Goal: Task Accomplishment & Management: Complete application form

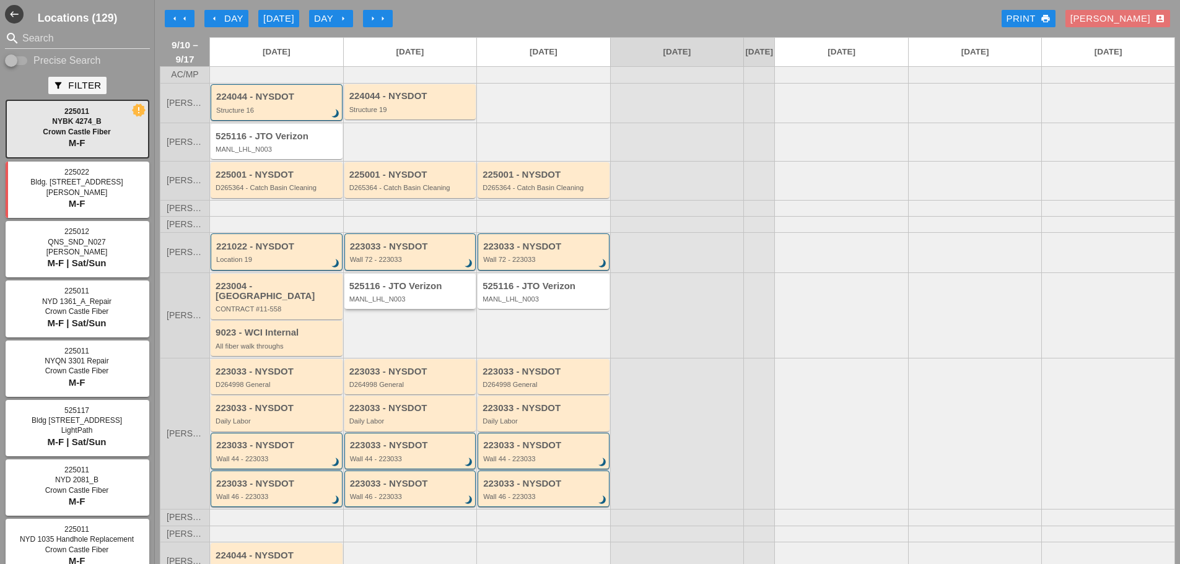
click at [383, 303] on div "MANL_LHL_N003" at bounding box center [411, 299] width 124 height 7
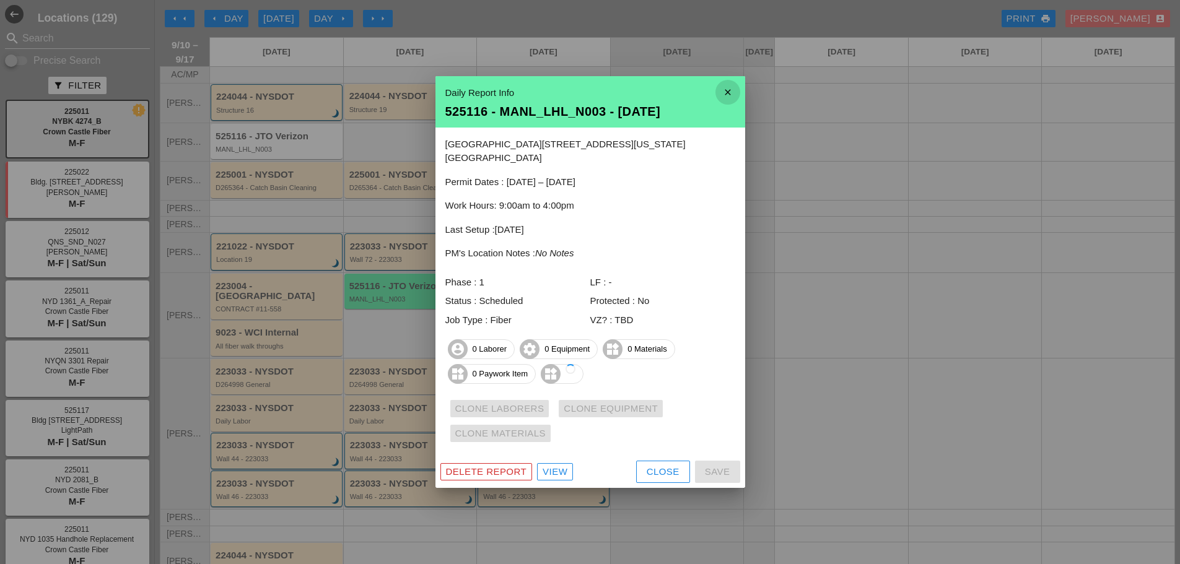
click at [725, 102] on icon "close" at bounding box center [728, 92] width 25 height 25
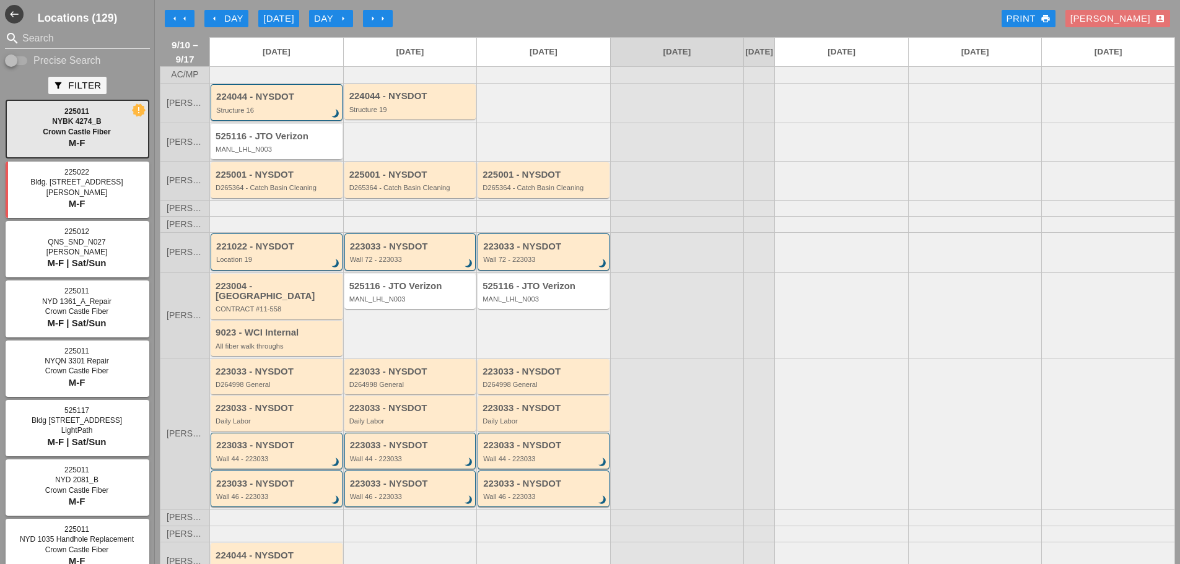
click at [308, 154] on div "525116 - JTO Verizon MANL_LHL_N003" at bounding box center [278, 142] width 124 height 22
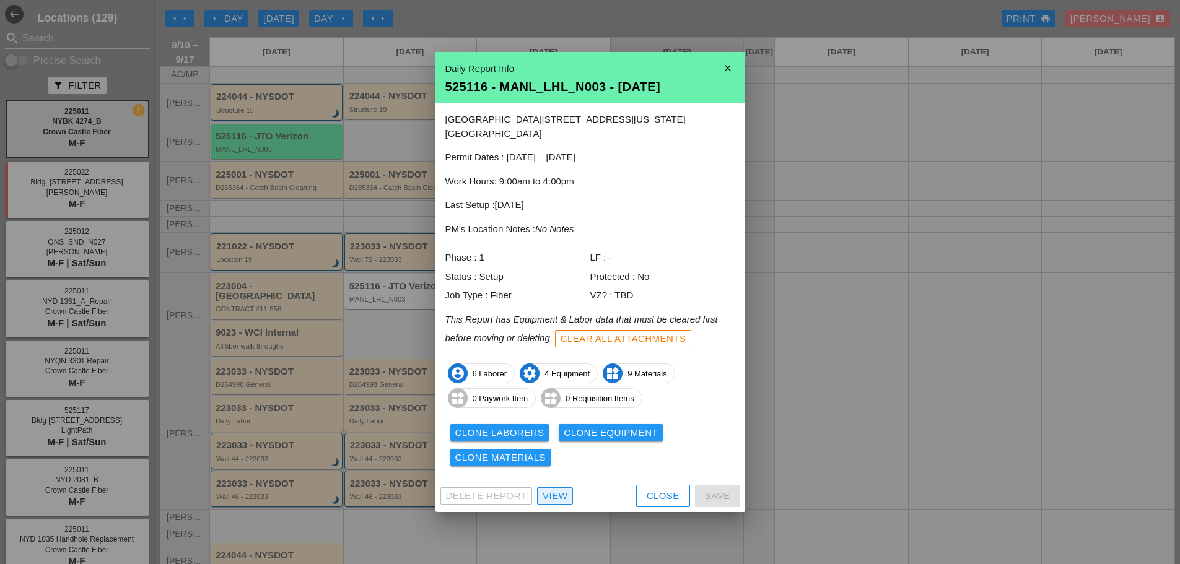
click at [553, 489] on div "View" at bounding box center [555, 496] width 25 height 14
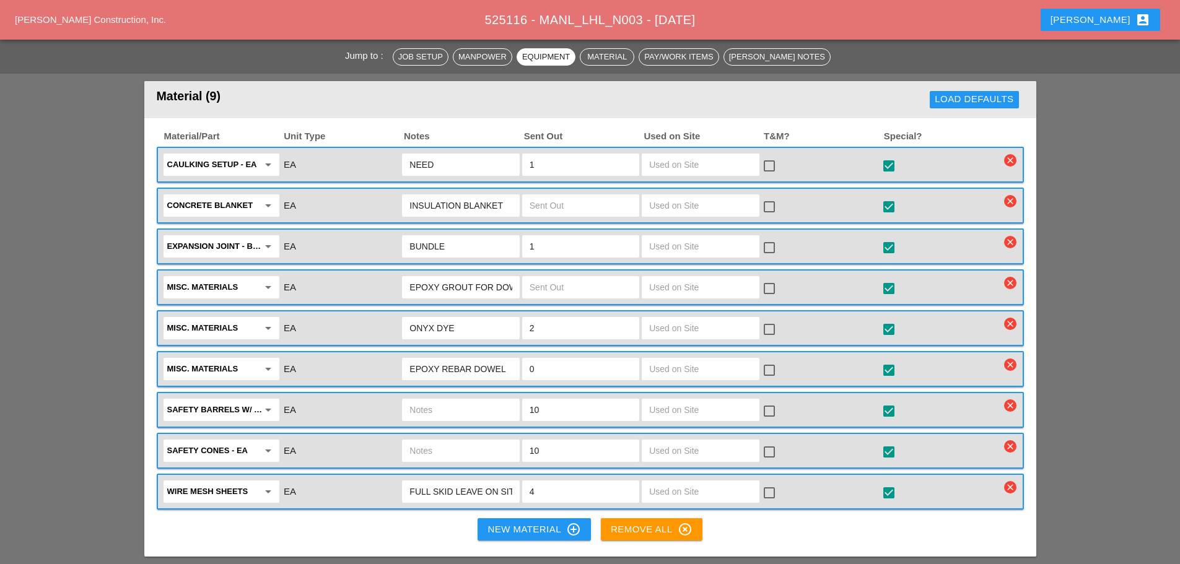
scroll to position [1239, 0]
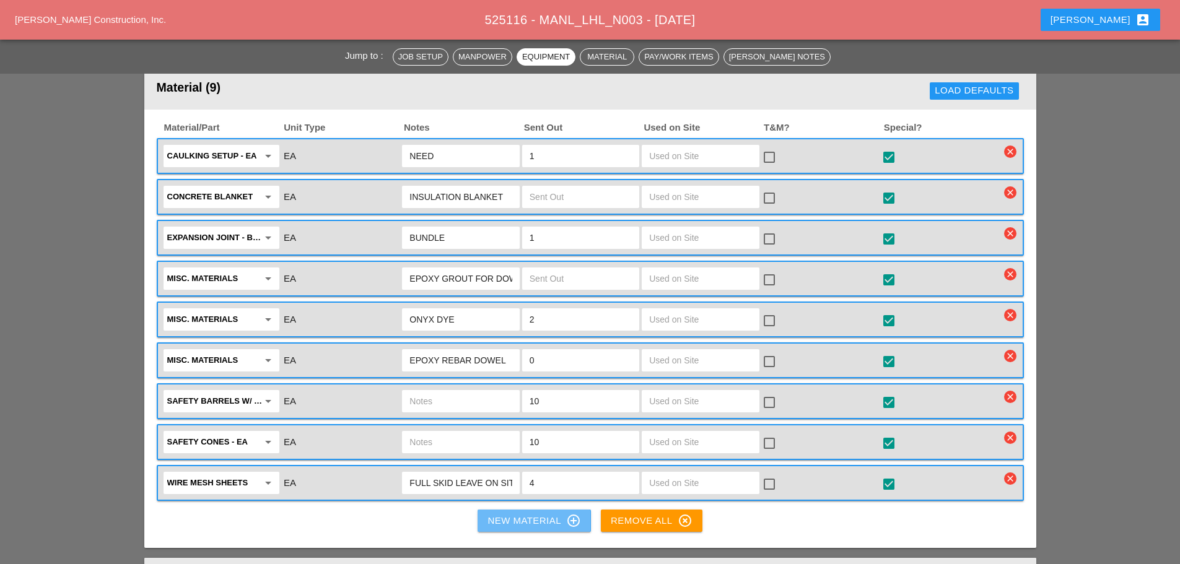
click at [490, 514] on div "New Material control_point" at bounding box center [534, 521] width 93 height 15
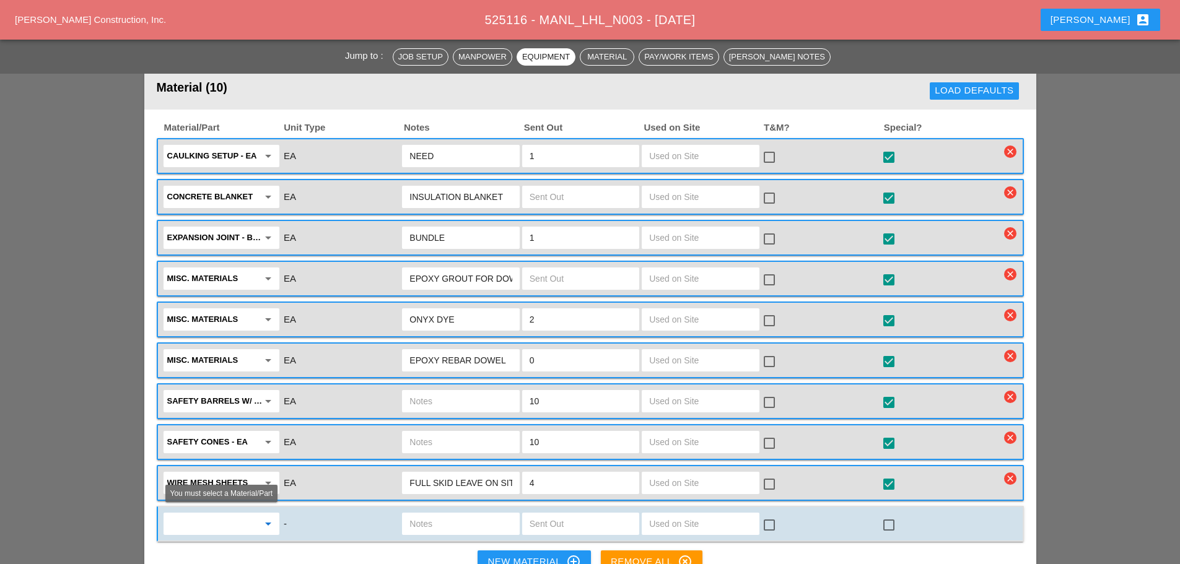
click at [217, 514] on input "text" at bounding box center [212, 524] width 91 height 20
drag, startPoint x: 217, startPoint y: 548, endPoint x: 224, endPoint y: 543, distance: 8.3
click at [218, 548] on span "chai" at bounding box center [211, 546] width 15 height 9
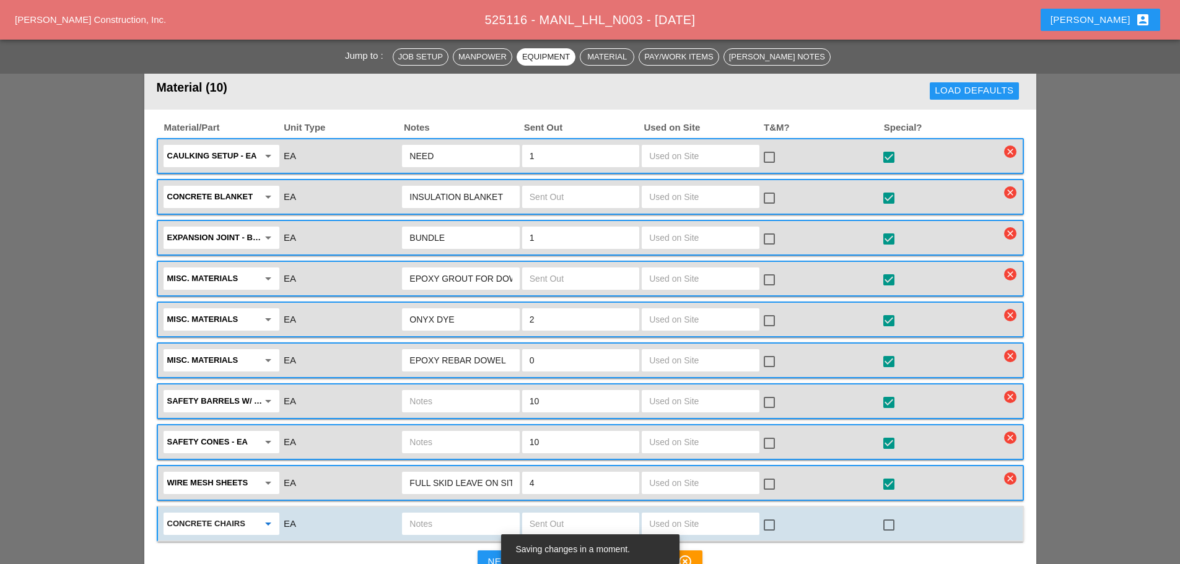
type input "concrete chairs"
click at [479, 517] on input "text" at bounding box center [461, 524] width 102 height 20
type input "need"
click at [561, 522] on input "text" at bounding box center [581, 524] width 102 height 20
type input "2"
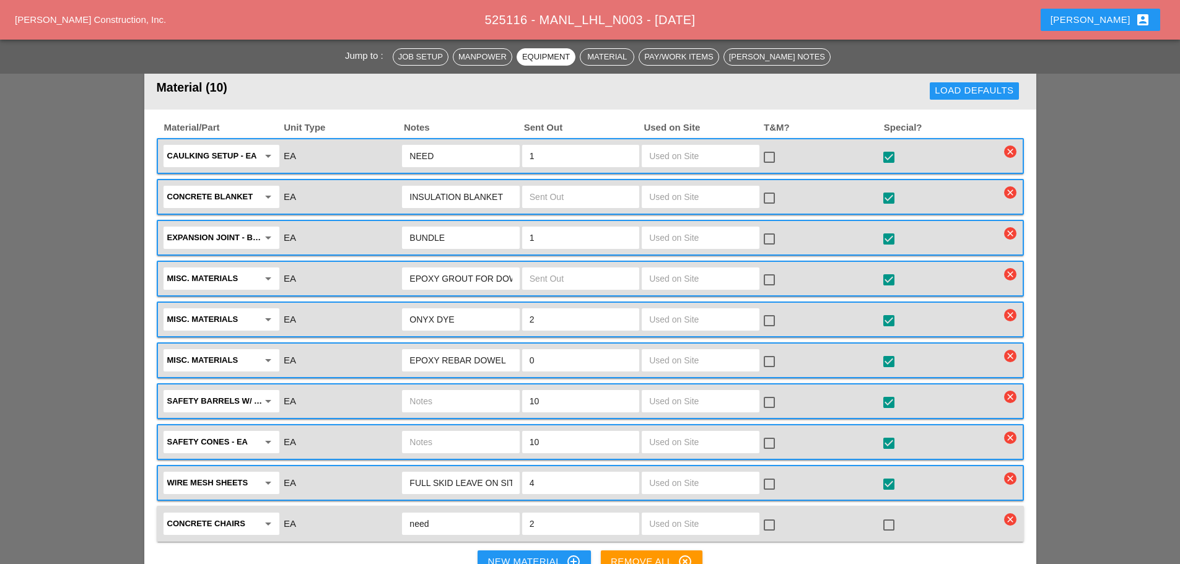
click at [887, 520] on div at bounding box center [888, 525] width 21 height 21
checkbox input "true"
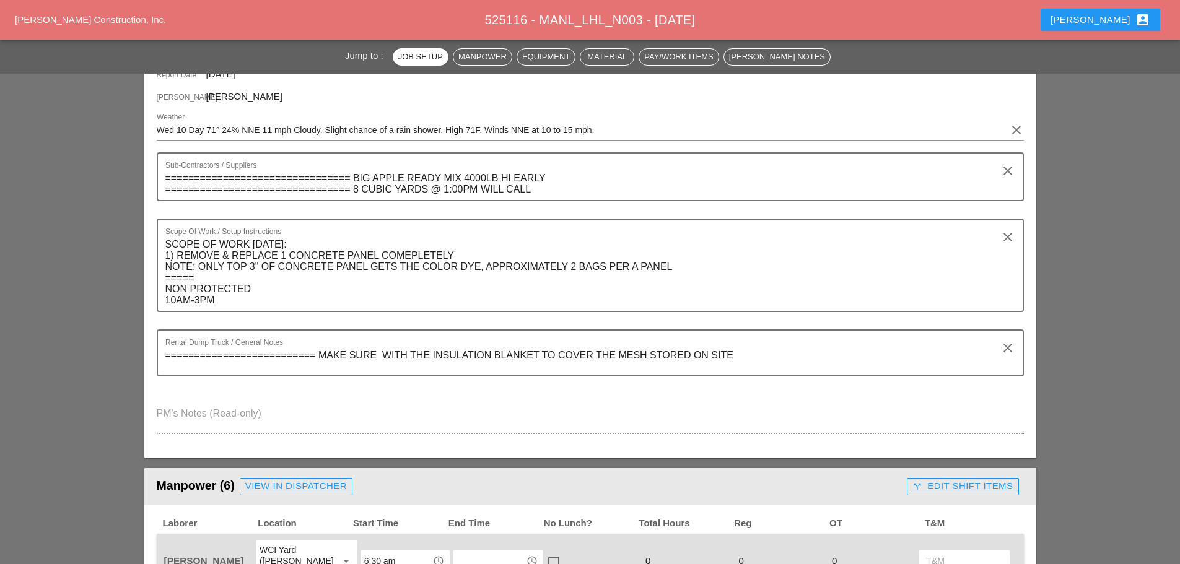
scroll to position [62, 0]
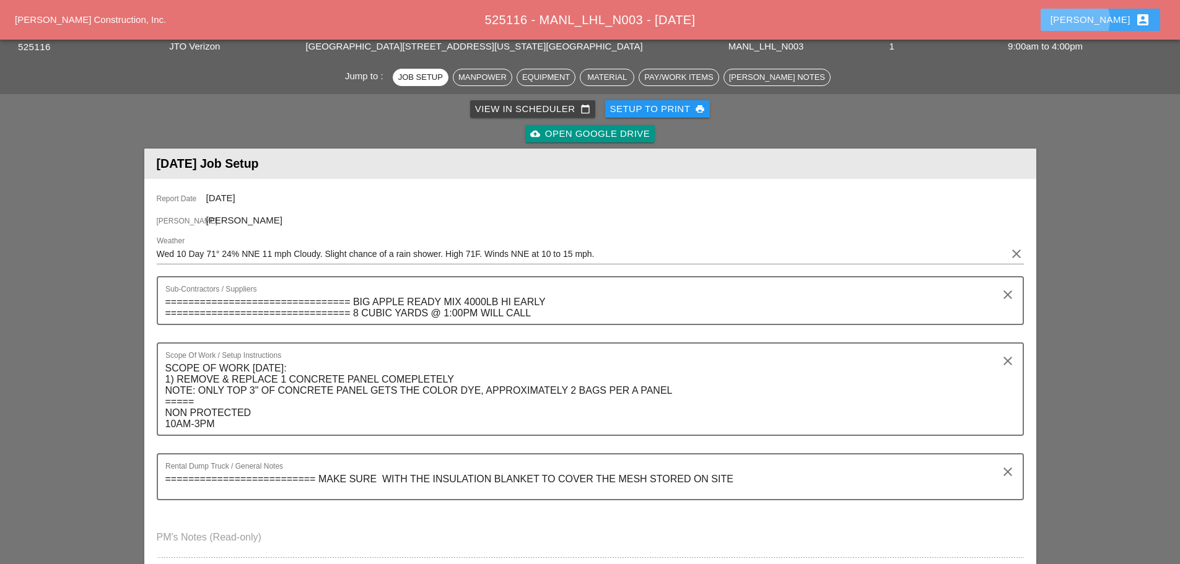
click at [1107, 25] on div "Enrico account_box" at bounding box center [1101, 19] width 100 height 15
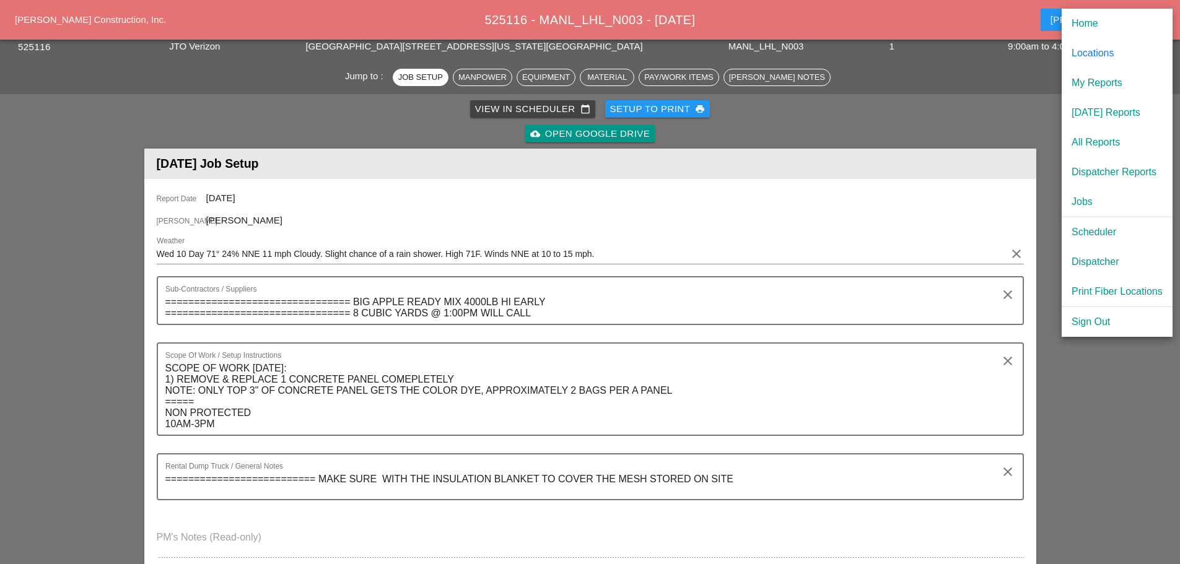
click at [1100, 232] on div "Scheduler" at bounding box center [1117, 232] width 91 height 15
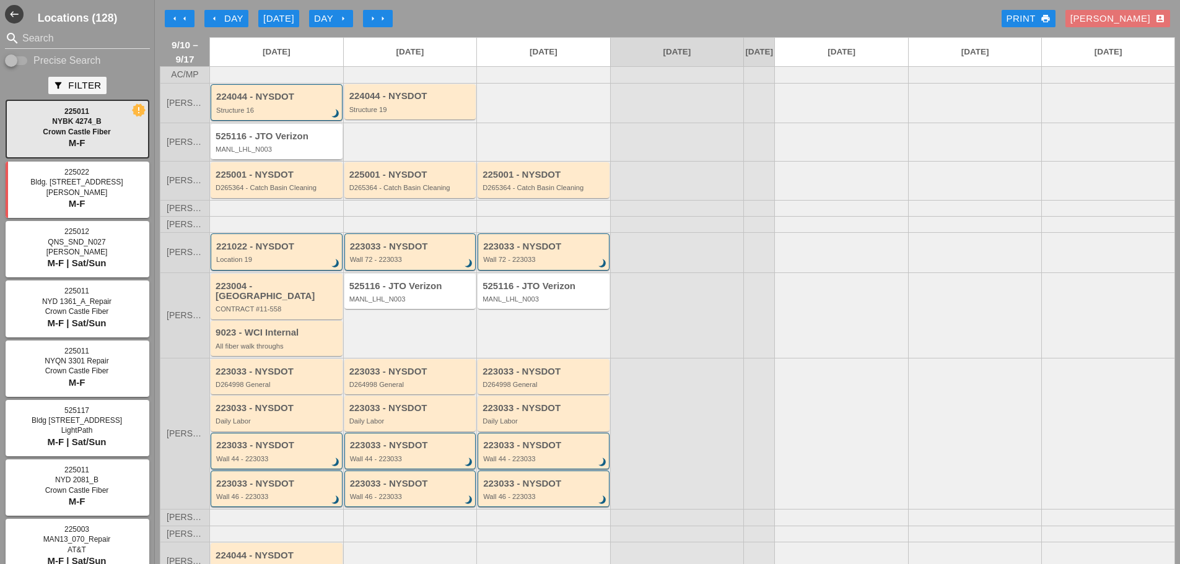
click at [287, 153] on div "MANL_LHL_N003" at bounding box center [278, 149] width 124 height 7
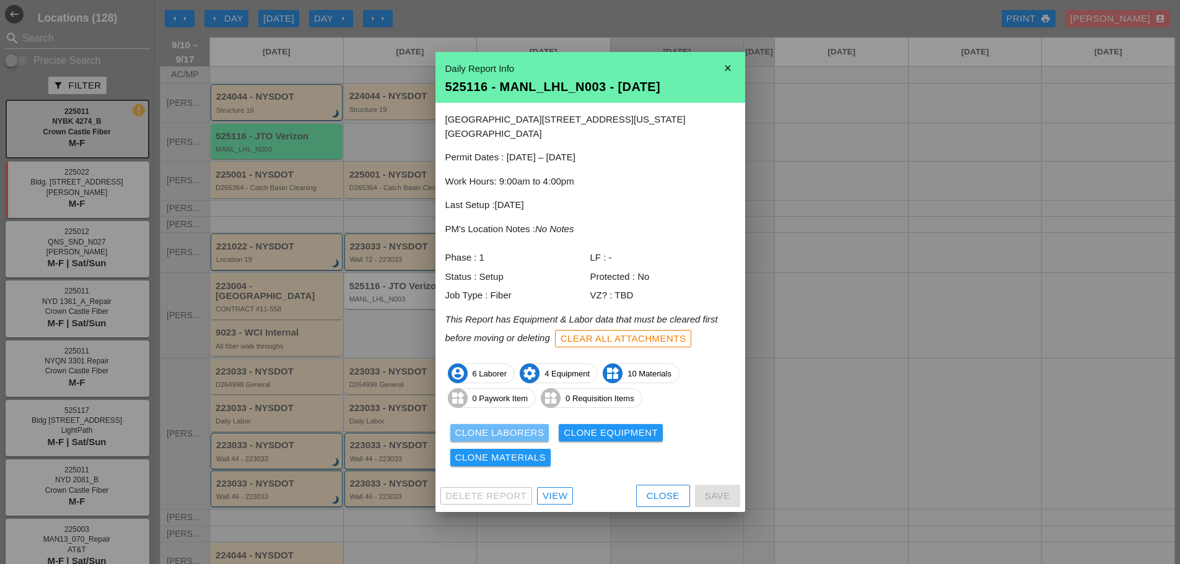
click at [474, 427] on div "Clone Laborers" at bounding box center [499, 433] width 89 height 14
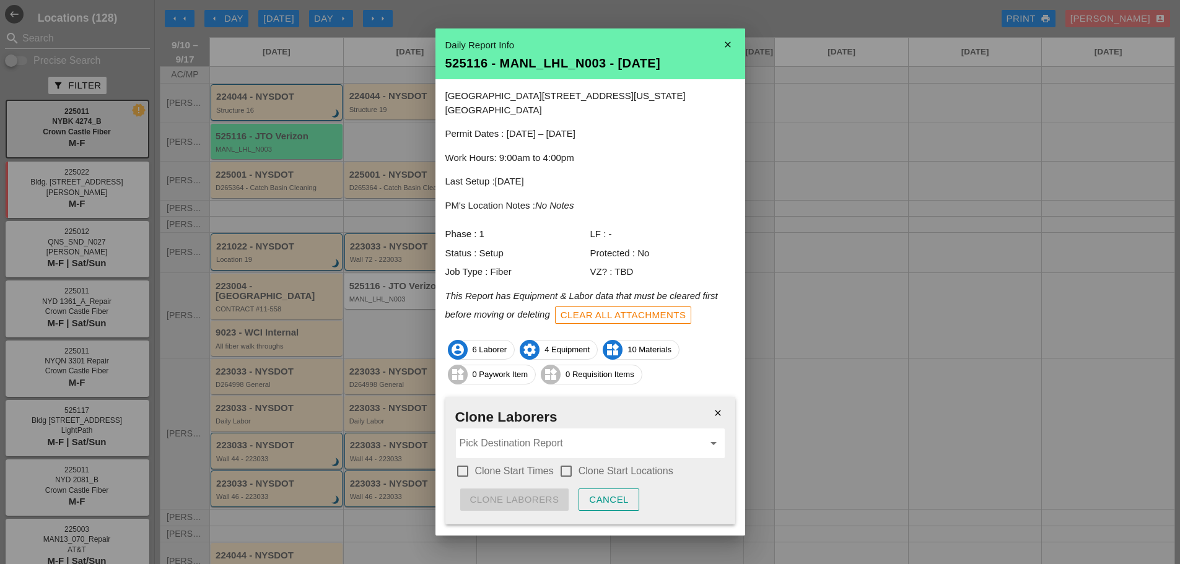
click at [462, 461] on div at bounding box center [462, 471] width 21 height 21
checkbox input "true"
click at [566, 462] on div at bounding box center [566, 471] width 21 height 21
checkbox input "true"
click at [547, 435] on input "Pick Destination Report" at bounding box center [582, 444] width 244 height 20
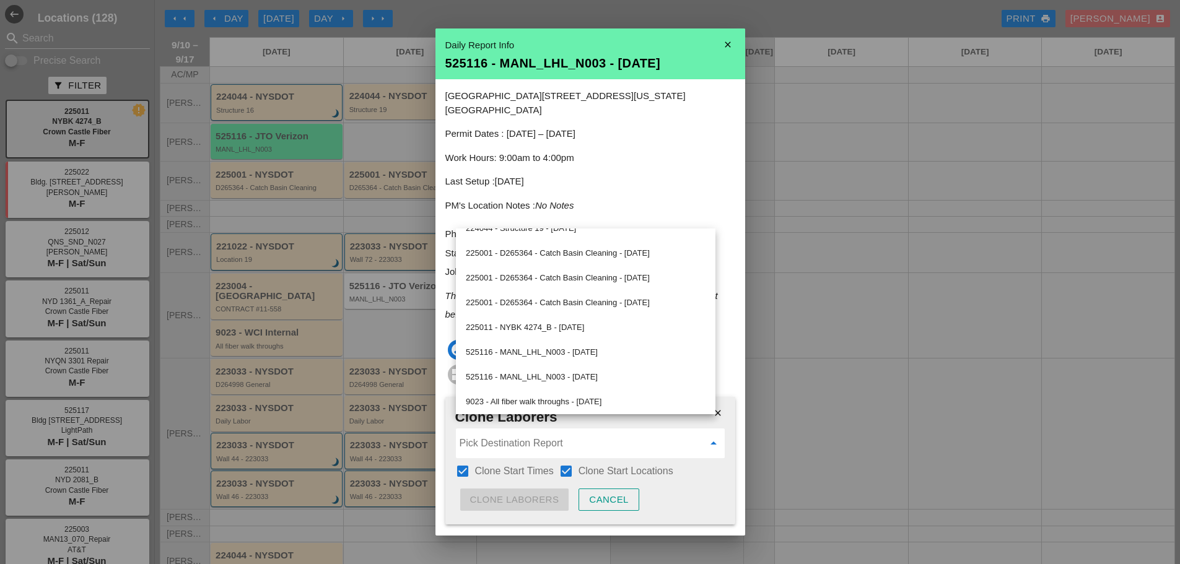
scroll to position [463, 0]
click at [572, 351] on div "525116 - MANL_LHL_N003 - 09/11/2025" at bounding box center [586, 350] width 240 height 15
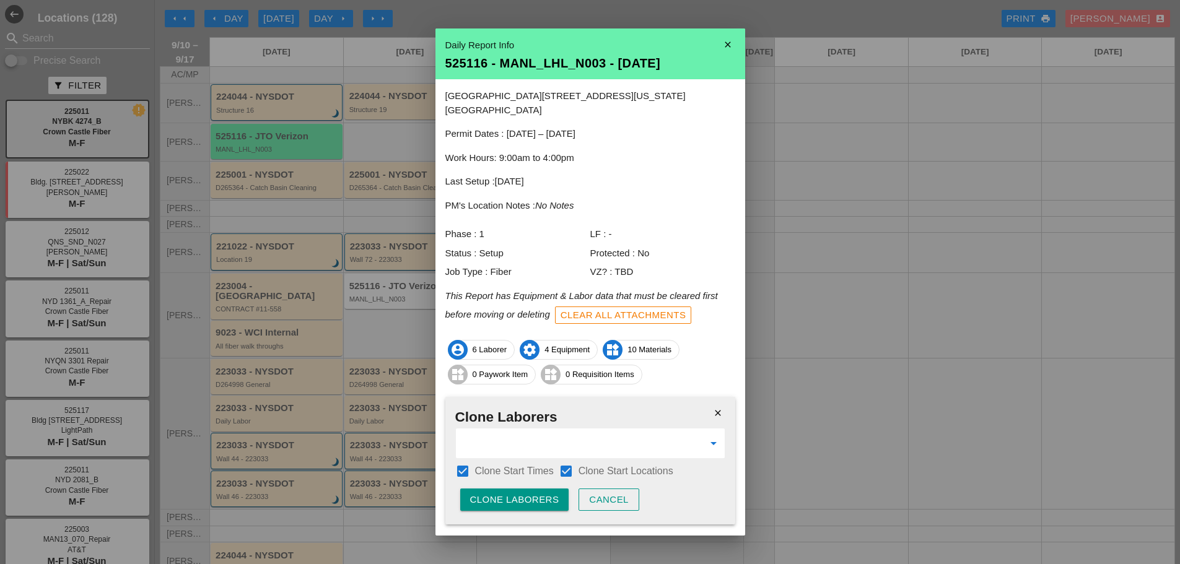
type input "525116 - MANL_LHL_N003 - 09/11/2025"
click at [537, 493] on div "Clone Laborers" at bounding box center [514, 500] width 89 height 14
click at [537, 493] on div "Are you sure?" at bounding box center [509, 500] width 79 height 14
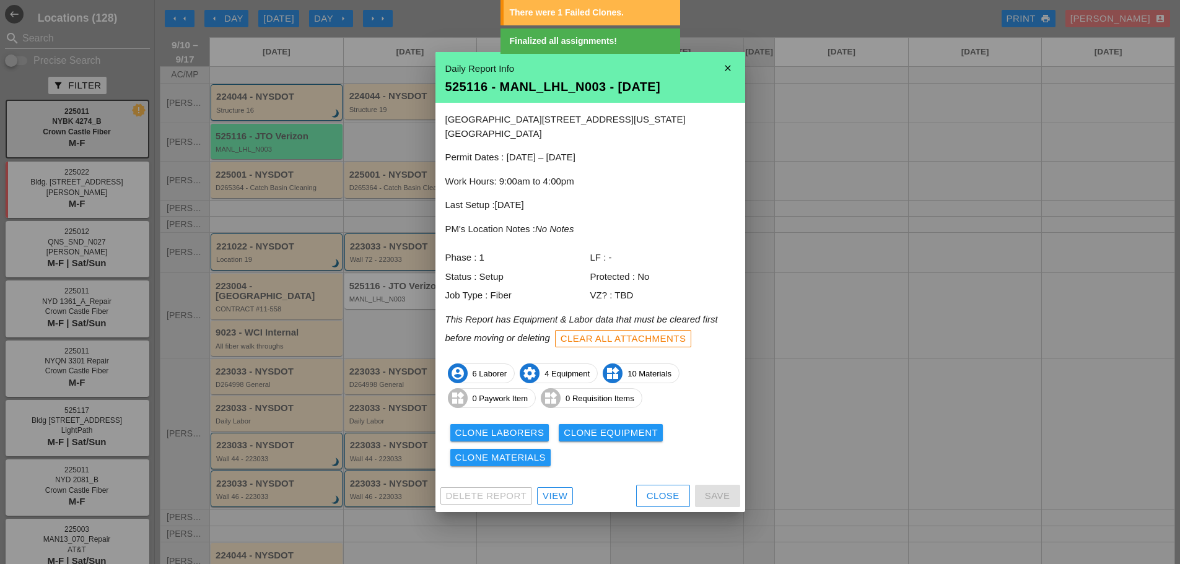
click at [507, 421] on div "Clone Laborers Clone Equipment Clone Materials" at bounding box center [590, 446] width 290 height 50
click at [504, 426] on div "Clone Laborers" at bounding box center [499, 433] width 89 height 14
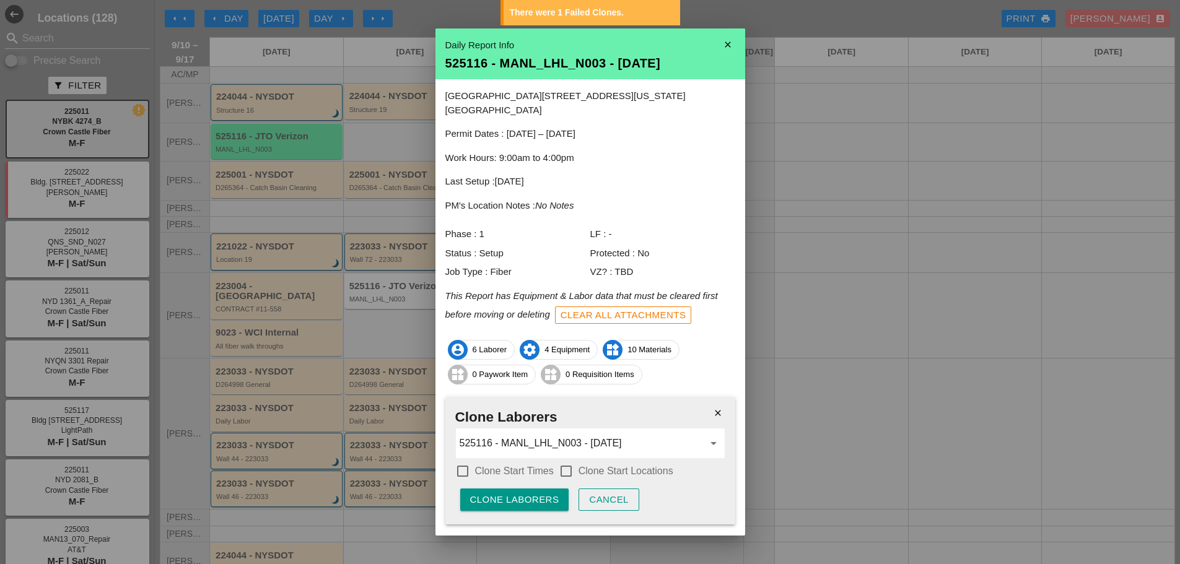
click at [457, 461] on div at bounding box center [462, 471] width 21 height 21
checkbox input "true"
click at [574, 461] on div at bounding box center [566, 471] width 21 height 21
checkbox input "true"
click at [528, 493] on div "Clone Laborers" at bounding box center [514, 500] width 89 height 14
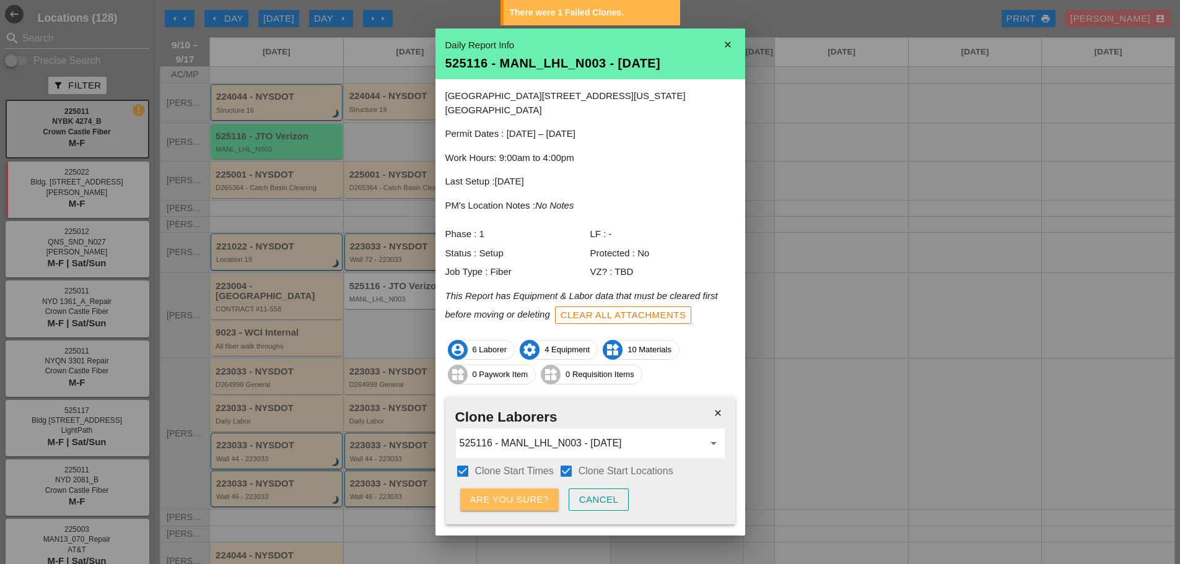
click at [527, 493] on div "Are you sure?" at bounding box center [509, 500] width 79 height 14
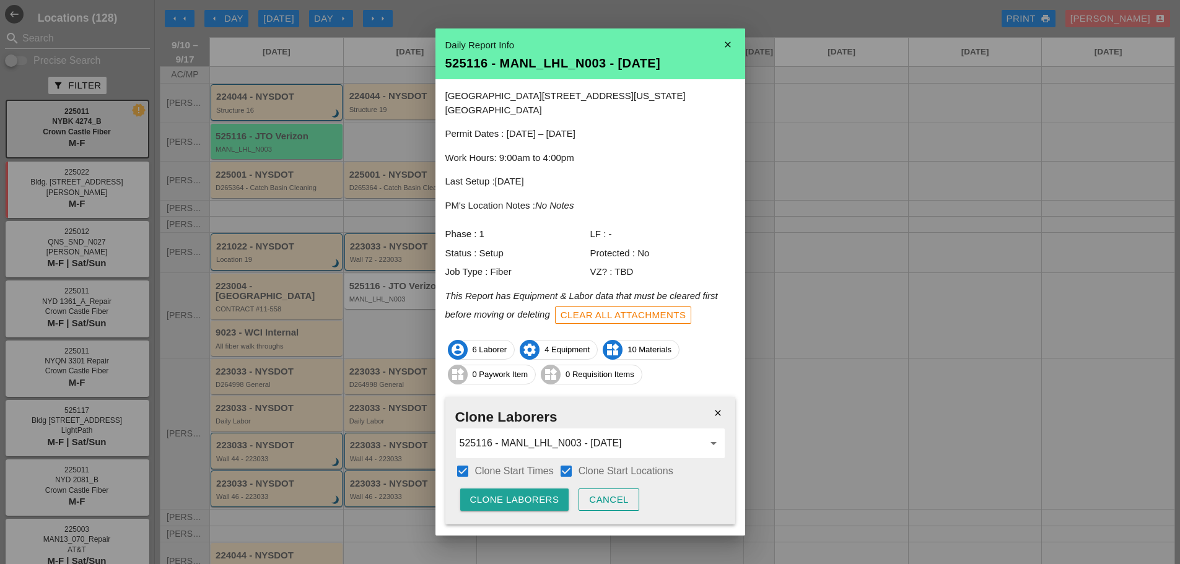
click at [516, 493] on div "Clone Laborers" at bounding box center [514, 500] width 89 height 14
click at [516, 493] on div "Are you sure?" at bounding box center [509, 500] width 79 height 14
click at [516, 493] on div "Clone Laborers" at bounding box center [514, 500] width 89 height 14
click at [516, 493] on div "Are you sure?" at bounding box center [509, 500] width 79 height 14
click at [516, 493] on div "Clone Laborers" at bounding box center [514, 500] width 89 height 14
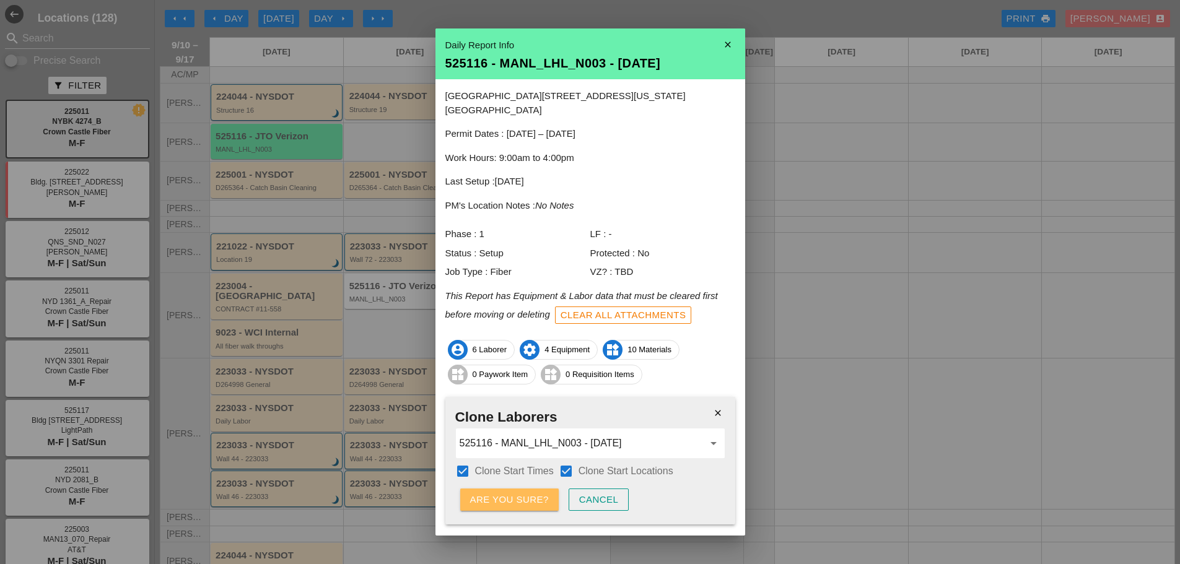
click at [516, 493] on div "Are you sure?" at bounding box center [509, 500] width 79 height 14
click at [516, 493] on div "Clone Laborers" at bounding box center [514, 500] width 89 height 14
click at [516, 493] on div "Are you sure?" at bounding box center [509, 500] width 79 height 14
click at [722, 43] on icon "close" at bounding box center [728, 44] width 25 height 25
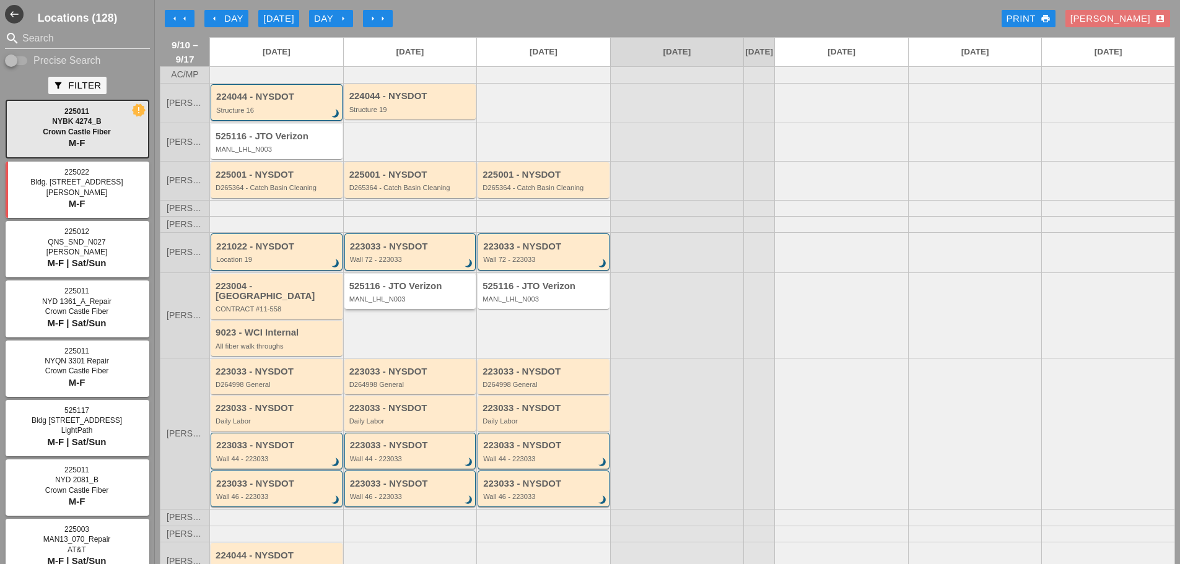
click at [416, 303] on div "MANL_LHL_N003" at bounding box center [411, 299] width 124 height 7
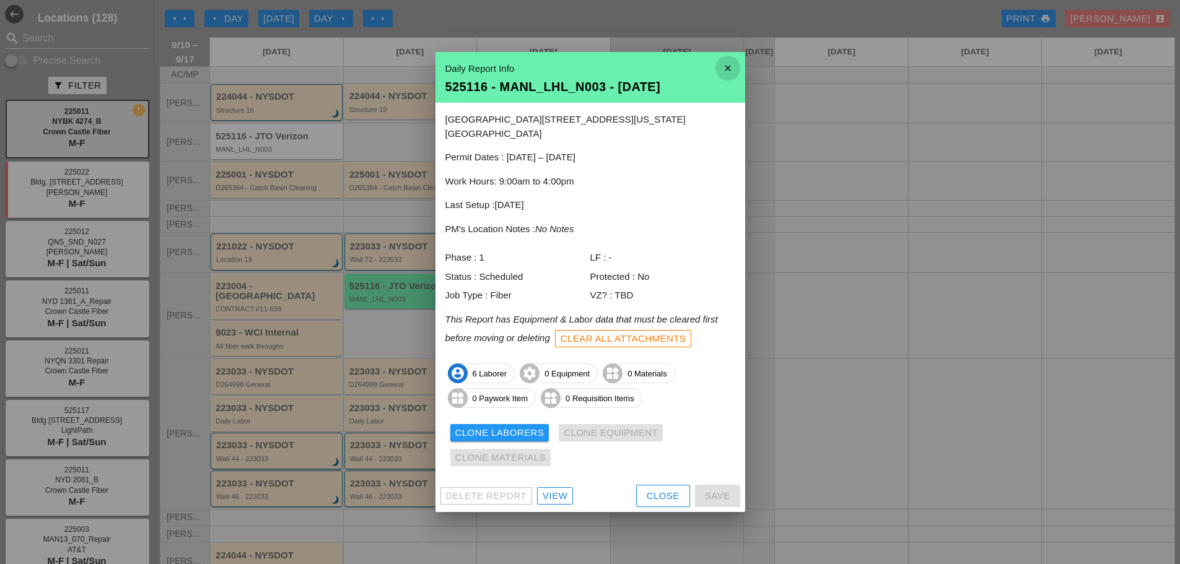
click at [729, 80] on icon "close" at bounding box center [728, 68] width 25 height 25
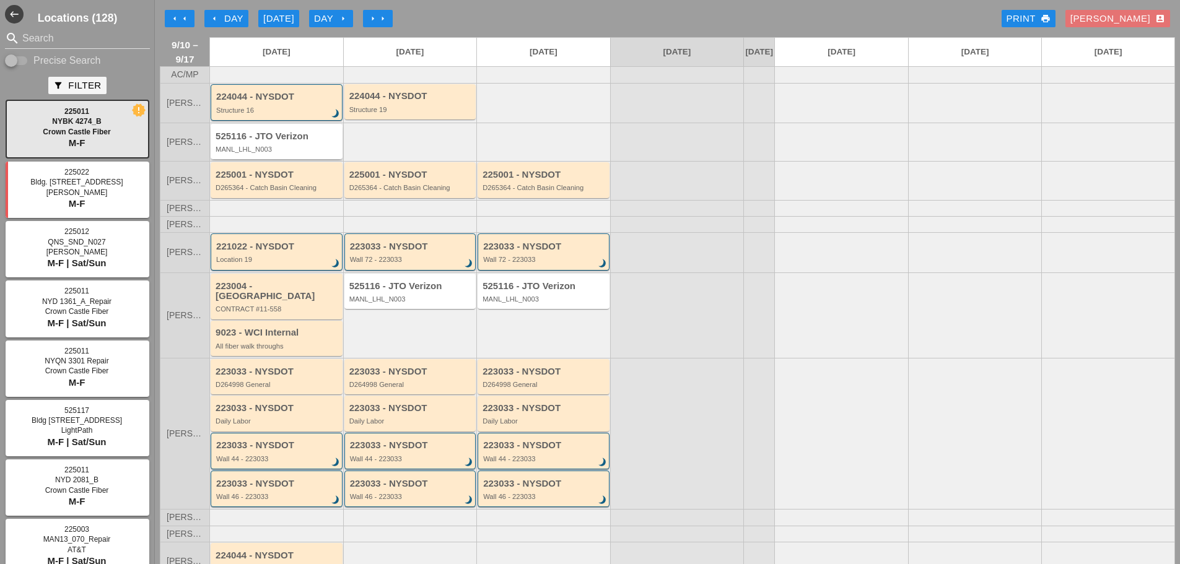
click at [310, 142] on div "525116 - JTO Verizon" at bounding box center [278, 136] width 124 height 11
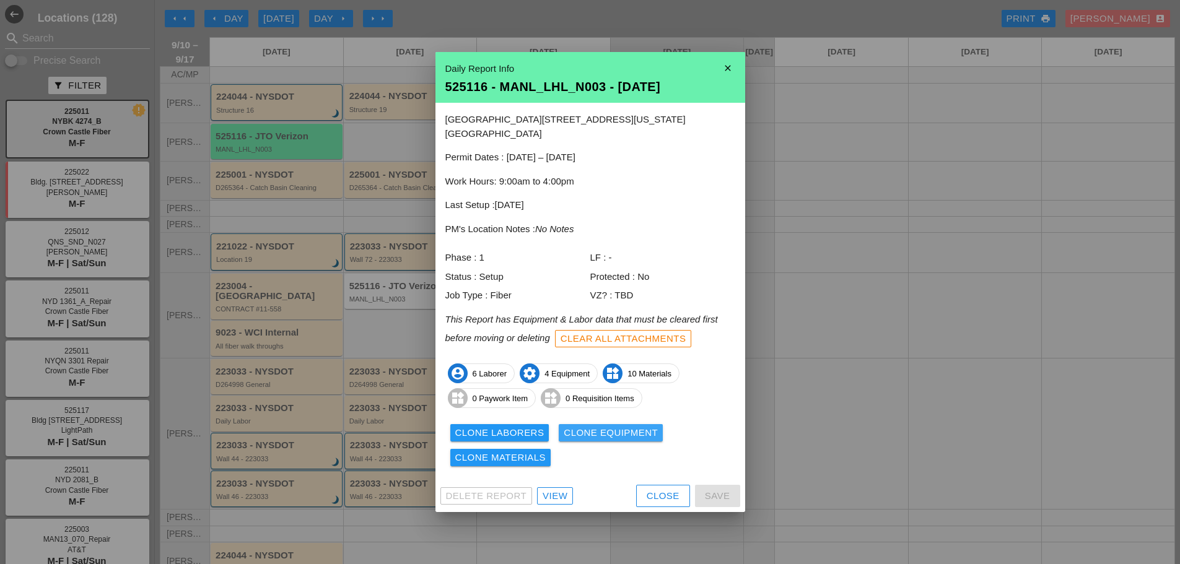
click at [590, 426] on div "Clone Equipment" at bounding box center [611, 433] width 94 height 14
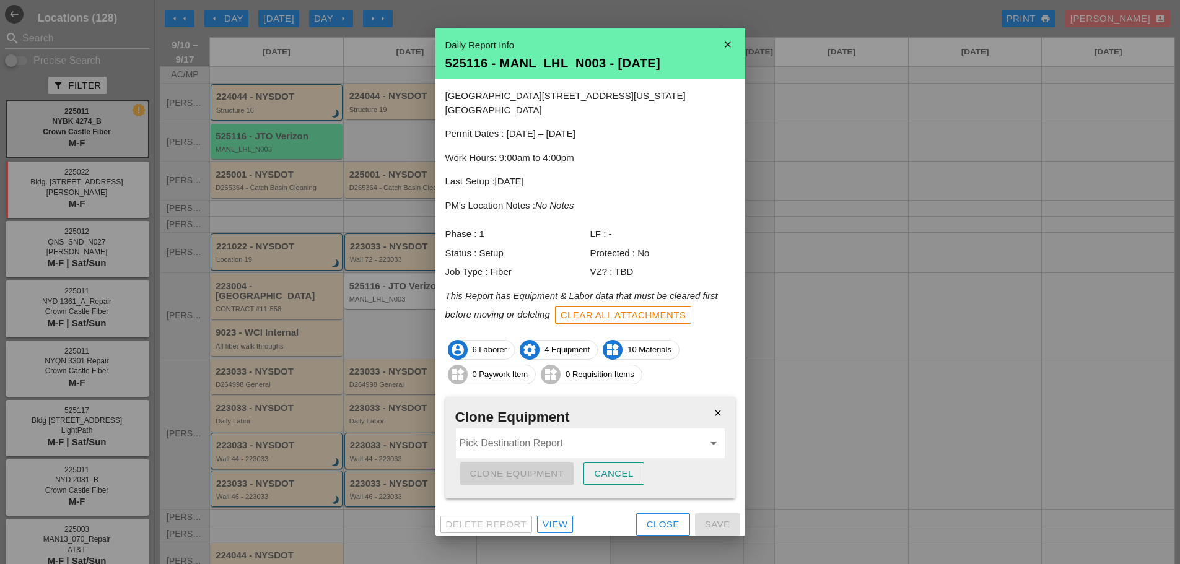
click at [520, 434] on input "Pick Destination Report" at bounding box center [582, 444] width 244 height 20
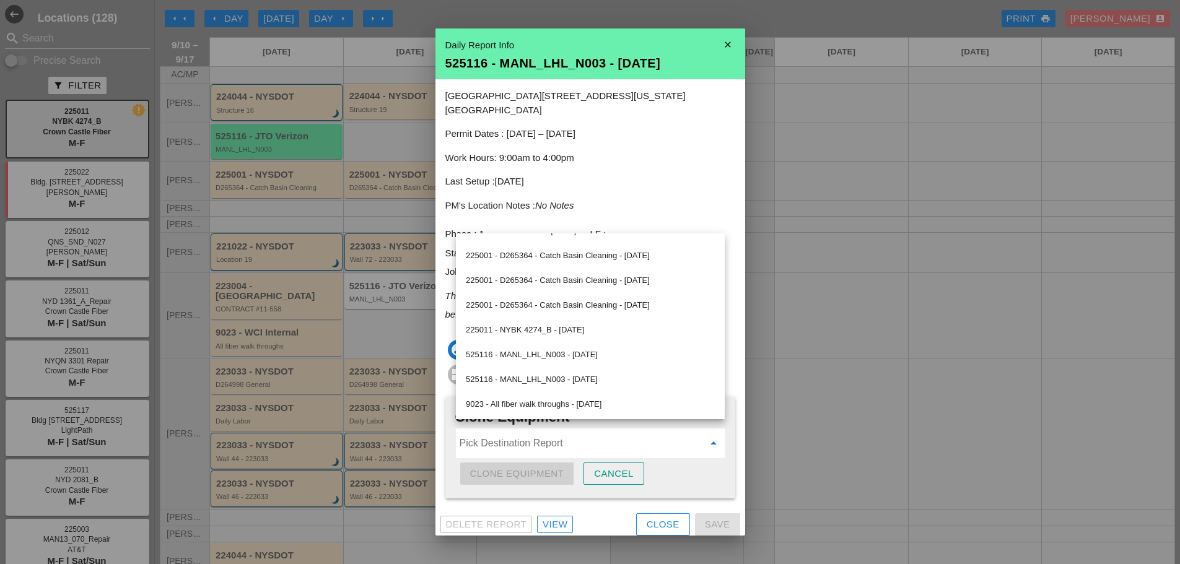
click at [568, 354] on div "525116 - MANL_LHL_N003 - [DATE]" at bounding box center [590, 355] width 249 height 15
type input "525116 - MANL_LHL_N003 - [DATE]"
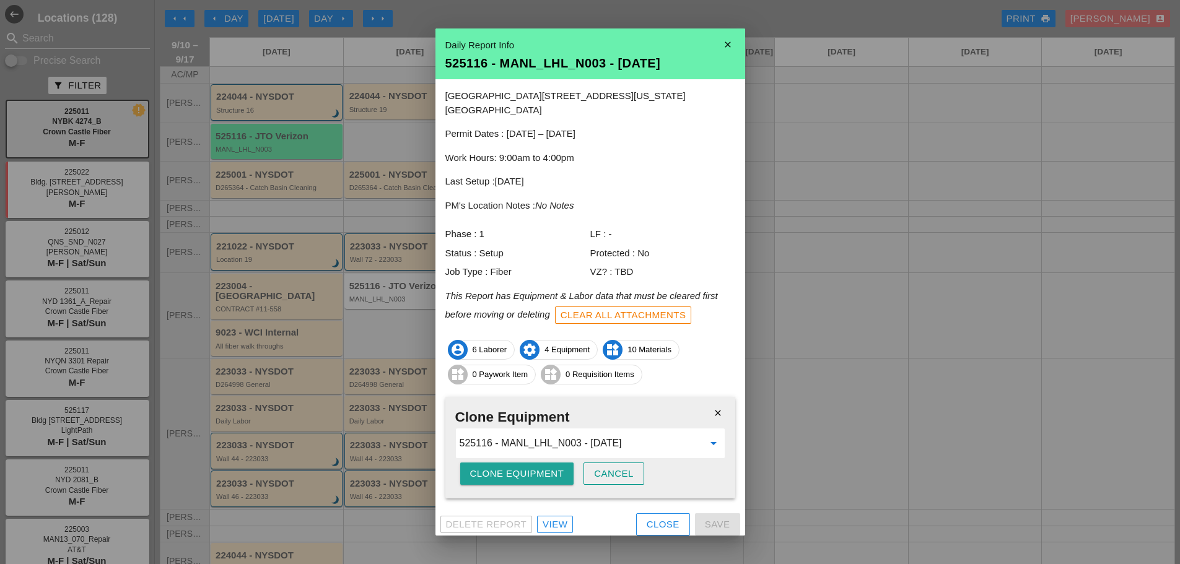
click at [527, 467] on div "Clone Equipment" at bounding box center [517, 474] width 94 height 14
click at [527, 467] on div "Are you sure?" at bounding box center [509, 474] width 79 height 14
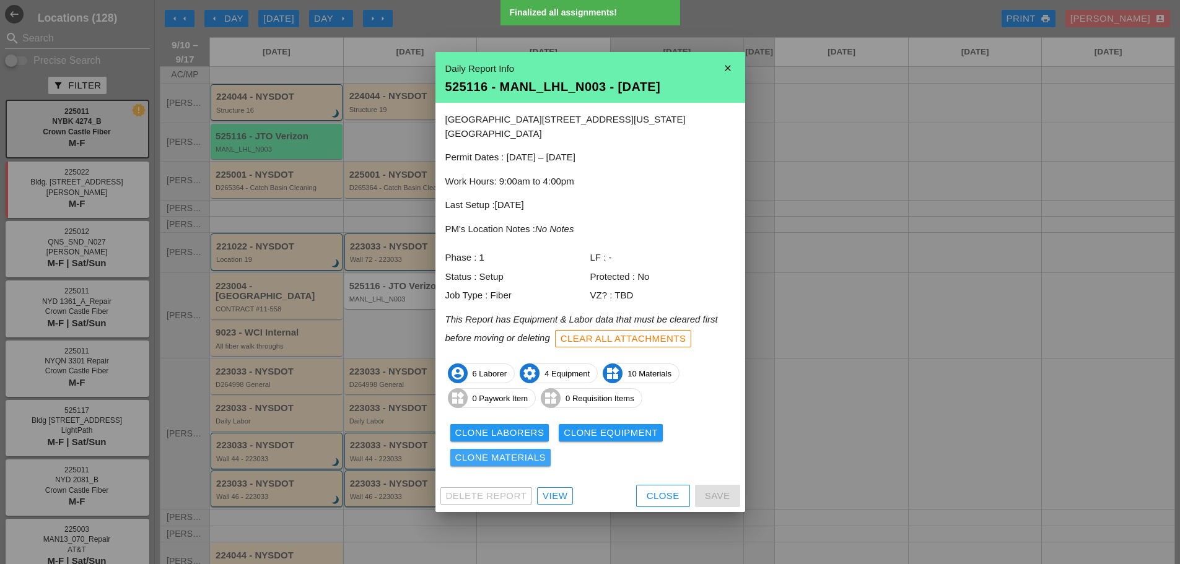
click at [500, 451] on div "Clone Materials" at bounding box center [500, 458] width 91 height 14
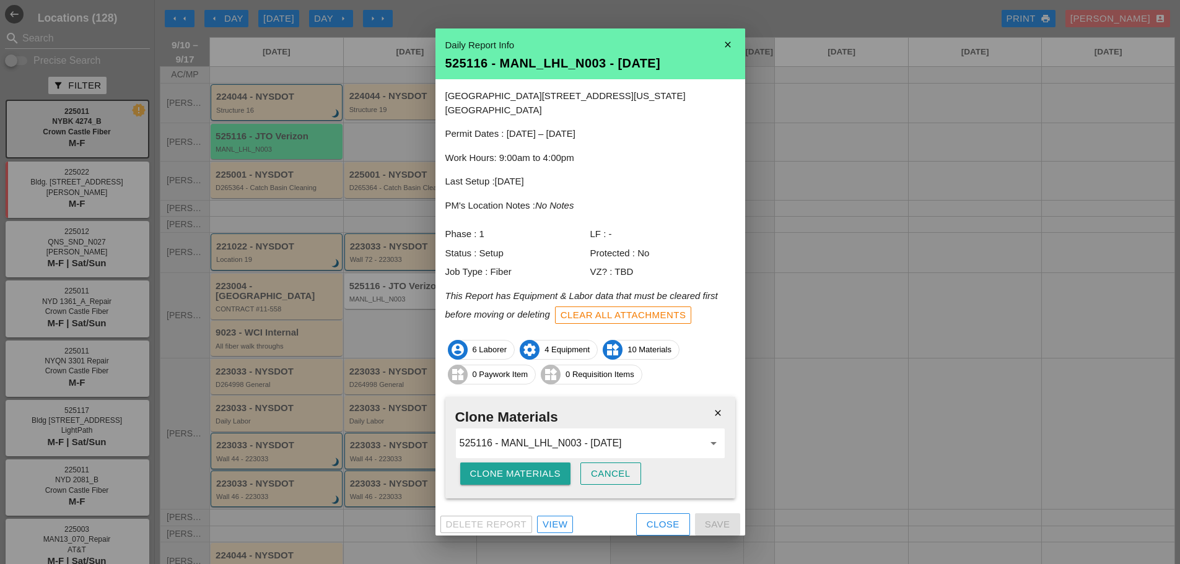
click at [494, 468] on div "Clone Materials" at bounding box center [515, 474] width 91 height 14
click at [494, 468] on div "Are you sure?" at bounding box center [509, 474] width 79 height 14
click at [494, 468] on div "Clone Materials" at bounding box center [515, 474] width 91 height 14
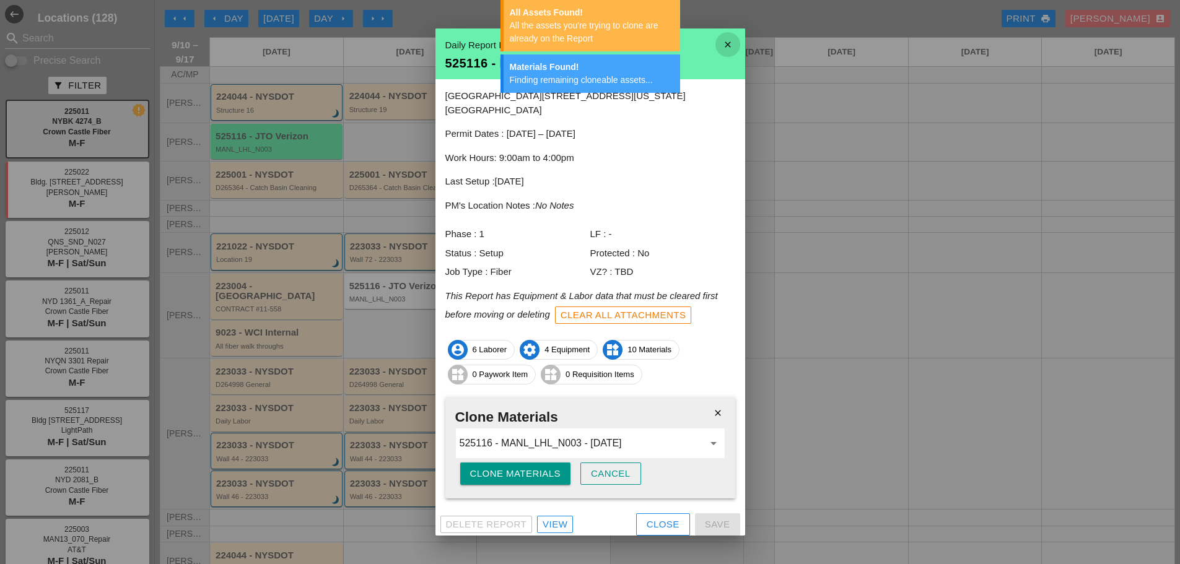
click at [721, 42] on icon "close" at bounding box center [728, 44] width 25 height 25
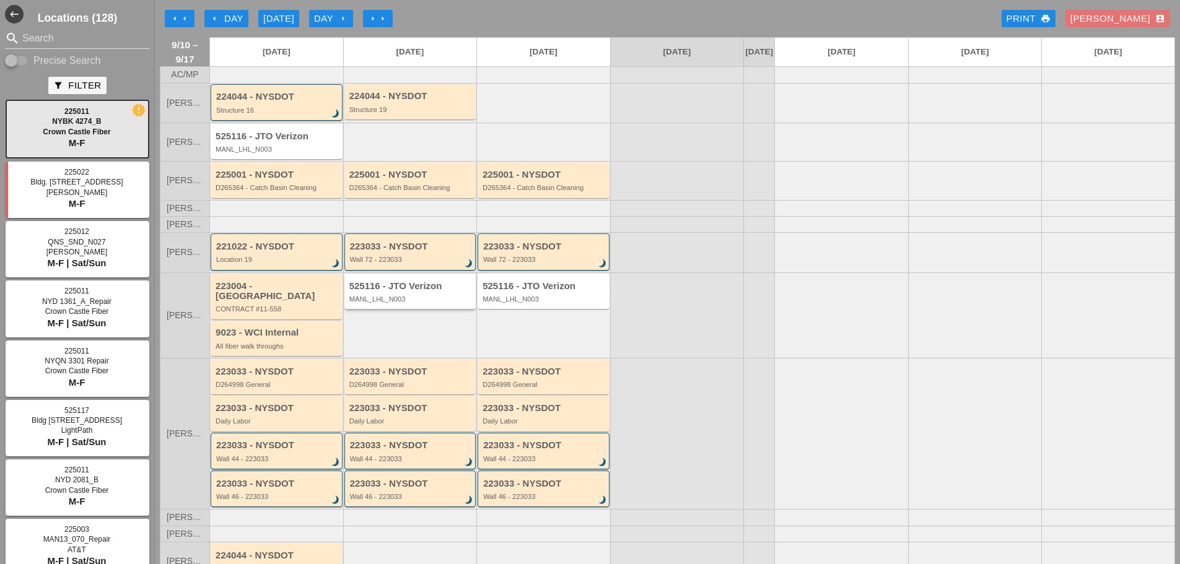
click at [446, 302] on div "525116 - JTO Verizon MANL_LHL_N003" at bounding box center [411, 292] width 124 height 22
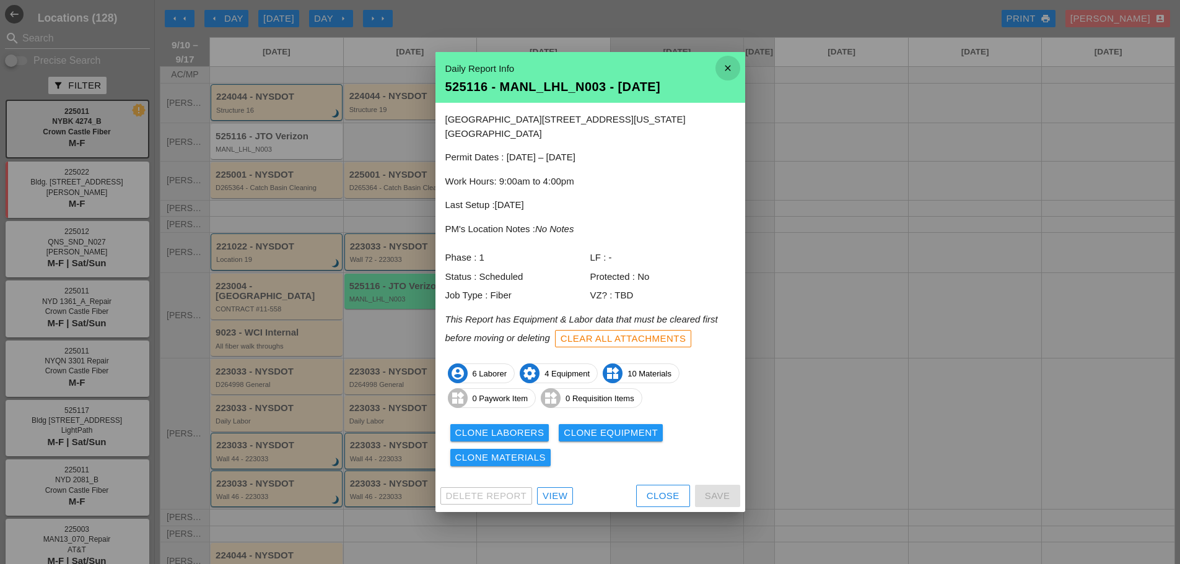
click at [728, 70] on icon "close" at bounding box center [728, 68] width 25 height 25
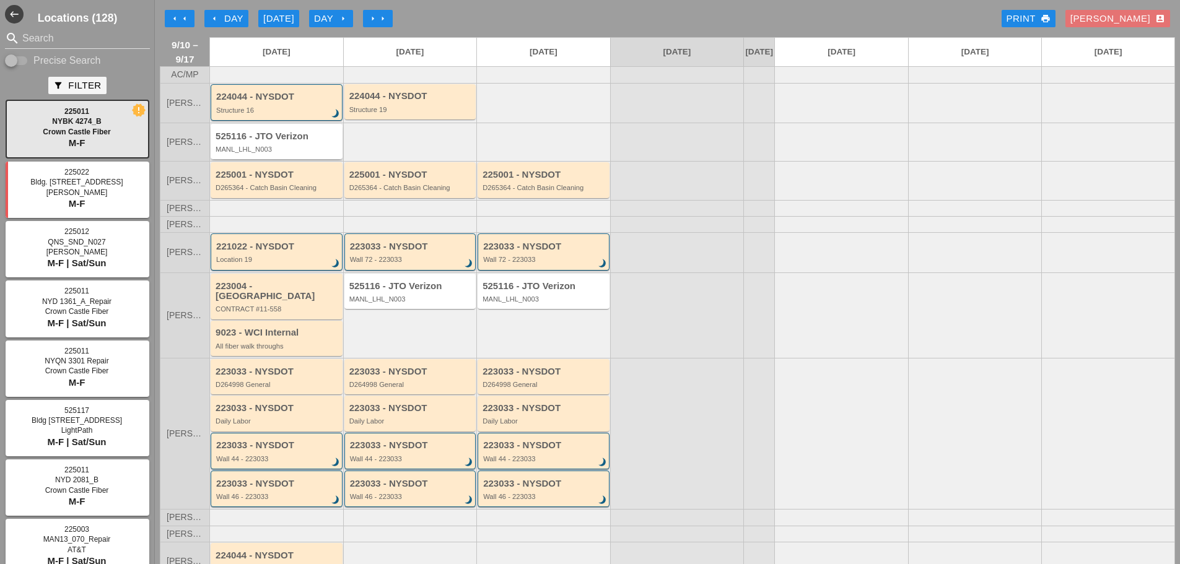
click at [299, 153] on div "MANL_LHL_N003" at bounding box center [278, 149] width 124 height 7
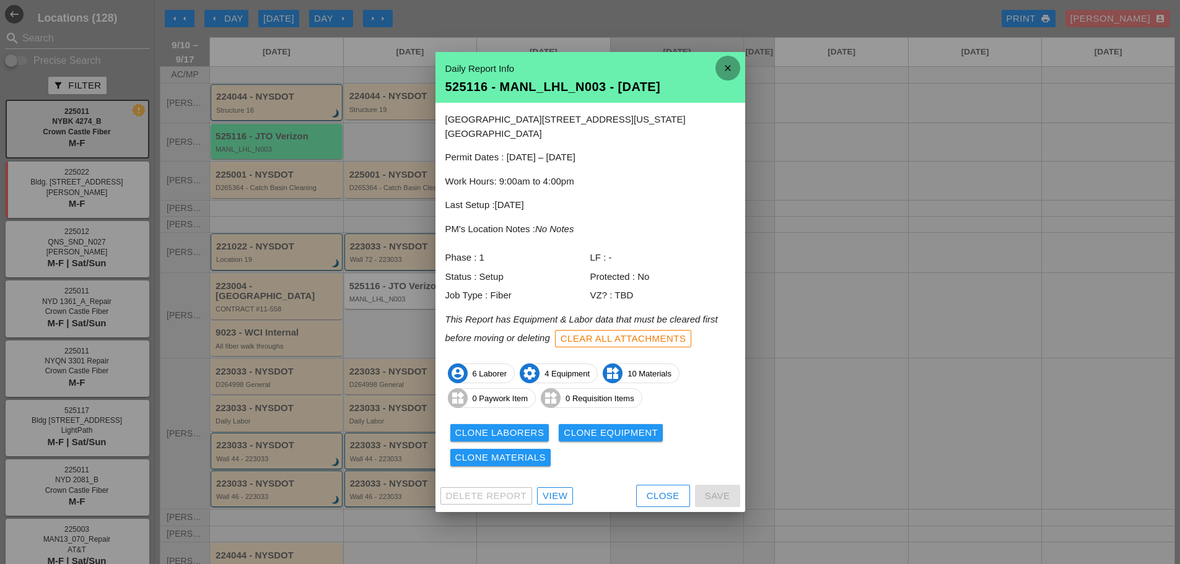
click at [726, 75] on icon "close" at bounding box center [728, 68] width 25 height 25
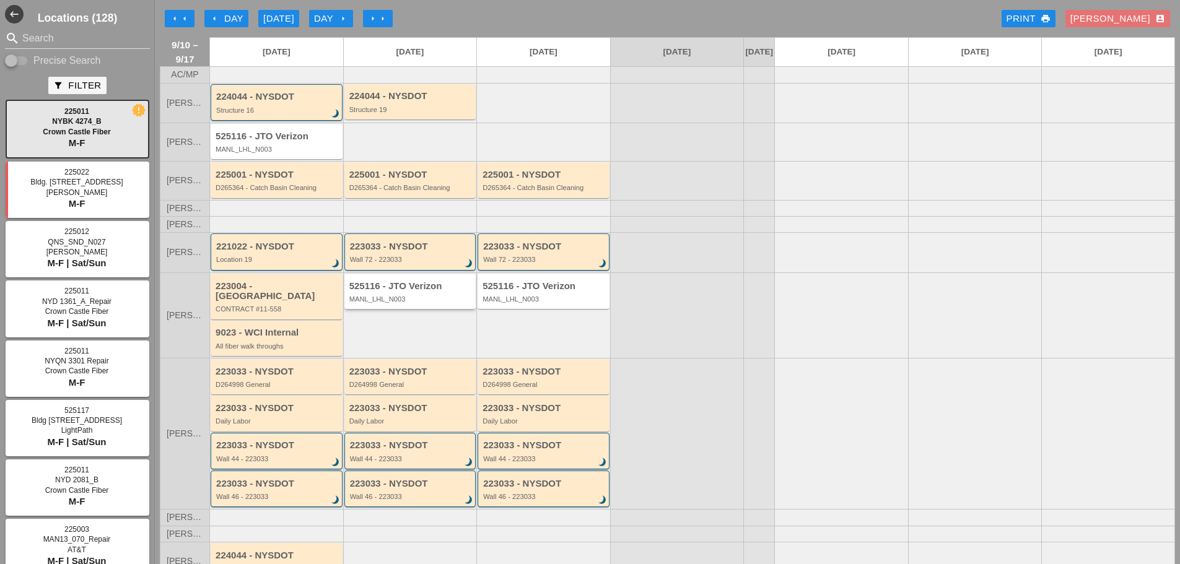
click at [416, 303] on div "MANL_LHL_N003" at bounding box center [411, 299] width 124 height 7
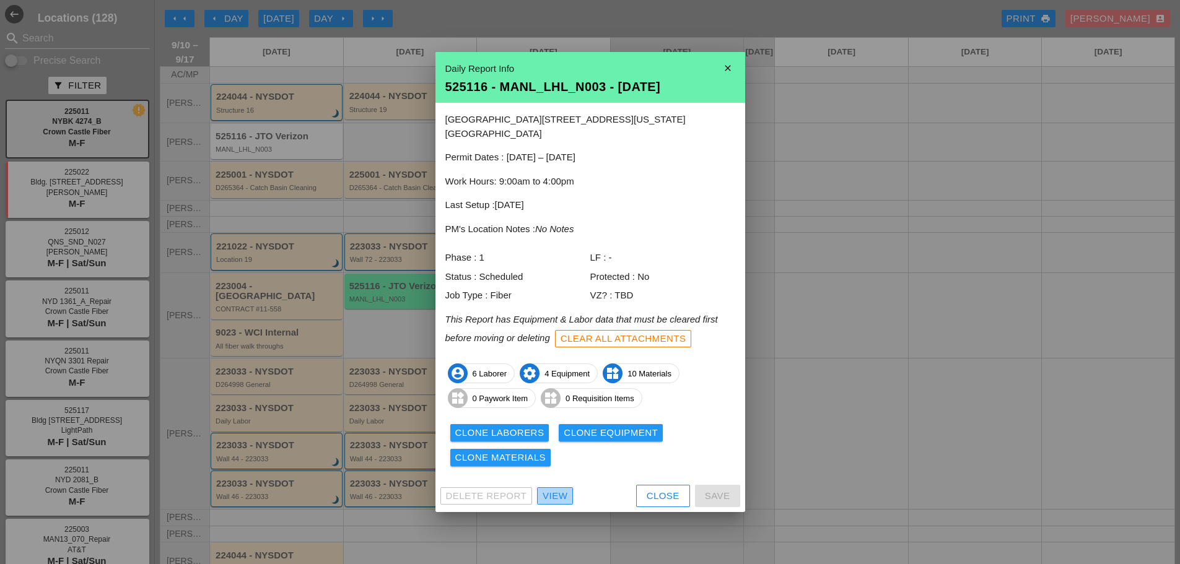
click at [557, 489] on div "View" at bounding box center [555, 496] width 25 height 14
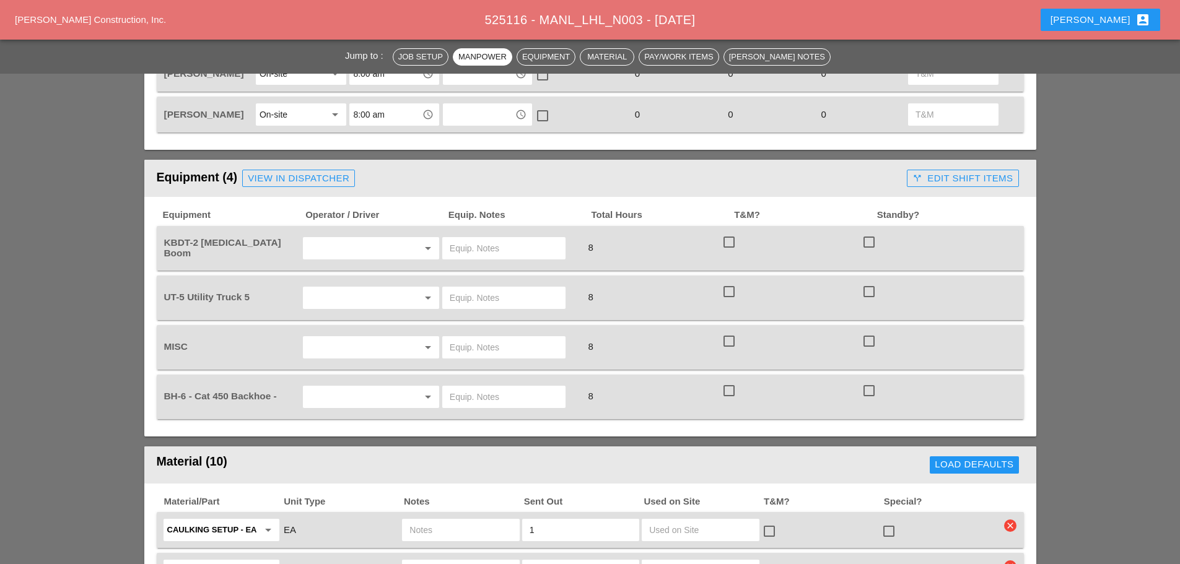
scroll to position [867, 0]
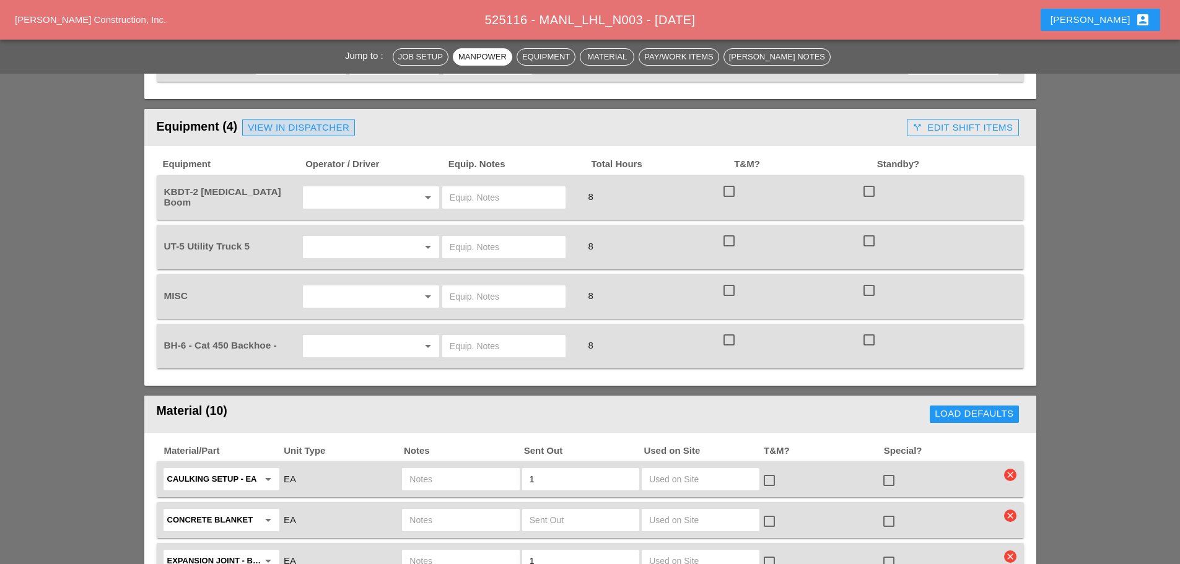
click at [322, 127] on div "View in Dispatcher" at bounding box center [299, 128] width 102 height 14
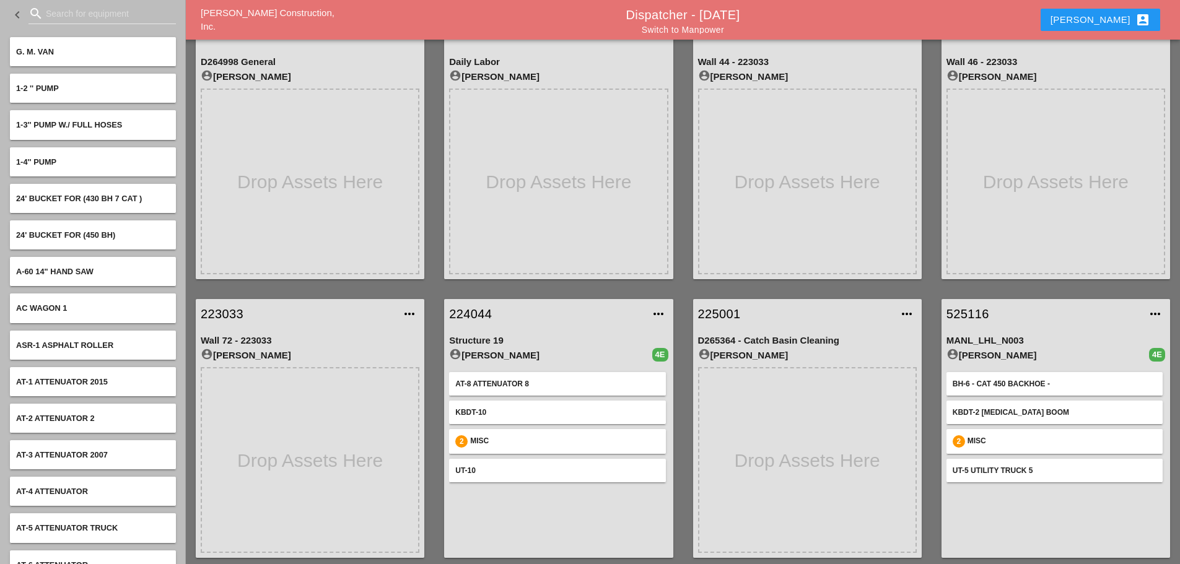
scroll to position [65, 0]
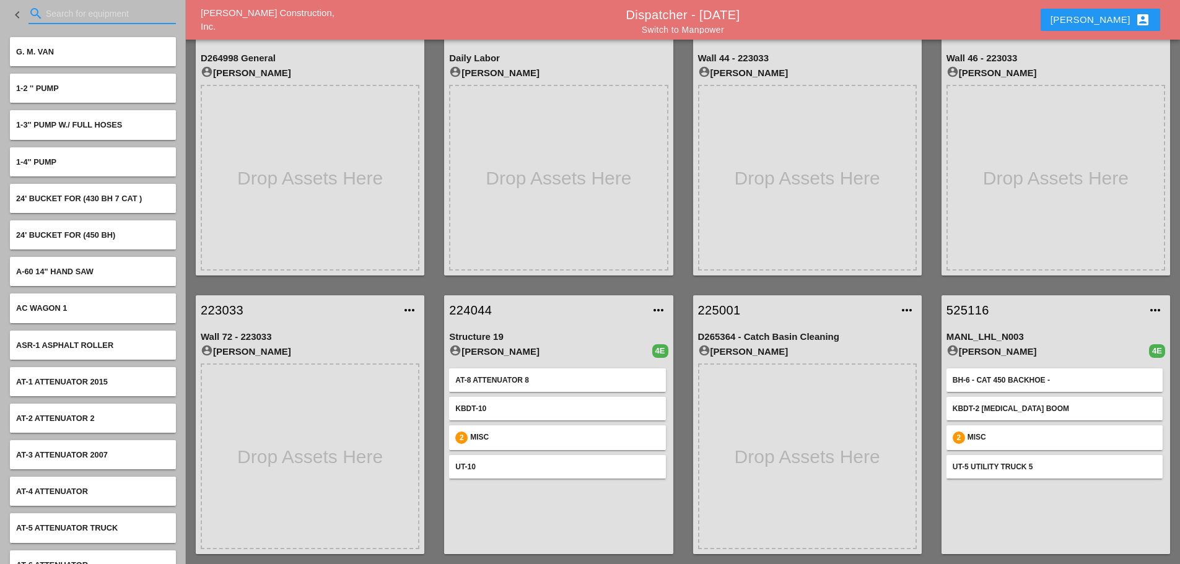
click at [81, 15] on input "Search for equipment" at bounding box center [102, 14] width 113 height 20
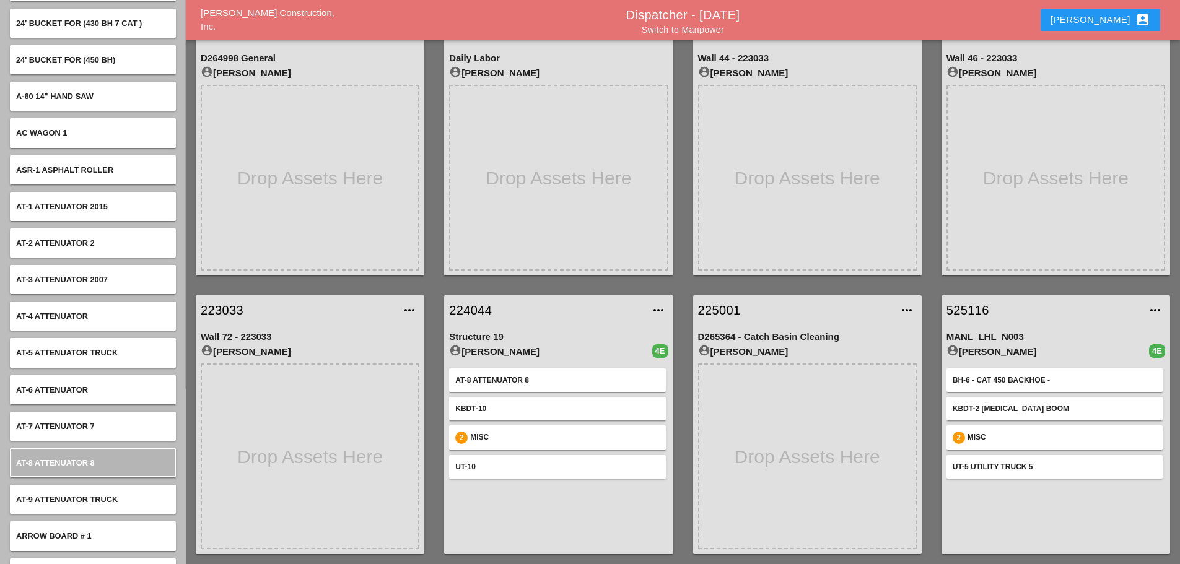
scroll to position [372, 0]
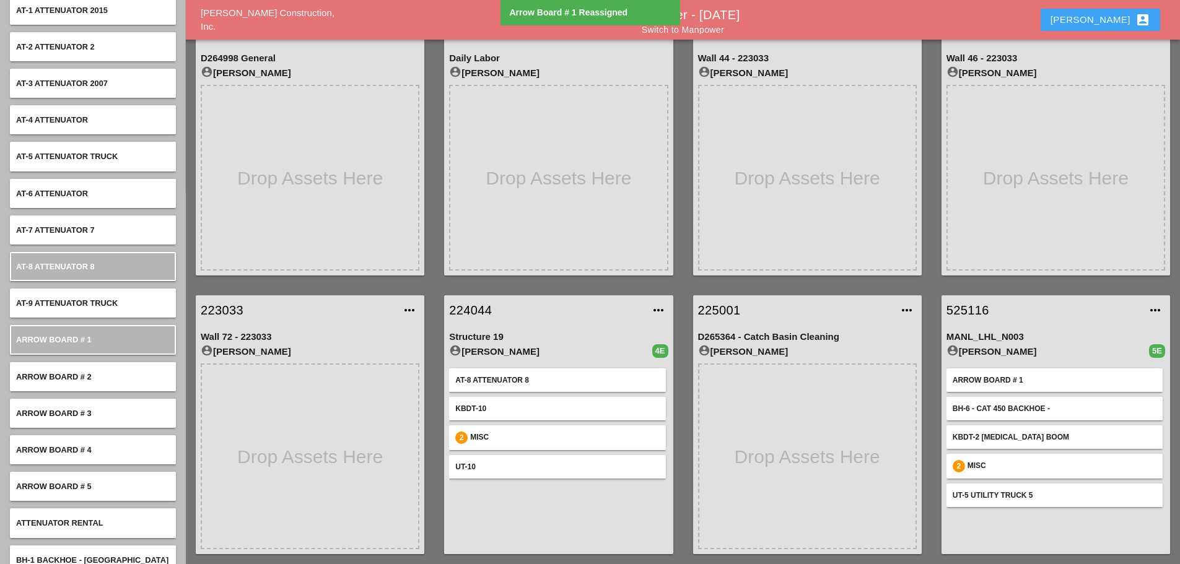
click at [1113, 20] on div "Enrico account_box" at bounding box center [1101, 19] width 100 height 15
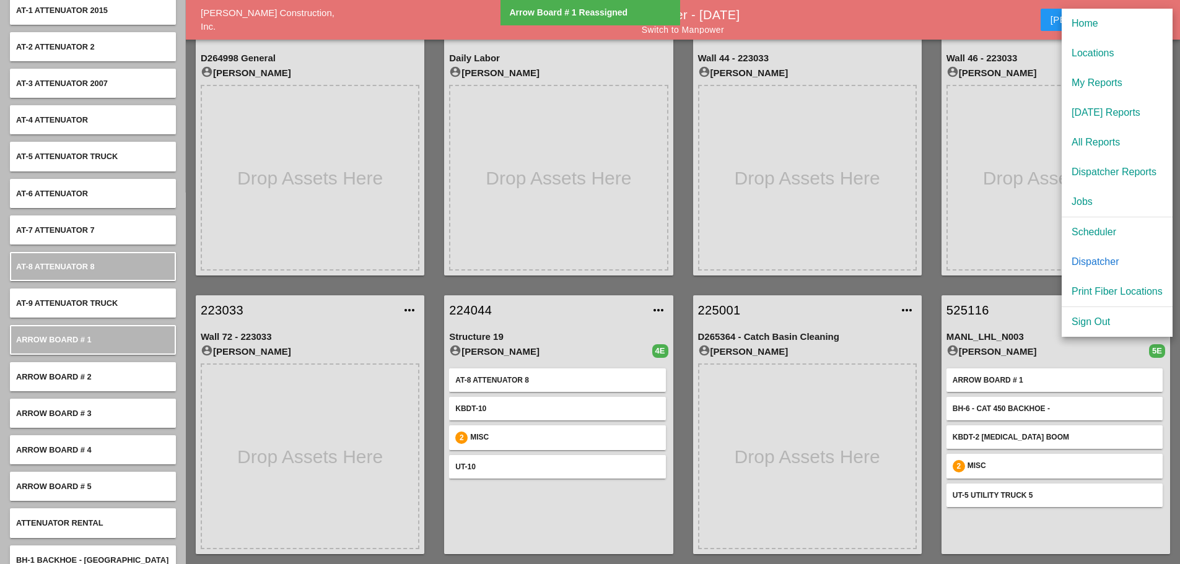
click at [1090, 231] on div "Scheduler" at bounding box center [1117, 232] width 91 height 15
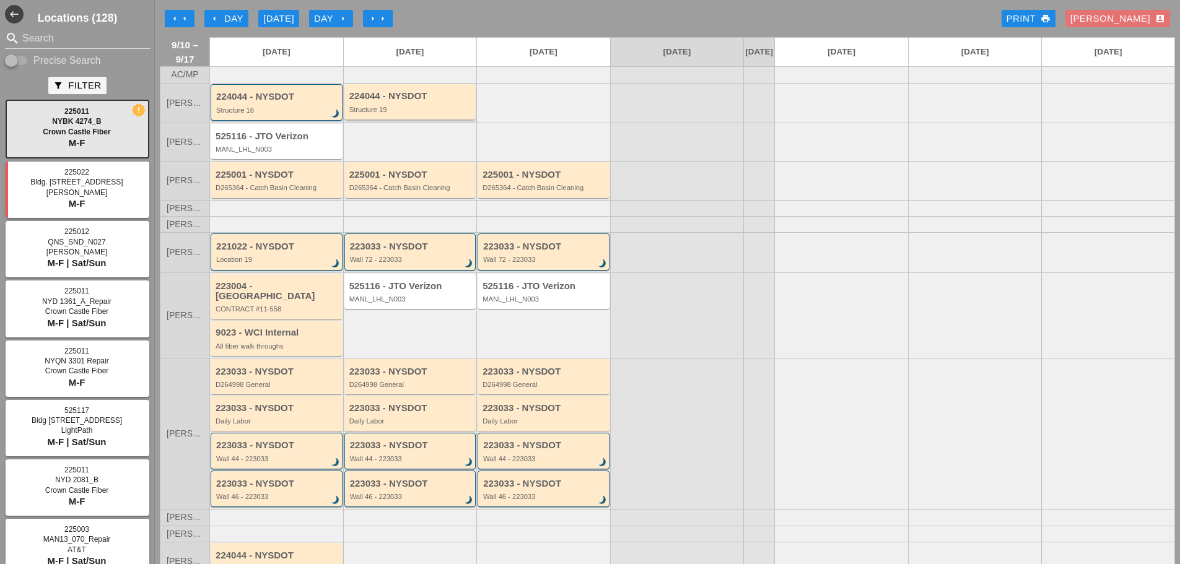
click at [415, 113] on div "Structure 19" at bounding box center [411, 109] width 124 height 7
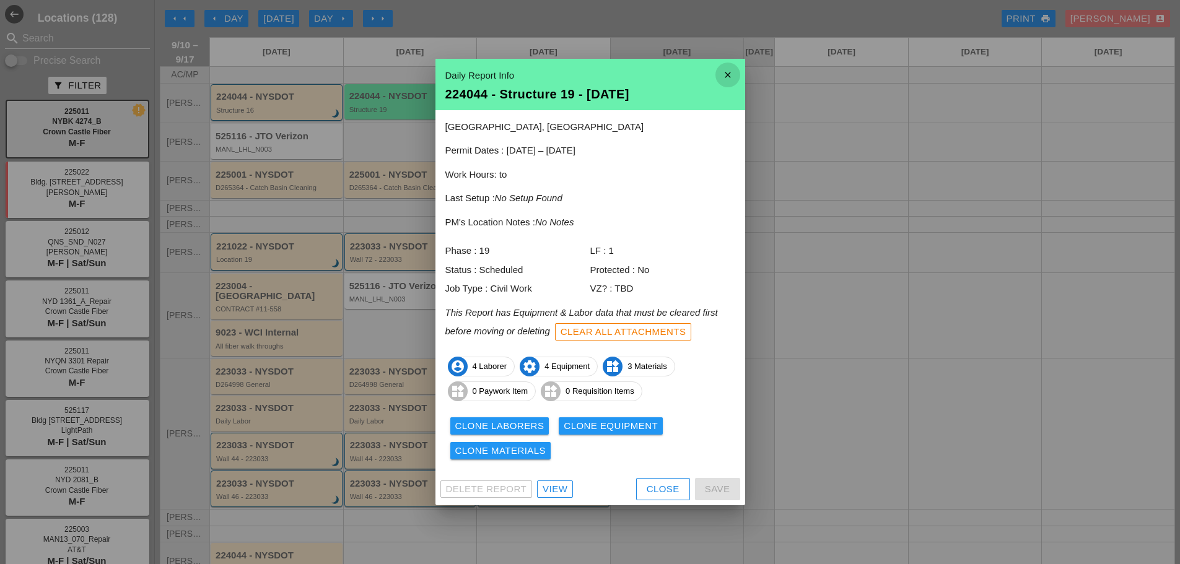
click at [734, 71] on icon "close" at bounding box center [728, 75] width 25 height 25
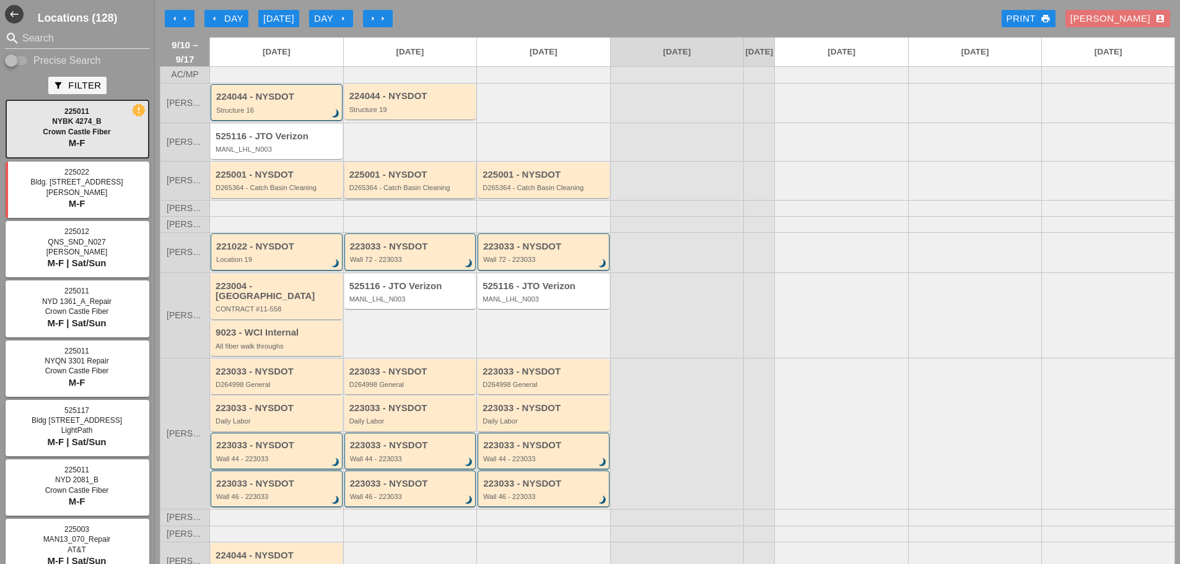
click at [408, 191] on div "D265364 - Catch Basin Cleaning" at bounding box center [411, 187] width 124 height 7
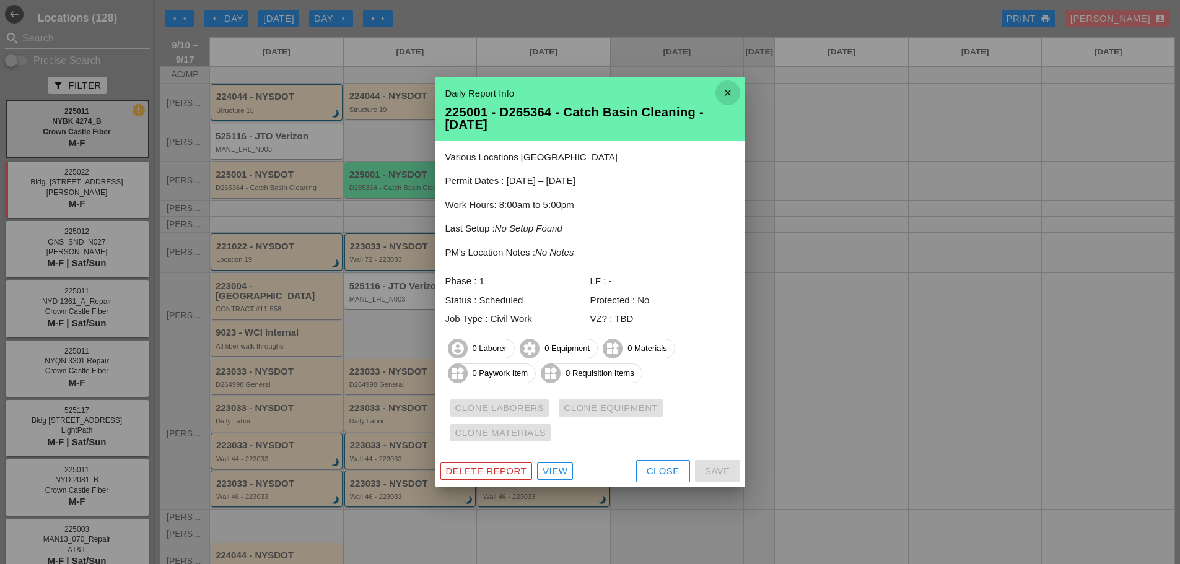
click at [726, 92] on icon "close" at bounding box center [728, 93] width 25 height 25
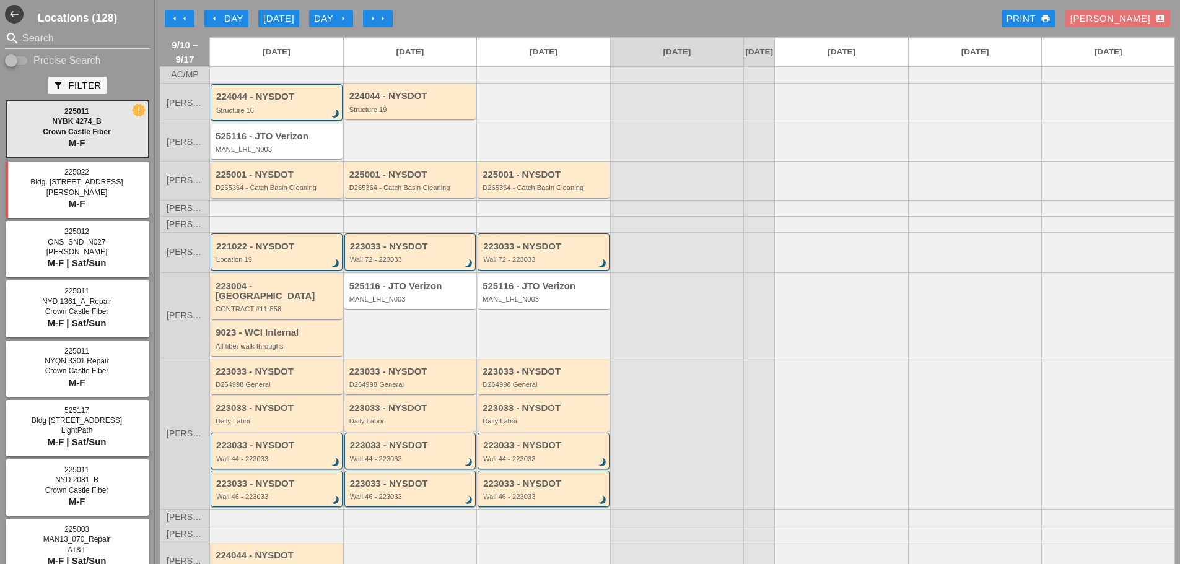
click at [287, 198] on div "225001 - NYSDOT D265364 - Catch Basin Cleaning" at bounding box center [277, 179] width 132 height 35
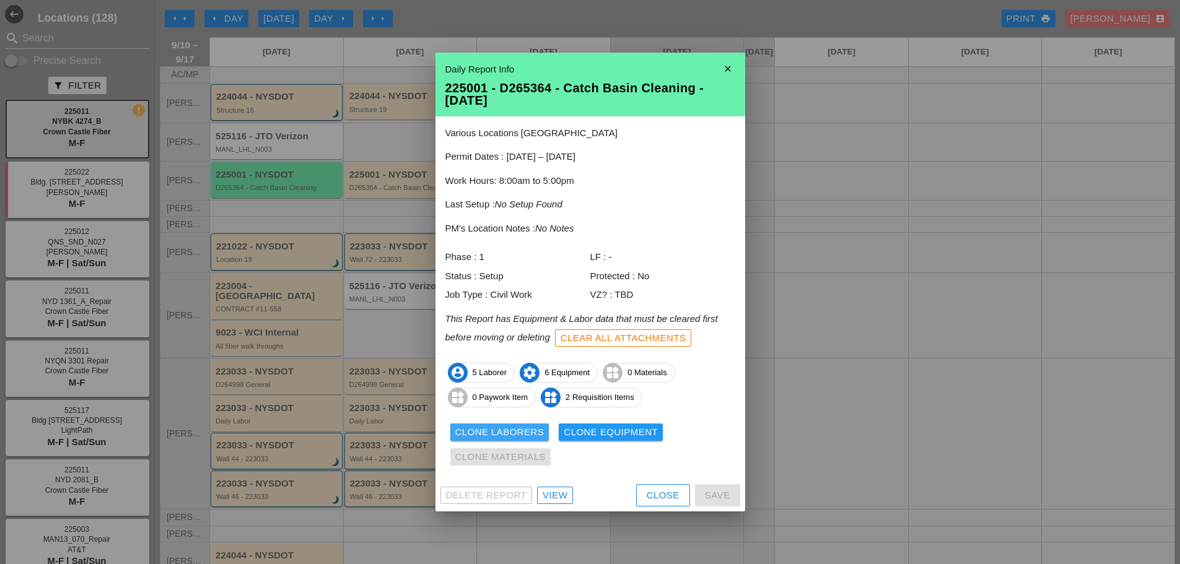
click at [468, 429] on div "Clone Laborers" at bounding box center [499, 433] width 89 height 14
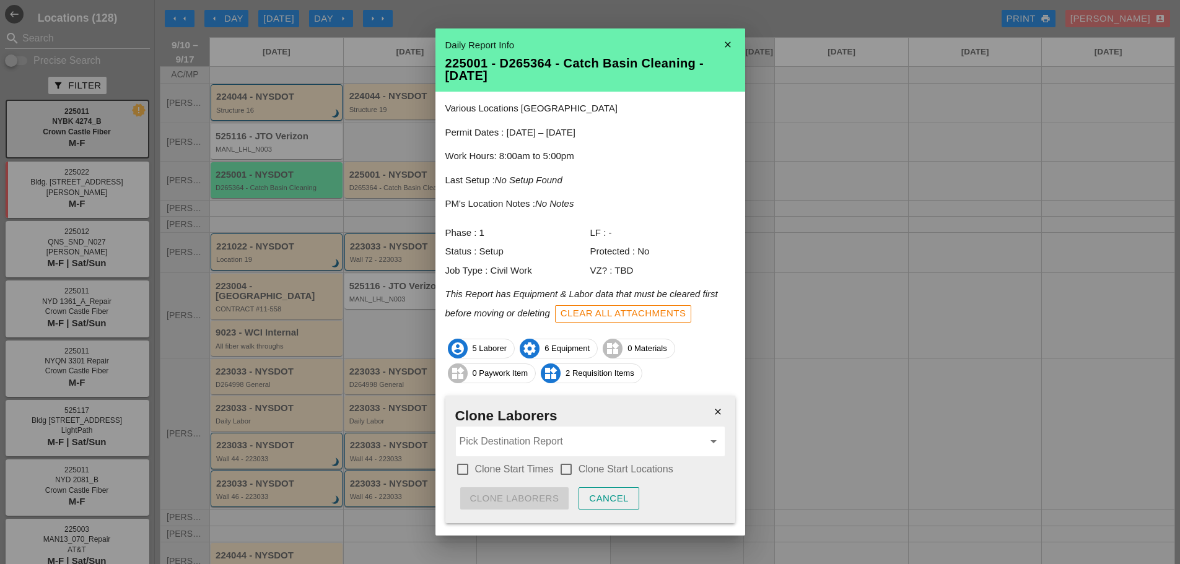
click at [466, 468] on div at bounding box center [462, 469] width 21 height 21
checkbox input "true"
drag, startPoint x: 561, startPoint y: 466, endPoint x: 545, endPoint y: 452, distance: 21.5
click at [560, 466] on div at bounding box center [566, 469] width 21 height 21
checkbox input "true"
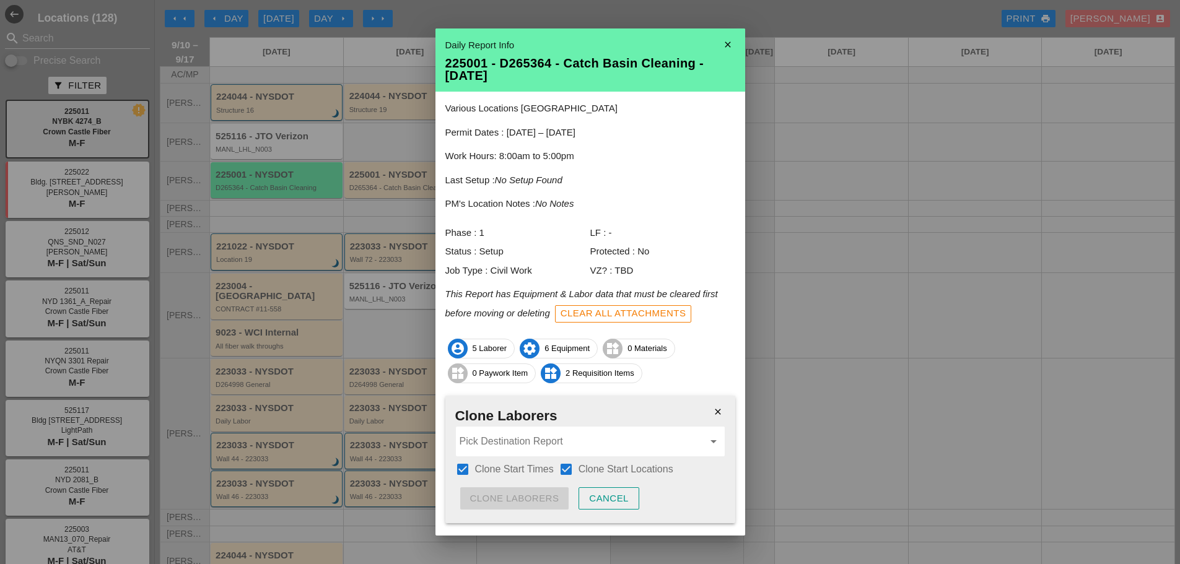
click at [541, 450] on input "Pick Destination Report" at bounding box center [582, 442] width 244 height 20
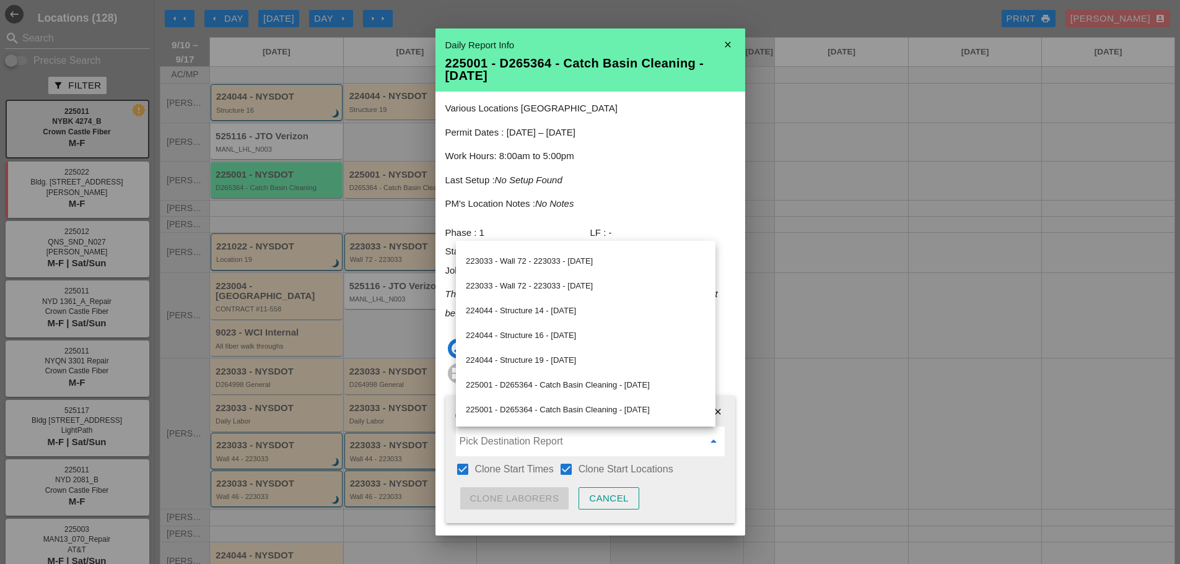
scroll to position [372, 0]
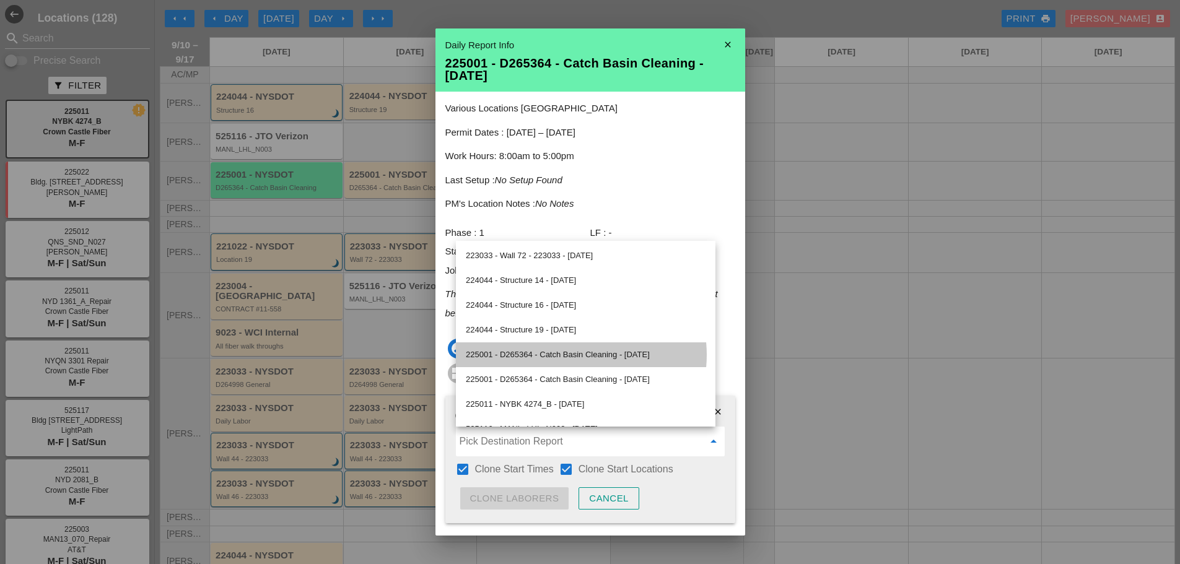
click at [522, 357] on div "225001 - D265364 - Catch Basin Cleaning - 09/11/2025" at bounding box center [586, 355] width 240 height 15
type input "225001 - D265364 - Catch Basin Cleaning - 09/11/2025"
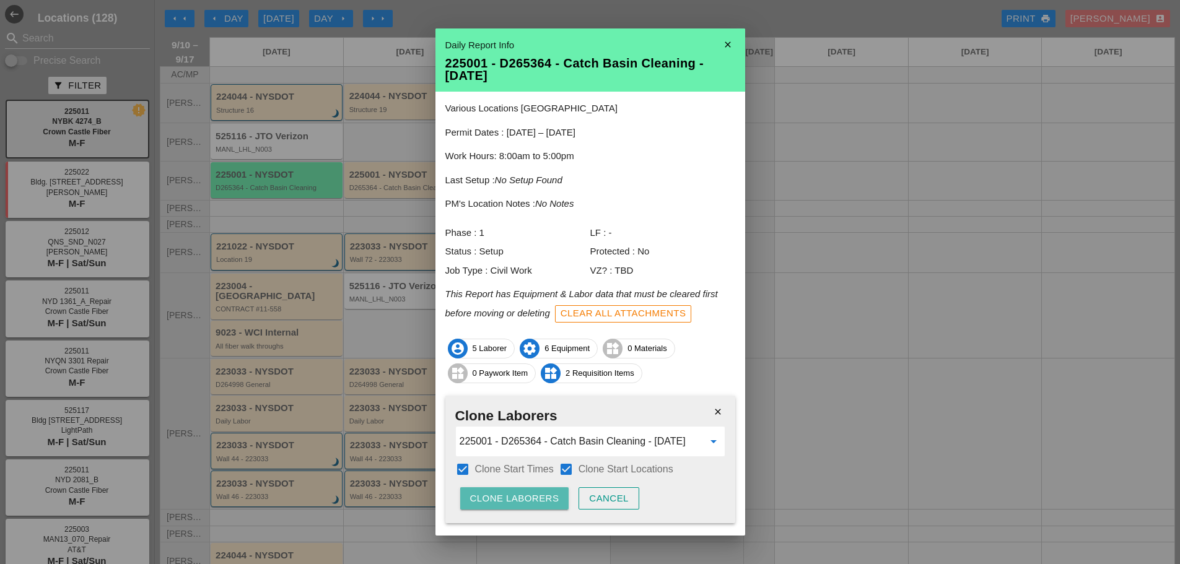
click at [532, 507] on button "Clone Laborers" at bounding box center [514, 499] width 109 height 22
click at [536, 504] on div "Clone Laborers" at bounding box center [514, 499] width 89 height 14
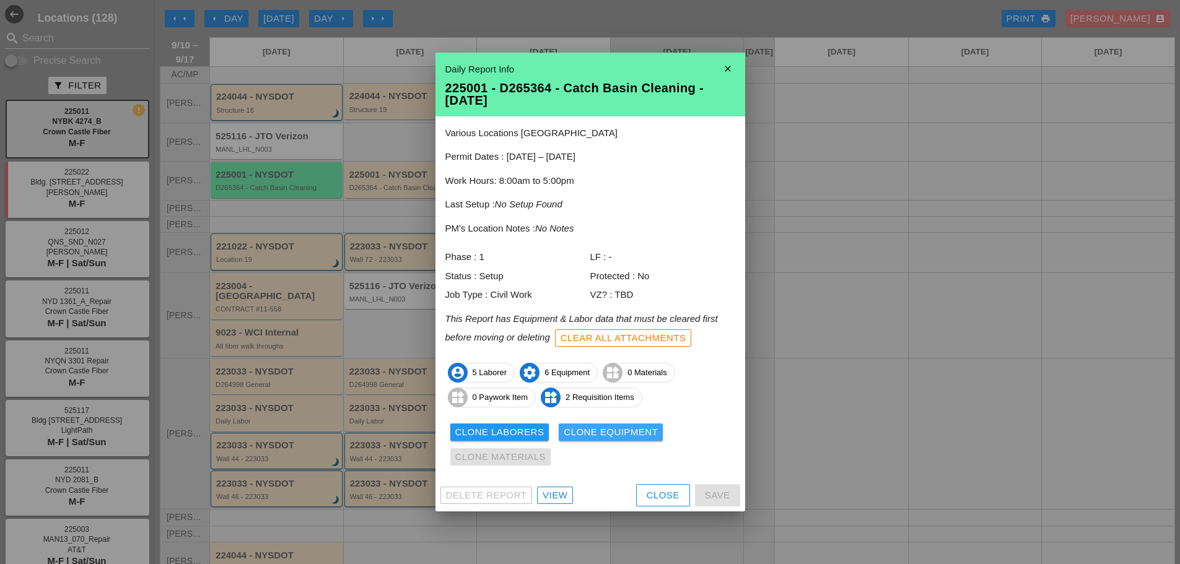
click at [637, 432] on div "Clone Equipment" at bounding box center [611, 433] width 94 height 14
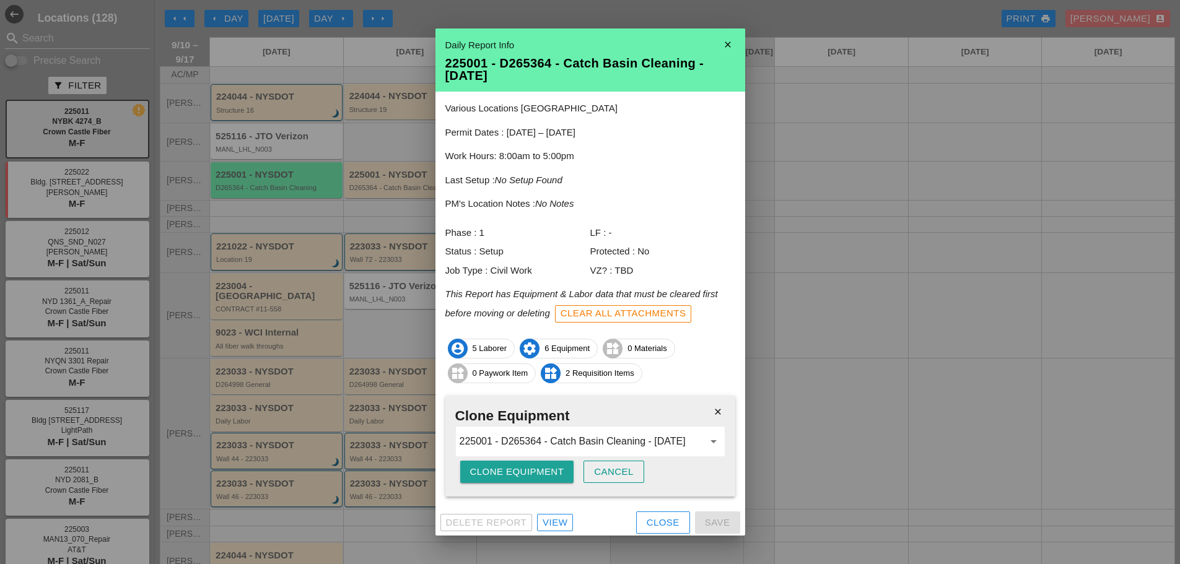
click at [549, 471] on div "Clone Equipment" at bounding box center [517, 472] width 94 height 14
click at [549, 471] on button "Are you sure?" at bounding box center [509, 472] width 99 height 22
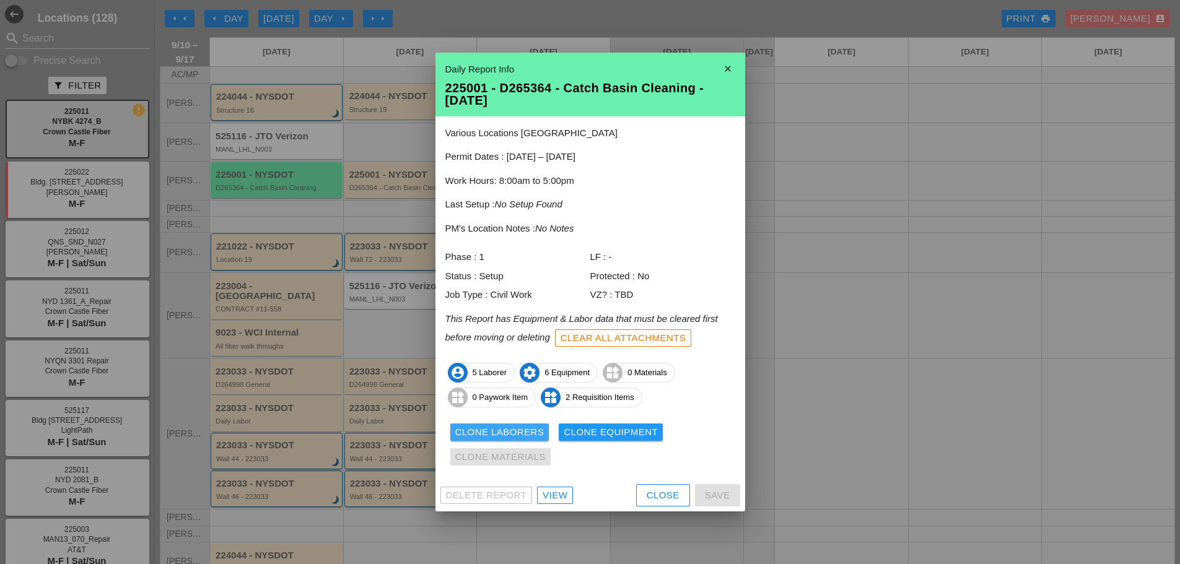
click at [526, 432] on div "Clone Laborers" at bounding box center [499, 433] width 89 height 14
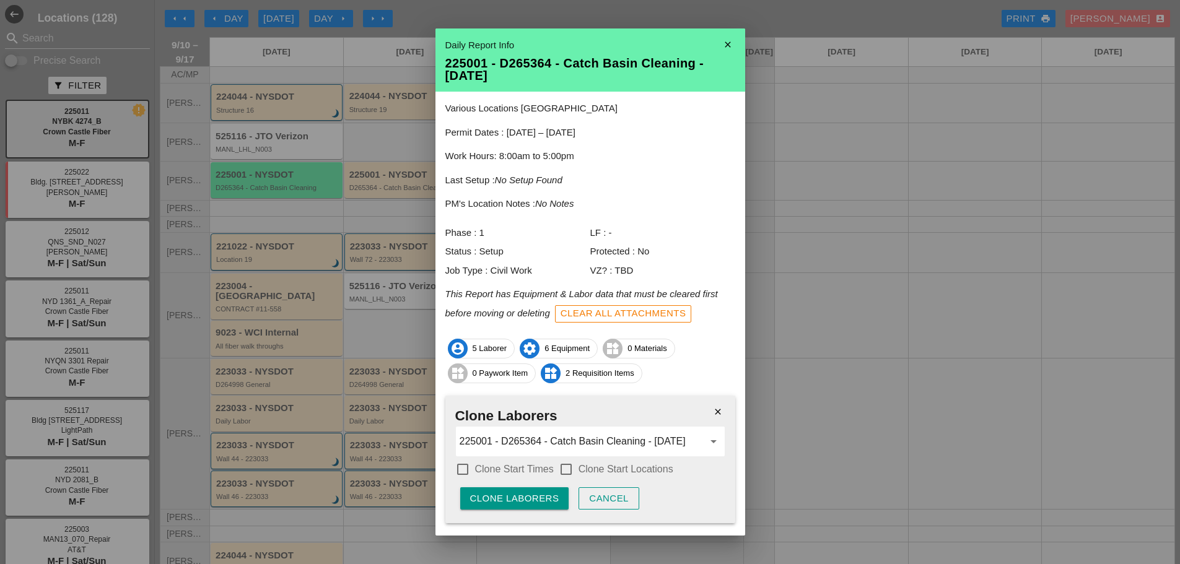
click at [462, 469] on div at bounding box center [462, 469] width 21 height 21
checkbox input "true"
click at [565, 465] on div at bounding box center [566, 469] width 21 height 21
checkbox input "true"
click at [547, 497] on div "Clone Laborers" at bounding box center [514, 499] width 89 height 14
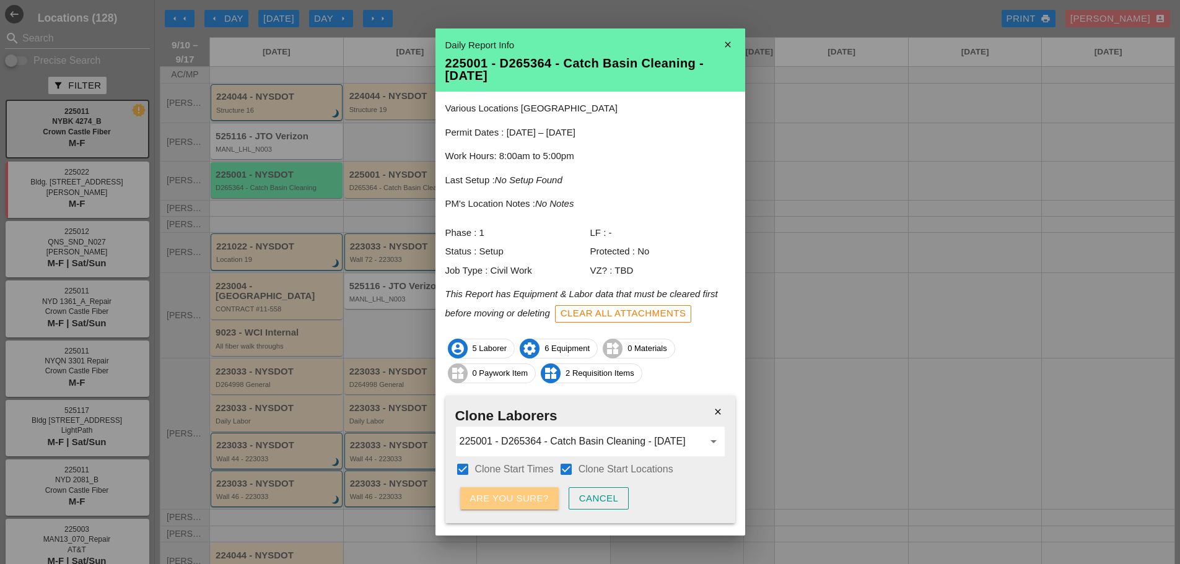
click at [547, 496] on div "Are you sure?" at bounding box center [509, 499] width 79 height 14
click at [492, 494] on div "Clone Laborers" at bounding box center [514, 499] width 89 height 14
click at [492, 494] on div "Are you sure?" at bounding box center [509, 499] width 79 height 14
click at [718, 37] on icon "close" at bounding box center [728, 44] width 25 height 25
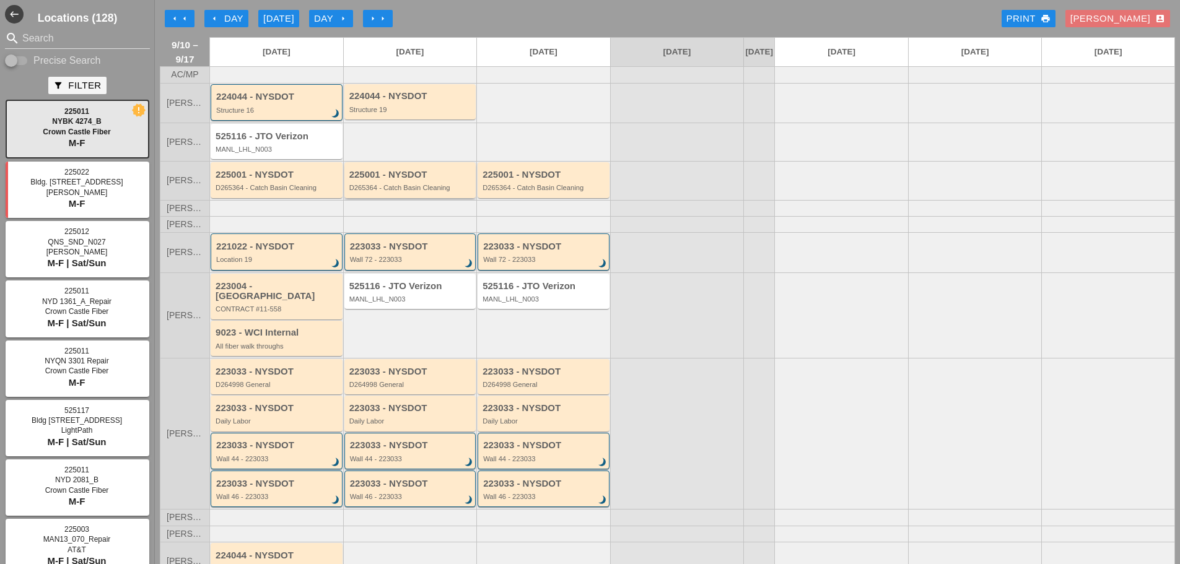
click at [394, 191] on div "225001 - NYSDOT D265364 - Catch Basin Cleaning" at bounding box center [411, 181] width 124 height 22
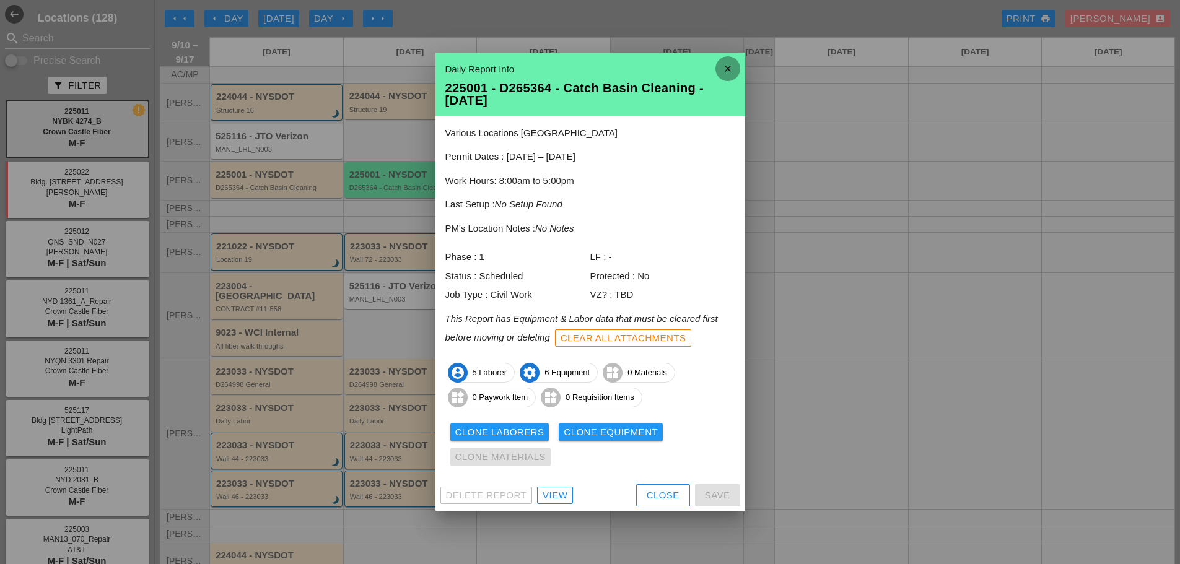
click at [726, 70] on icon "close" at bounding box center [728, 68] width 25 height 25
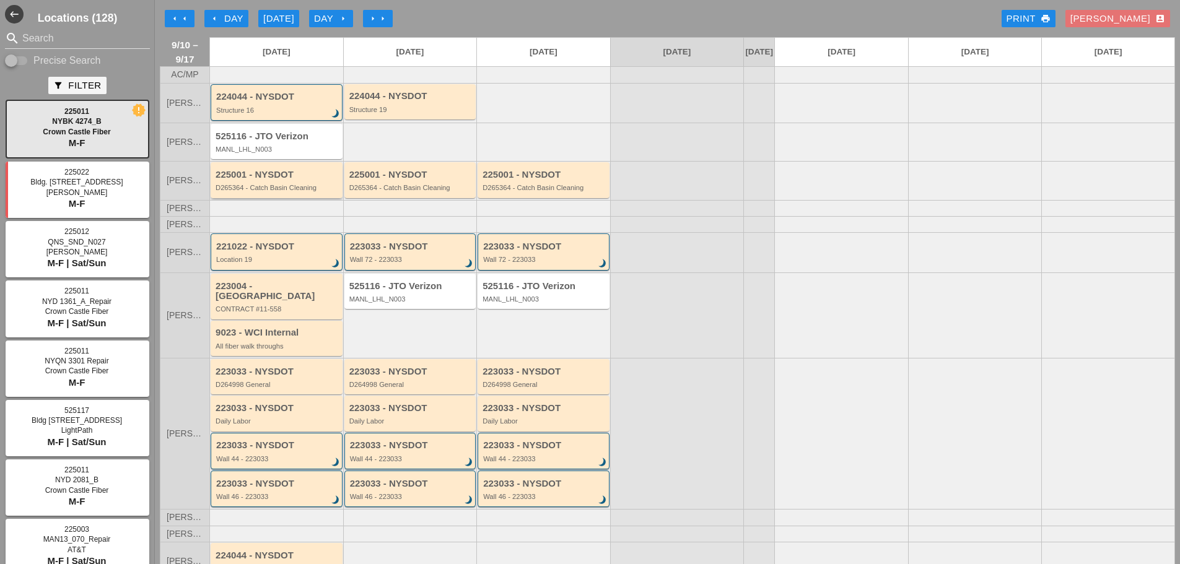
click at [272, 191] on div "D265364 - Catch Basin Cleaning" at bounding box center [278, 187] width 124 height 7
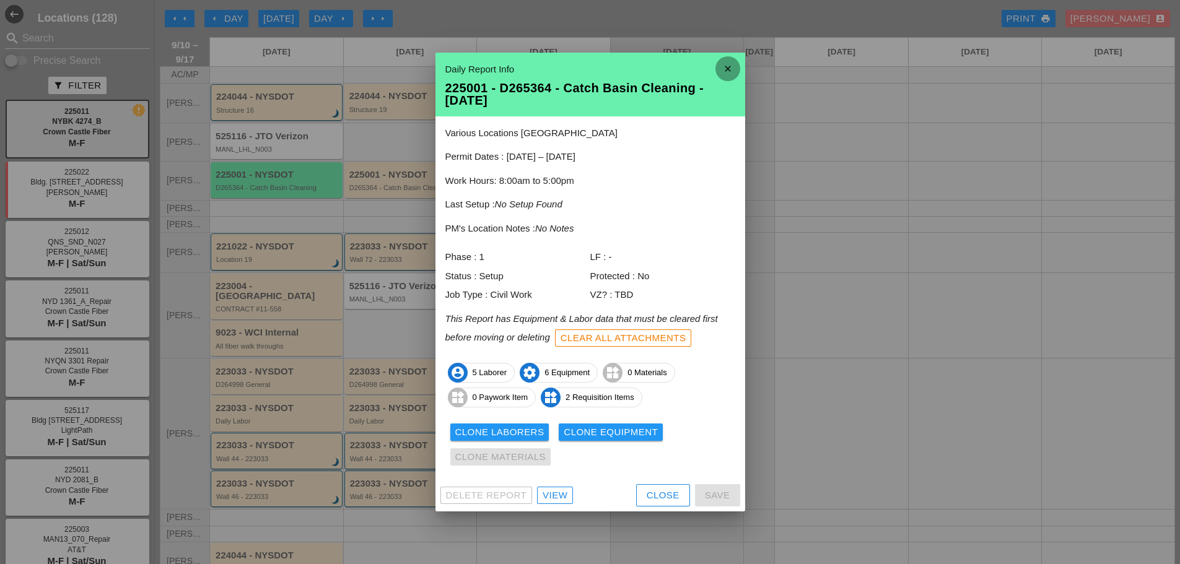
click at [725, 77] on icon "close" at bounding box center [728, 68] width 25 height 25
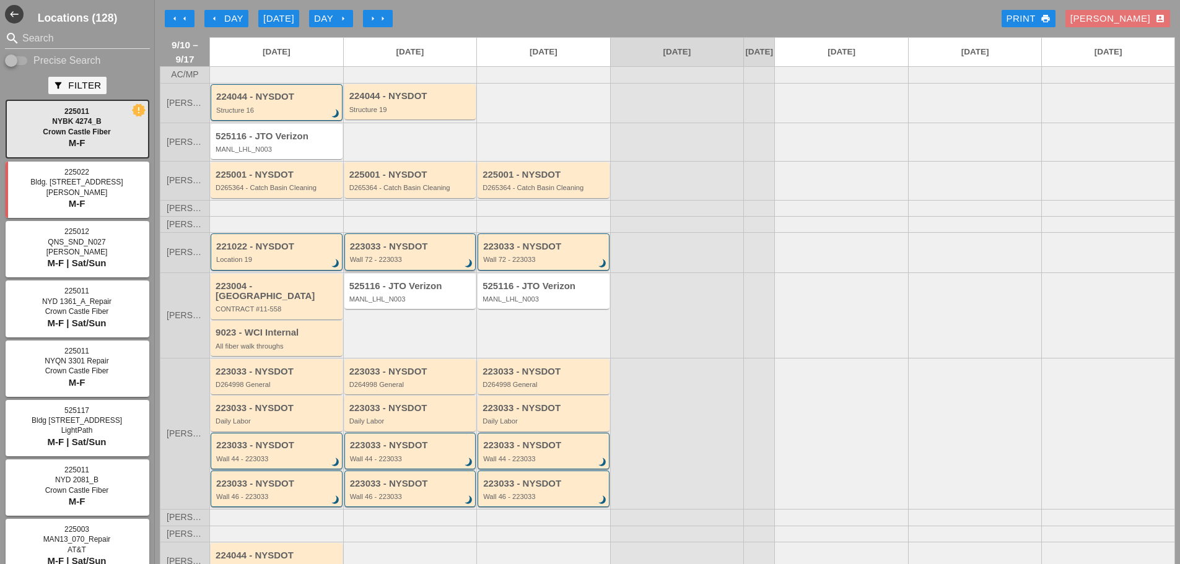
click at [392, 270] on div "223033 - NYSDOT Wall 72 - 223033 brightness_3" at bounding box center [410, 252] width 132 height 37
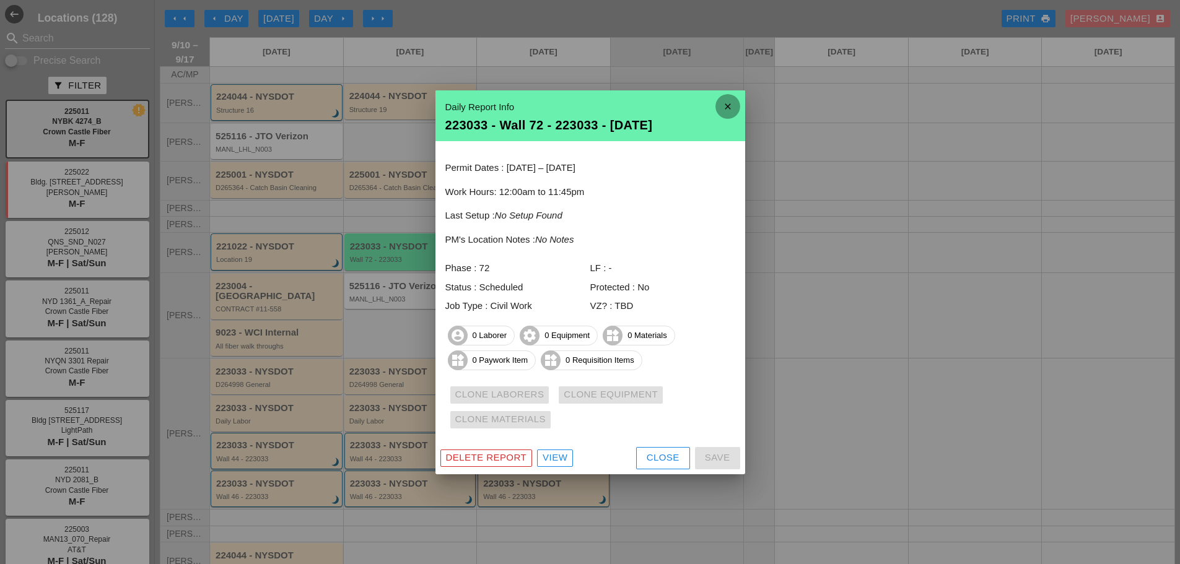
click at [729, 105] on icon "close" at bounding box center [728, 106] width 25 height 25
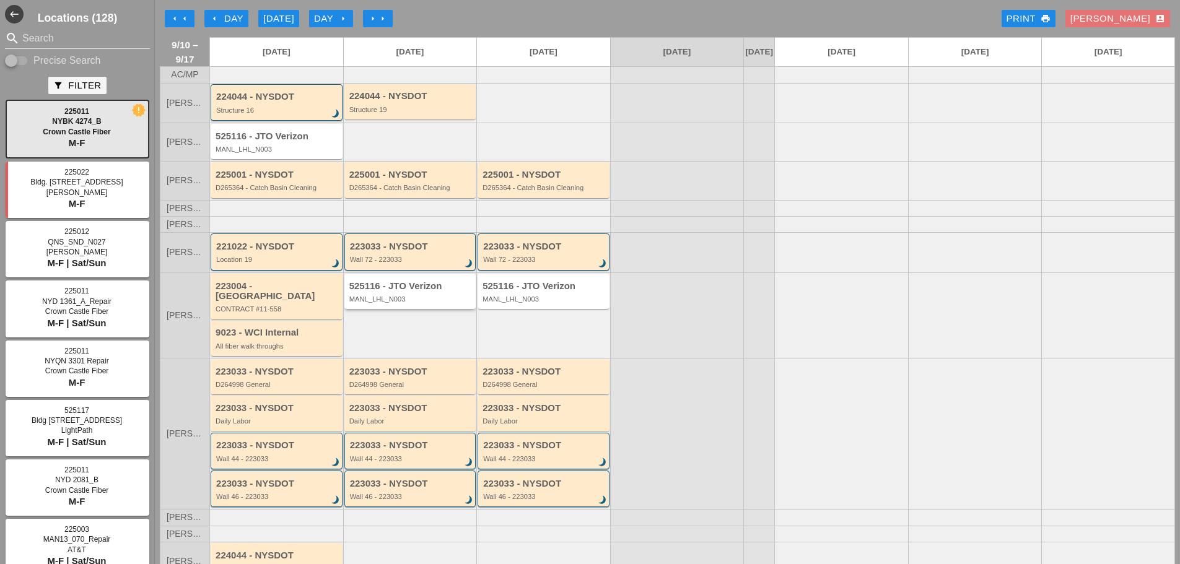
click at [384, 303] on div "MANL_LHL_N003" at bounding box center [411, 299] width 124 height 7
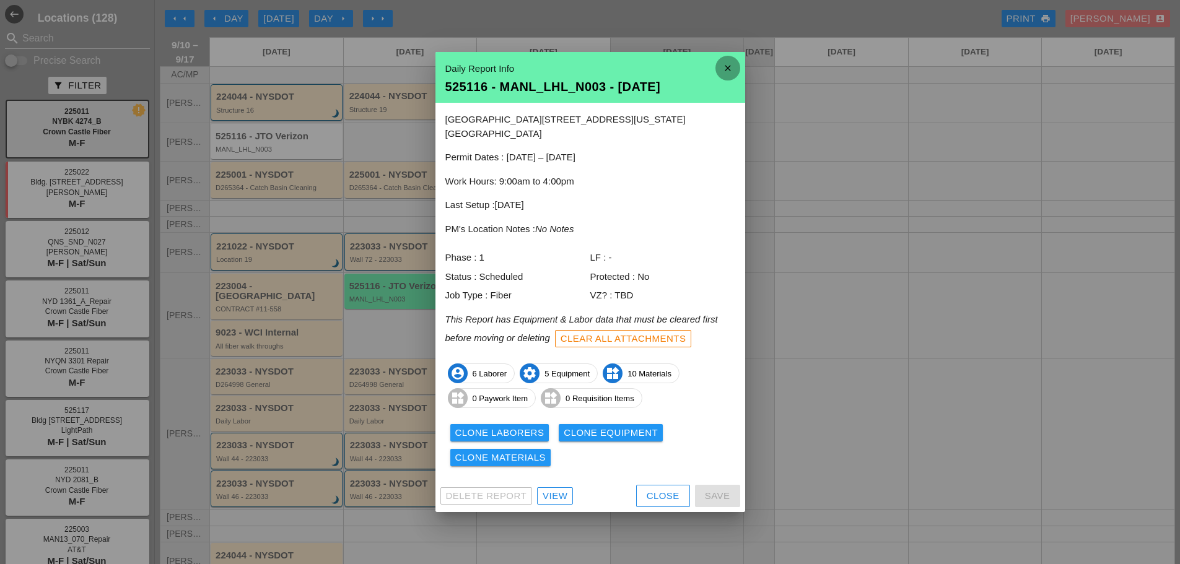
click at [728, 73] on icon "close" at bounding box center [728, 68] width 25 height 25
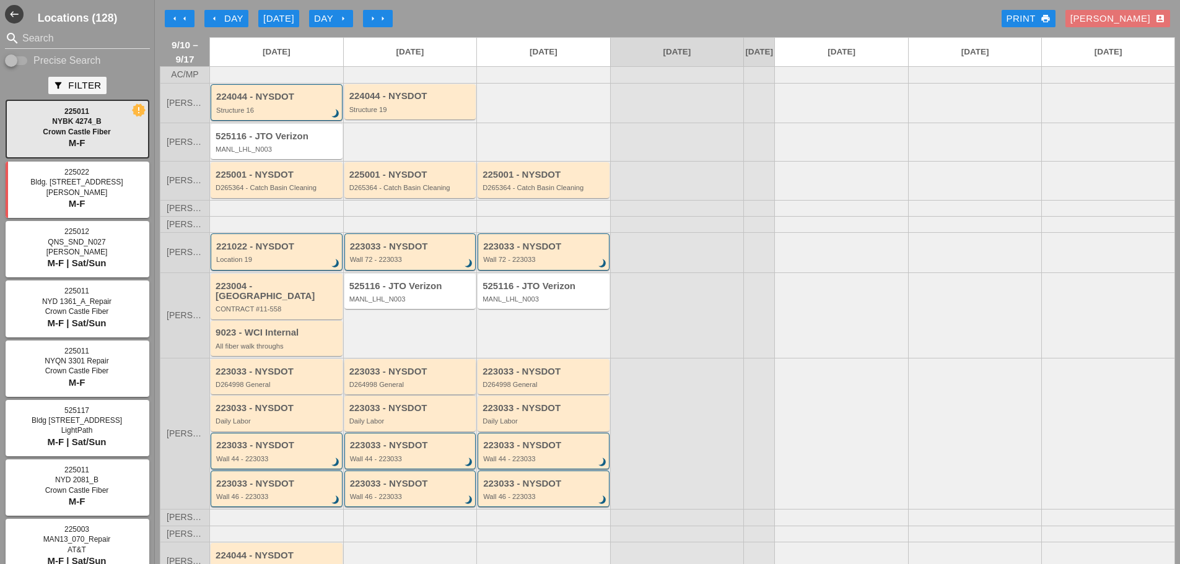
click at [395, 392] on div "223033 - NYSDOT D264998 General" at bounding box center [410, 376] width 132 height 35
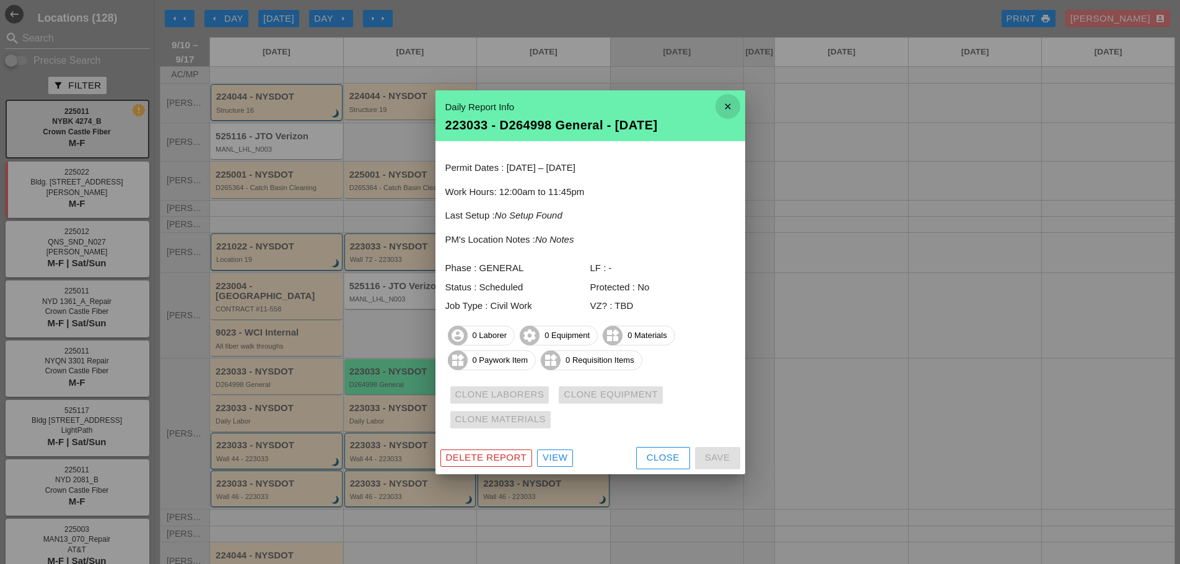
click at [721, 107] on icon "close" at bounding box center [728, 106] width 25 height 25
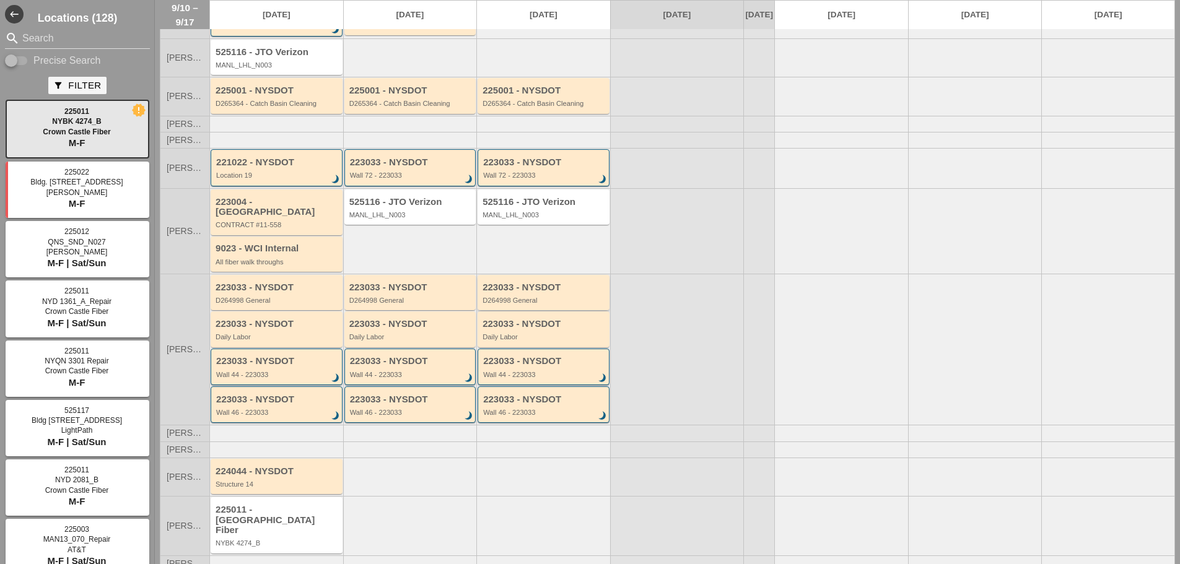
scroll to position [97, 0]
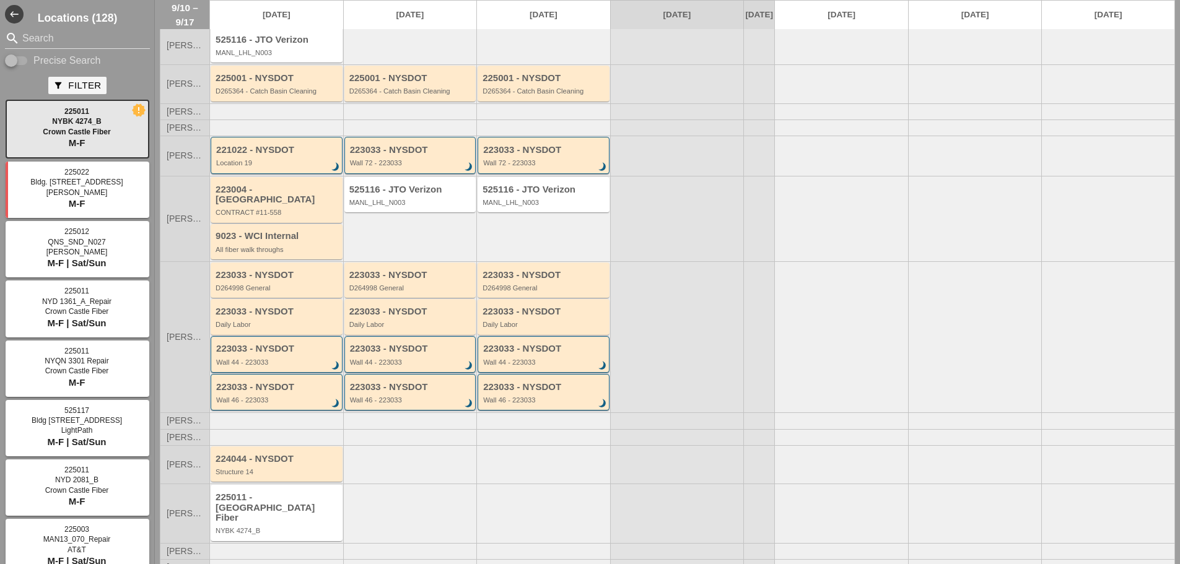
click at [74, 42] on input "Search" at bounding box center [77, 38] width 110 height 20
click at [392, 397] on div "Wall 46 - 223033" at bounding box center [411, 399] width 123 height 7
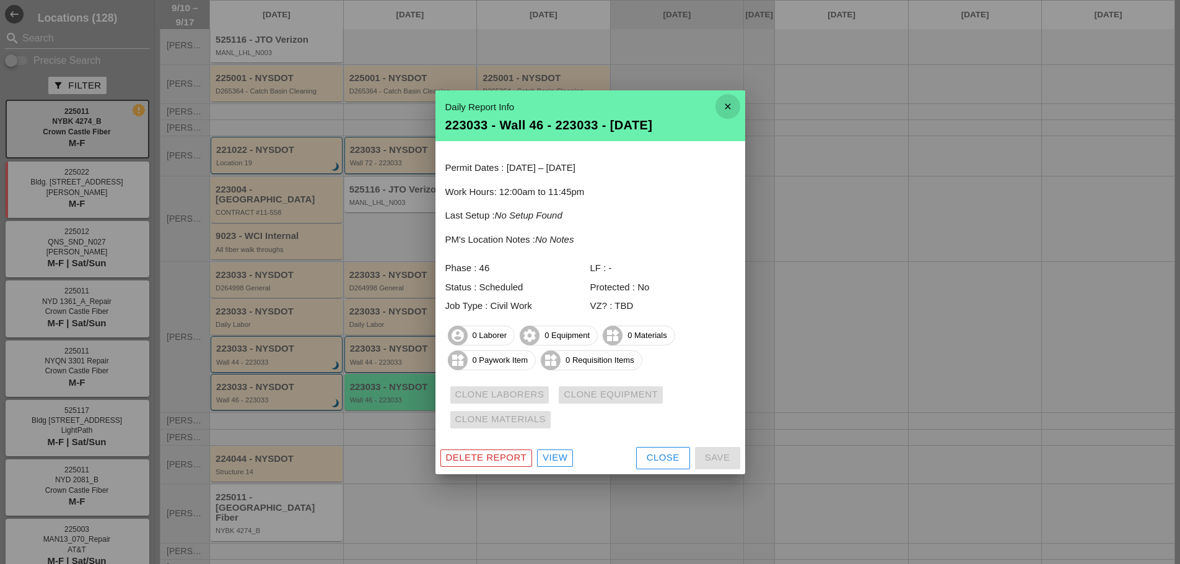
click at [731, 111] on icon "close" at bounding box center [728, 106] width 25 height 25
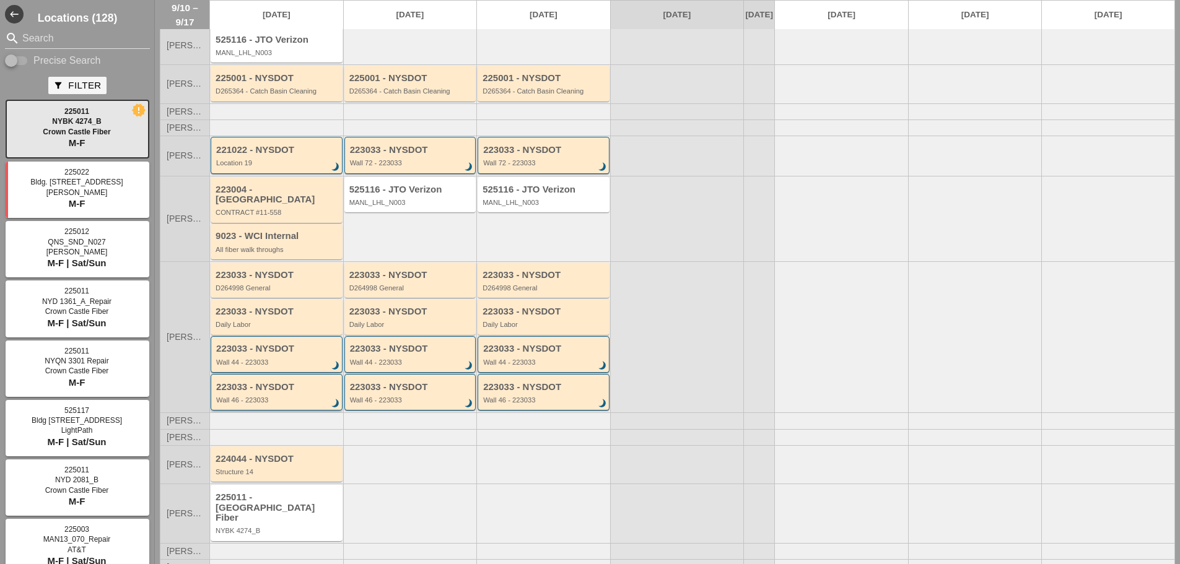
click at [263, 393] on div "223033 - NYSDOT Wall 46 - 223033 brightness_3" at bounding box center [277, 393] width 123 height 22
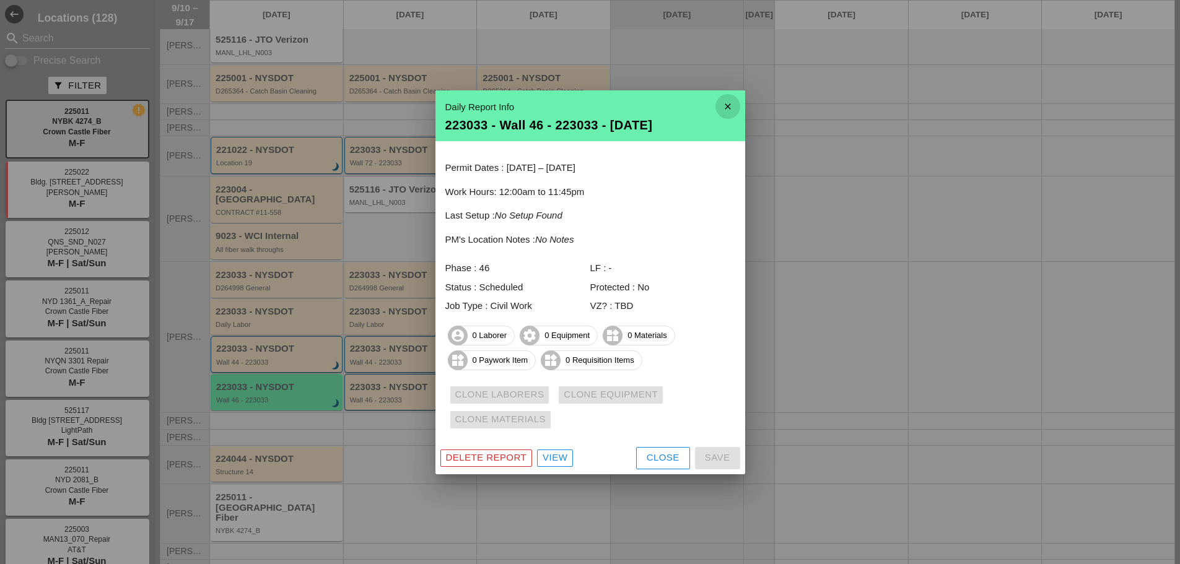
drag, startPoint x: 729, startPoint y: 107, endPoint x: 710, endPoint y: 89, distance: 25.9
click at [730, 101] on icon "close" at bounding box center [728, 106] width 25 height 25
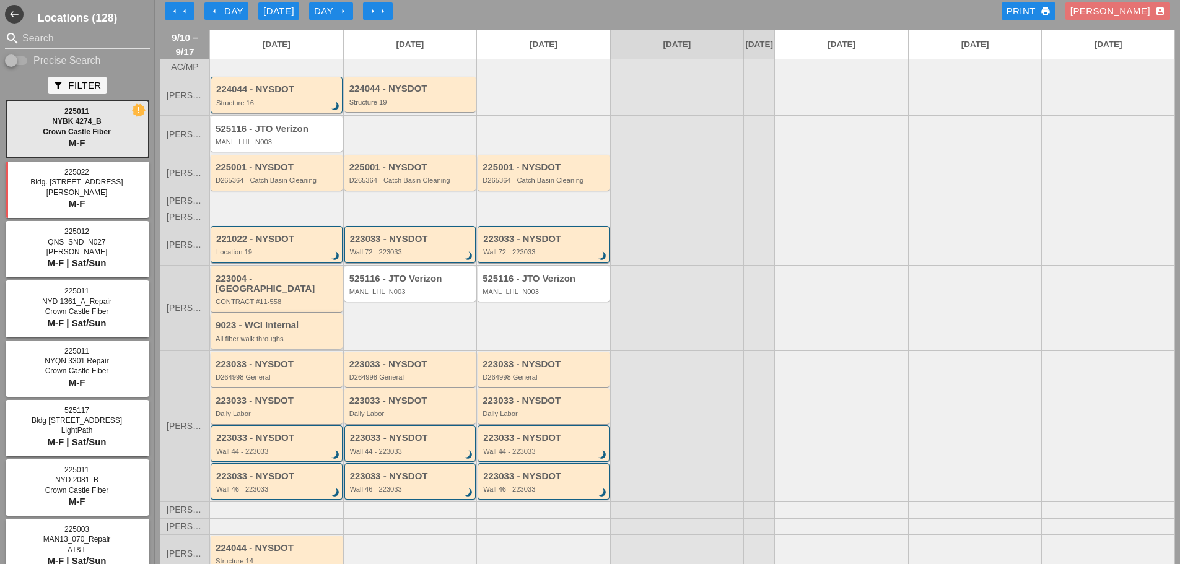
scroll to position [0, 0]
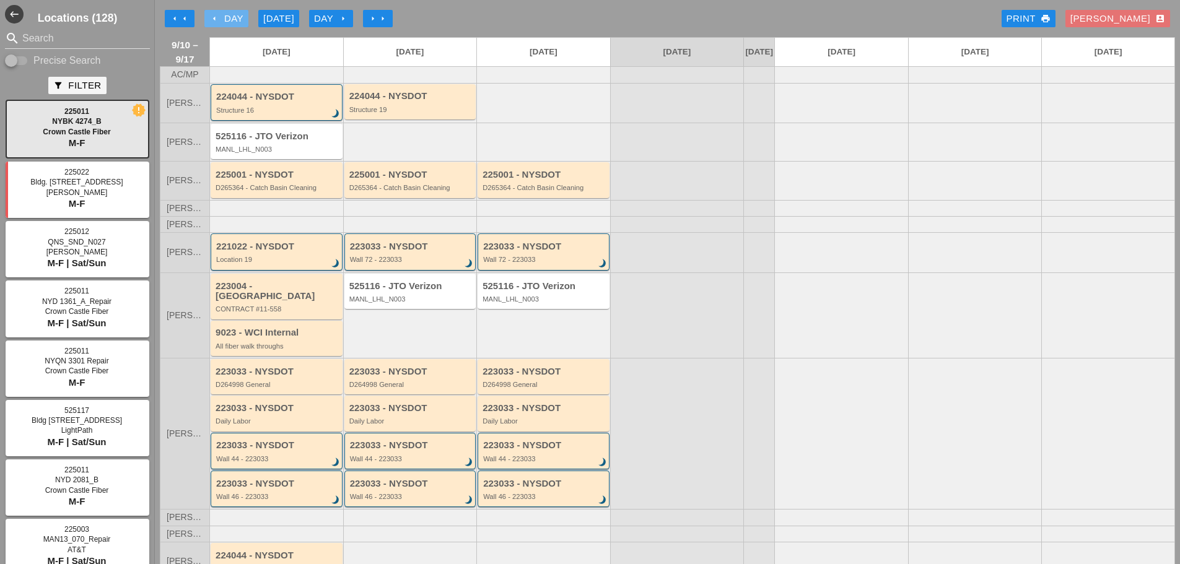
click at [212, 19] on icon "arrow_left" at bounding box center [214, 19] width 10 height 10
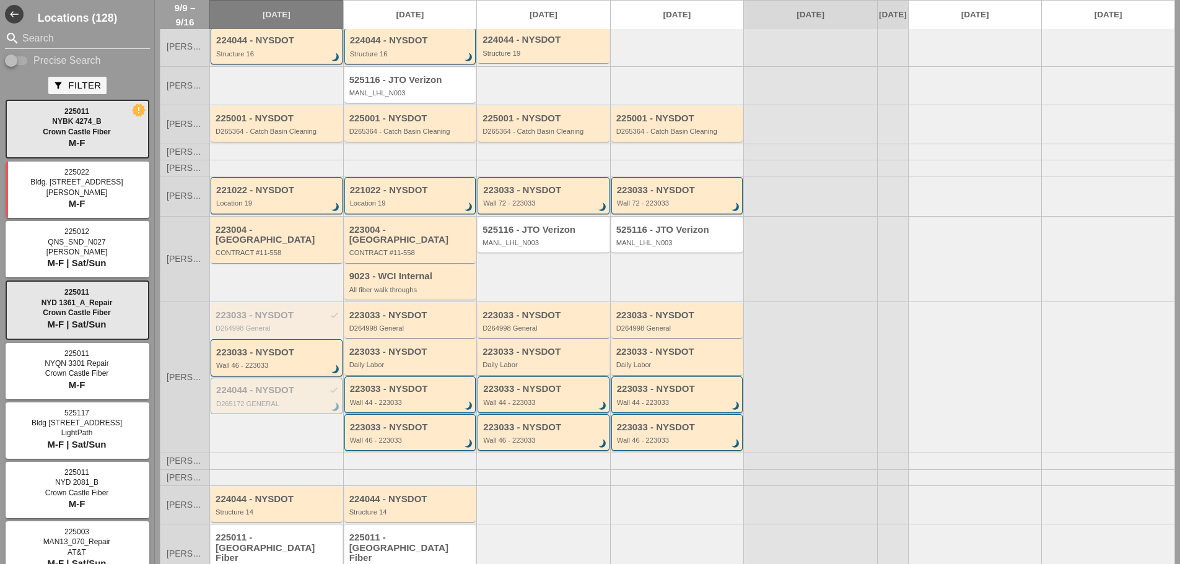
scroll to position [97, 0]
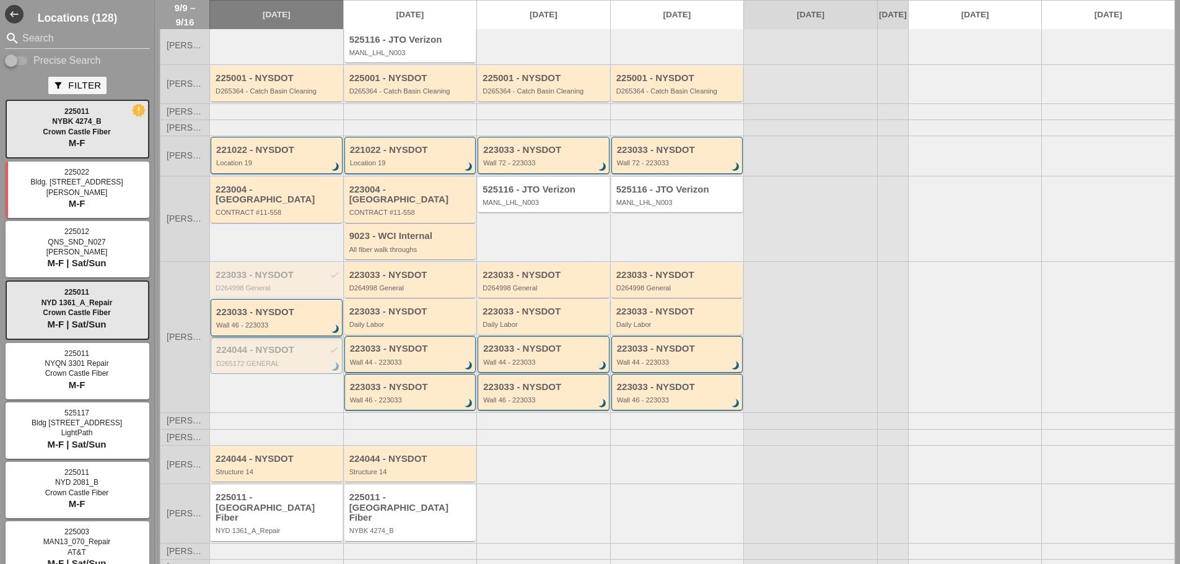
click at [266, 322] on div "Wall 46 - 223033" at bounding box center [277, 325] width 123 height 7
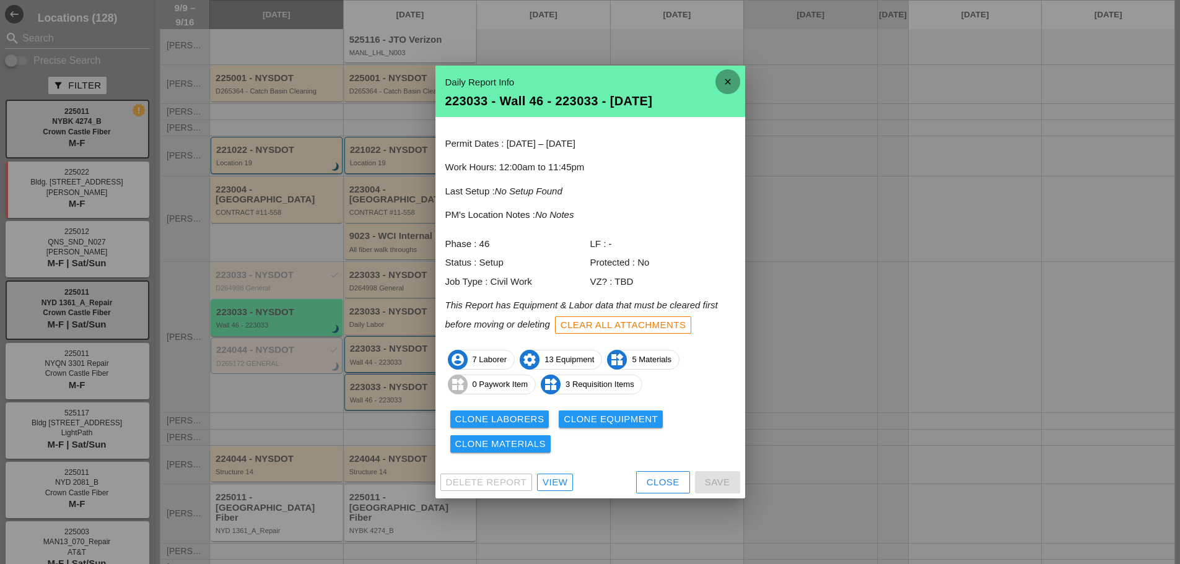
click at [734, 71] on icon "close" at bounding box center [728, 81] width 25 height 25
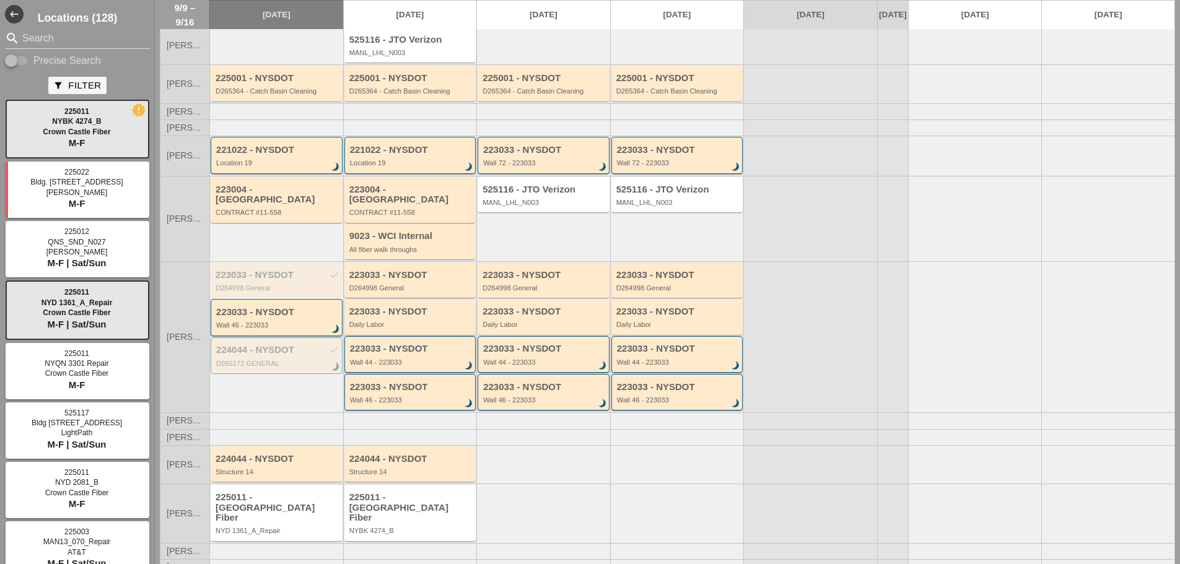
click at [390, 329] on div "223033 - NYSDOT Daily Labor" at bounding box center [410, 316] width 132 height 35
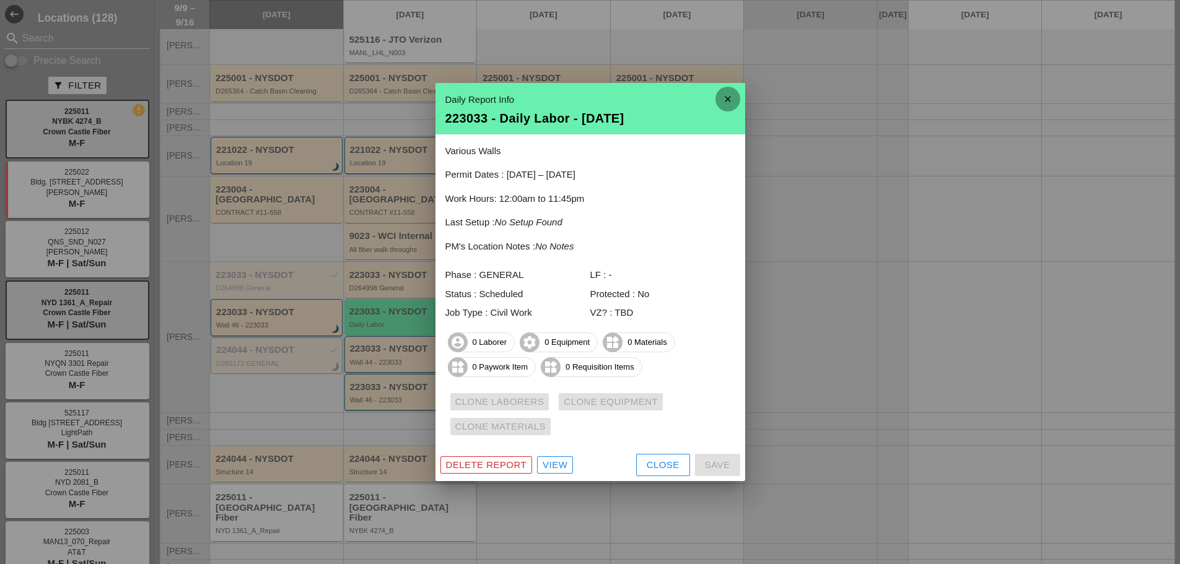
click at [724, 94] on icon "close" at bounding box center [728, 99] width 25 height 25
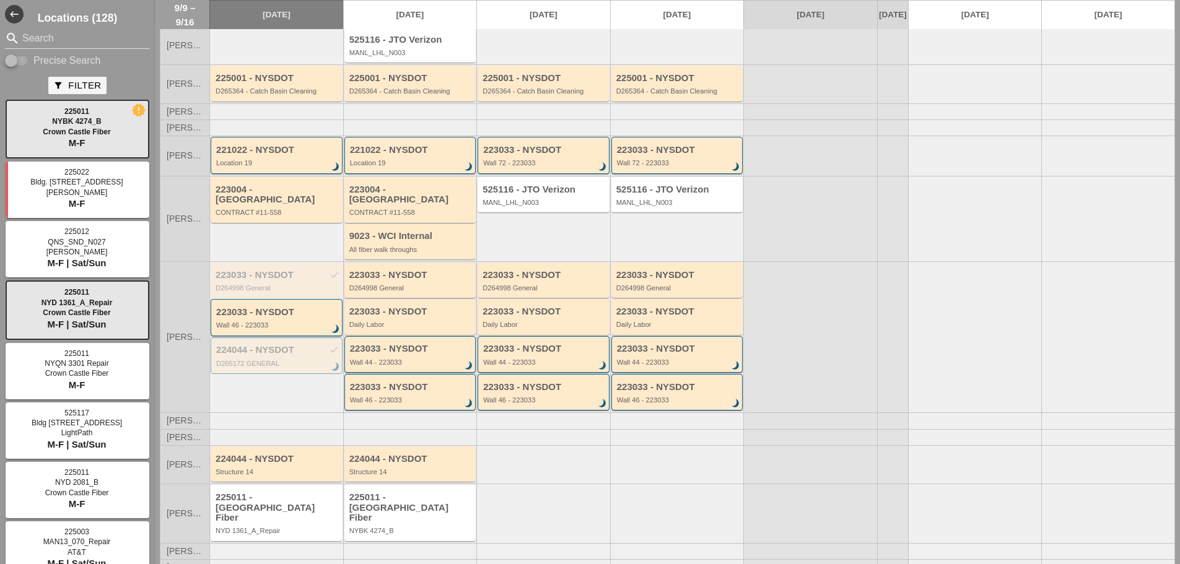
click at [443, 286] on div "D264998 General" at bounding box center [411, 287] width 124 height 7
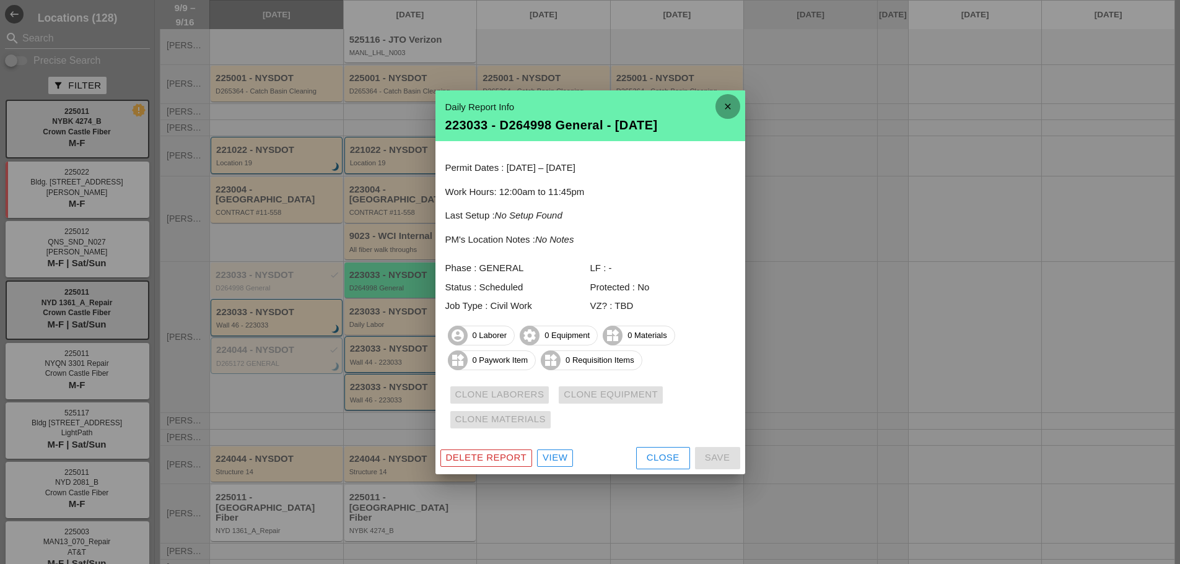
click at [737, 103] on icon "close" at bounding box center [728, 106] width 25 height 25
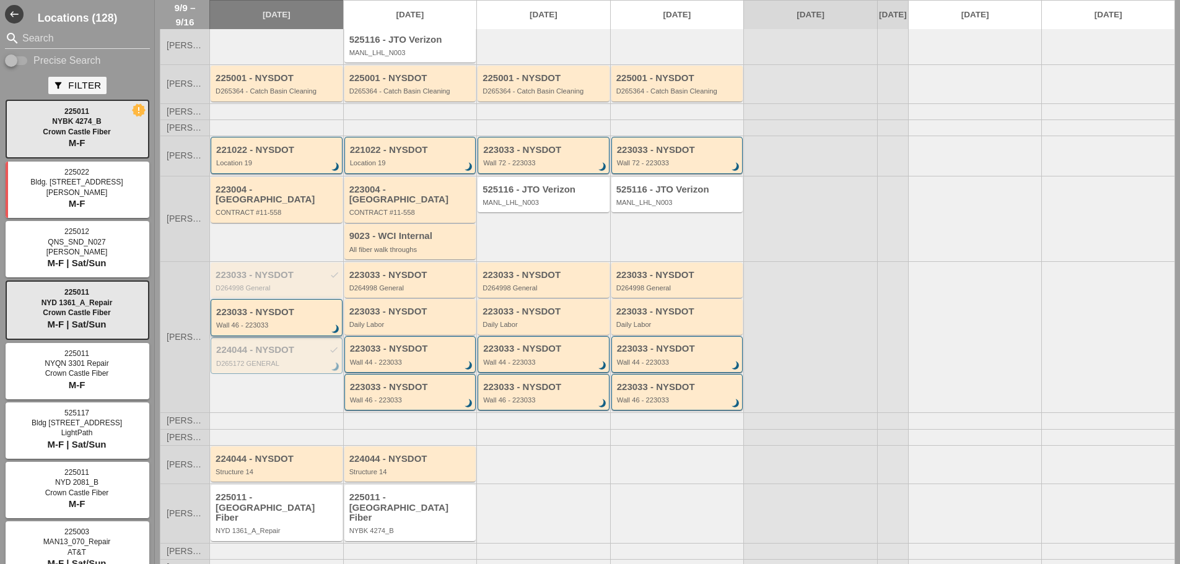
click at [268, 315] on div "223033 - NYSDOT" at bounding box center [277, 312] width 123 height 11
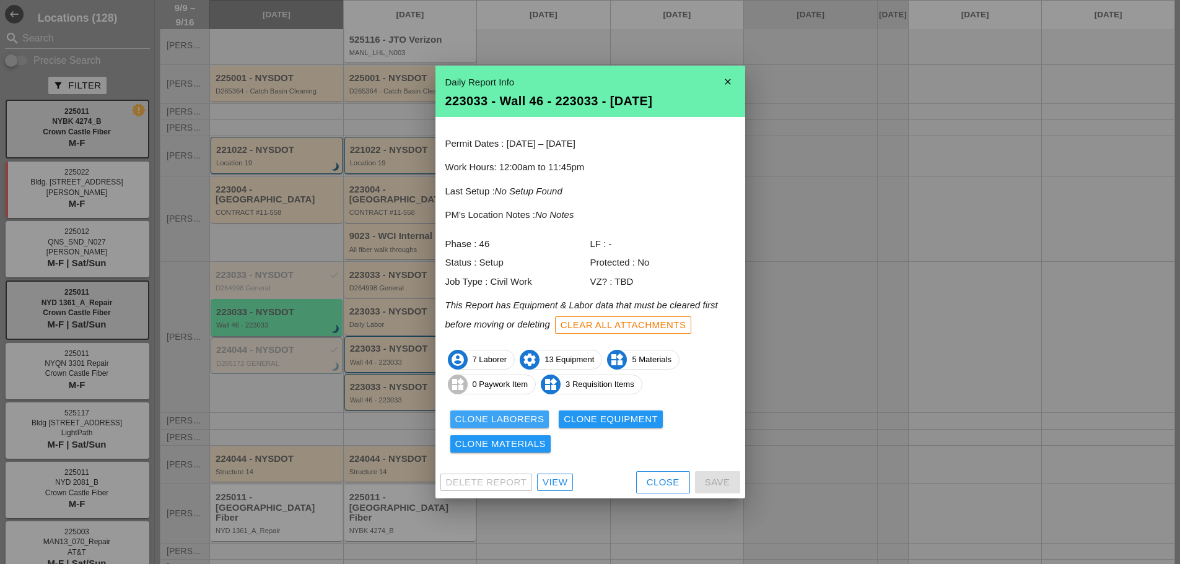
click at [469, 414] on div "Clone Laborers" at bounding box center [499, 420] width 89 height 14
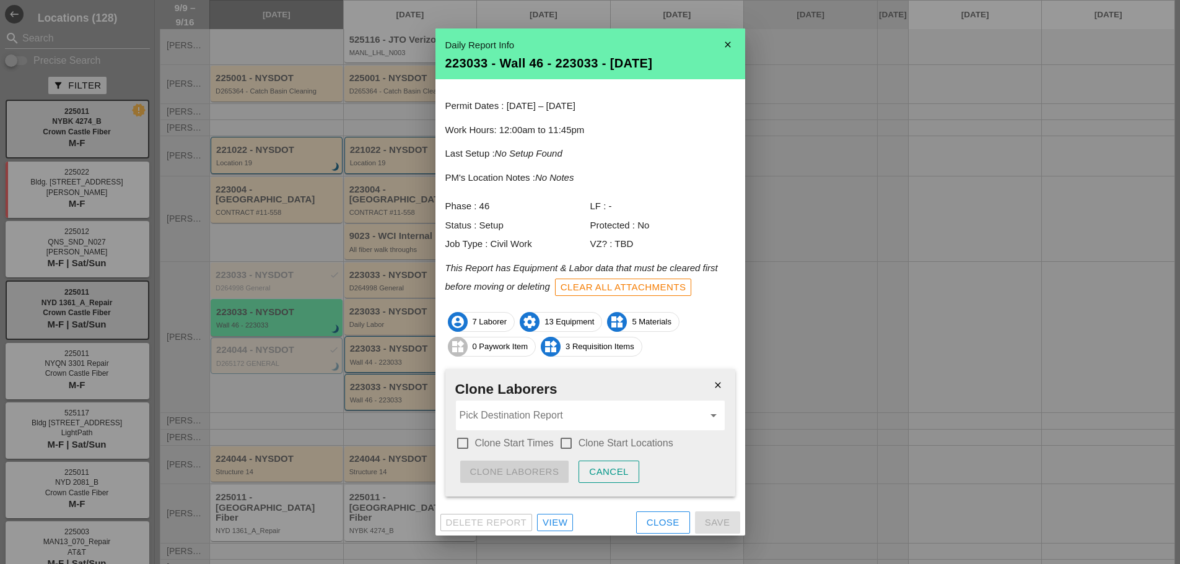
click at [461, 438] on div at bounding box center [462, 443] width 21 height 21
checkbox input "true"
drag, startPoint x: 567, startPoint y: 442, endPoint x: 550, endPoint y: 422, distance: 26.3
click at [567, 441] on div at bounding box center [566, 443] width 21 height 21
checkbox input "true"
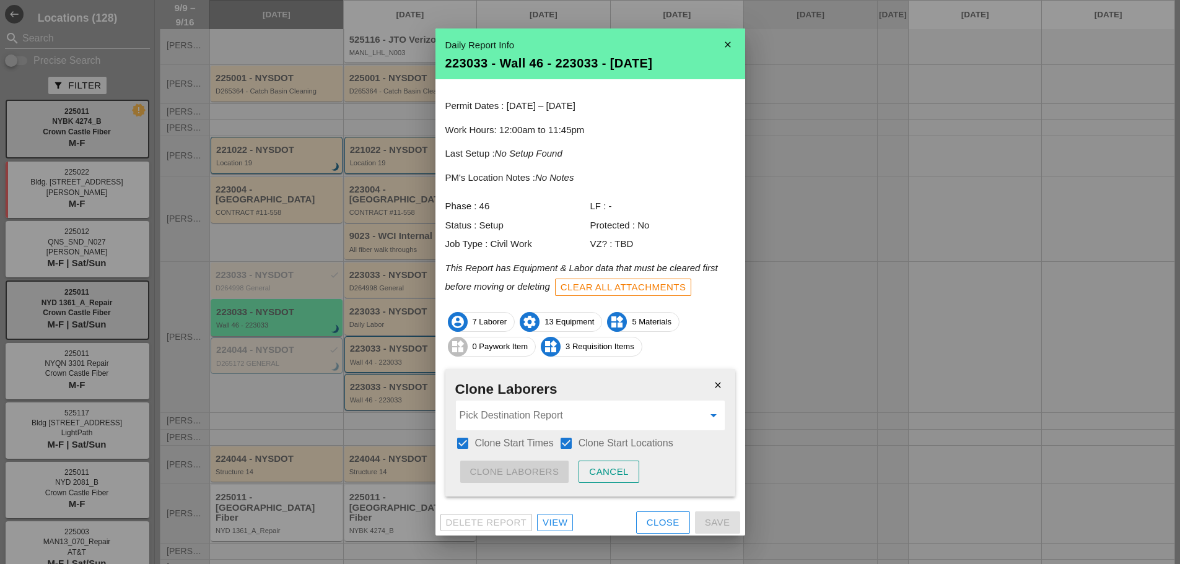
click at [526, 416] on input "Pick Destination Report" at bounding box center [582, 416] width 244 height 20
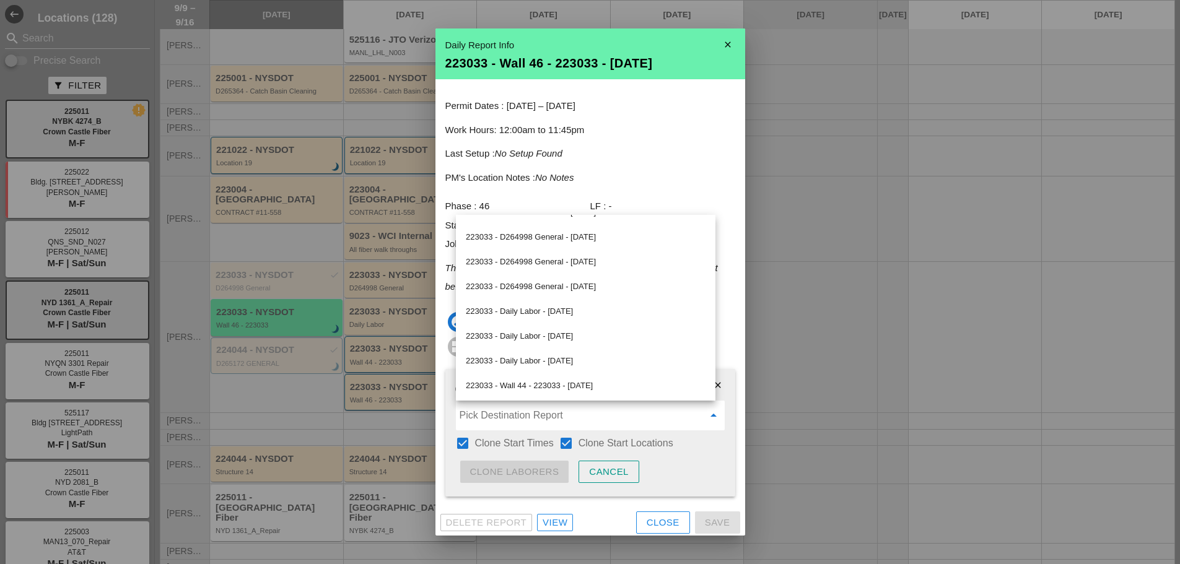
scroll to position [248, 0]
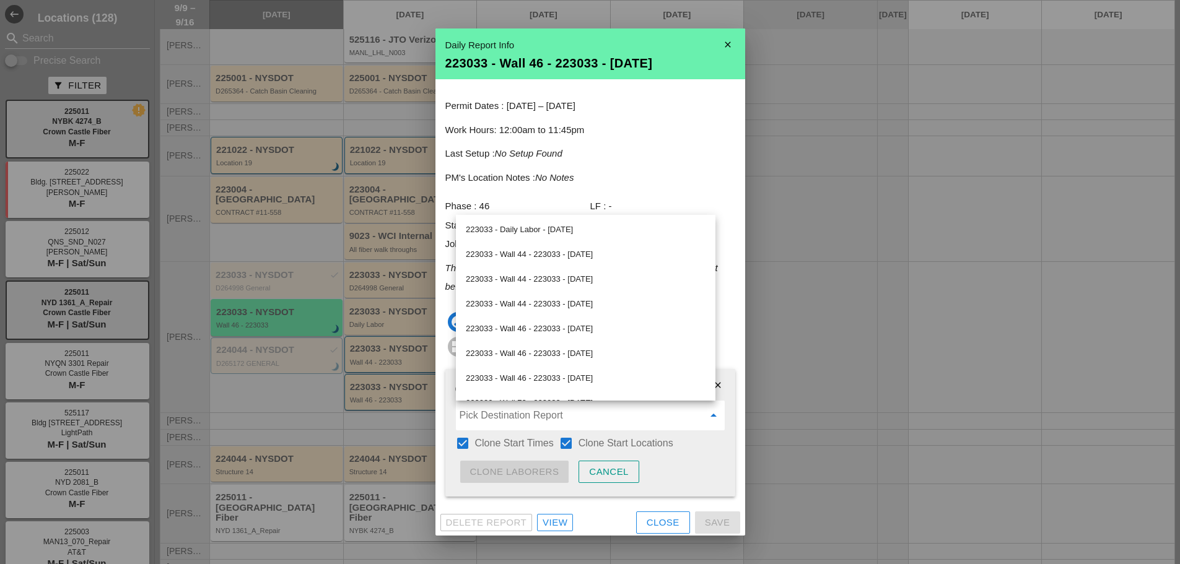
click at [584, 331] on div "223033 - Wall 46 - 223033 - 09/10/2025" at bounding box center [586, 329] width 240 height 15
type input "223033 - Wall 46 - 223033 - 09/10/2025"
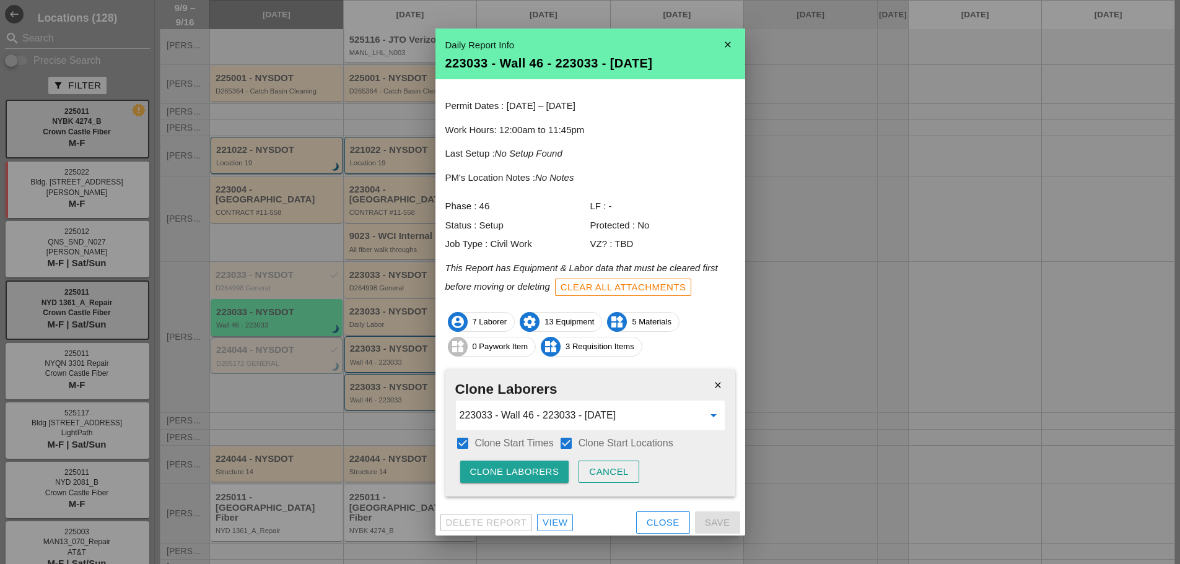
click at [540, 470] on div "Clone Laborers" at bounding box center [514, 472] width 89 height 14
click at [540, 469] on div "Are you sure?" at bounding box center [509, 472] width 79 height 14
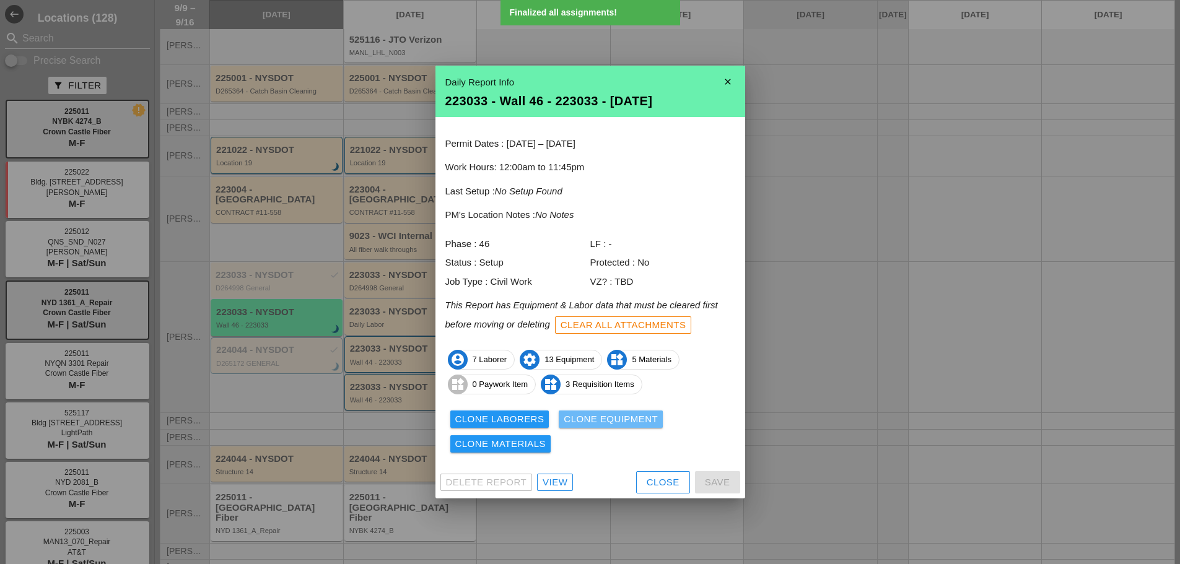
click at [580, 420] on div "Clone Equipment" at bounding box center [611, 420] width 94 height 14
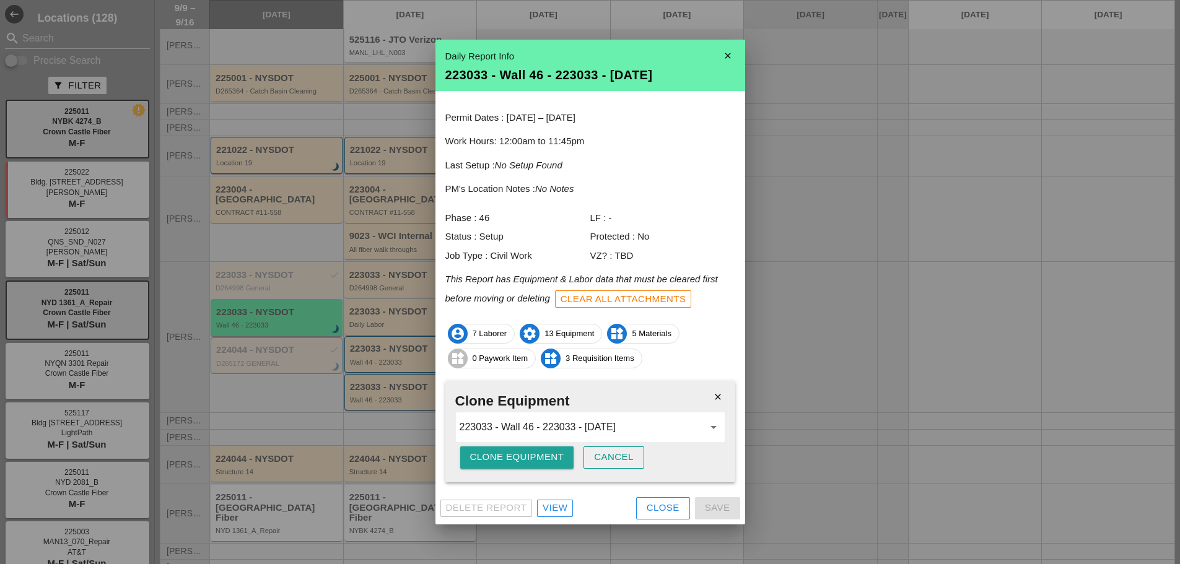
click at [501, 453] on div "Clone Equipment" at bounding box center [517, 457] width 94 height 14
click at [501, 453] on div "Are you sure?" at bounding box center [509, 457] width 79 height 14
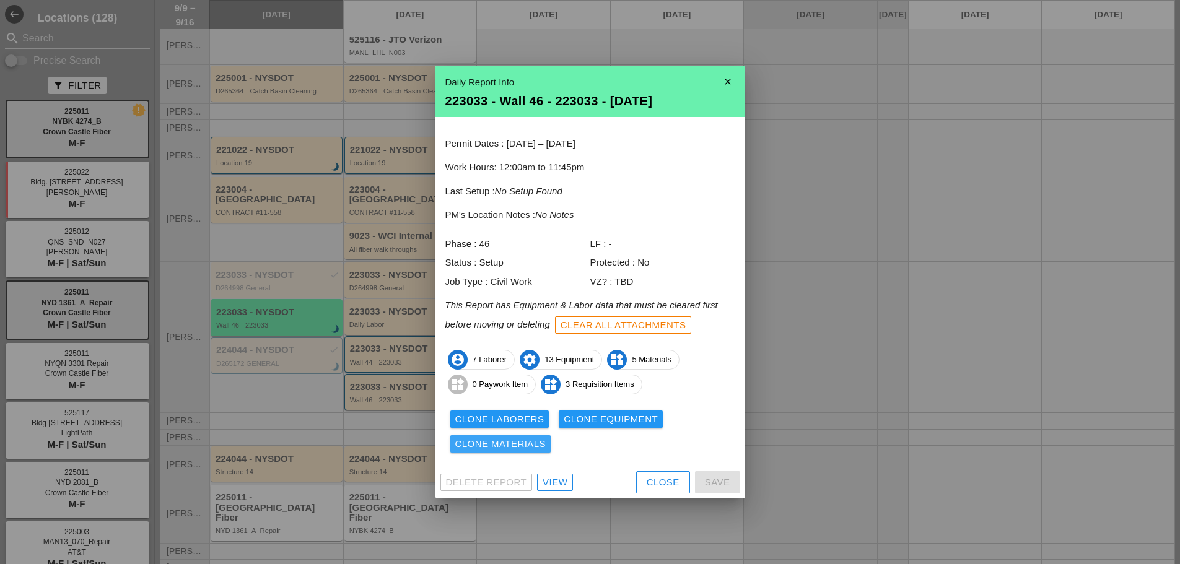
click at [501, 448] on div "Clone Materials" at bounding box center [500, 444] width 91 height 14
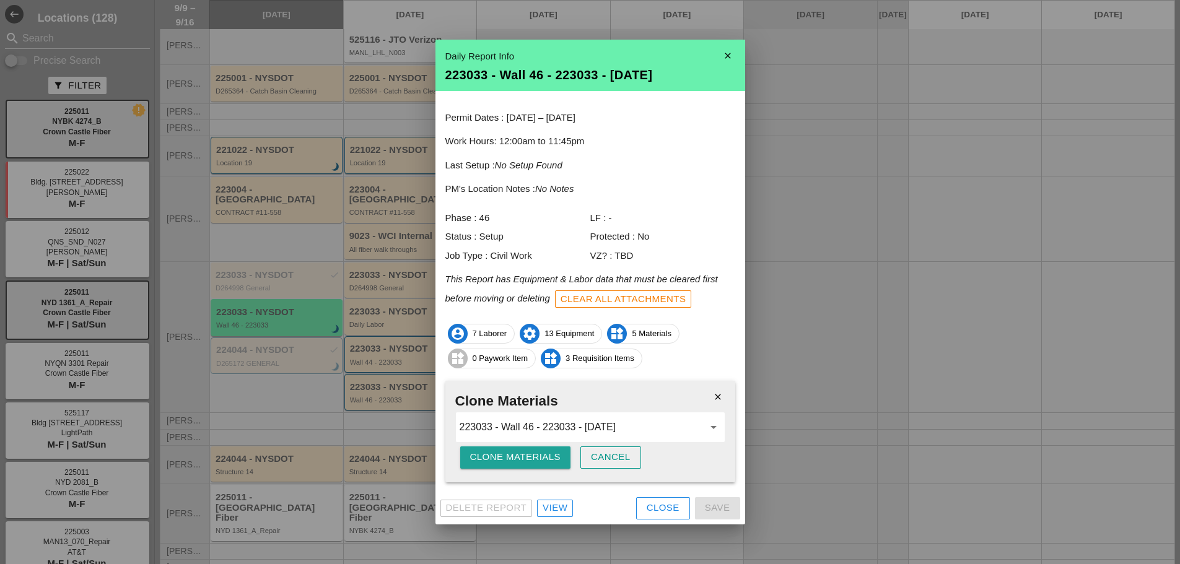
click at [497, 452] on div "Clone Materials" at bounding box center [515, 457] width 91 height 14
click at [499, 452] on div "Are you sure?" at bounding box center [509, 457] width 79 height 14
click at [499, 452] on div "Clone Materials" at bounding box center [515, 457] width 91 height 14
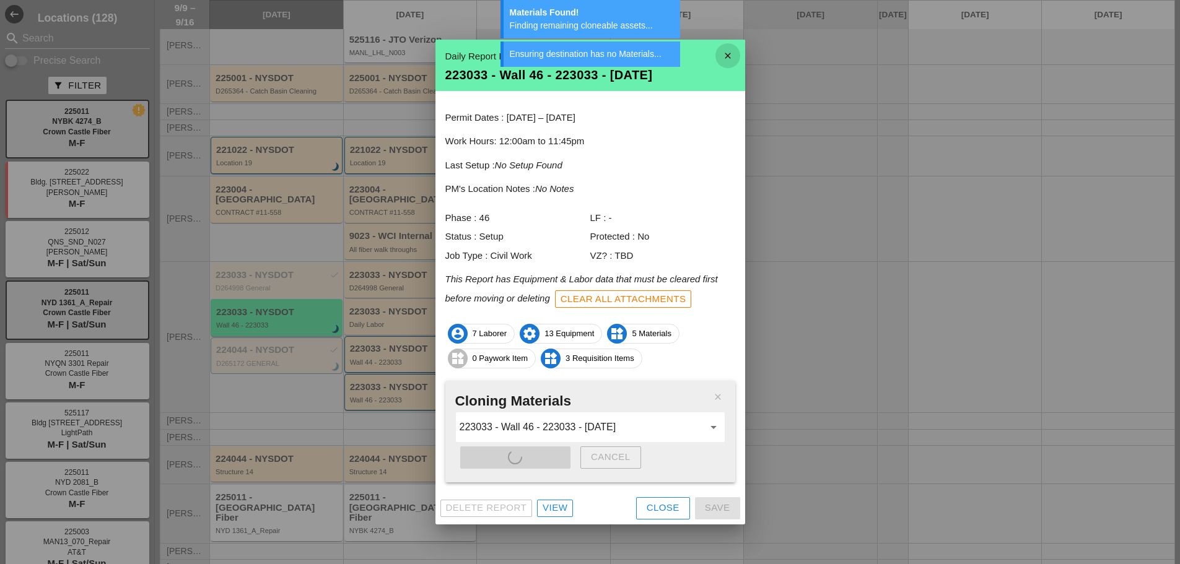
click at [732, 56] on icon "close" at bounding box center [728, 55] width 25 height 25
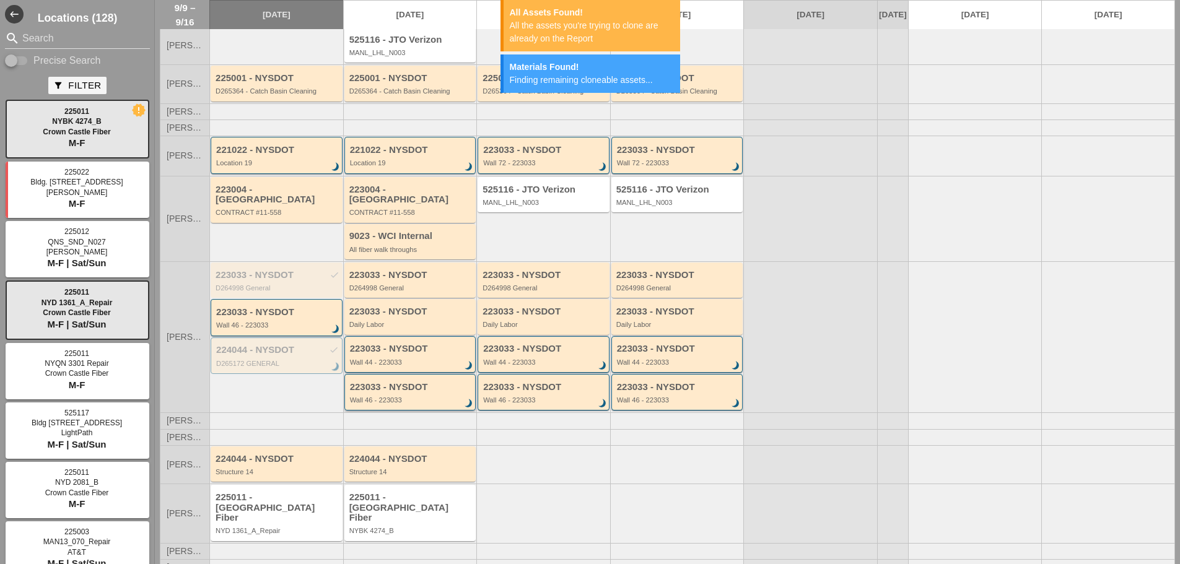
click at [424, 404] on div "223033 - NYSDOT Wall 46 - 223033 brightness_3" at bounding box center [410, 392] width 132 height 37
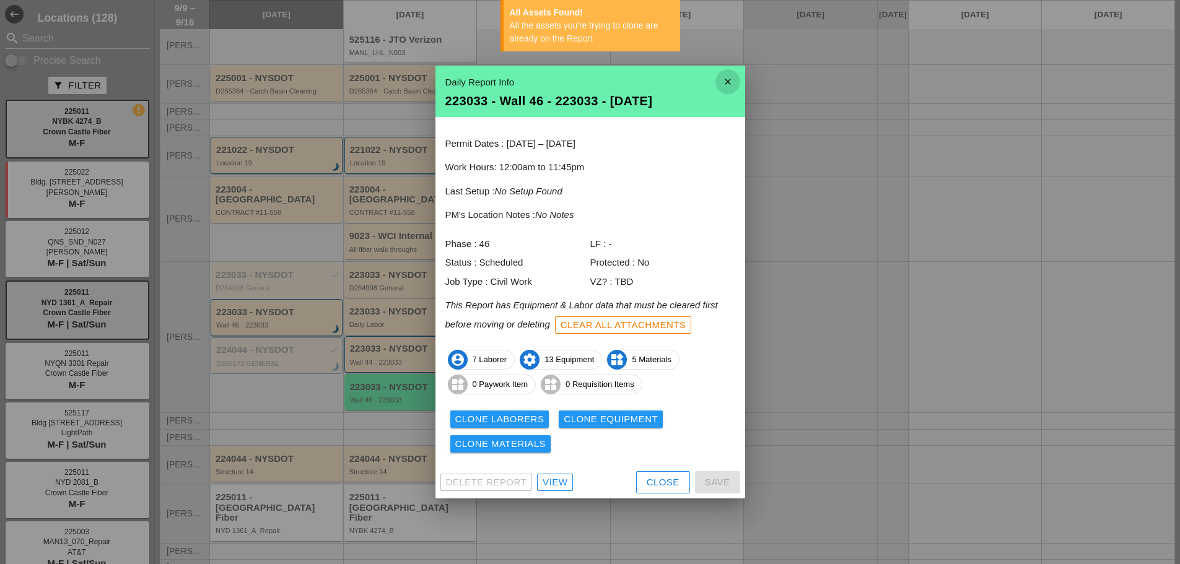
click at [727, 82] on icon "close" at bounding box center [728, 81] width 25 height 25
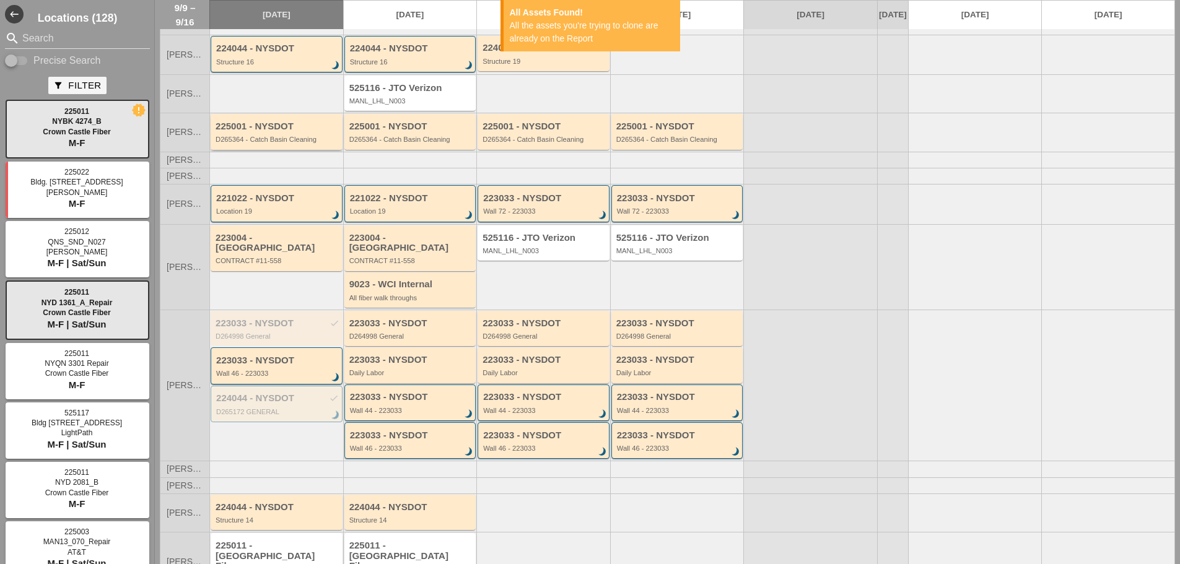
scroll to position [0, 0]
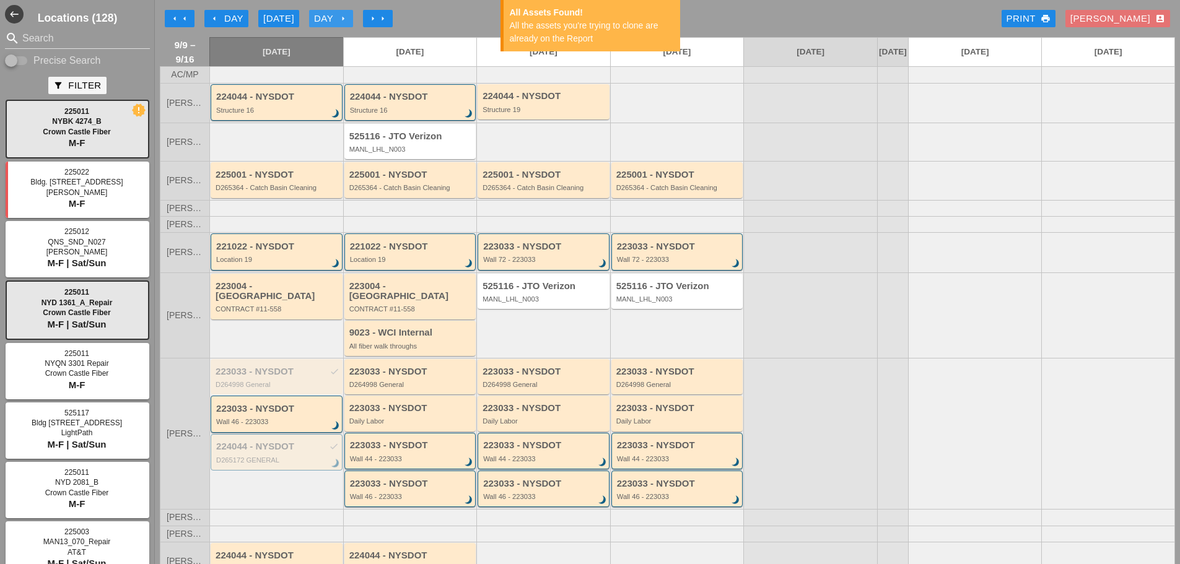
click at [343, 20] on icon "arrow_right" at bounding box center [343, 19] width 10 height 10
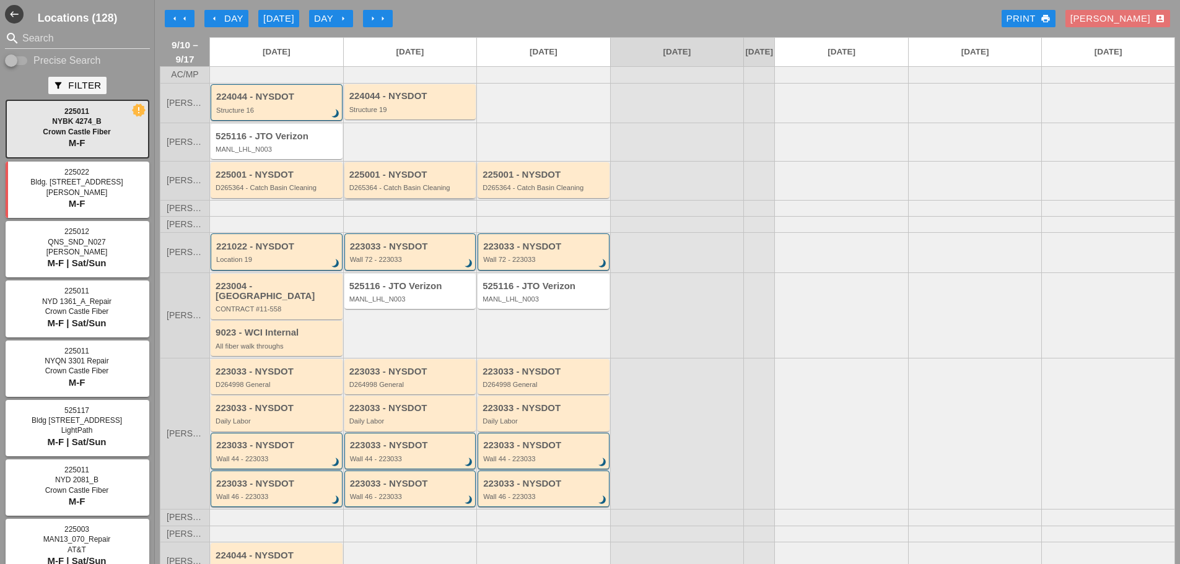
click at [370, 191] on div "D265364 - Catch Basin Cleaning" at bounding box center [411, 187] width 124 height 7
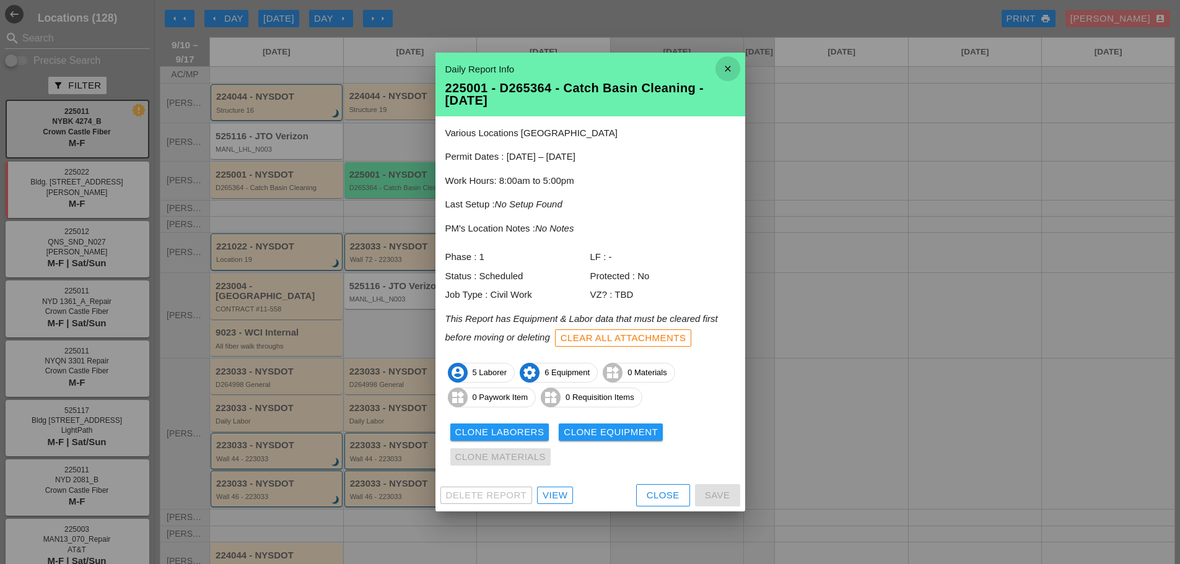
click at [732, 63] on icon "close" at bounding box center [728, 68] width 25 height 25
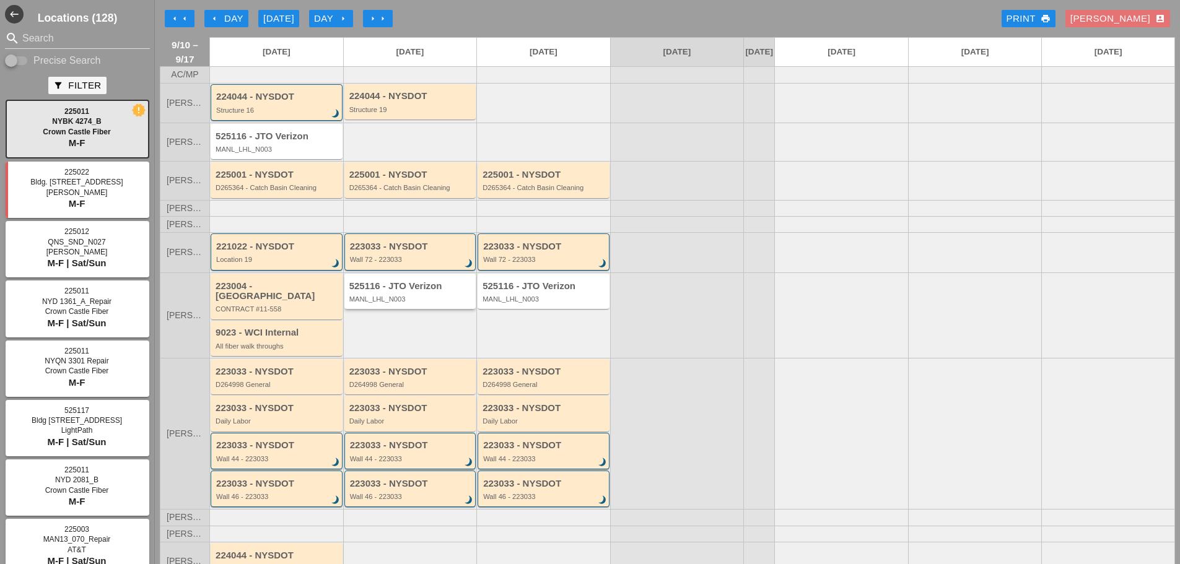
click at [440, 309] on div "525116 - JTO Verizon MANL_LHL_N003" at bounding box center [410, 291] width 132 height 35
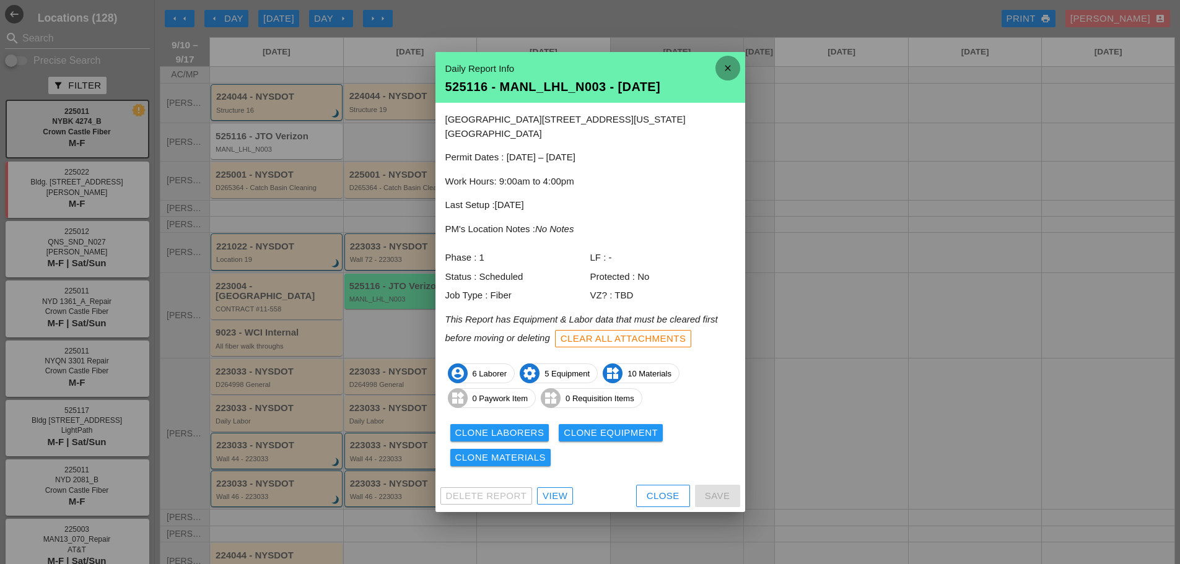
click at [726, 69] on icon "close" at bounding box center [728, 68] width 25 height 25
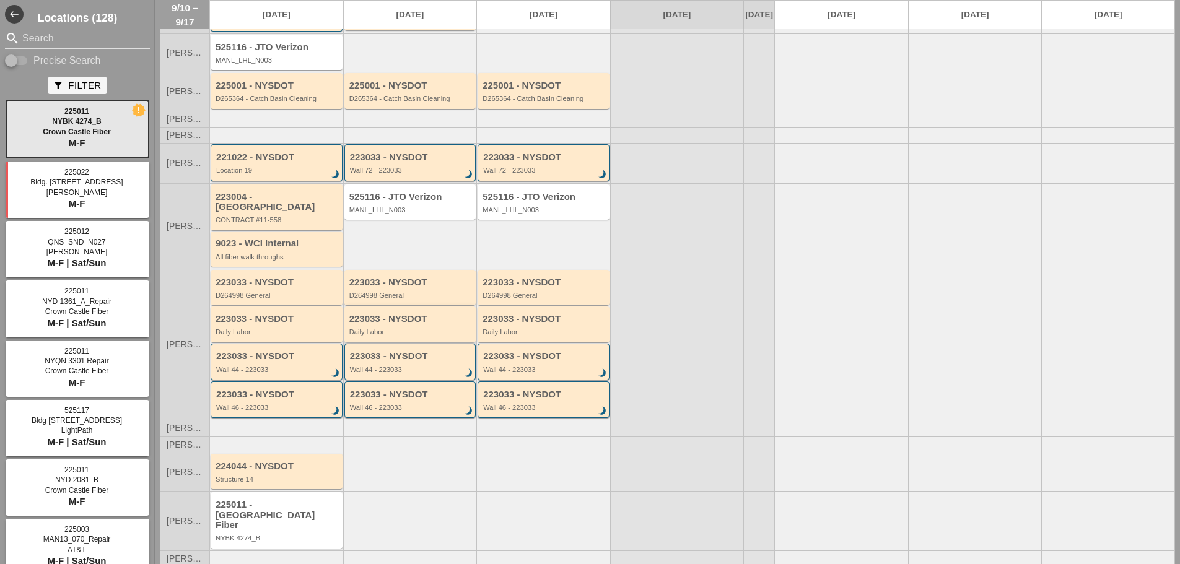
scroll to position [97, 0]
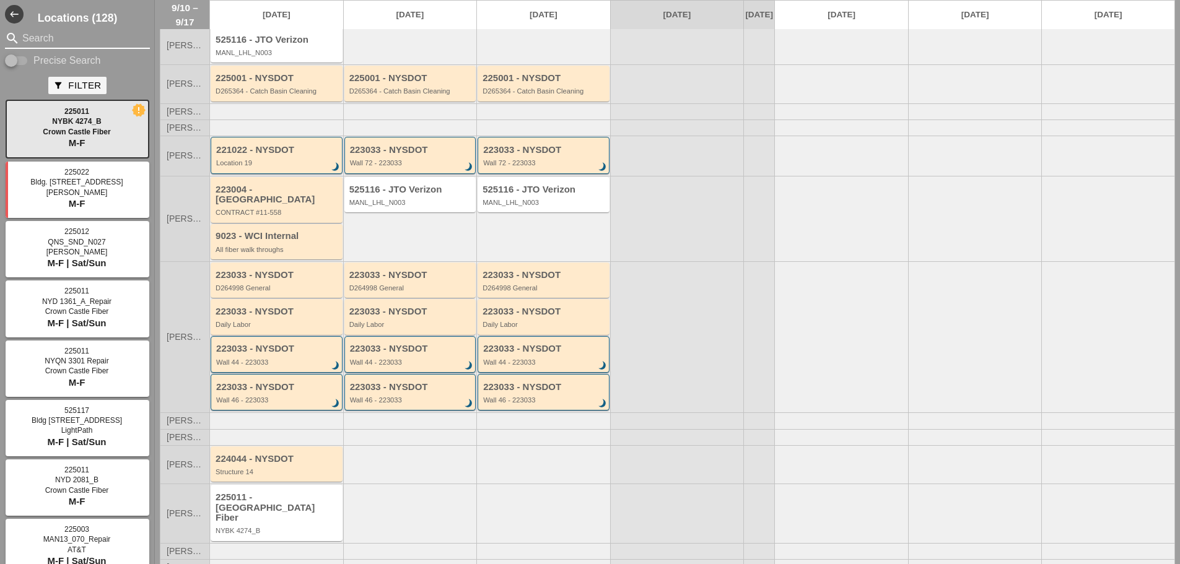
click at [63, 43] on input "Search" at bounding box center [77, 38] width 110 height 20
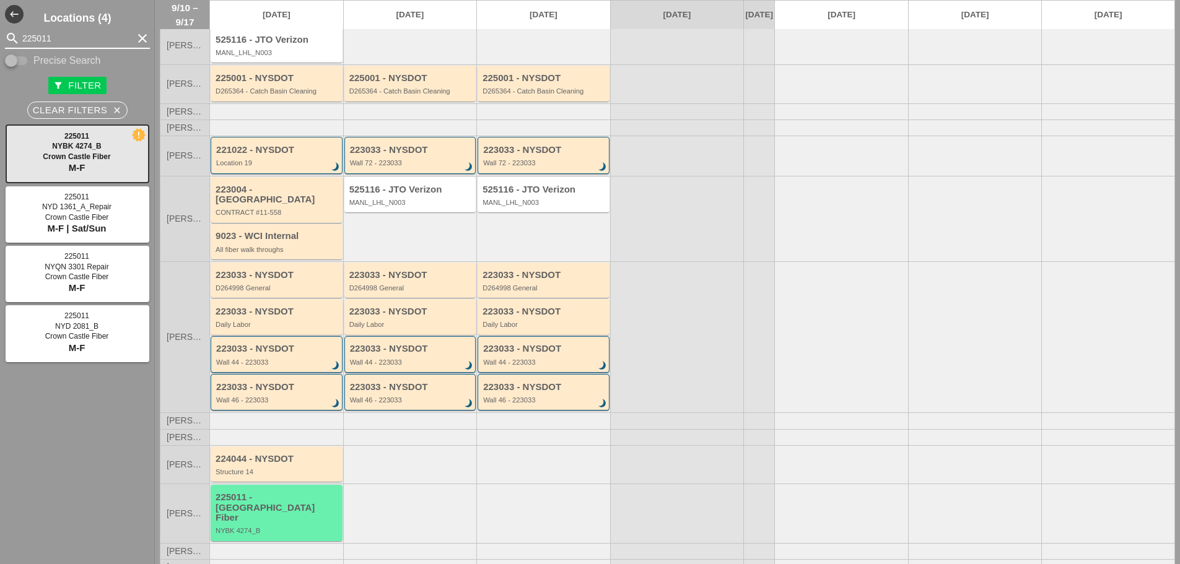
type input "225011"
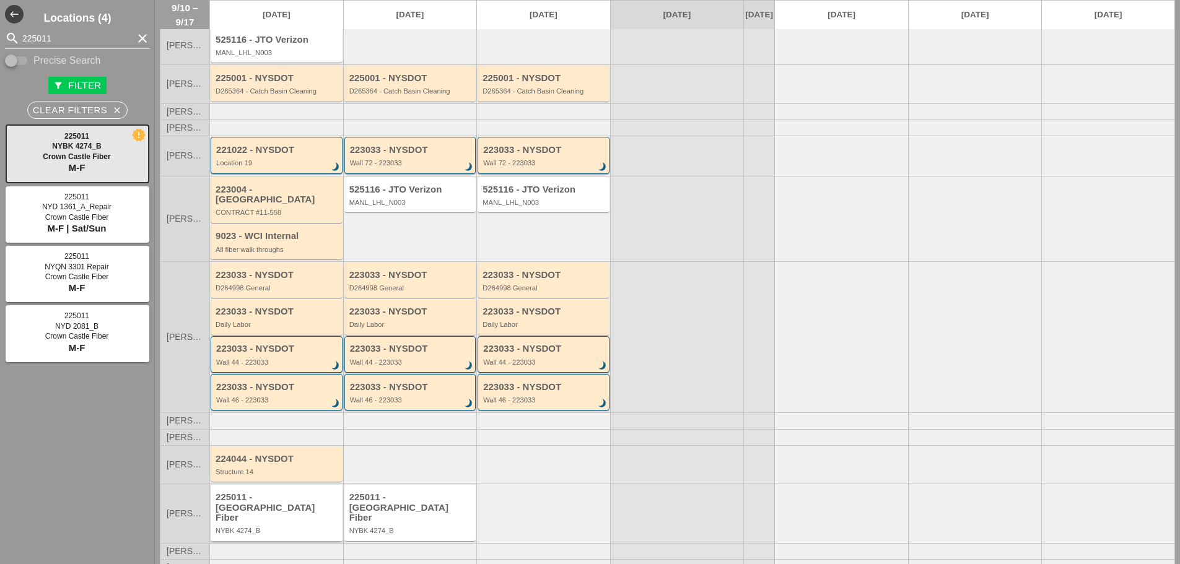
click at [253, 527] on div "NYBK 4274_B" at bounding box center [278, 530] width 124 height 7
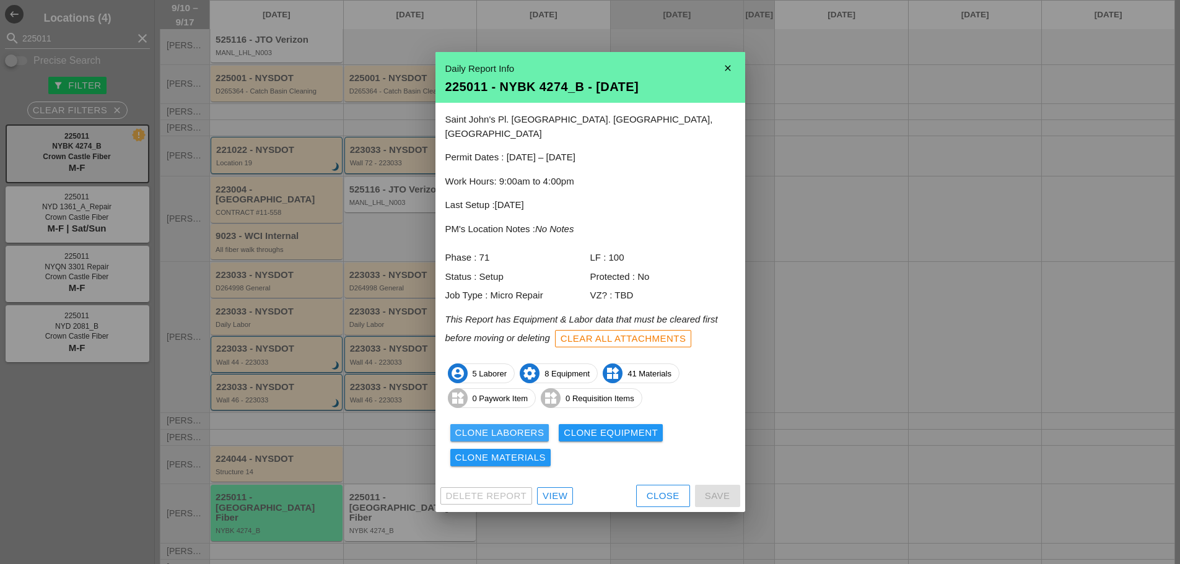
click at [463, 426] on div "Clone Laborers" at bounding box center [499, 433] width 89 height 14
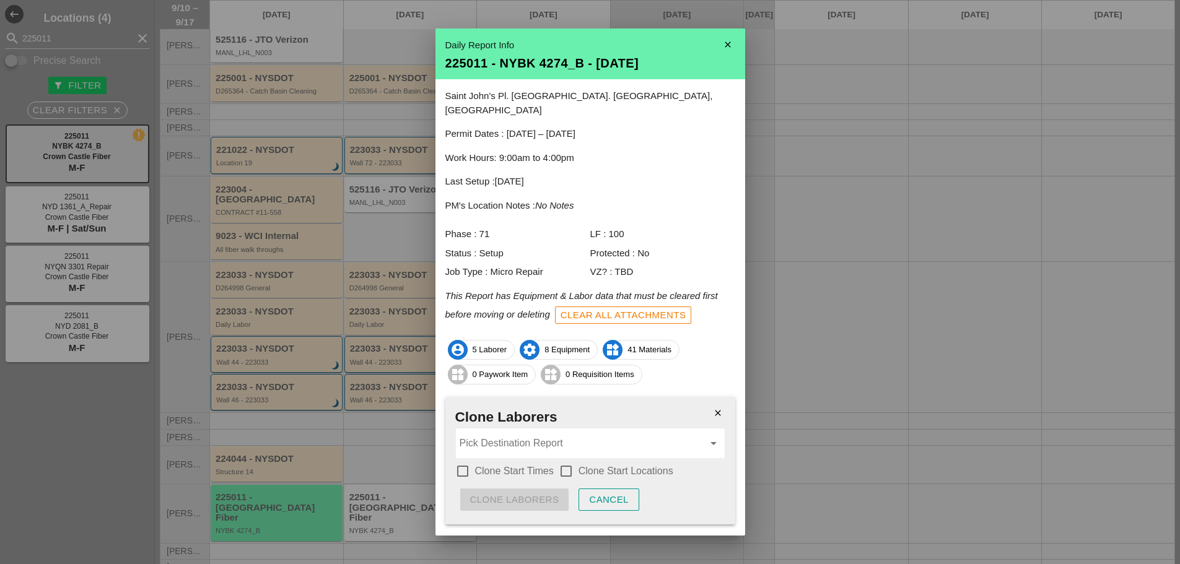
click at [465, 461] on div at bounding box center [462, 471] width 21 height 21
click at [569, 461] on div at bounding box center [566, 471] width 21 height 21
click at [513, 434] on input "Pick Destination Report" at bounding box center [582, 444] width 244 height 20
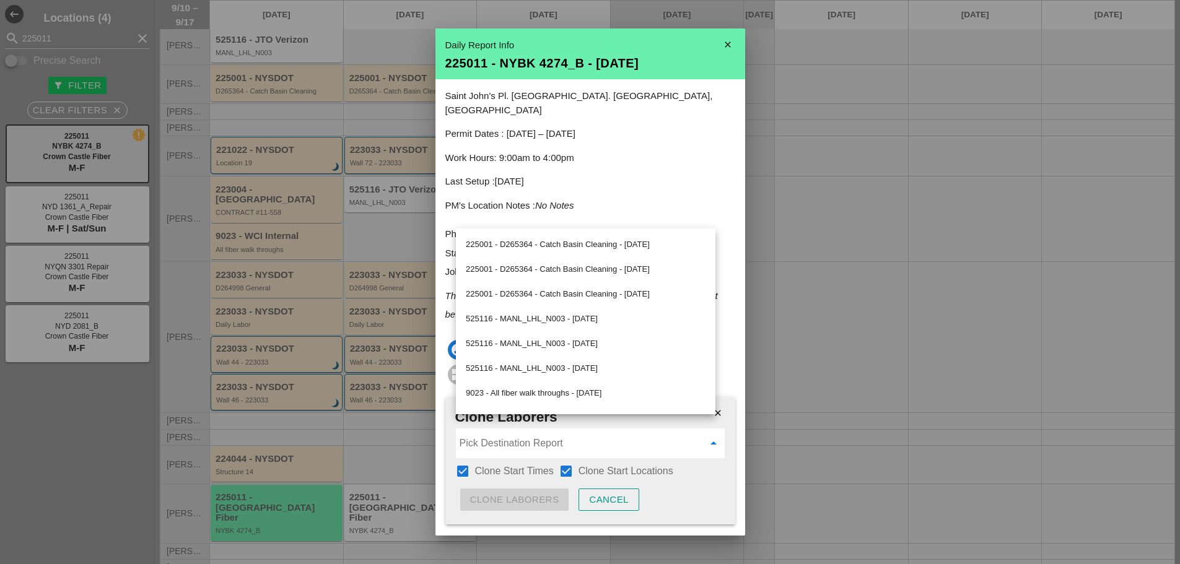
scroll to position [488, 0]
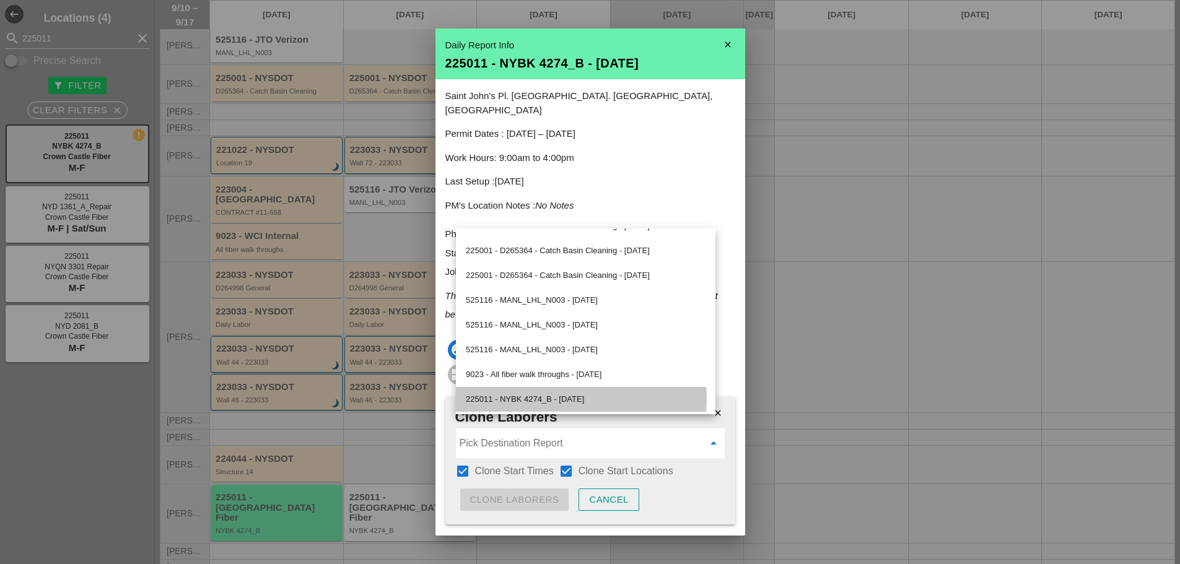
click at [569, 395] on div "225011 - NYBK 4274_B - [DATE]" at bounding box center [586, 399] width 240 height 15
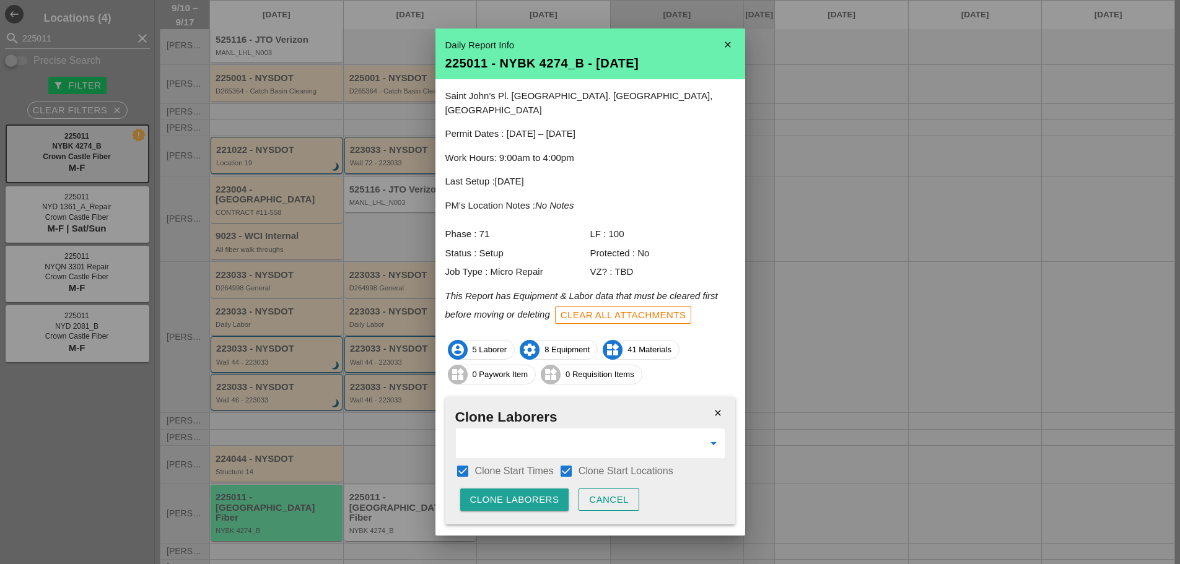
click at [528, 493] on div "Clone Laborers" at bounding box center [514, 500] width 89 height 14
click at [528, 493] on div "Are you sure?" at bounding box center [509, 500] width 79 height 14
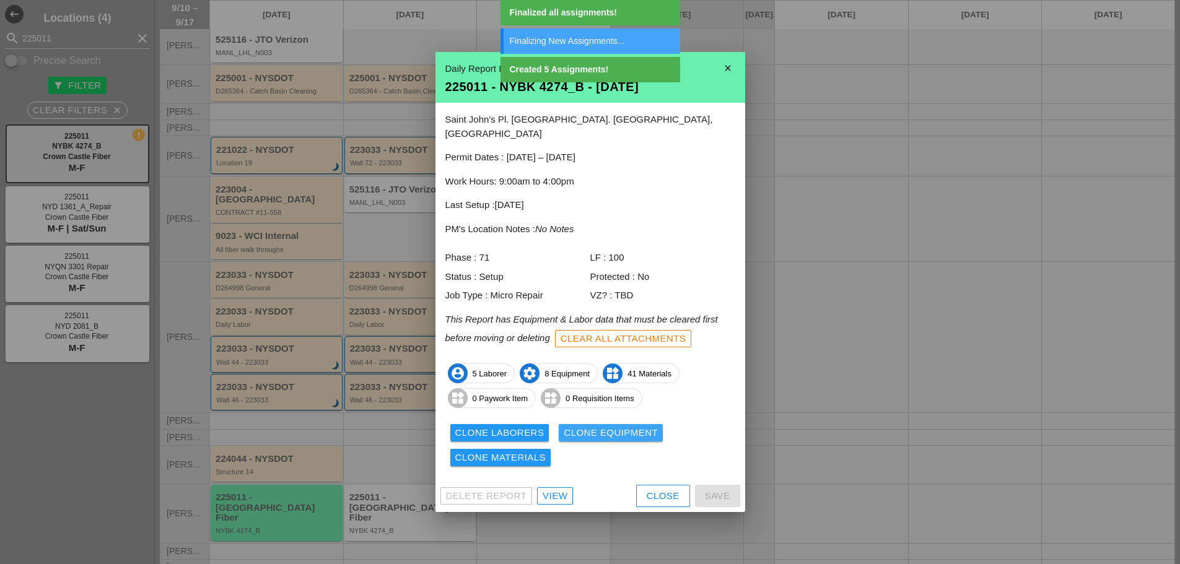
click at [578, 432] on div "Clone Equipment" at bounding box center [611, 433] width 94 height 14
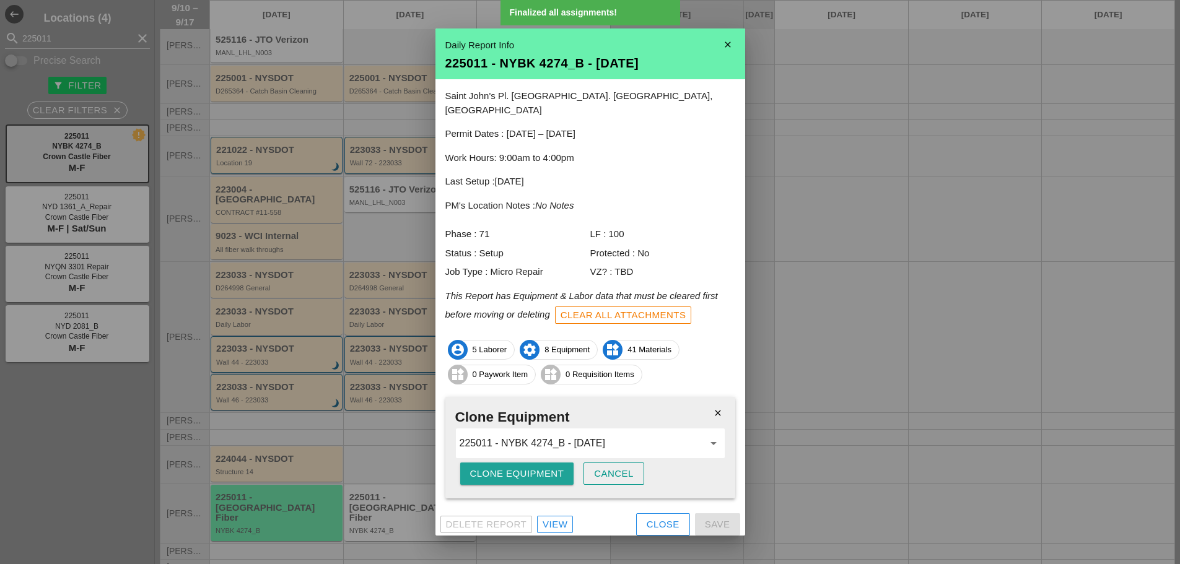
click at [474, 467] on div "Clone Equipment" at bounding box center [517, 474] width 94 height 14
click at [475, 467] on div "Are you sure?" at bounding box center [509, 474] width 79 height 14
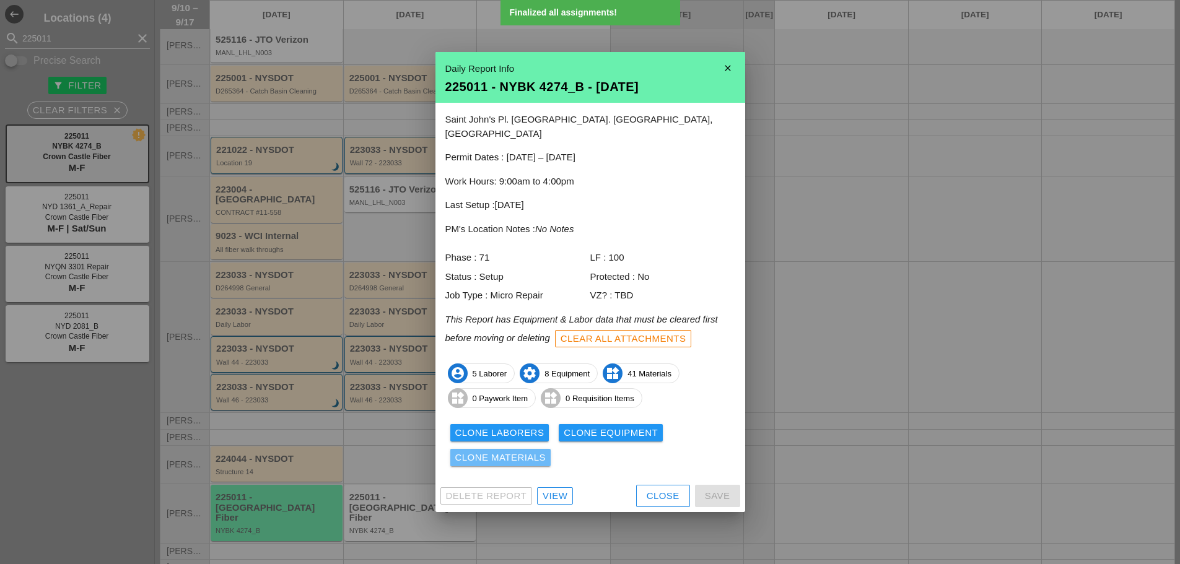
click at [507, 455] on div "Clone Materials" at bounding box center [500, 458] width 91 height 14
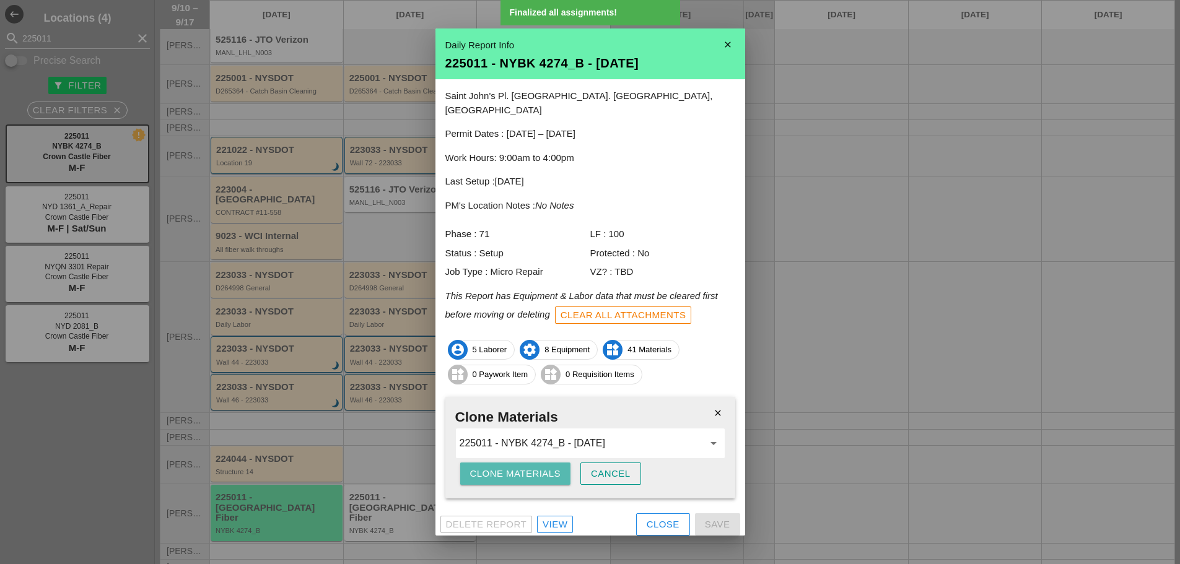
click at [480, 470] on div "Clone Materials" at bounding box center [515, 474] width 91 height 14
click at [479, 467] on div "Clone Materials" at bounding box center [515, 474] width 91 height 14
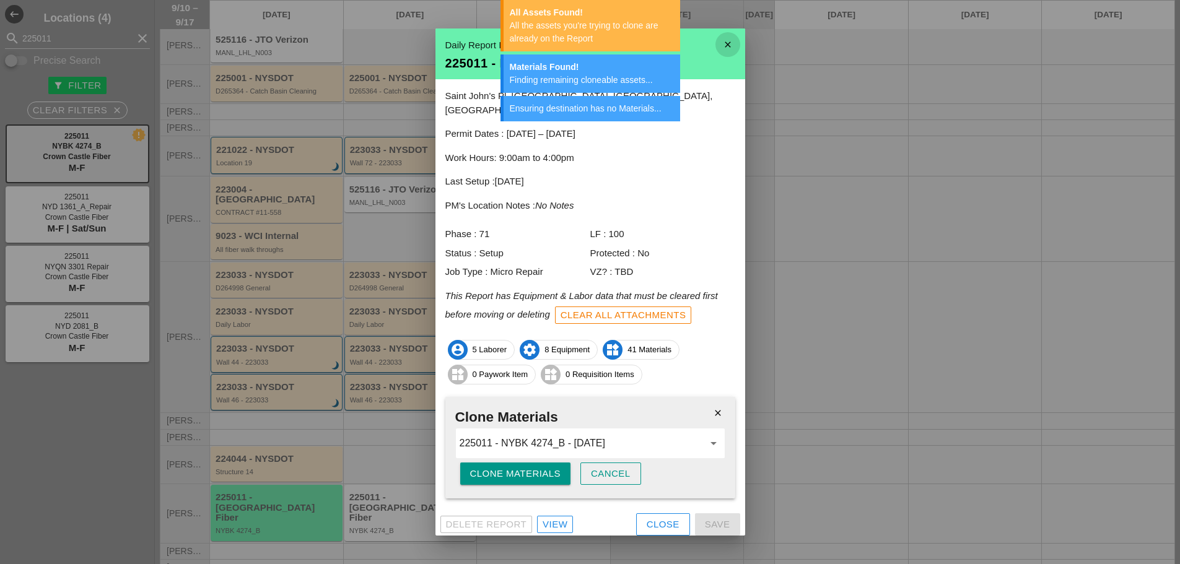
click at [725, 43] on icon "close" at bounding box center [728, 44] width 25 height 25
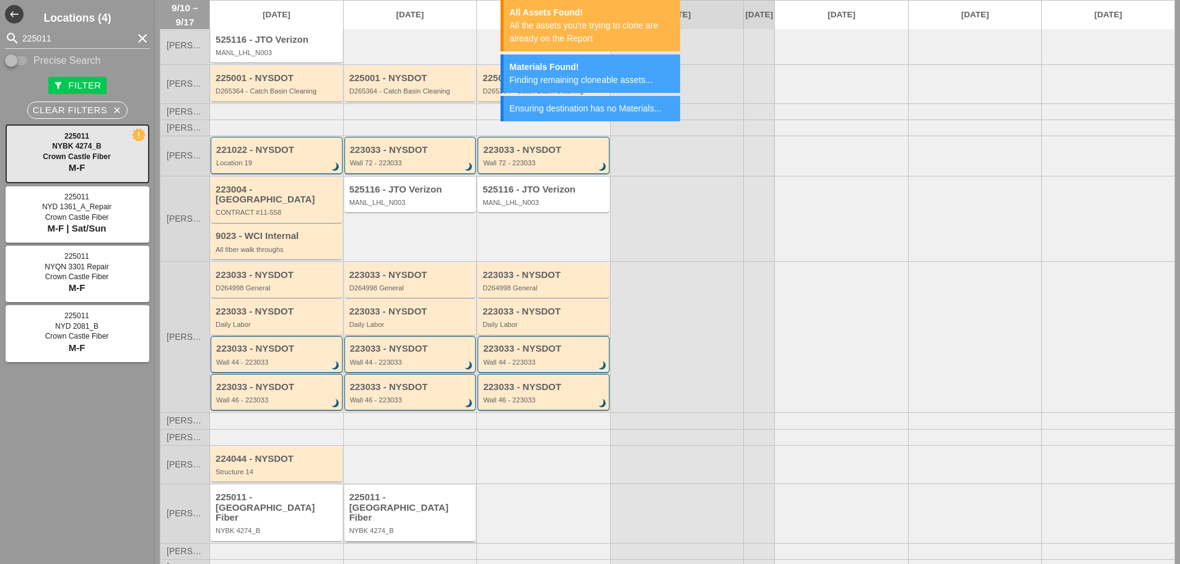
click at [421, 527] on div "NYBK 4274_B" at bounding box center [411, 530] width 124 height 7
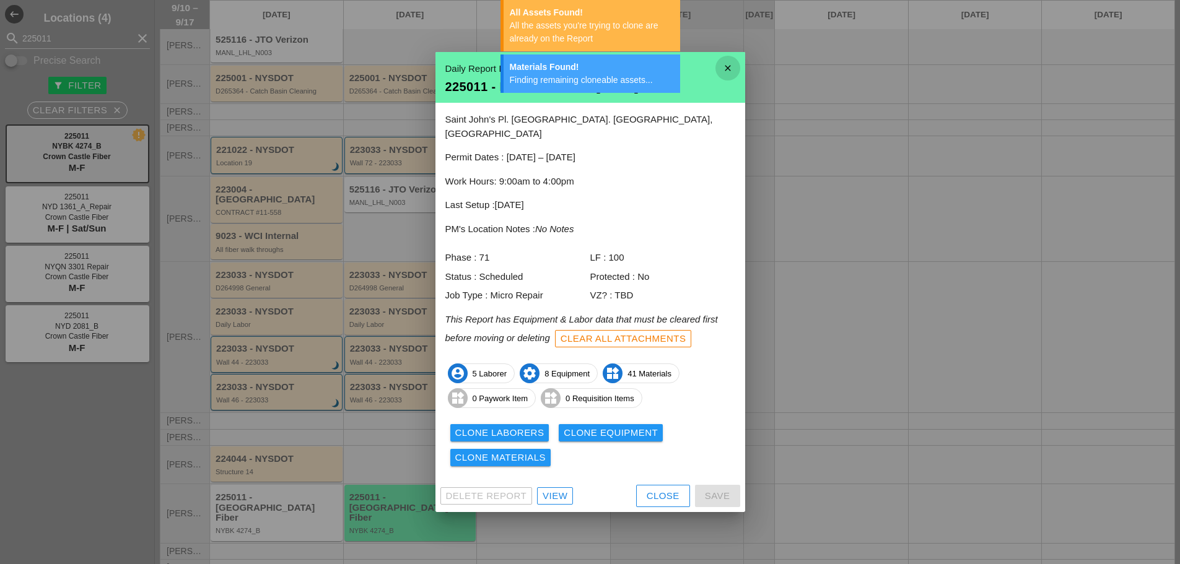
click at [728, 81] on icon "close" at bounding box center [728, 68] width 25 height 25
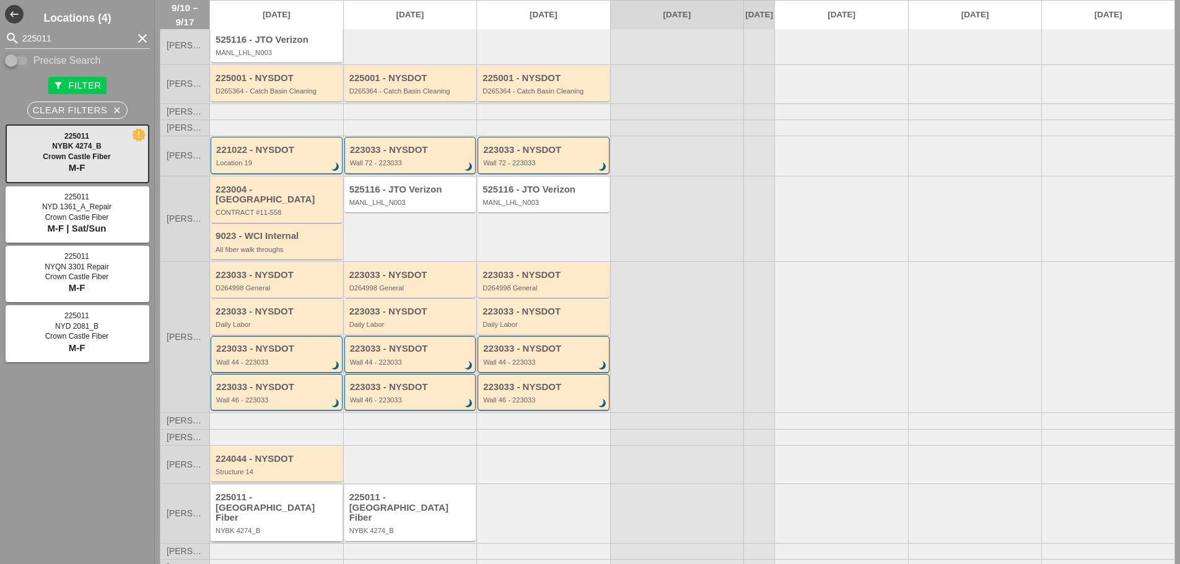
click at [299, 527] on div "NYBK 4274_B" at bounding box center [278, 530] width 124 height 7
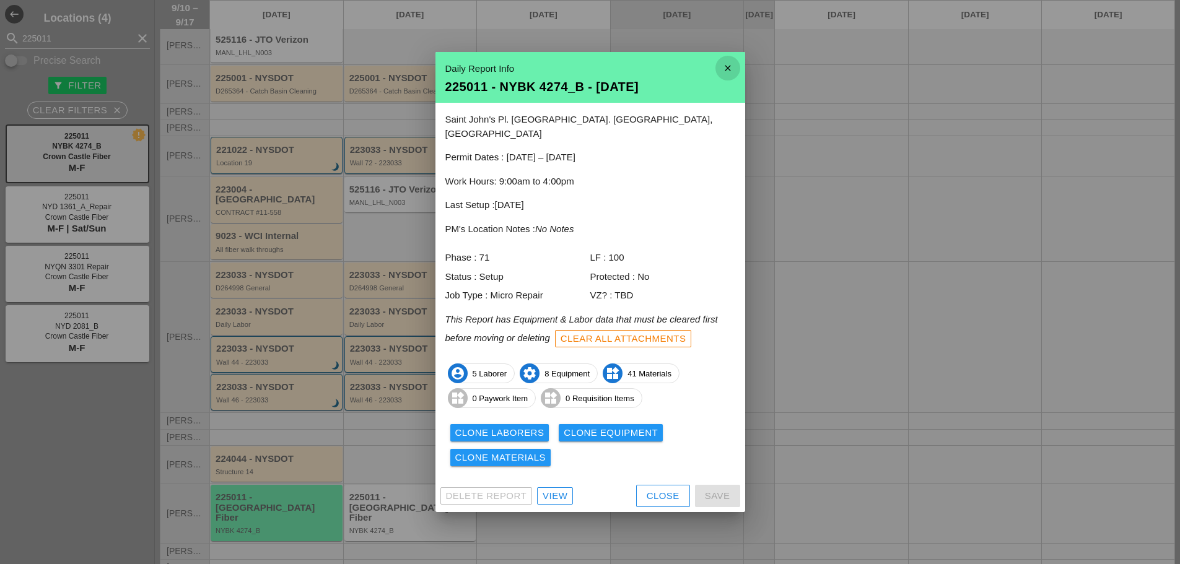
click at [730, 81] on icon "close" at bounding box center [728, 68] width 25 height 25
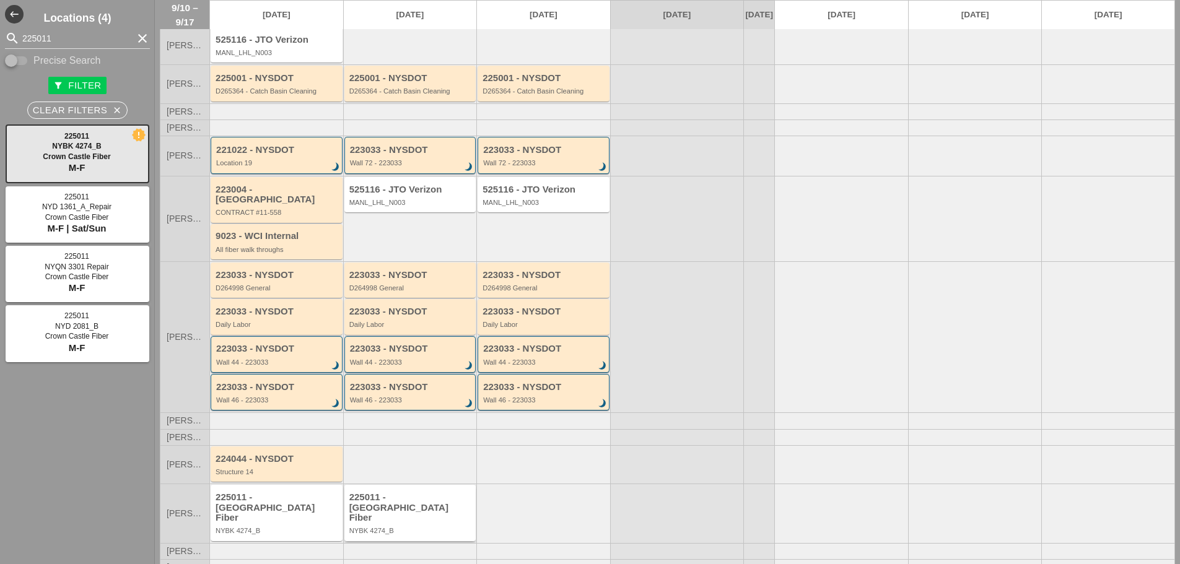
click at [380, 527] on div "NYBK 4274_B" at bounding box center [411, 530] width 124 height 7
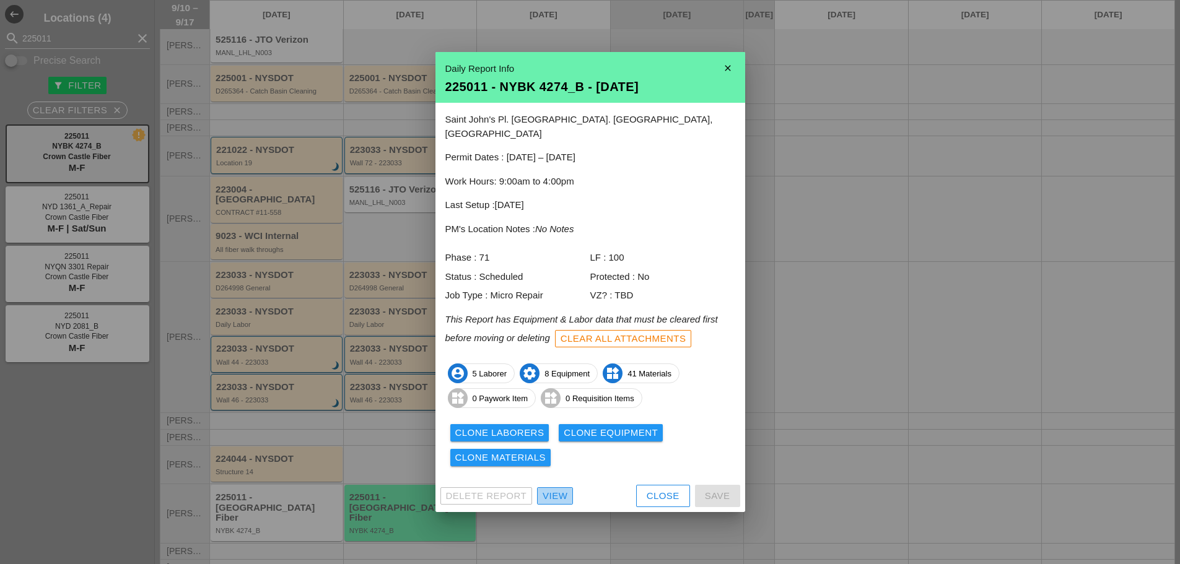
click at [559, 496] on div "View" at bounding box center [555, 496] width 25 height 14
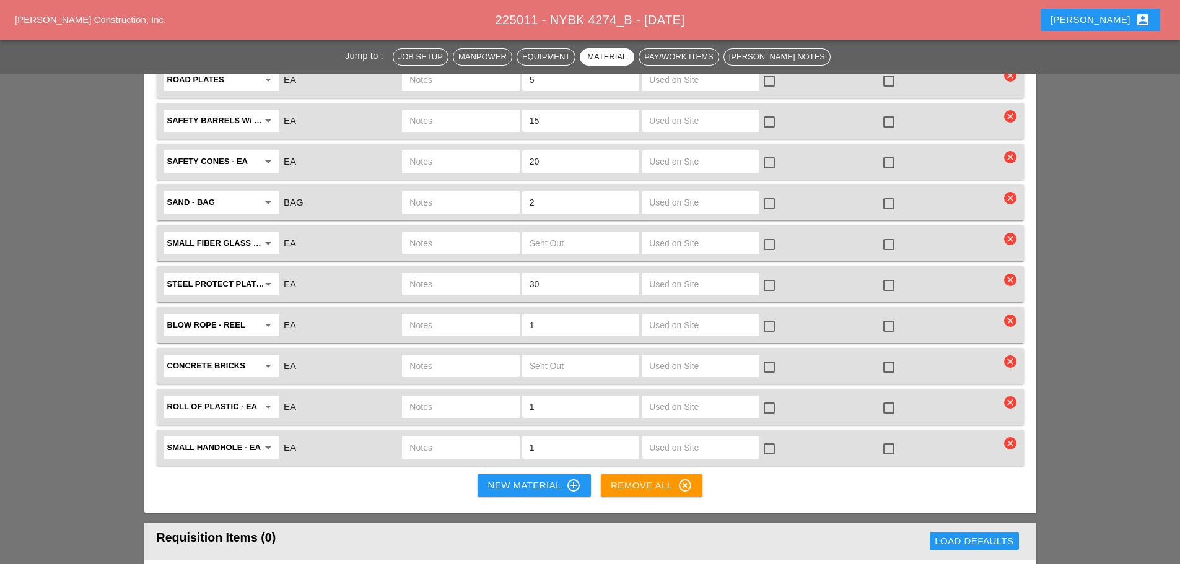
scroll to position [2726, 0]
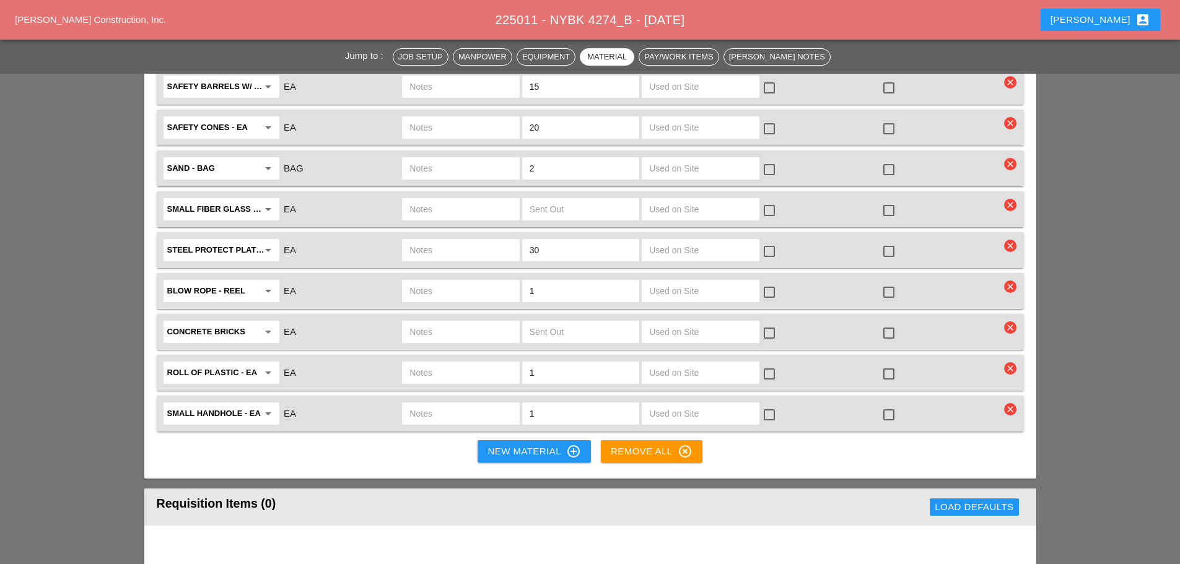
click at [243, 404] on input "small handhole - EA" at bounding box center [212, 414] width 91 height 20
click at [247, 437] on div "Hand Hole 24 "X36"X24"" at bounding box center [221, 443] width 96 height 15
type input "Hand Hole 24"X36"X24""
click at [444, 404] on input "text" at bounding box center [461, 414] width 102 height 20
type input "[GEOGRAPHIC_DATA]"
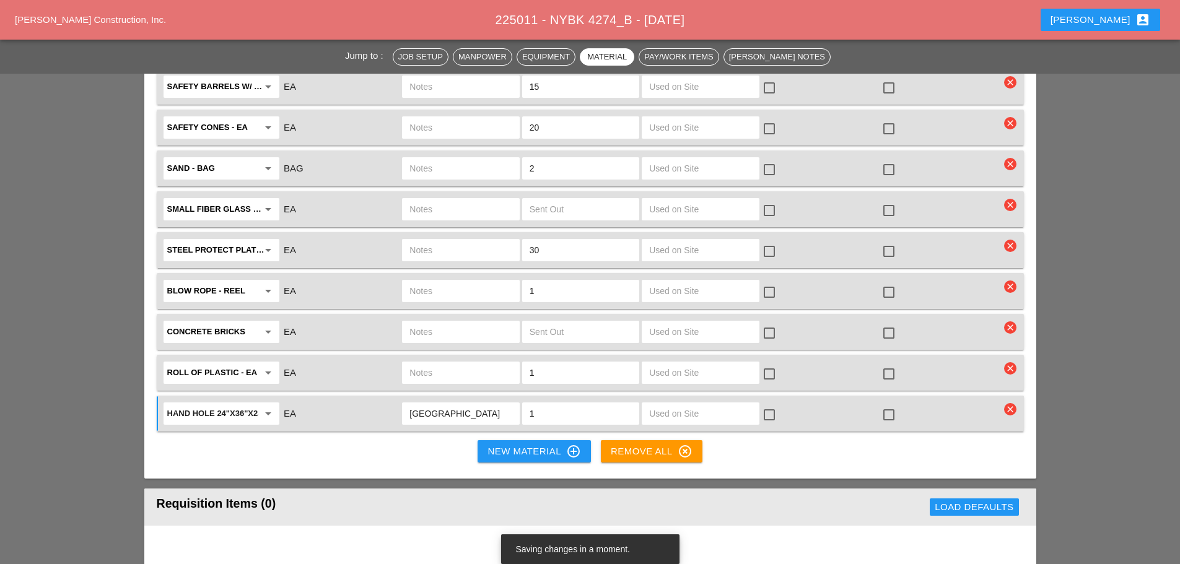
click at [888, 405] on div at bounding box center [888, 415] width 21 height 21
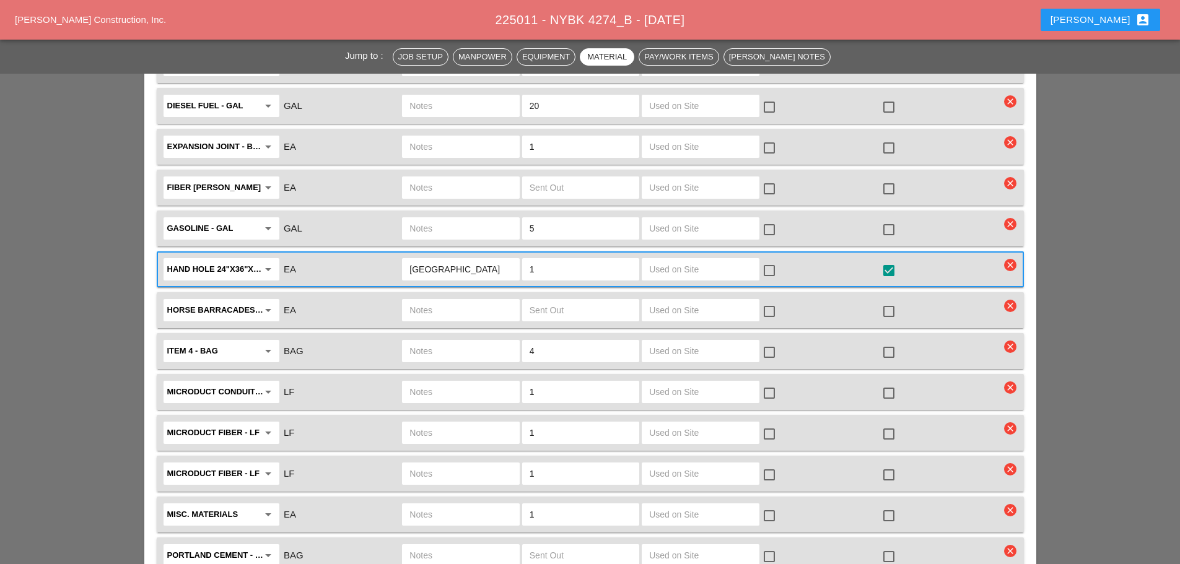
scroll to position [2147, 0]
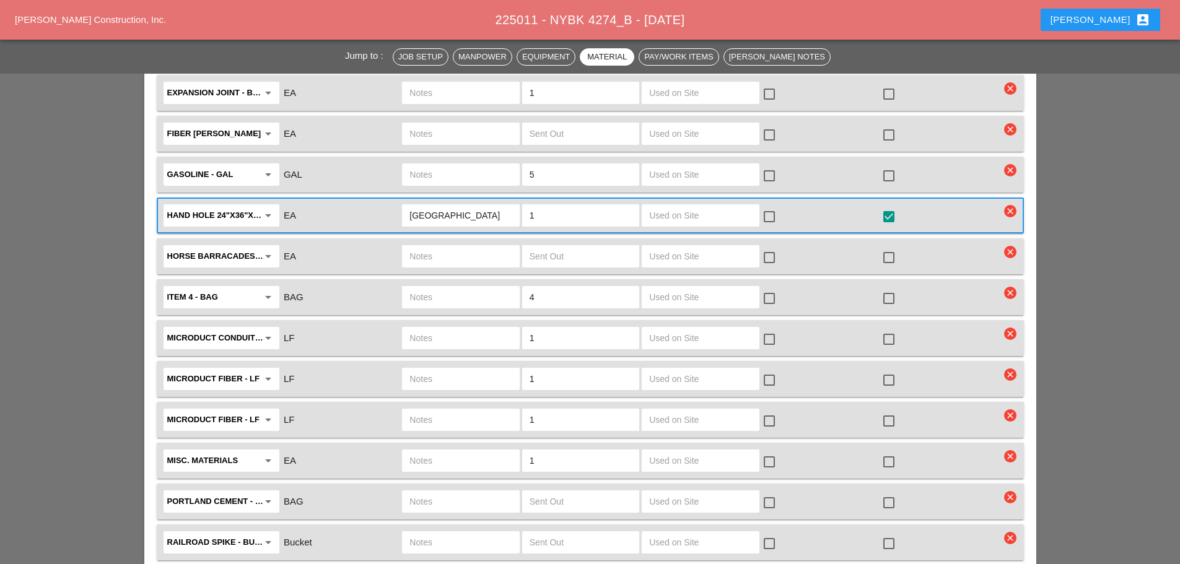
click at [466, 369] on input "text" at bounding box center [461, 379] width 102 height 20
type input "96 reel fiber thin one"
click at [897, 370] on div at bounding box center [888, 380] width 21 height 21
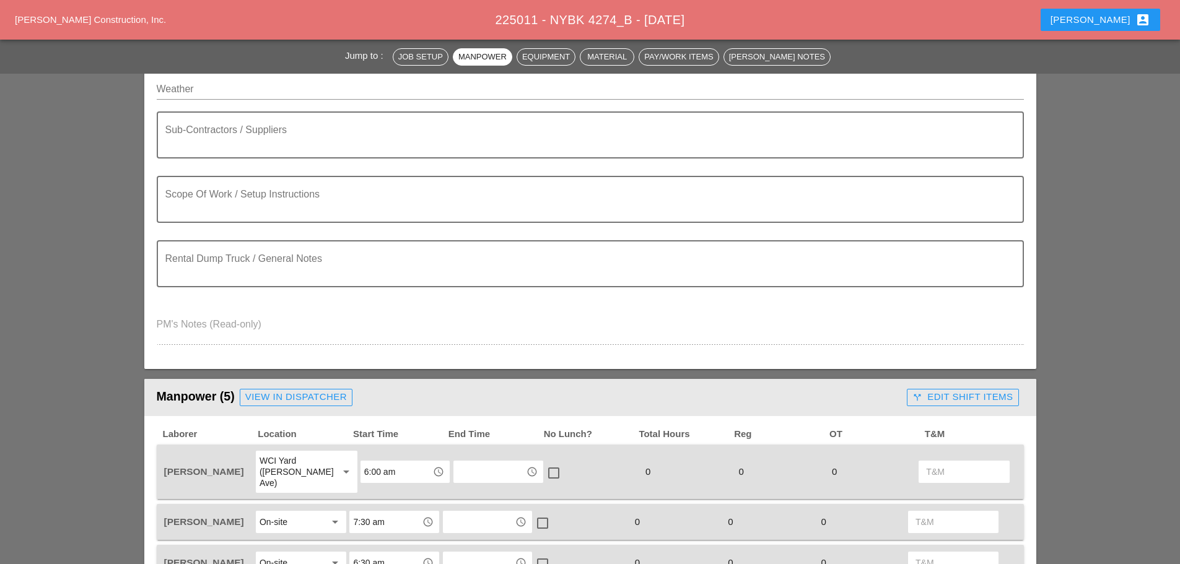
scroll to position [0, 0]
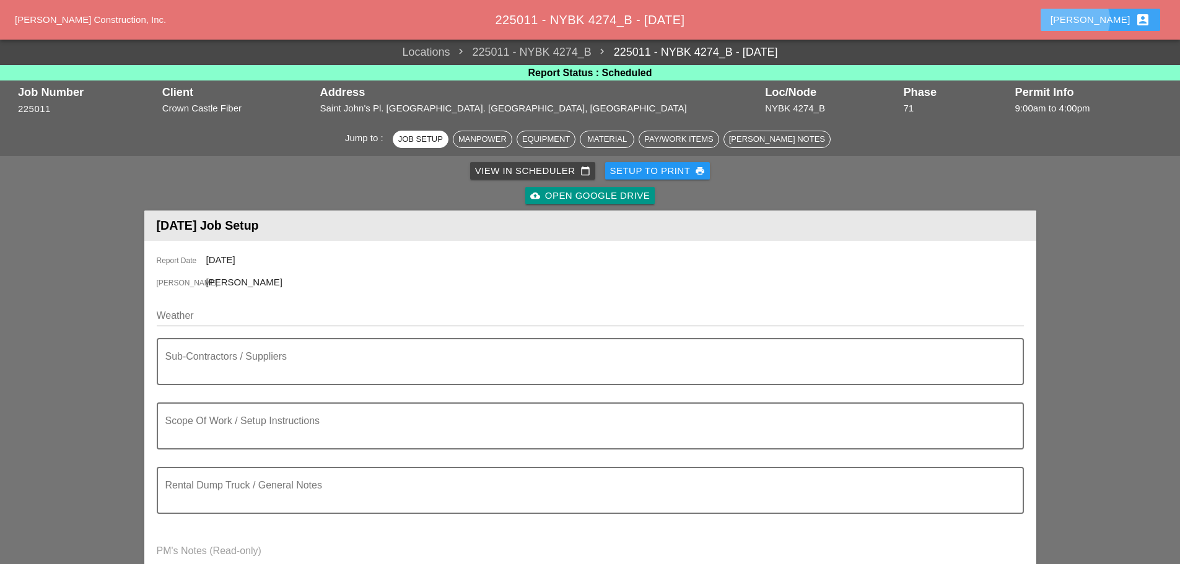
click at [1113, 16] on div "[PERSON_NAME] account_box" at bounding box center [1101, 19] width 100 height 15
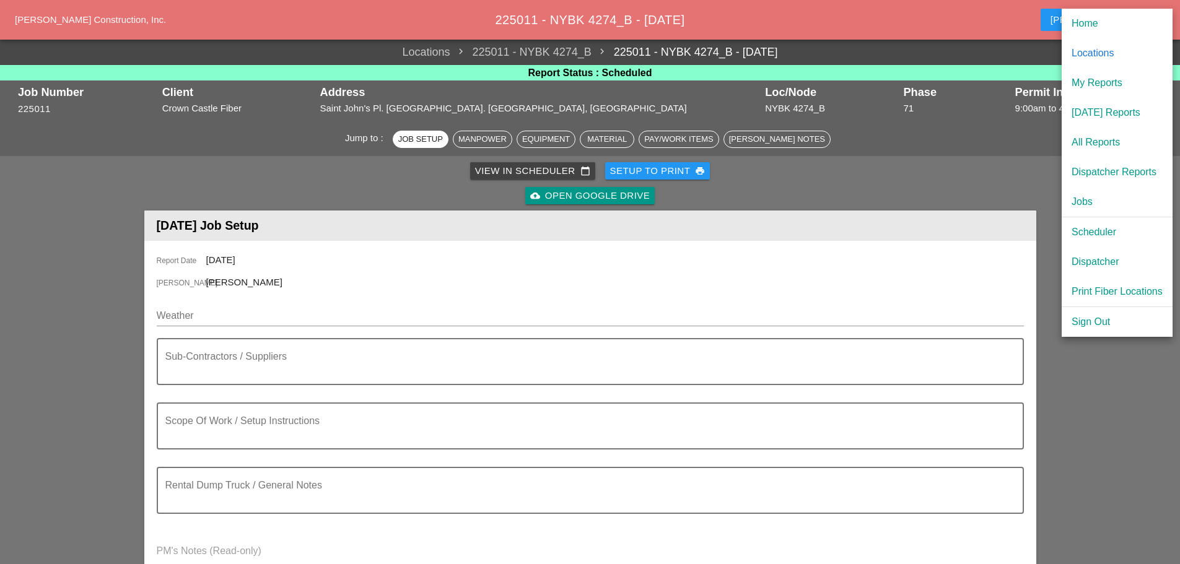
click at [1090, 231] on div "Scheduler" at bounding box center [1117, 232] width 91 height 15
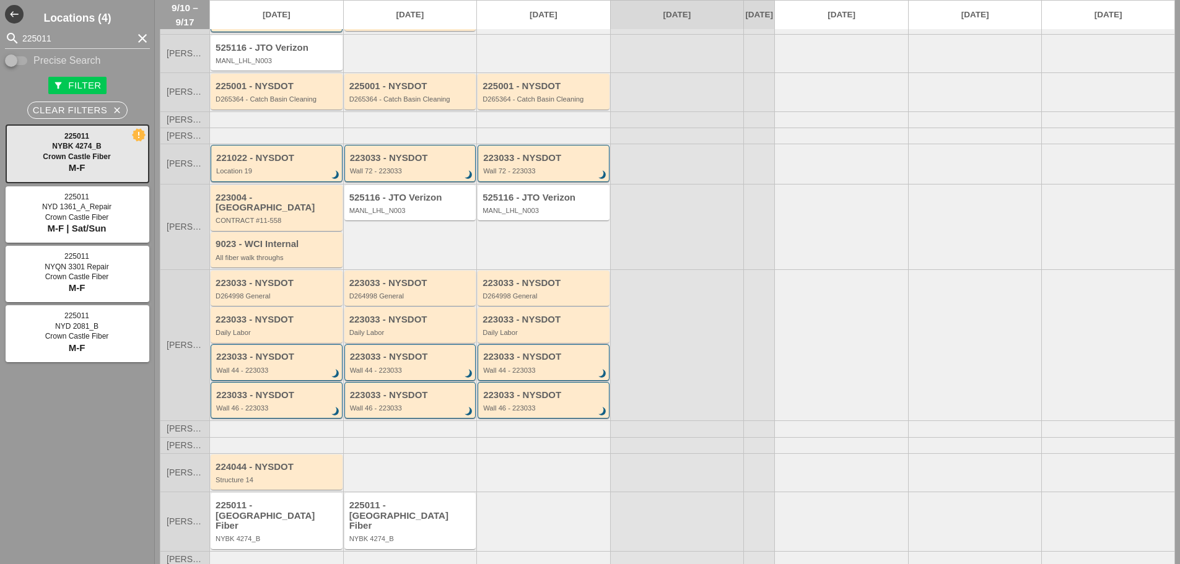
scroll to position [97, 0]
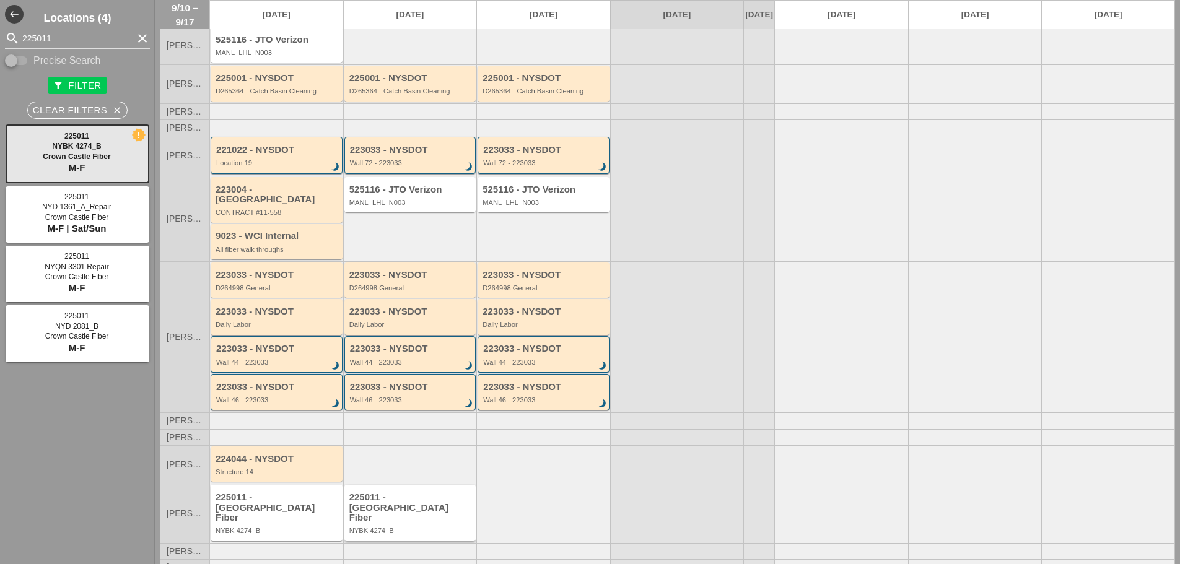
click at [396, 512] on div "225011 - [GEOGRAPHIC_DATA] NYBK 4274_B" at bounding box center [411, 514] width 124 height 43
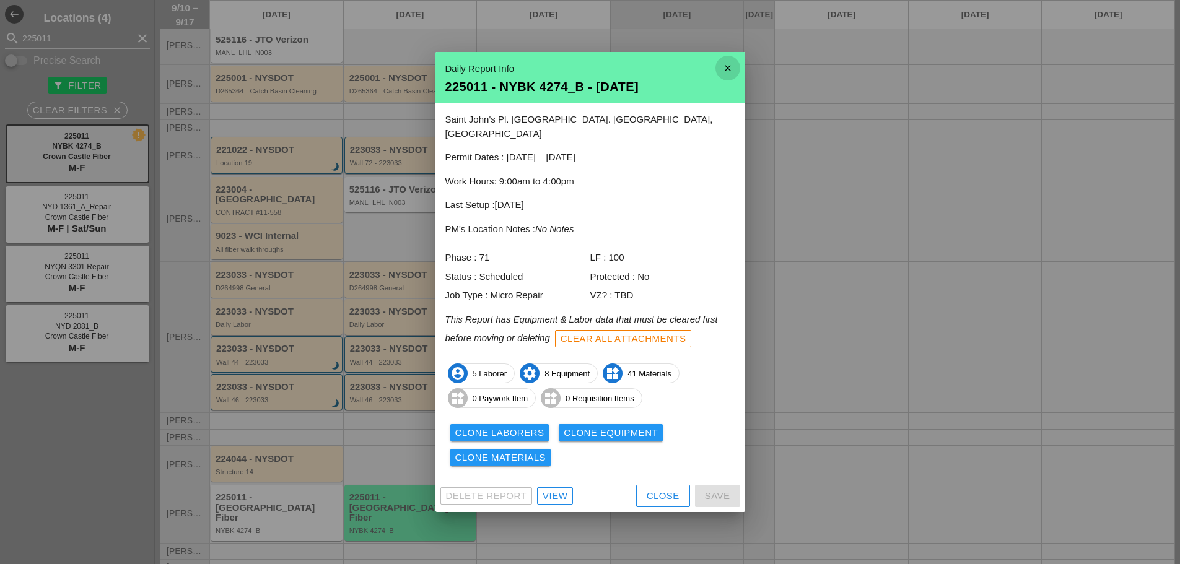
click at [725, 74] on icon "close" at bounding box center [728, 68] width 25 height 25
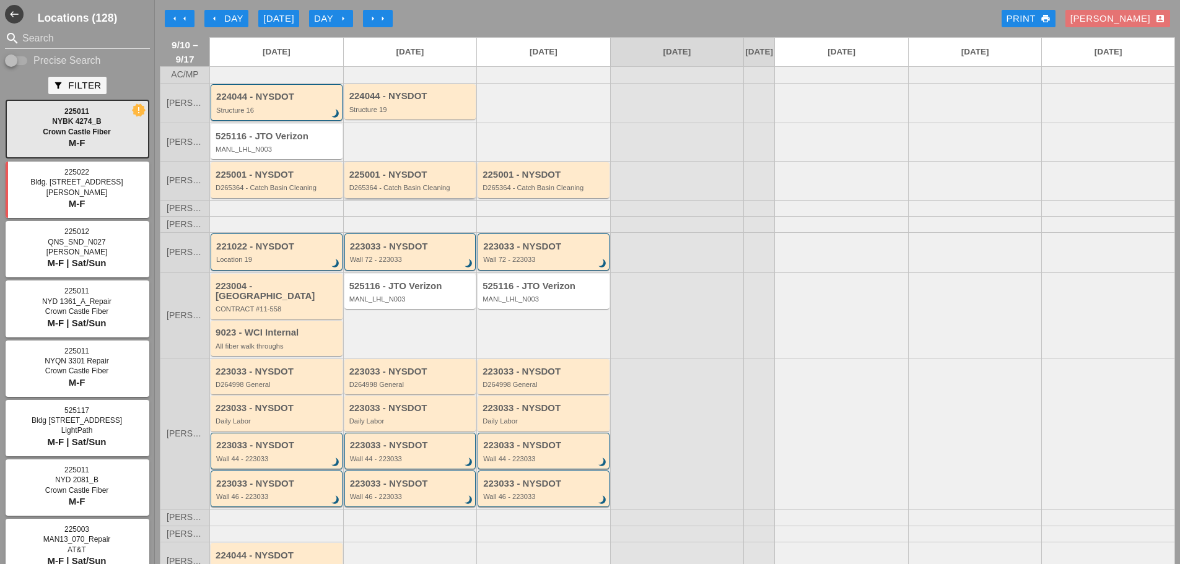
click at [411, 191] on div "D265364 - Catch Basin Cleaning" at bounding box center [411, 187] width 124 height 7
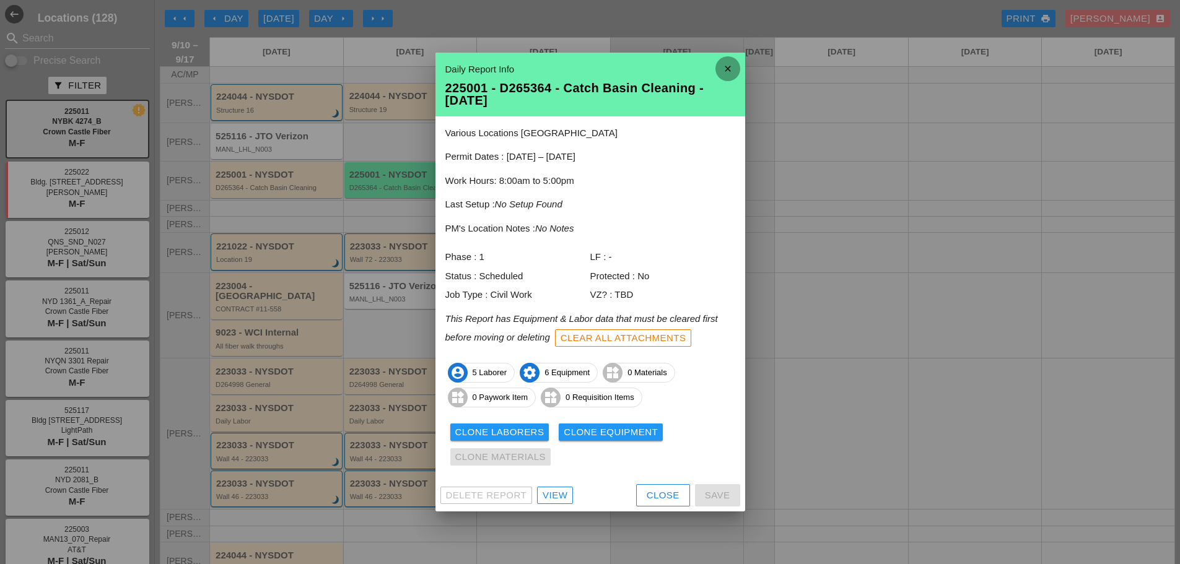
click at [724, 66] on icon "close" at bounding box center [728, 68] width 25 height 25
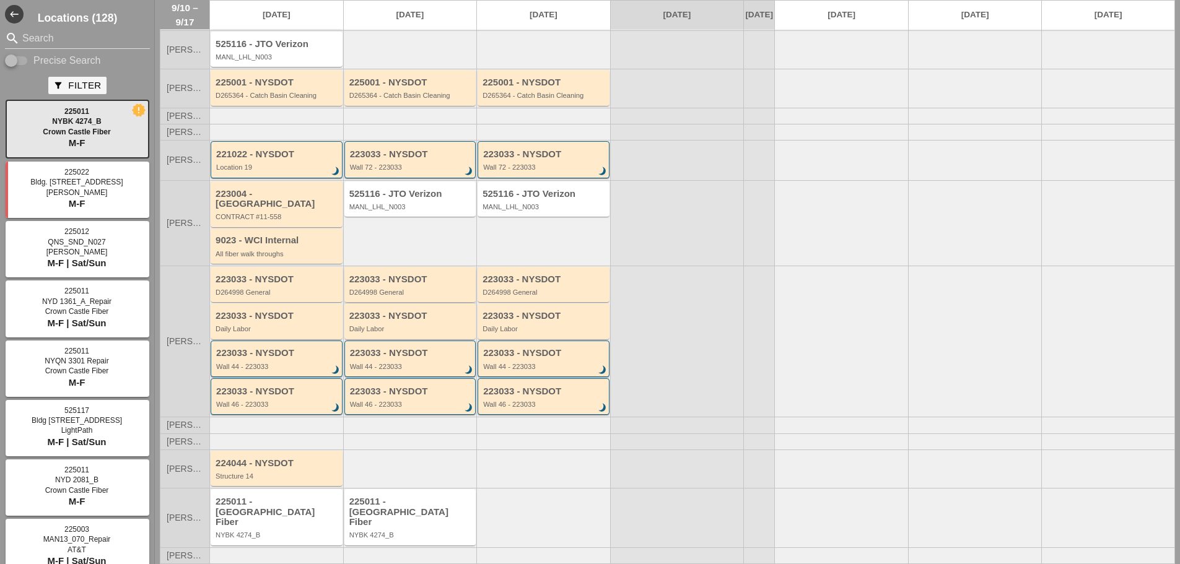
scroll to position [97, 0]
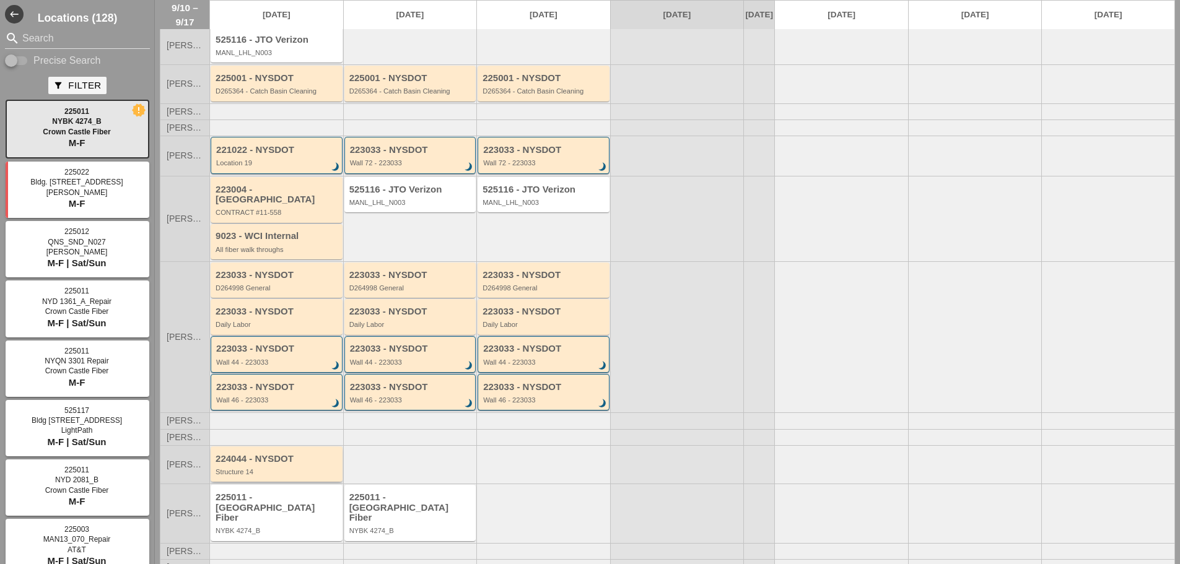
click at [307, 471] on div "Structure 14" at bounding box center [278, 471] width 124 height 7
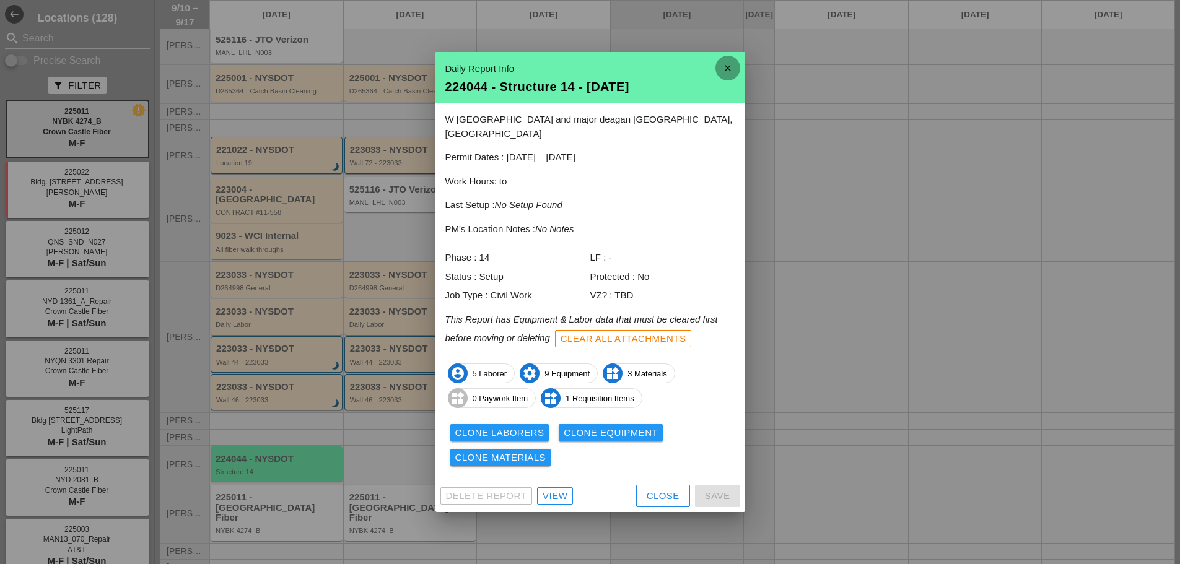
click at [728, 72] on icon "close" at bounding box center [728, 68] width 25 height 25
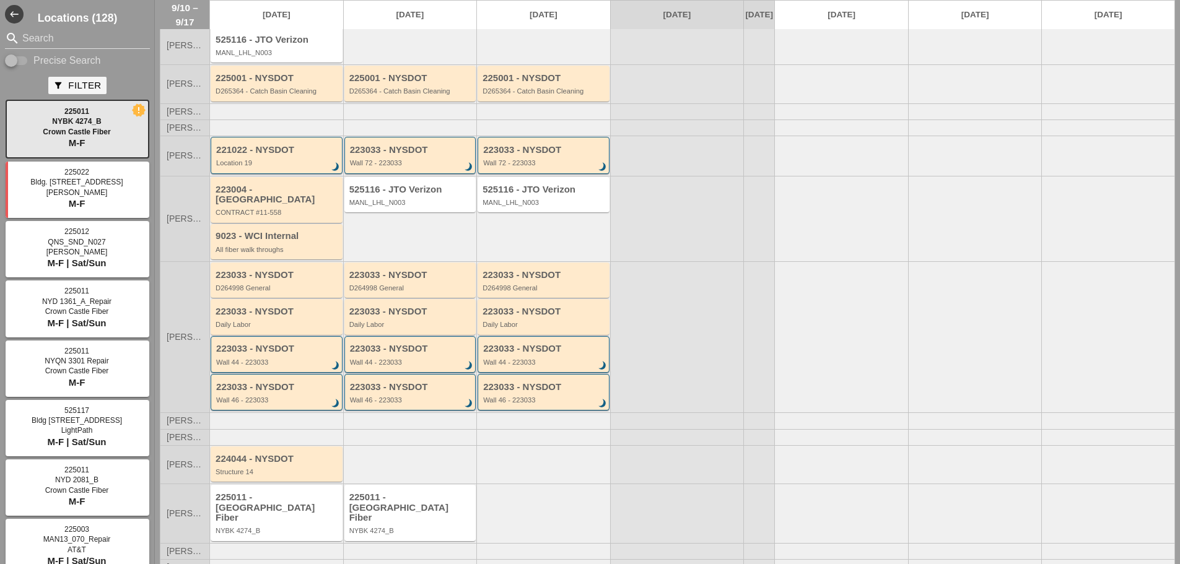
click at [62, 35] on input "Search" at bounding box center [77, 38] width 110 height 20
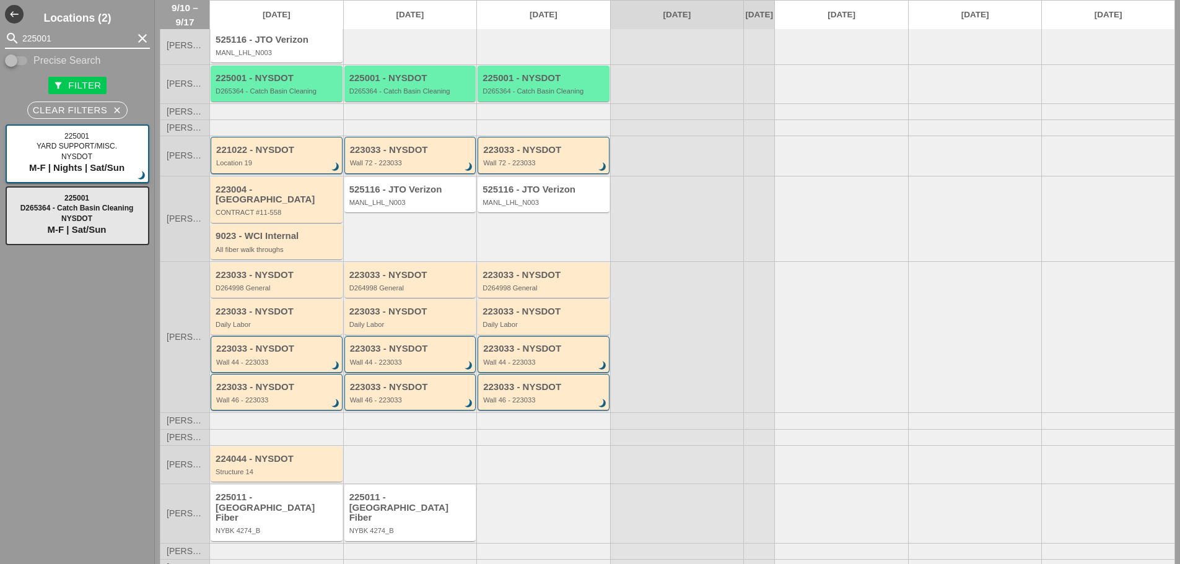
type input "225001"
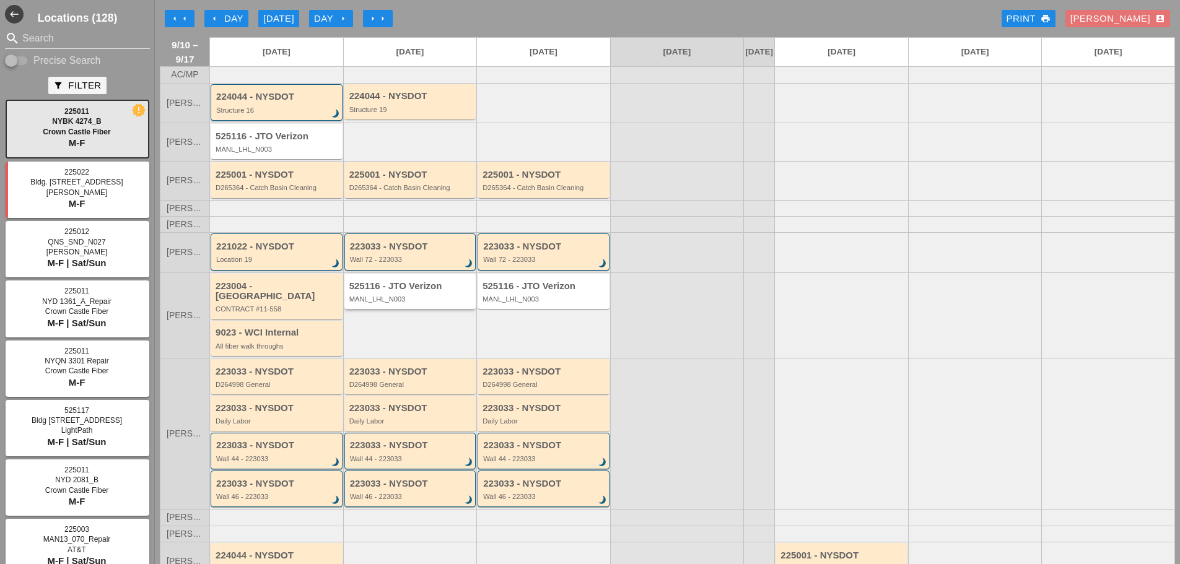
click at [414, 303] on div "MANL_LHL_N003" at bounding box center [411, 299] width 124 height 7
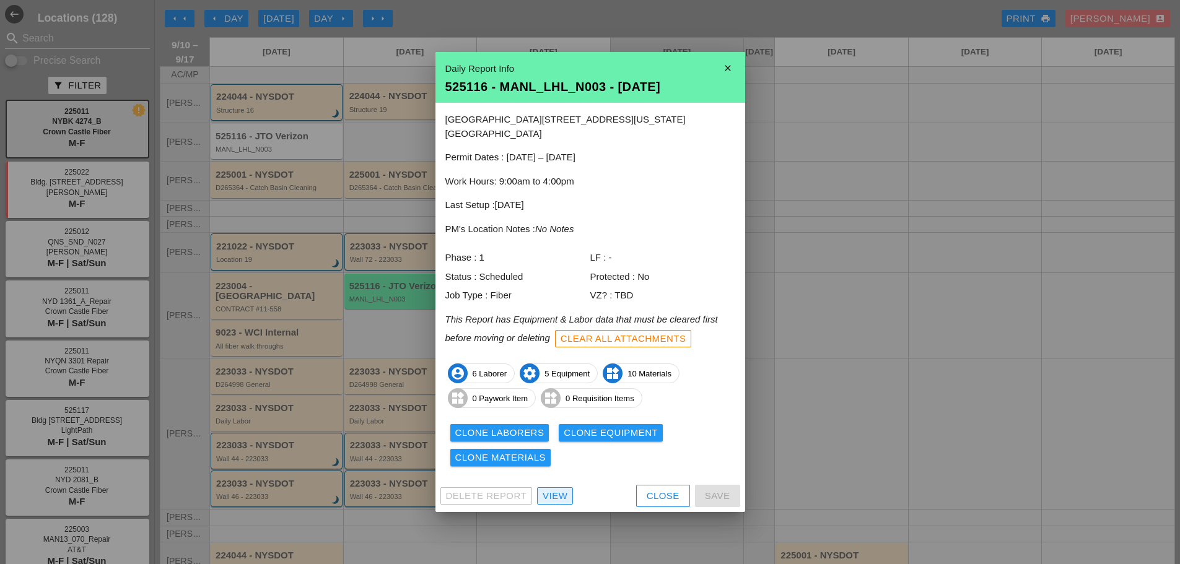
click at [555, 489] on div "View" at bounding box center [555, 496] width 25 height 14
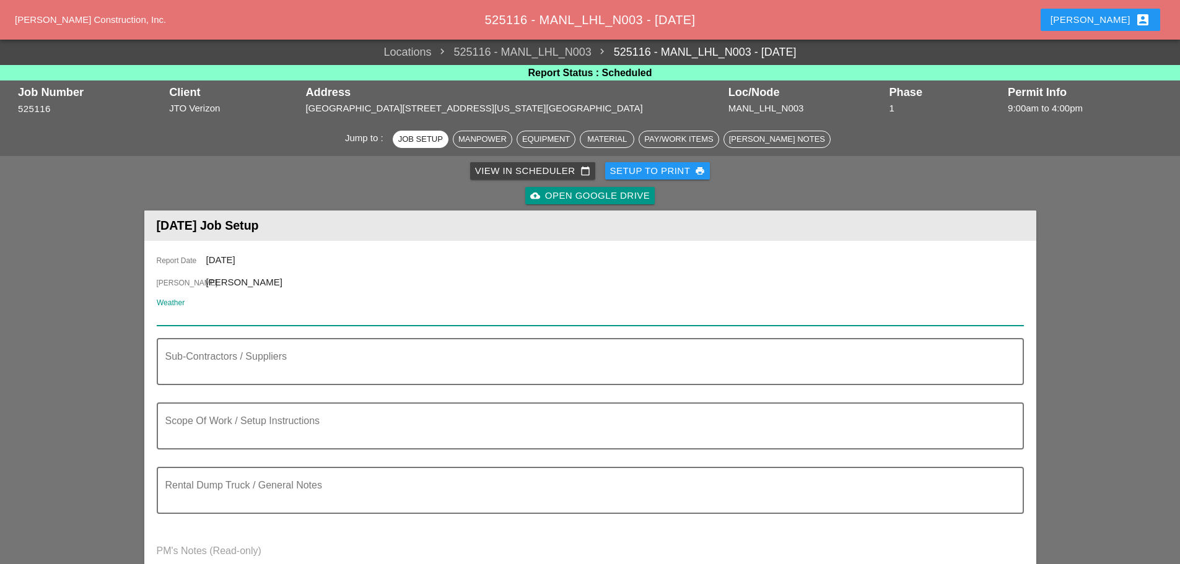
paste input "Thu 11 Day 80° 3% N 9 mph Mainly sunny. High near 80F. Winds N at 5 to 10 mph."
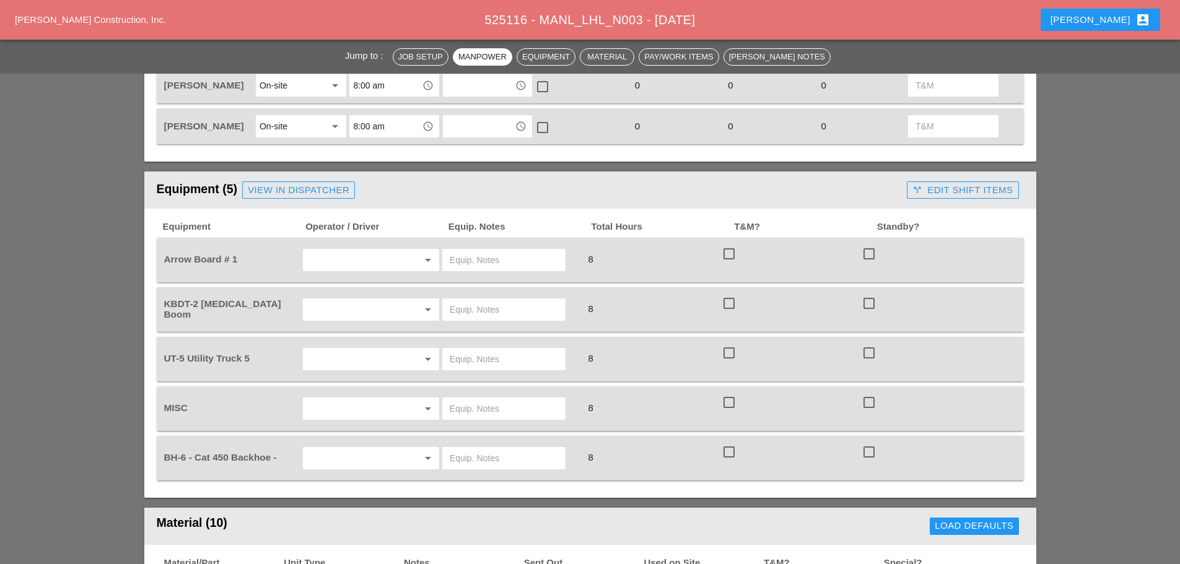
scroll to position [805, 0]
type input "Thu 11 Day 80° 3% N 9 mph Mainly sunny. High near 80F. Winds N at 5 to 10 mph."
click at [348, 300] on input "text" at bounding box center [354, 309] width 94 height 20
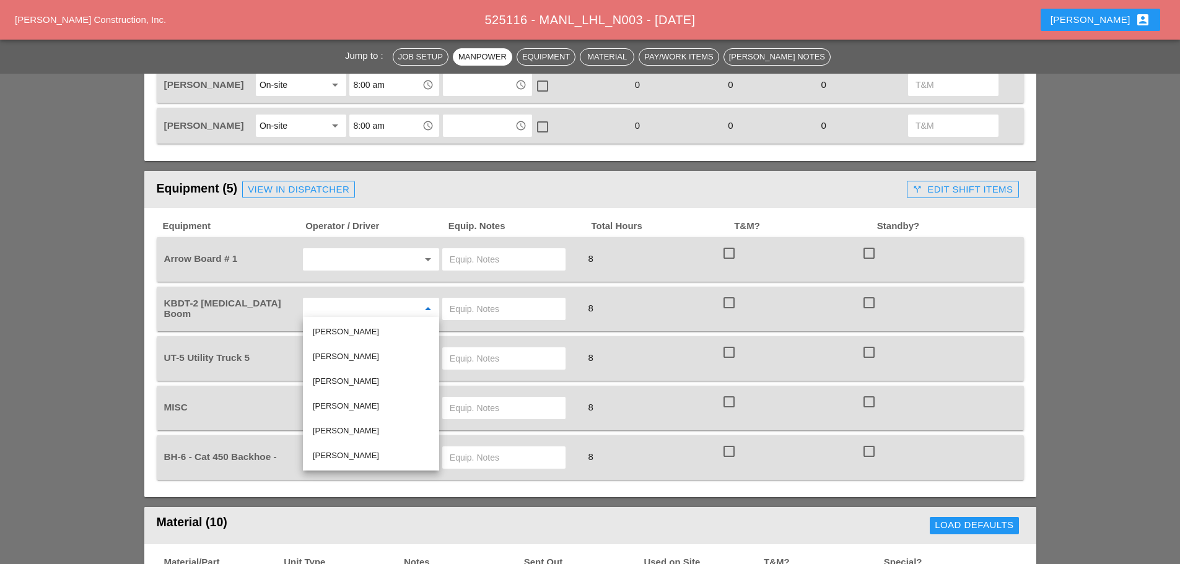
click at [357, 411] on div "Oscar Padilla" at bounding box center [371, 406] width 116 height 15
type input "Oscar Padilla"
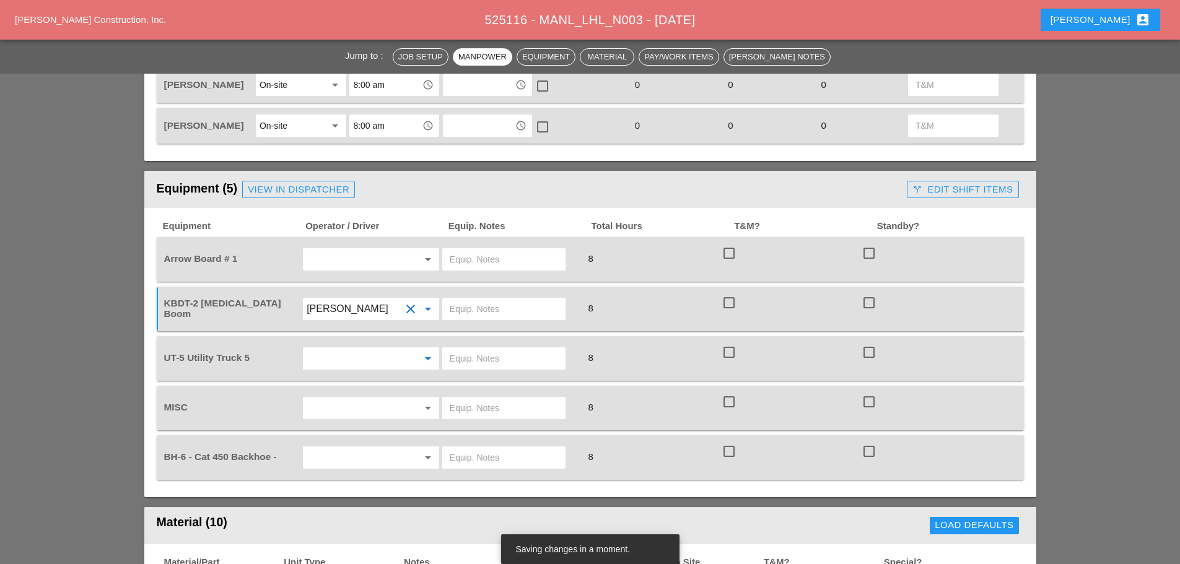
click at [343, 359] on input "text" at bounding box center [354, 359] width 94 height 20
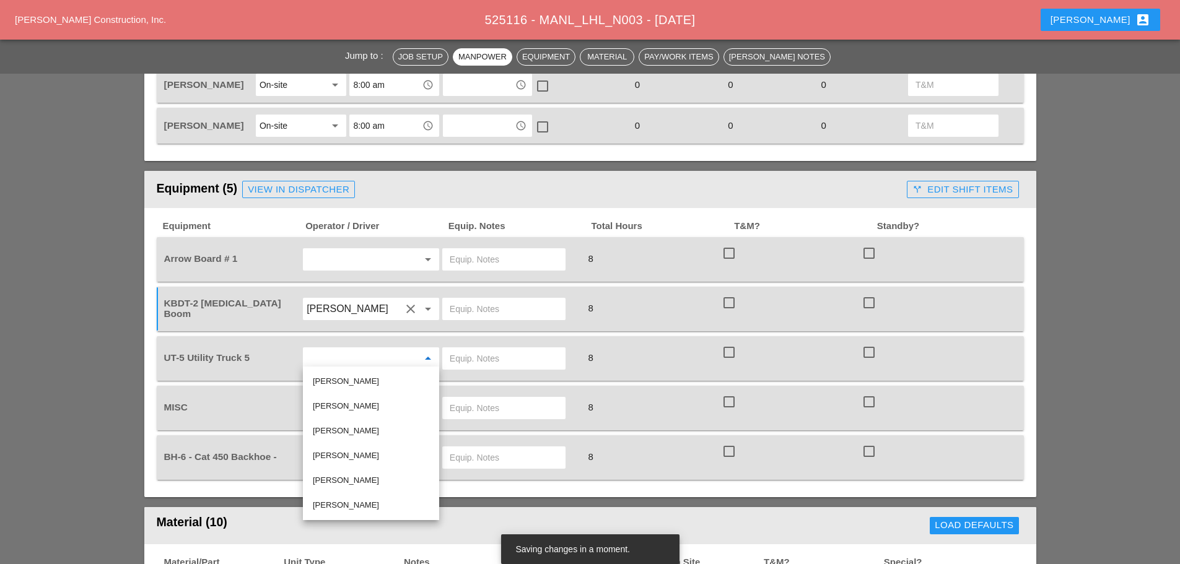
click at [334, 380] on div "Jorge Barajas" at bounding box center [371, 381] width 116 height 15
type input "Jorge Barajas"
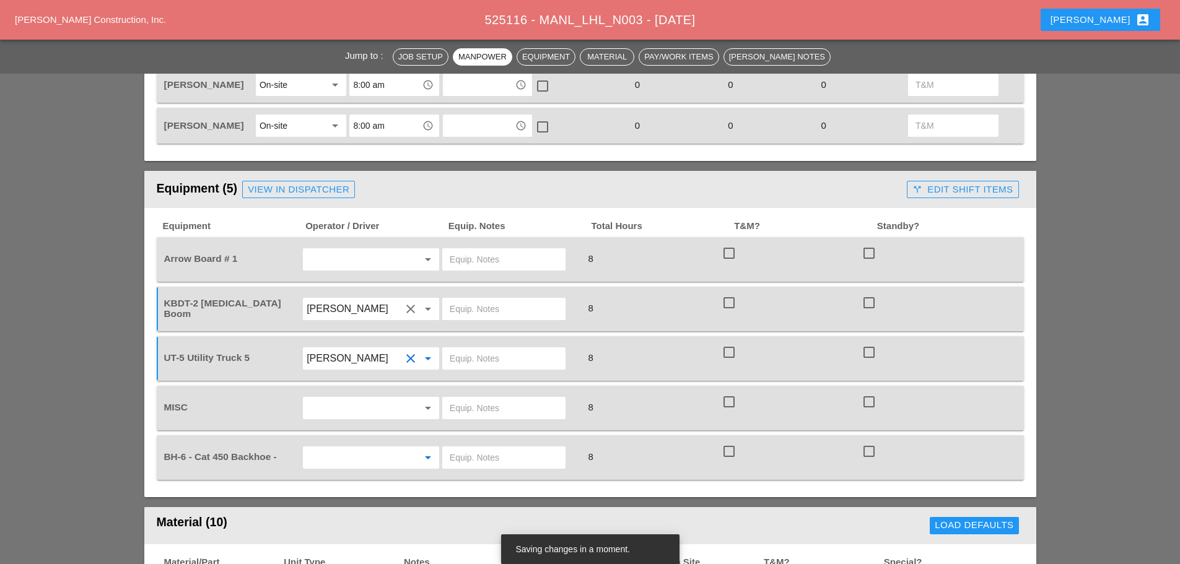
click at [342, 456] on input "text" at bounding box center [354, 458] width 94 height 20
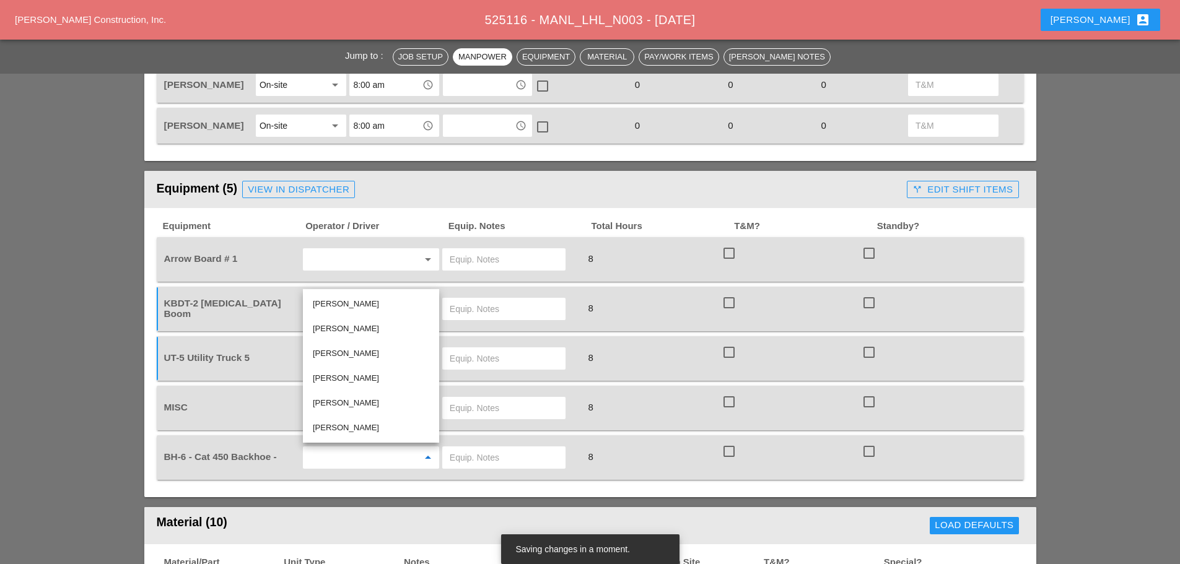
click at [316, 330] on div "Sal Barbieri" at bounding box center [371, 329] width 116 height 15
type input "Sal Barbieri"
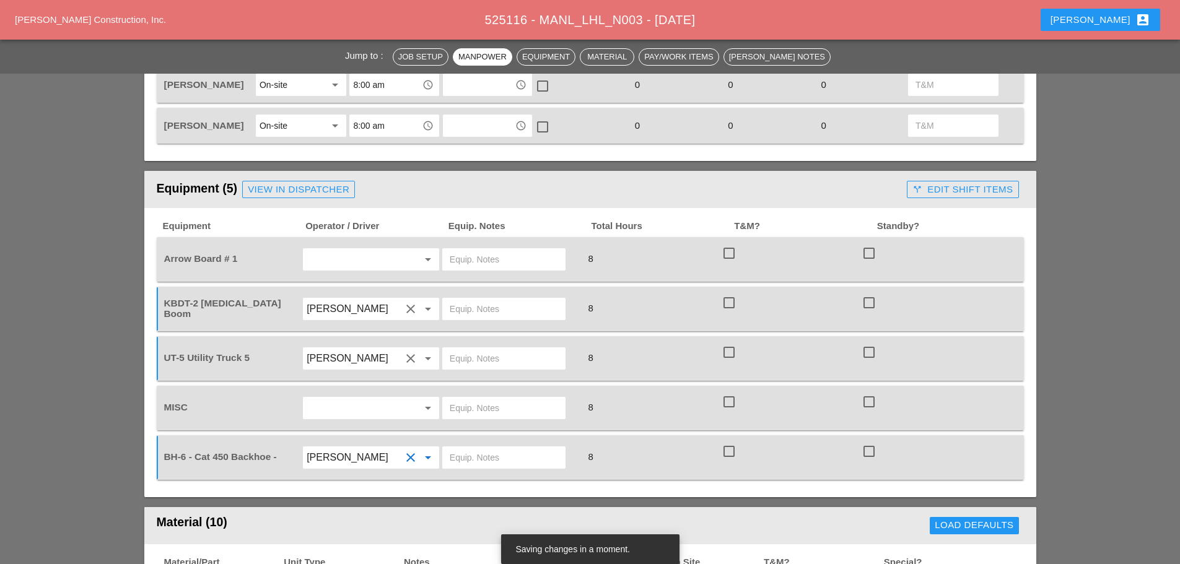
click at [322, 261] on input "text" at bounding box center [354, 260] width 94 height 20
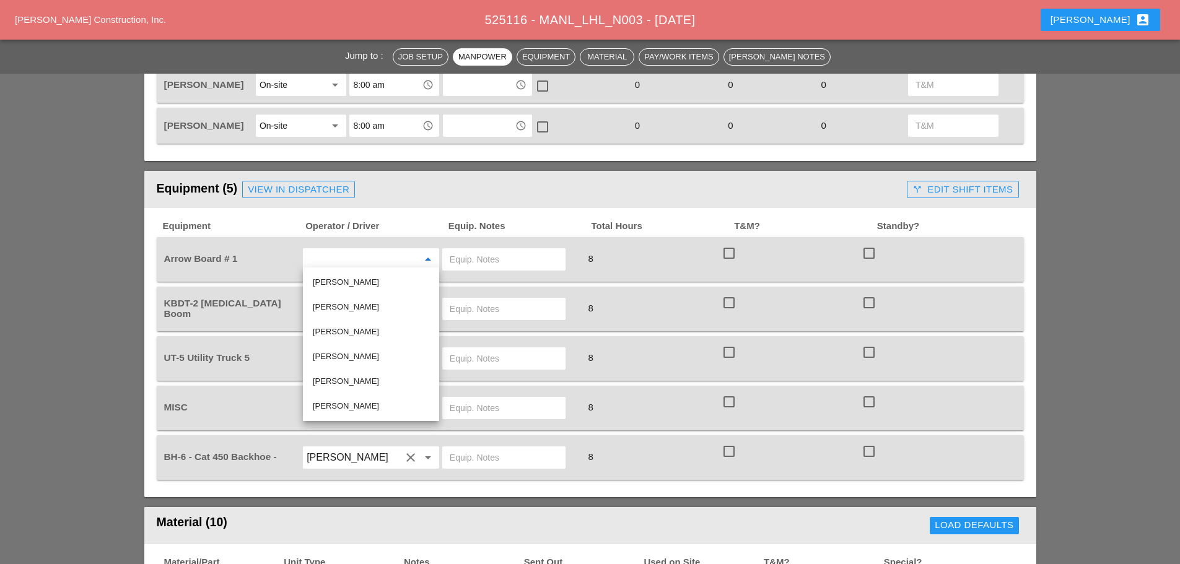
click at [337, 281] on div "Jorge Barajas" at bounding box center [371, 282] width 116 height 15
type input "Jorge Barajas"
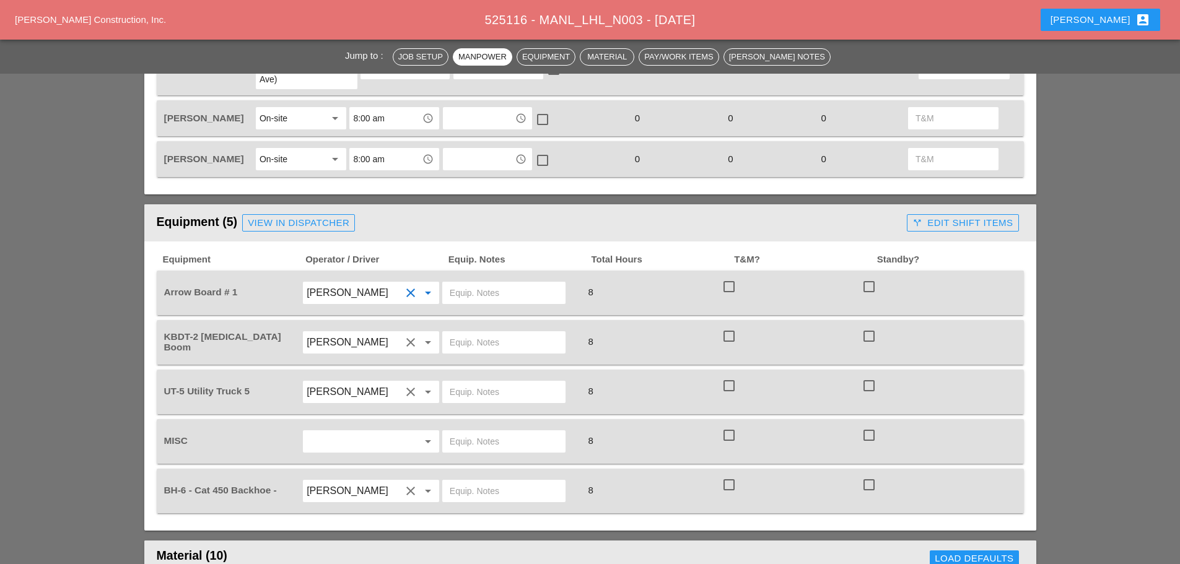
scroll to position [743, 0]
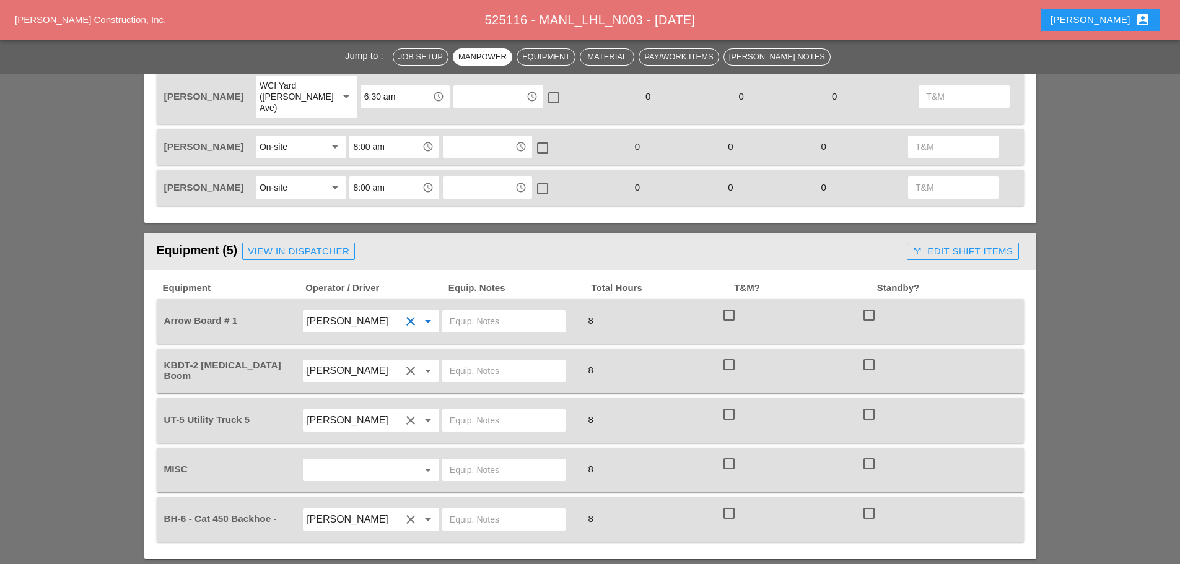
click at [475, 318] on input "text" at bounding box center [504, 322] width 108 height 20
type input "WITH UT5"
click at [462, 364] on input "text" at bounding box center [504, 371] width 108 height 20
drag, startPoint x: 462, startPoint y: 364, endPoint x: 447, endPoint y: 358, distance: 15.9
click at [447, 360] on div "W/" at bounding box center [503, 371] width 123 height 22
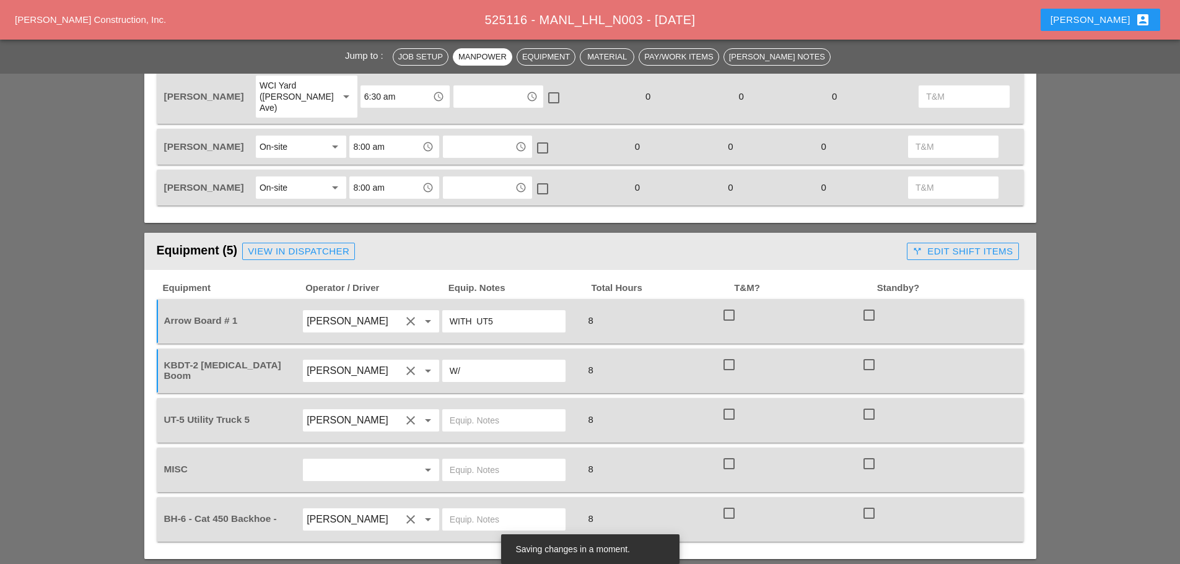
click at [488, 370] on input "W/" at bounding box center [504, 371] width 108 height 20
type input "W/ MATERIALS"
click at [472, 414] on input "text" at bounding box center [504, 421] width 108 height 20
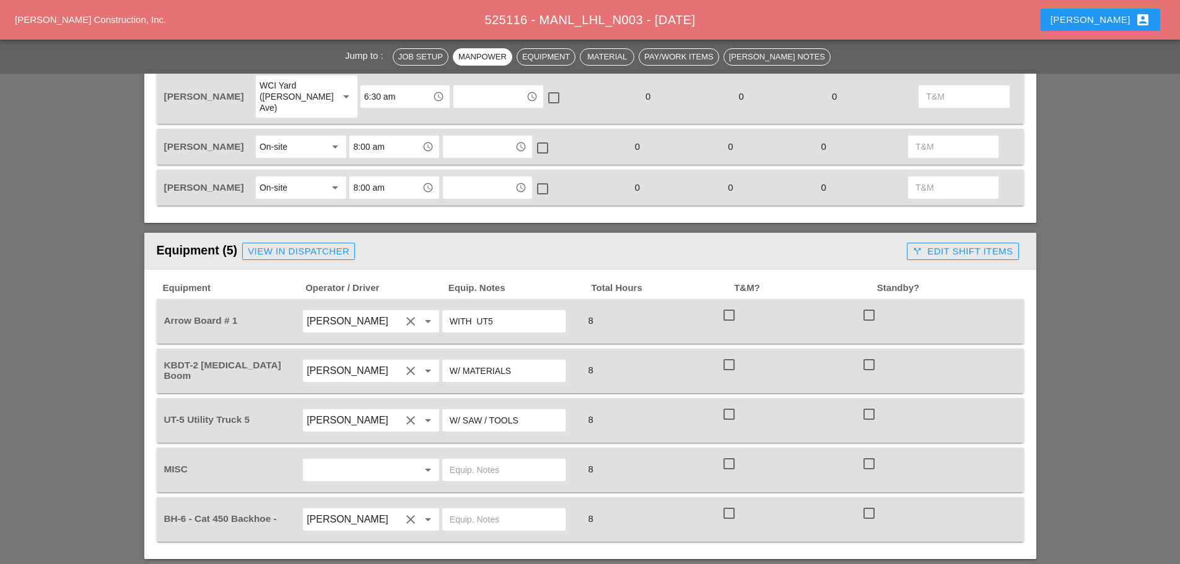
type input "W/ SAW / TOOLS"
click at [472, 469] on input "text" at bounding box center [504, 470] width 108 height 20
type input "C"
type input "MAKE SURE YOU CHECK EVERYTHING TRUCKS ALL MATERIALS"
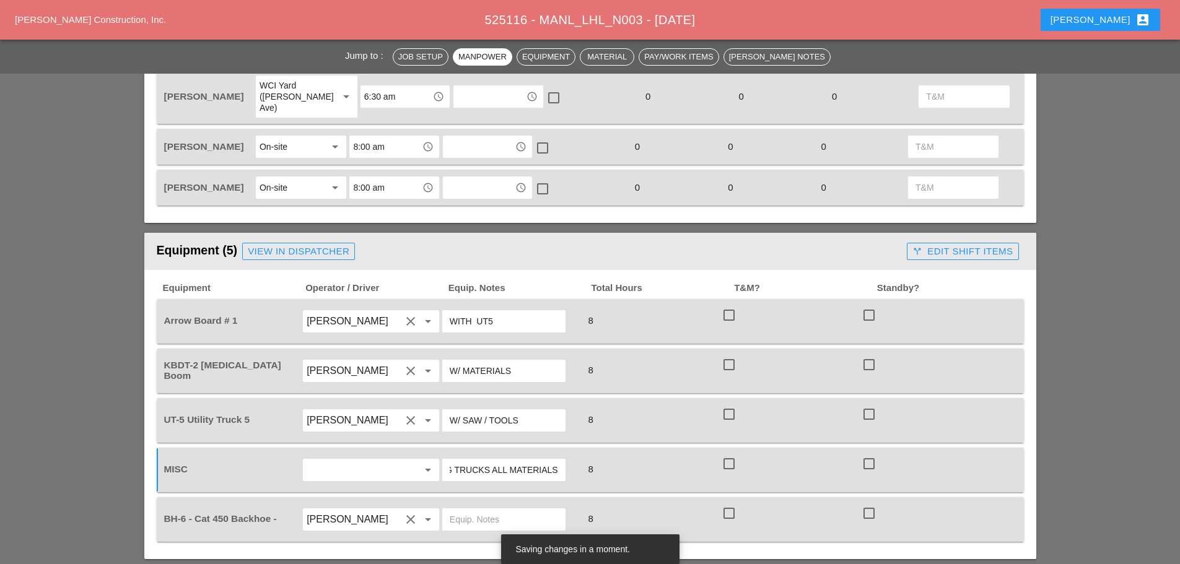
click at [492, 520] on input "text" at bounding box center [504, 520] width 108 height 20
type input "O"
type input "OVER THE ROAD"
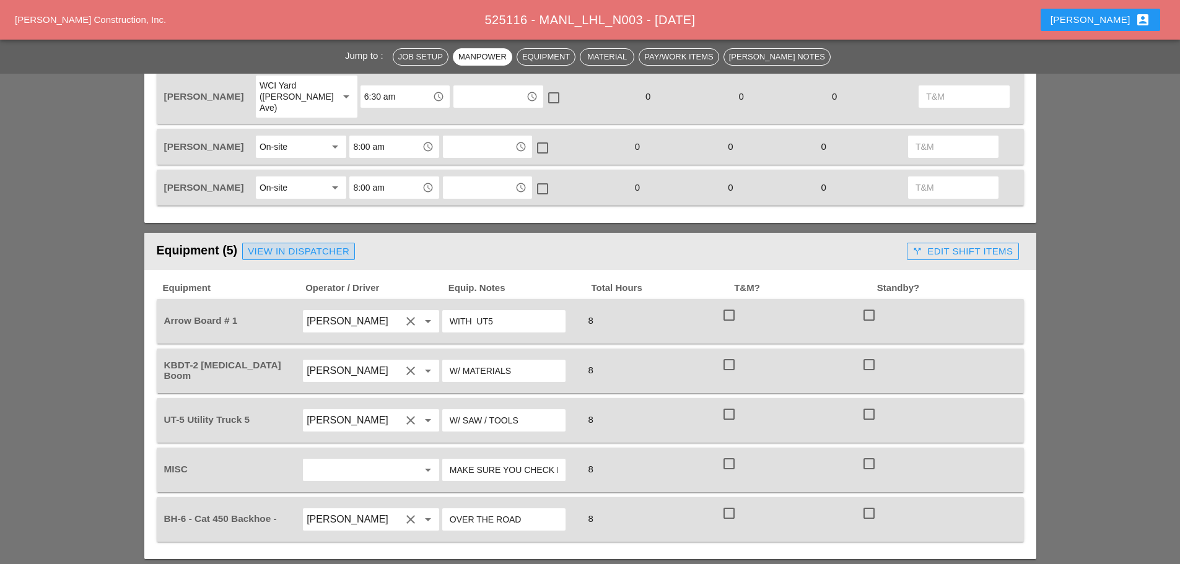
click at [308, 250] on div "View in Dispatcher" at bounding box center [299, 252] width 102 height 14
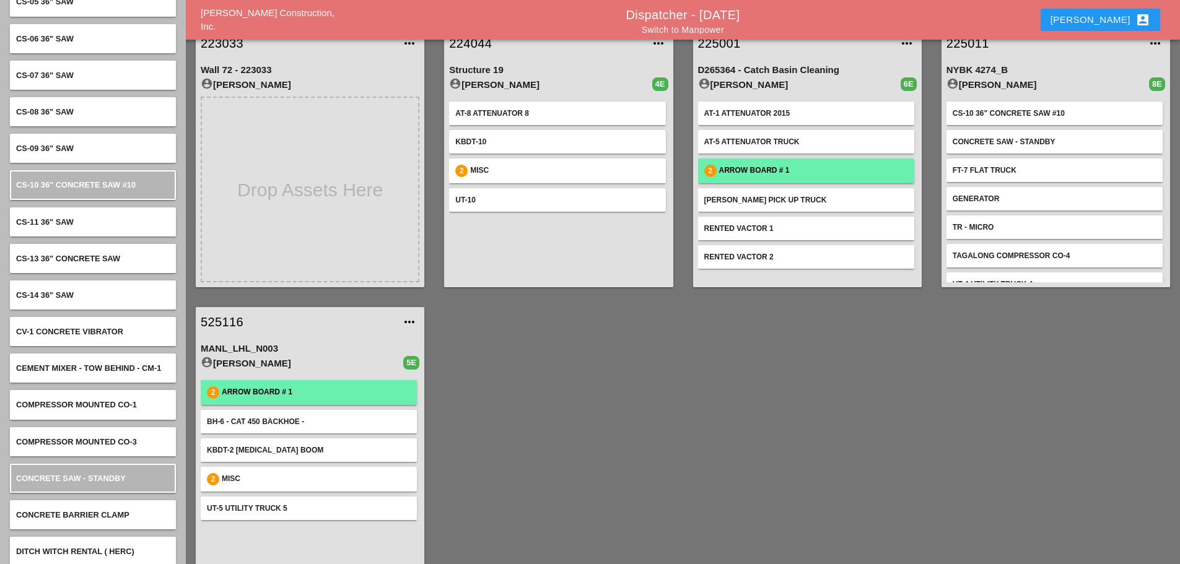
scroll to position [344, 0]
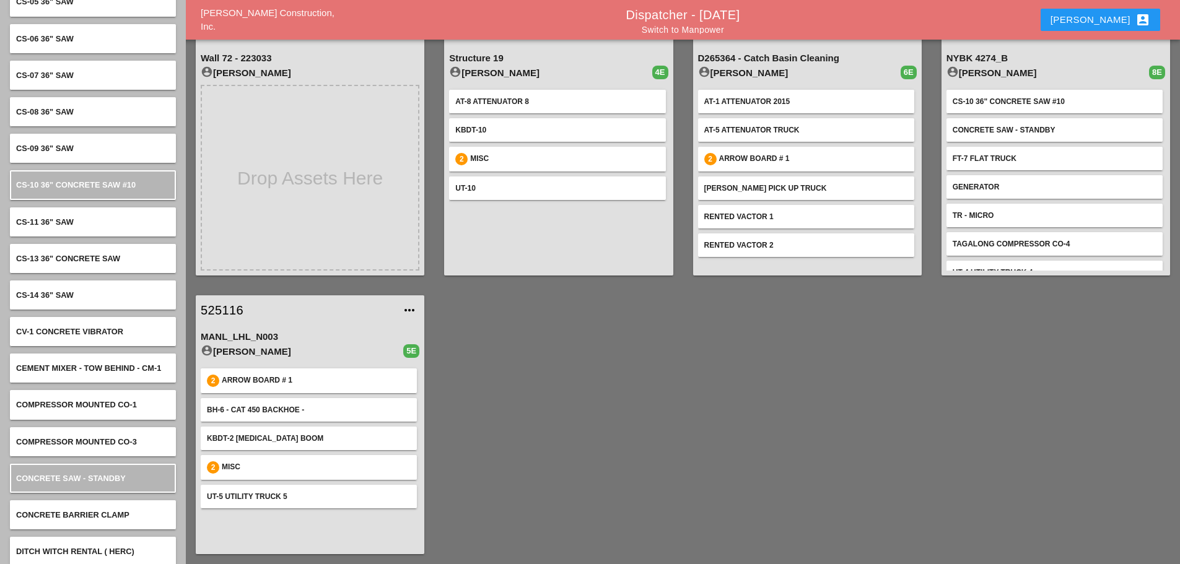
click at [235, 314] on link "525116" at bounding box center [298, 310] width 194 height 19
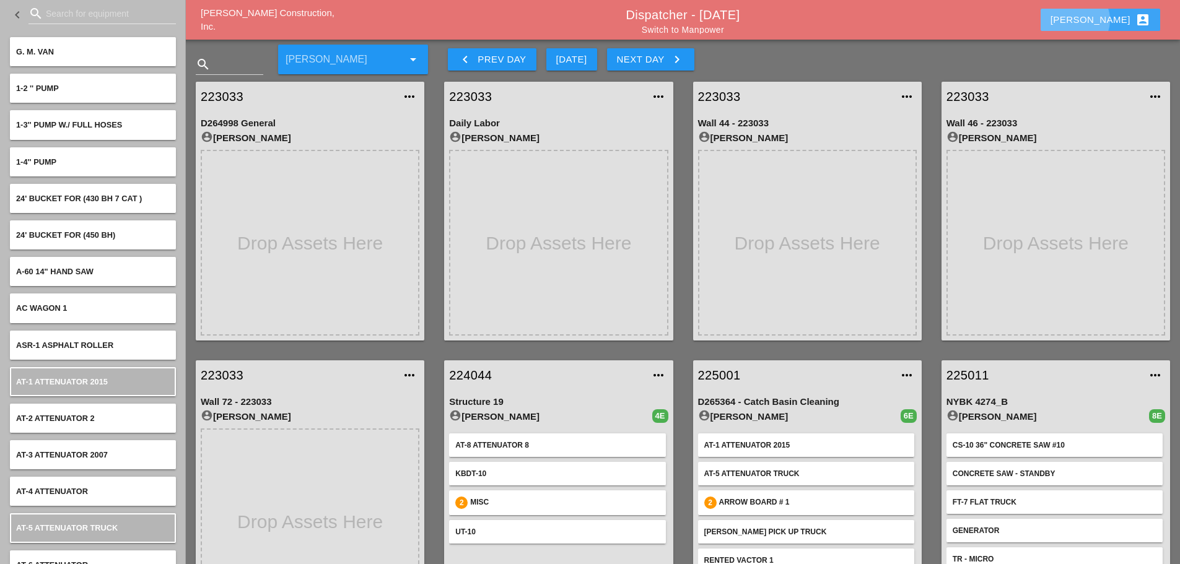
click at [1098, 19] on button "[PERSON_NAME] account_box" at bounding box center [1101, 20] width 120 height 22
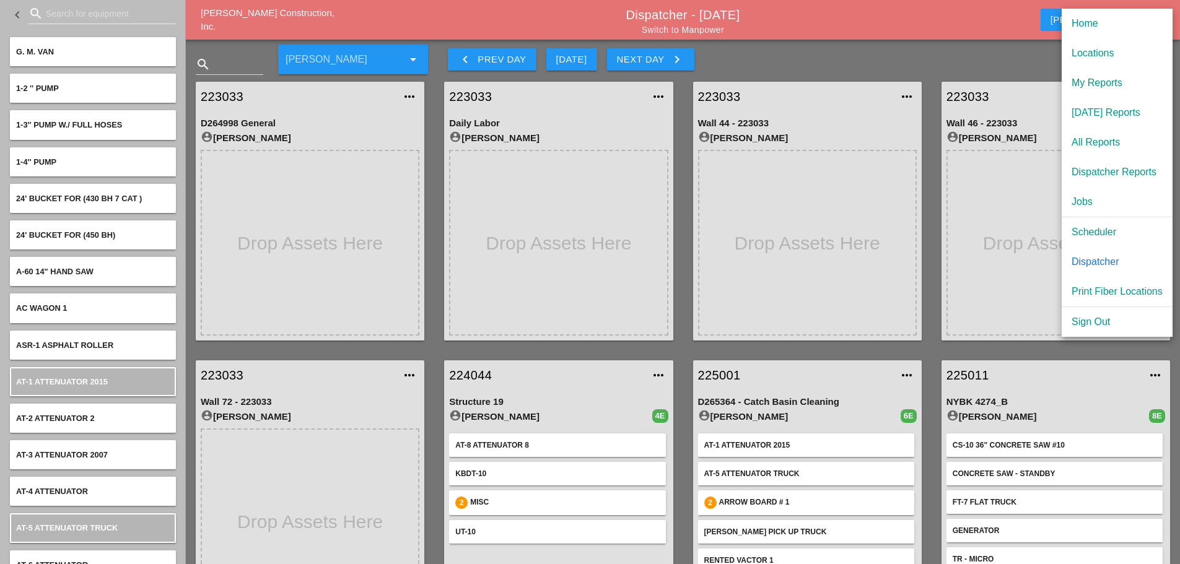
click at [1097, 232] on div "Scheduler" at bounding box center [1117, 232] width 91 height 15
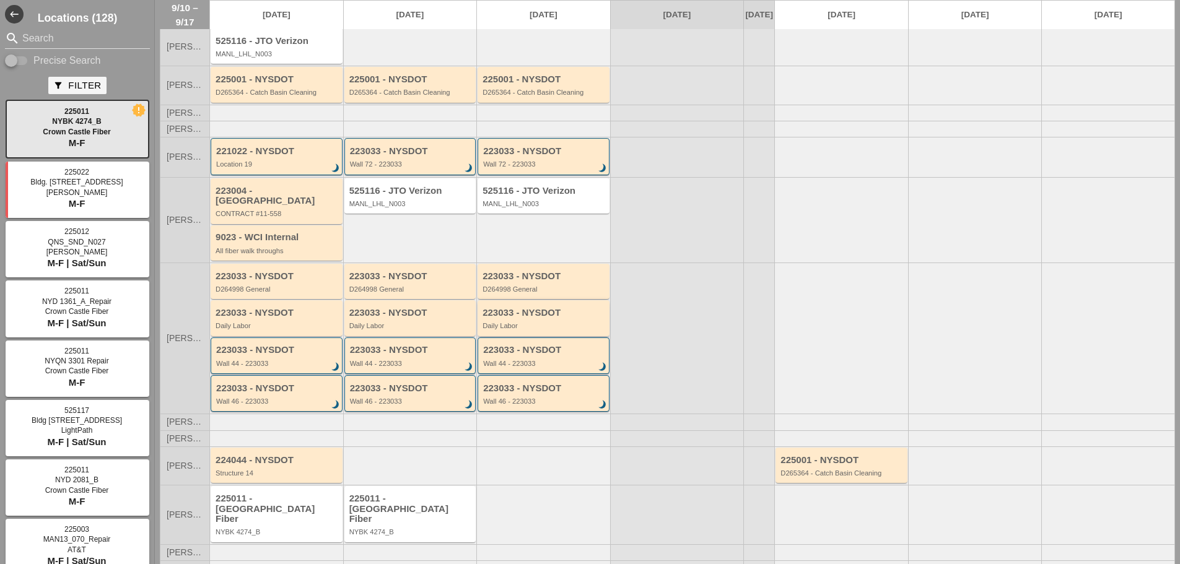
scroll to position [97, 0]
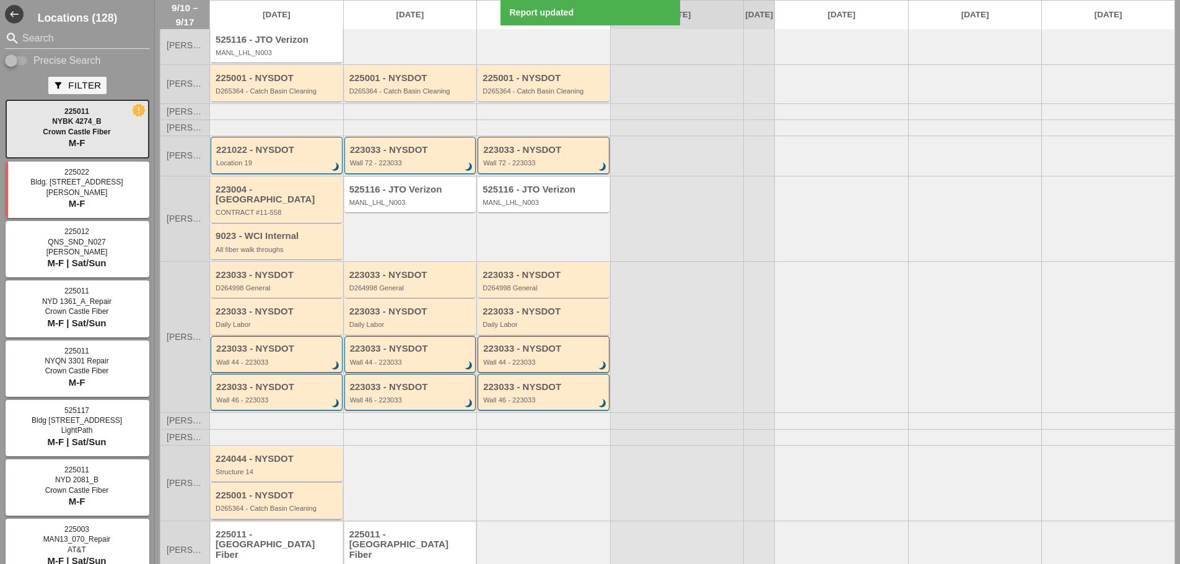
click at [311, 503] on div "225001 - NYSDOT D265364 - Catch Basin Cleaning" at bounding box center [278, 502] width 124 height 22
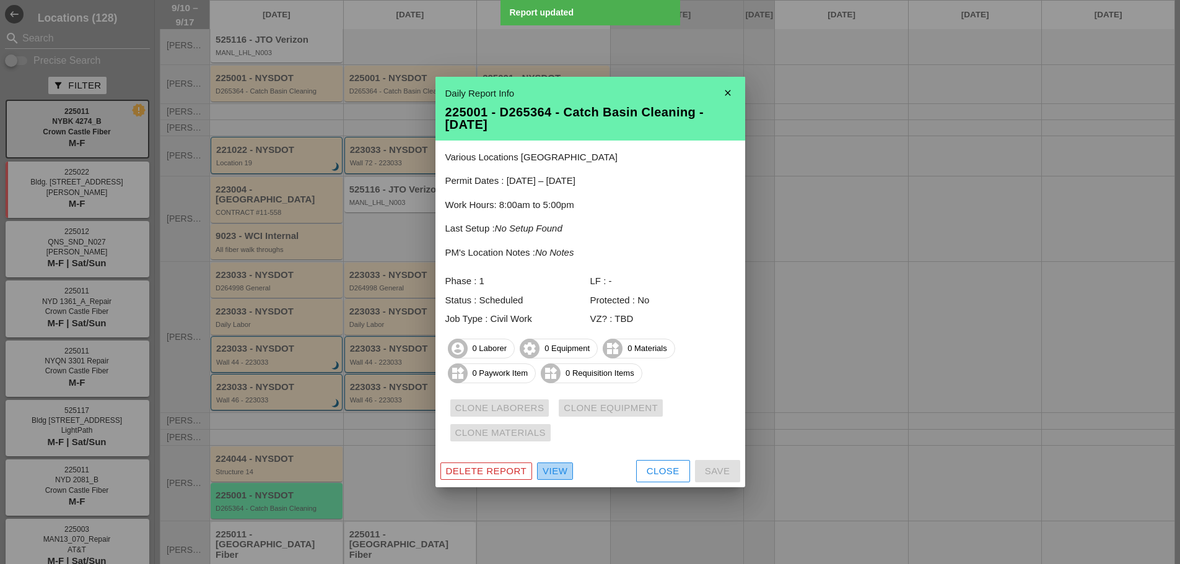
click at [566, 470] on div "View" at bounding box center [555, 472] width 25 height 14
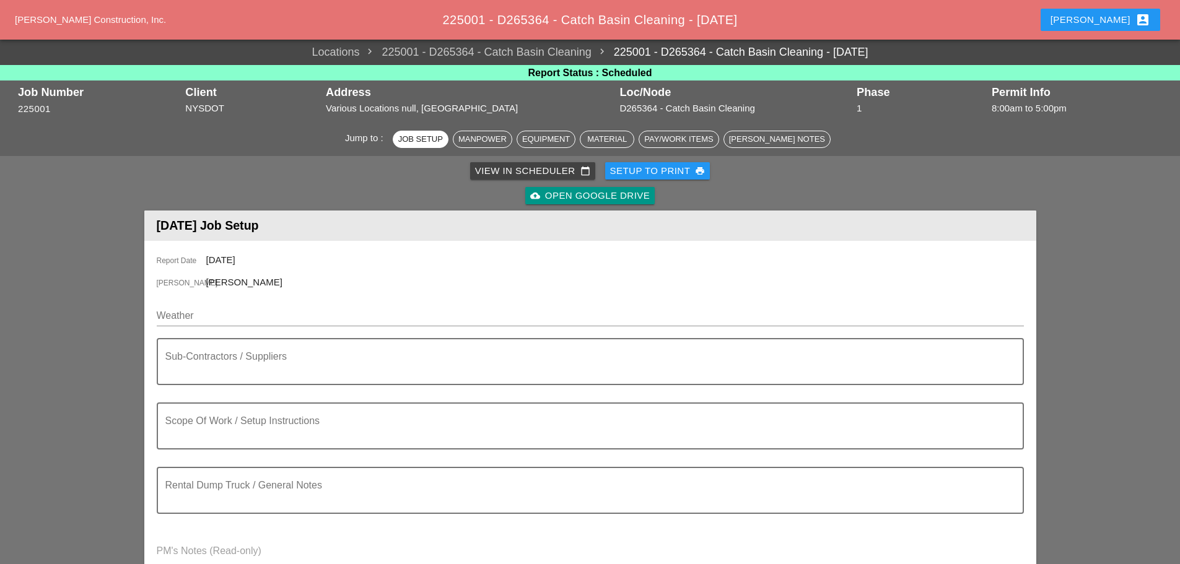
click at [207, 311] on input "Weather" at bounding box center [582, 316] width 850 height 20
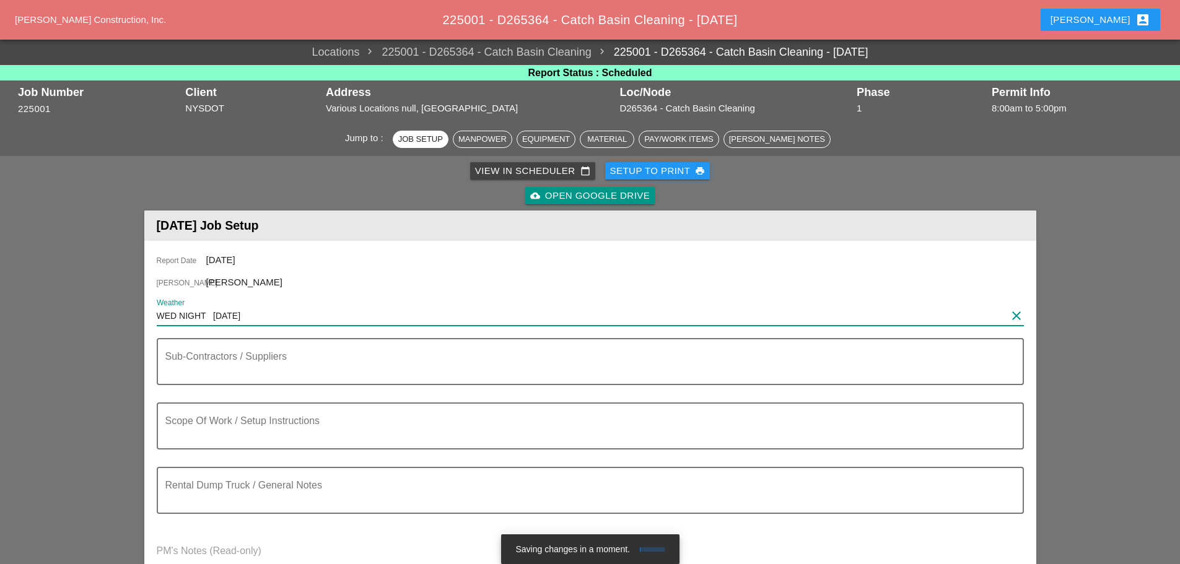
type input "WED NIGHT [DATE]"
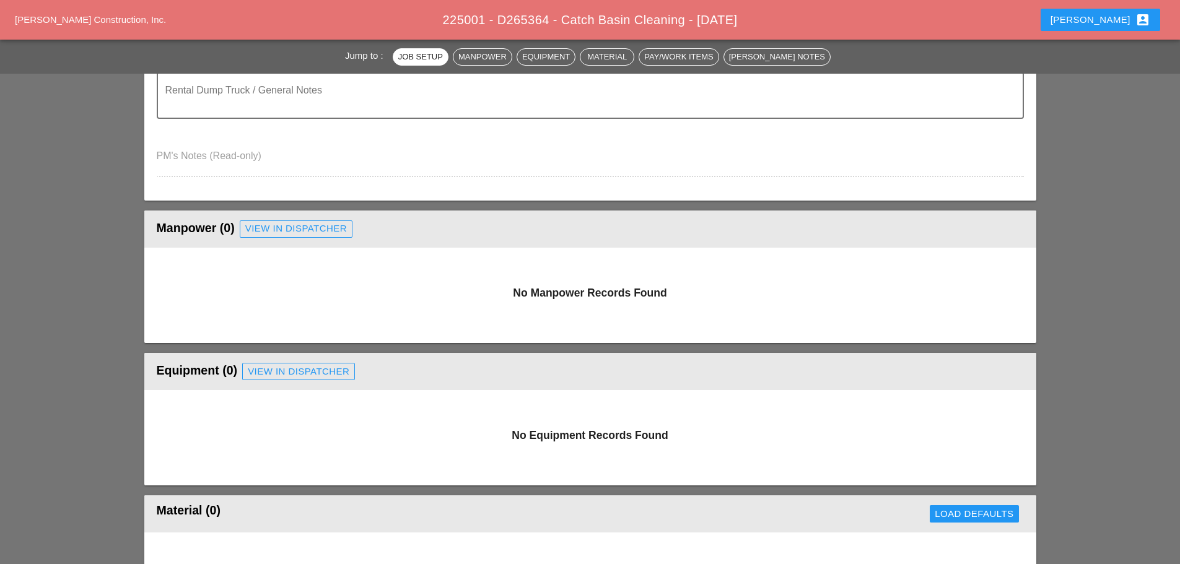
scroll to position [434, 0]
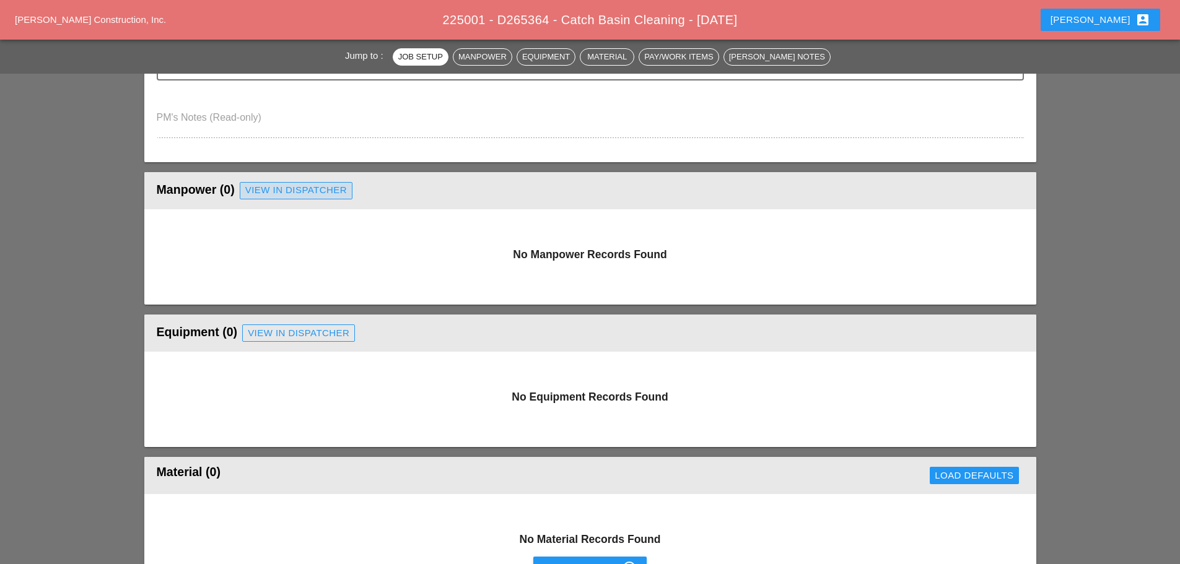
click at [276, 191] on div "View in Dispatcher" at bounding box center [296, 190] width 102 height 14
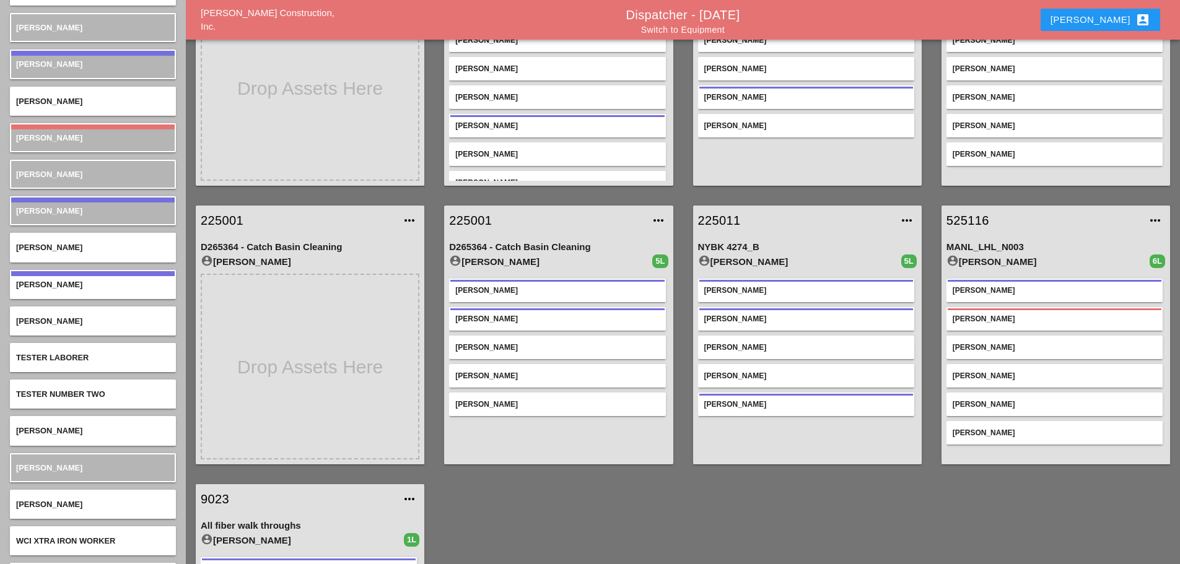
scroll to position [4570, 0]
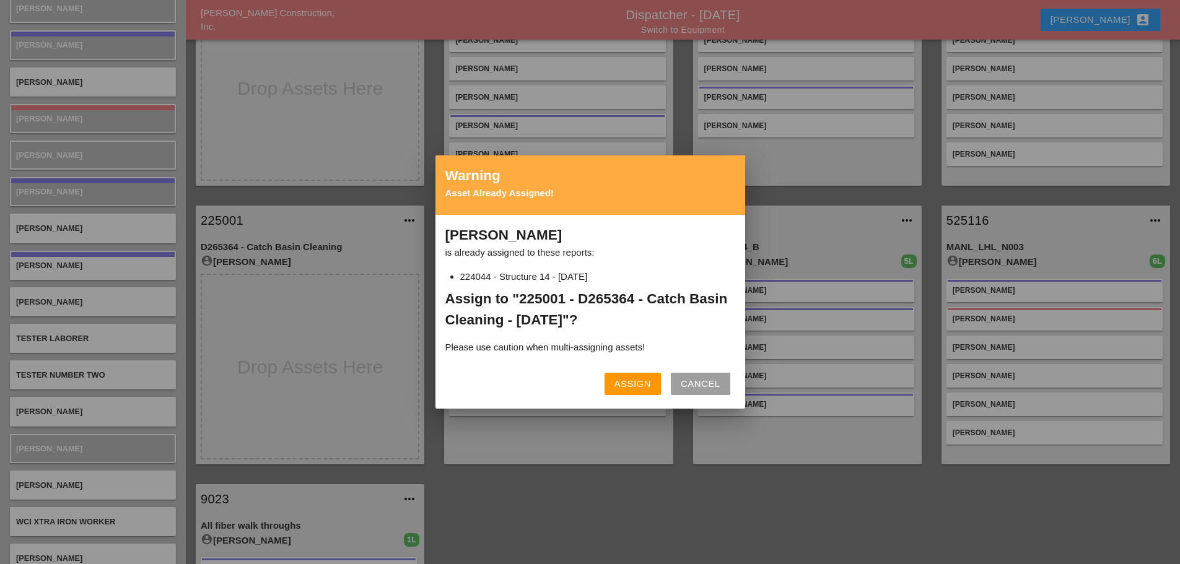
click at [639, 369] on div "Assign Cancel" at bounding box center [590, 384] width 290 height 30
click at [624, 379] on div "Assign" at bounding box center [633, 384] width 37 height 14
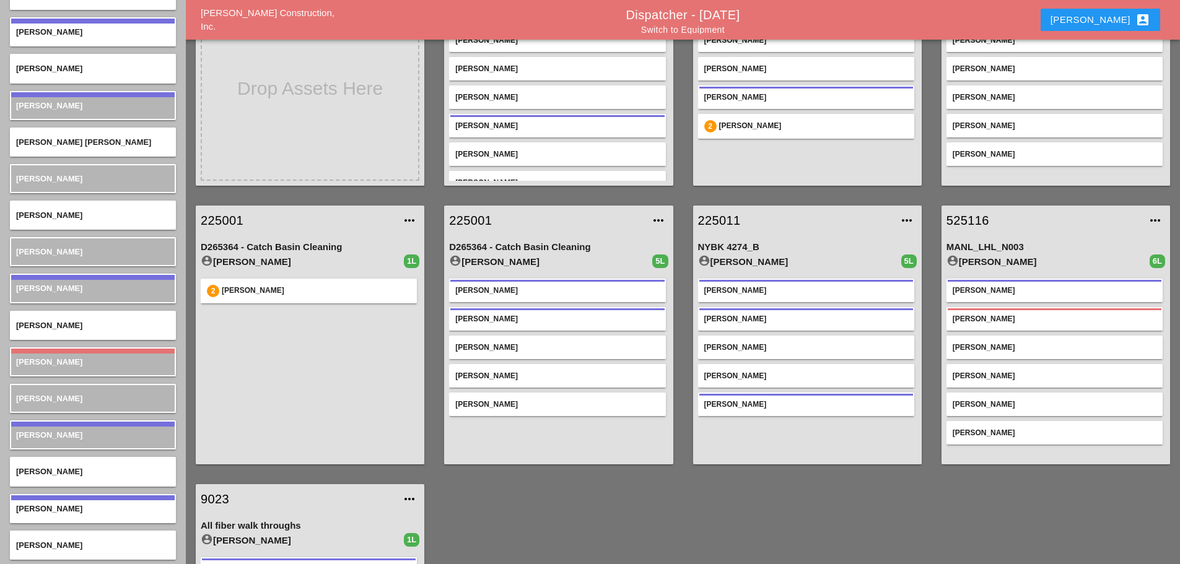
scroll to position [4322, 0]
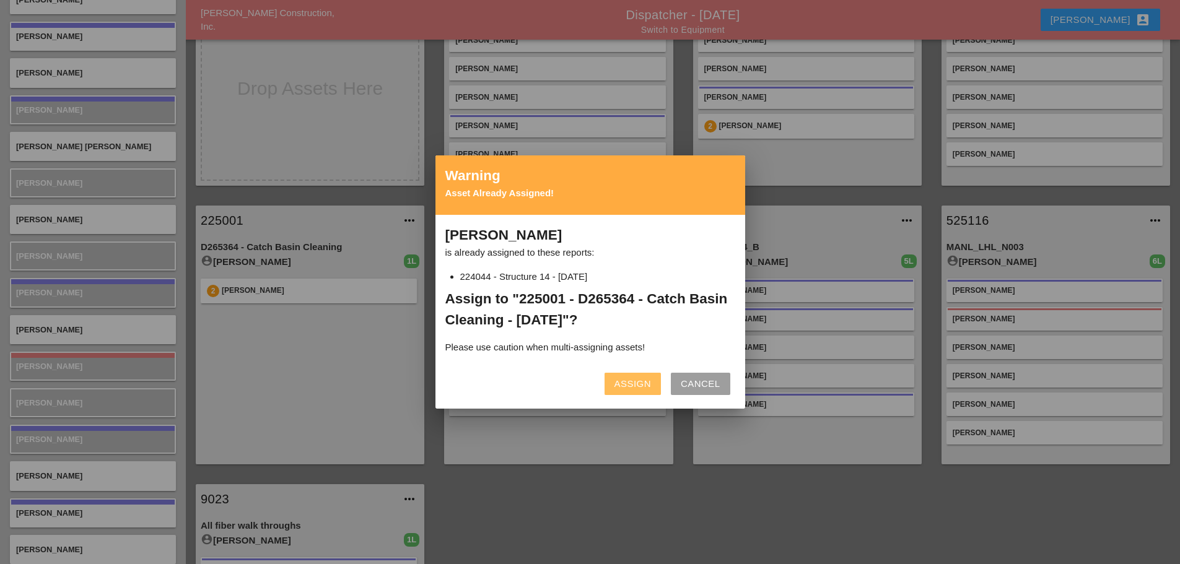
click at [626, 374] on button "Assign" at bounding box center [633, 384] width 56 height 22
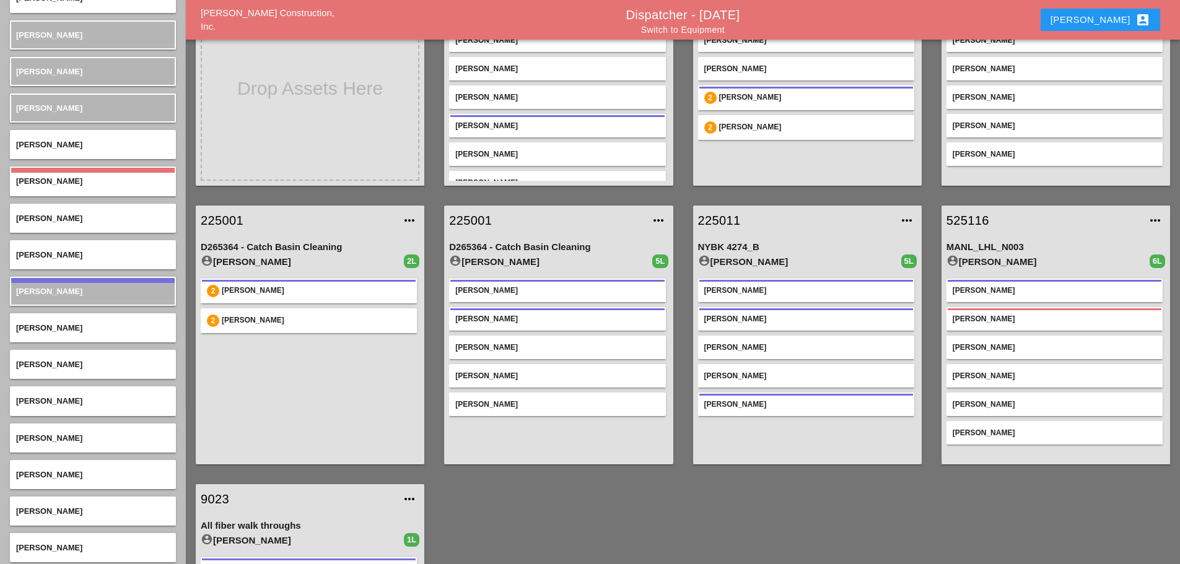
scroll to position [0, 0]
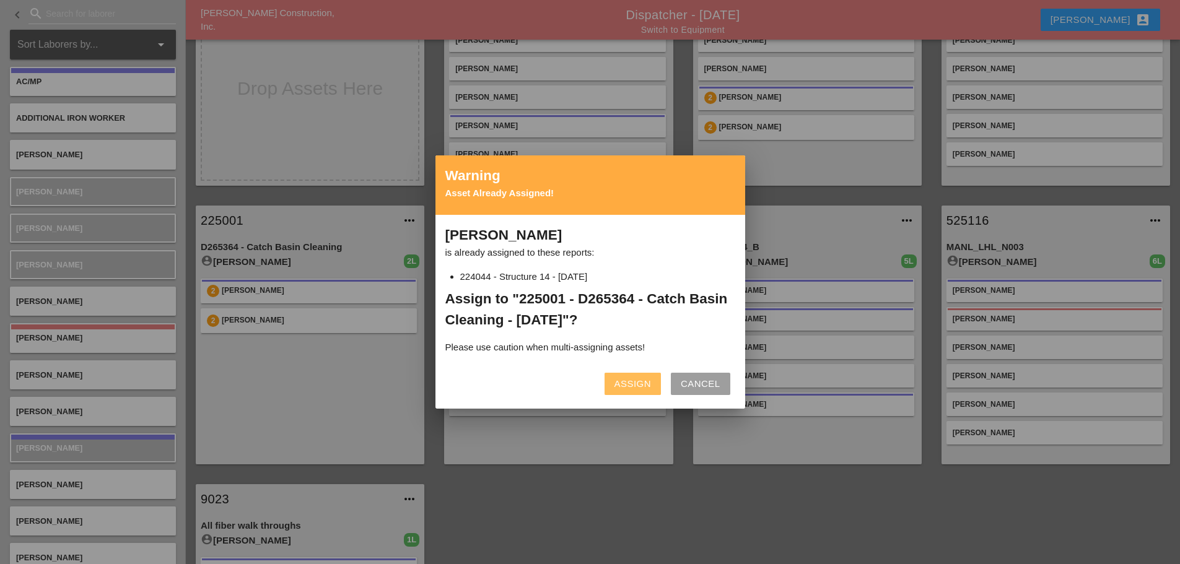
click at [618, 386] on div "Assign" at bounding box center [633, 384] width 37 height 14
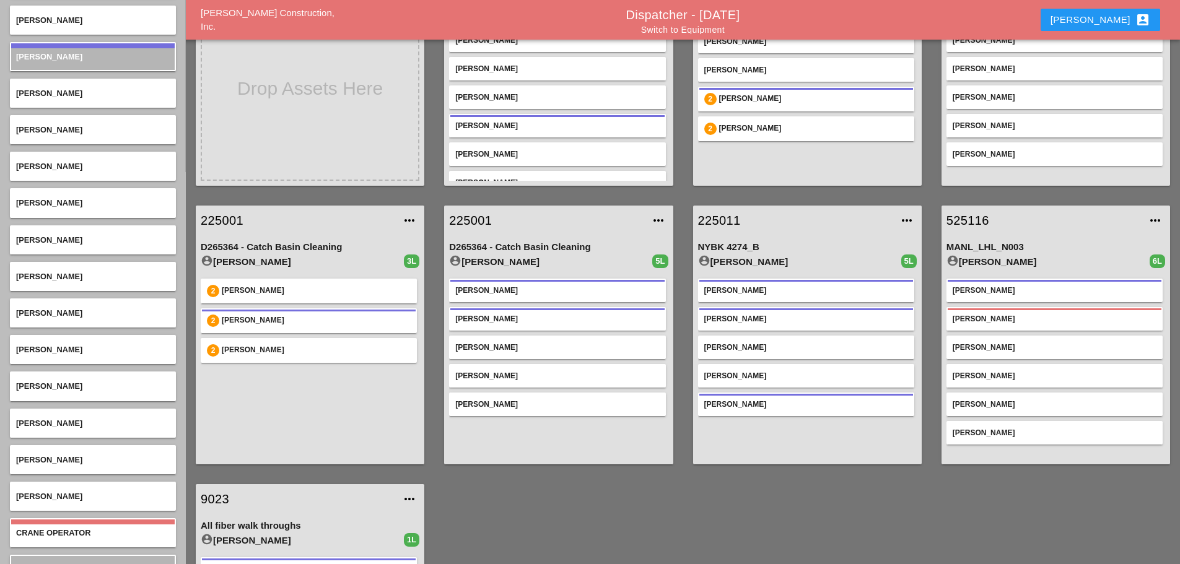
scroll to position [681, 0]
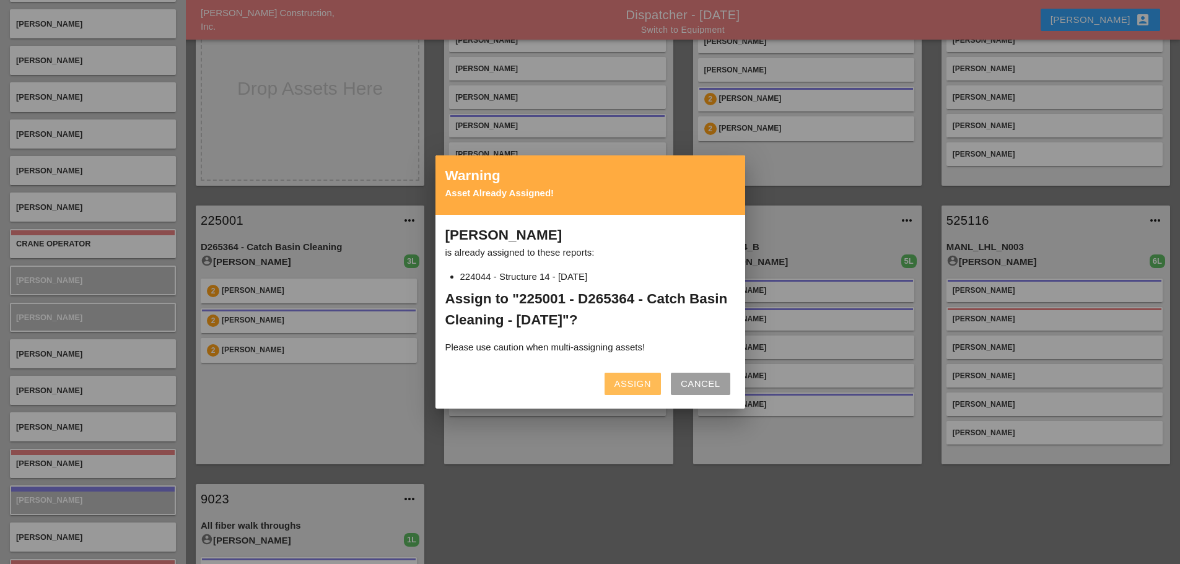
click at [639, 389] on div "Assign" at bounding box center [633, 384] width 37 height 14
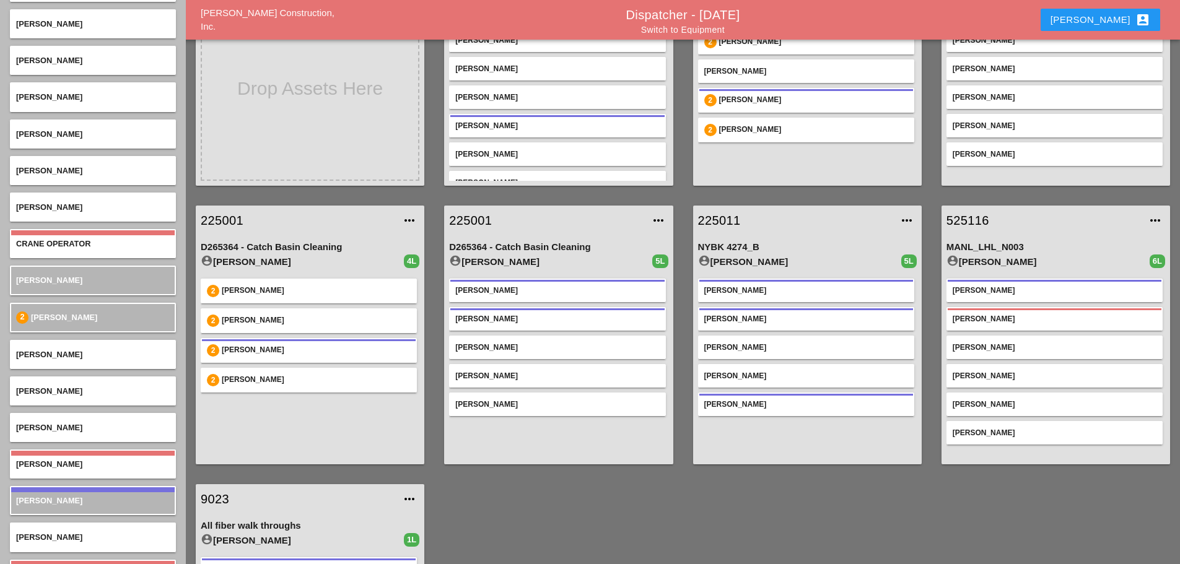
click at [695, 27] on link "Switch to Equipment" at bounding box center [683, 30] width 84 height 10
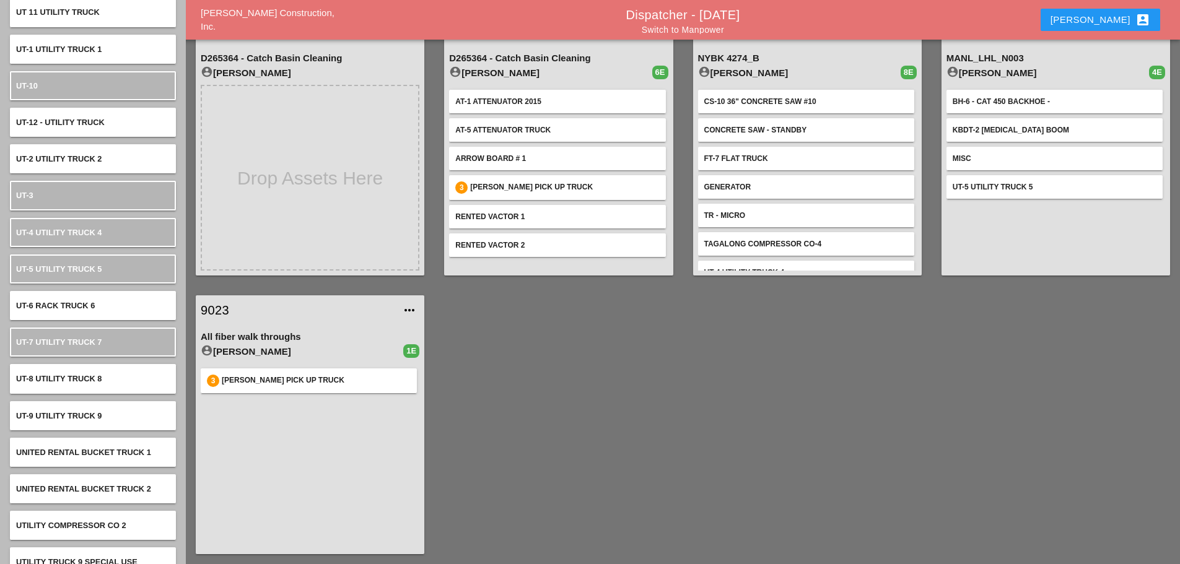
scroll to position [7133, 0]
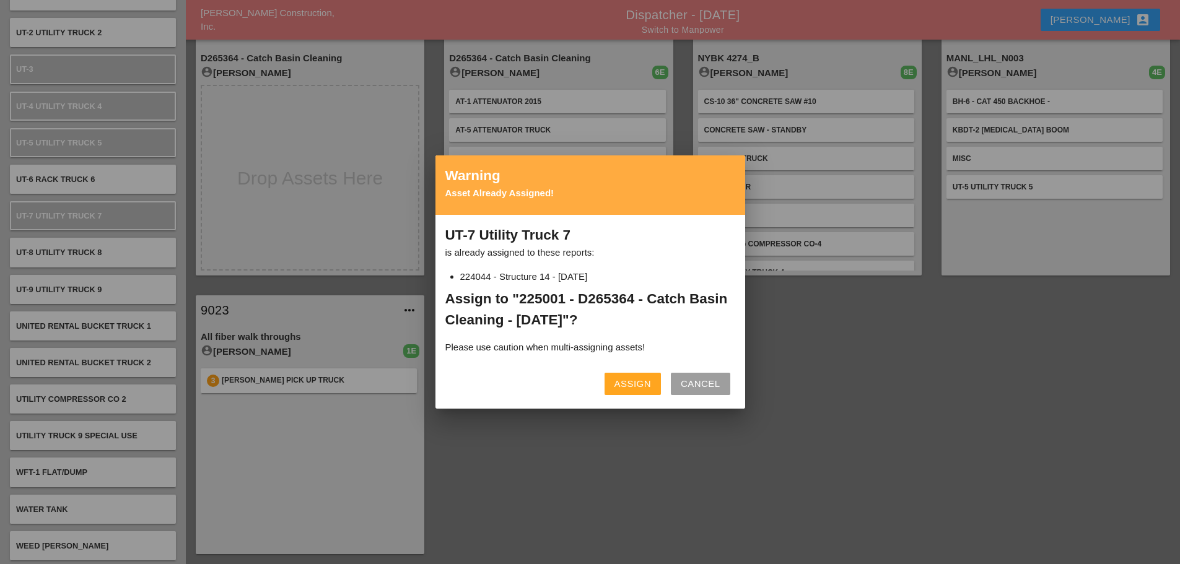
drag, startPoint x: 613, startPoint y: 383, endPoint x: 618, endPoint y: 376, distance: 8.6
click at [615, 383] on button "Assign" at bounding box center [633, 384] width 56 height 22
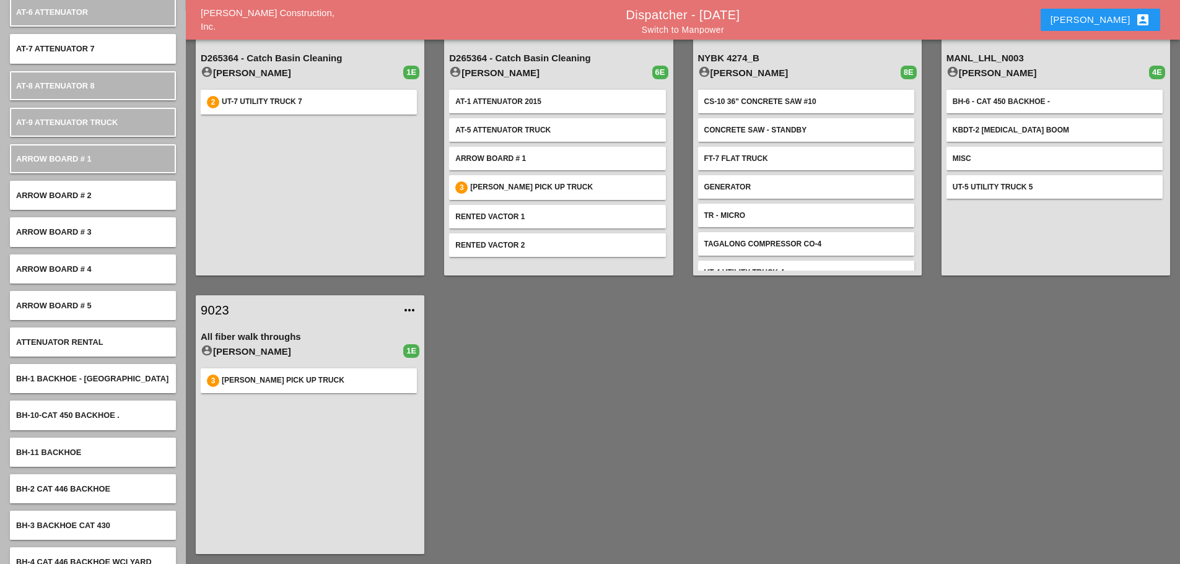
scroll to position [0, 0]
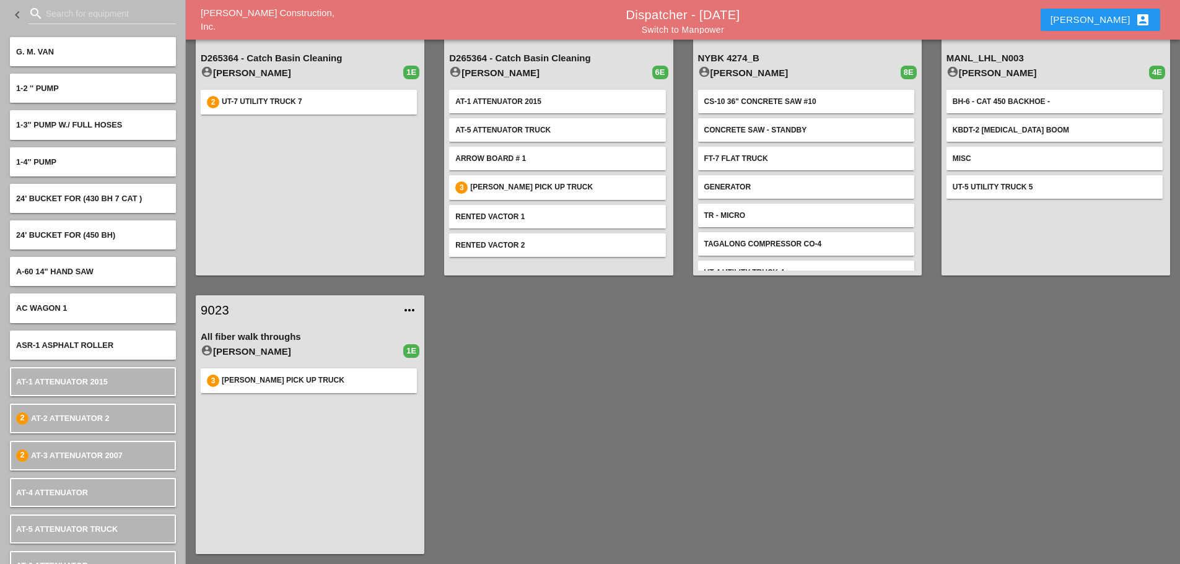
click at [46, 15] on input "Search for equipment" at bounding box center [102, 14] width 113 height 20
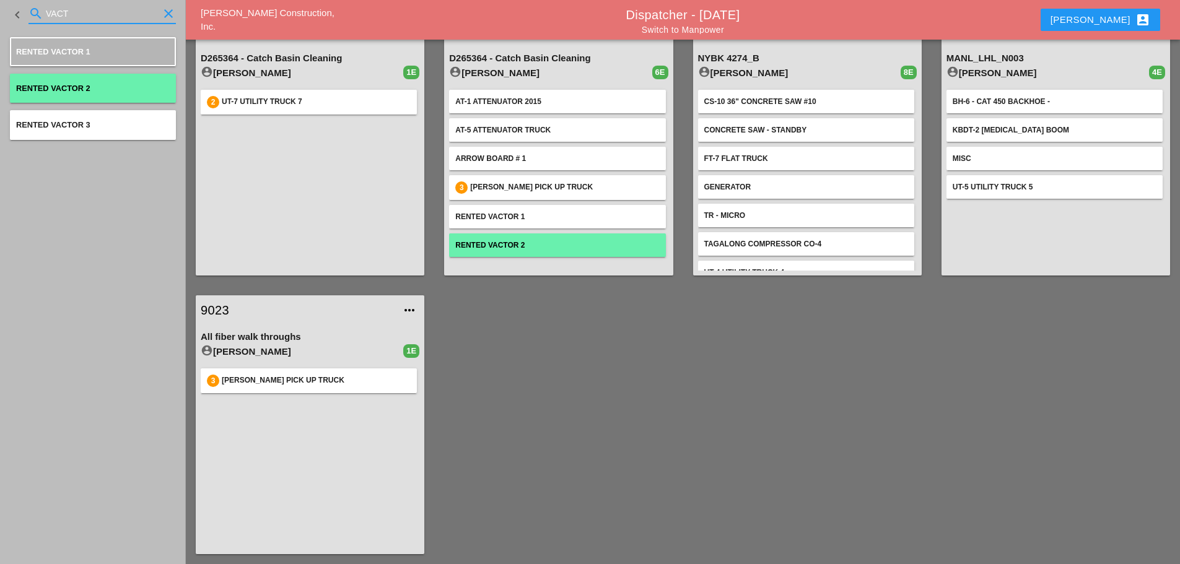
type input "VACT"
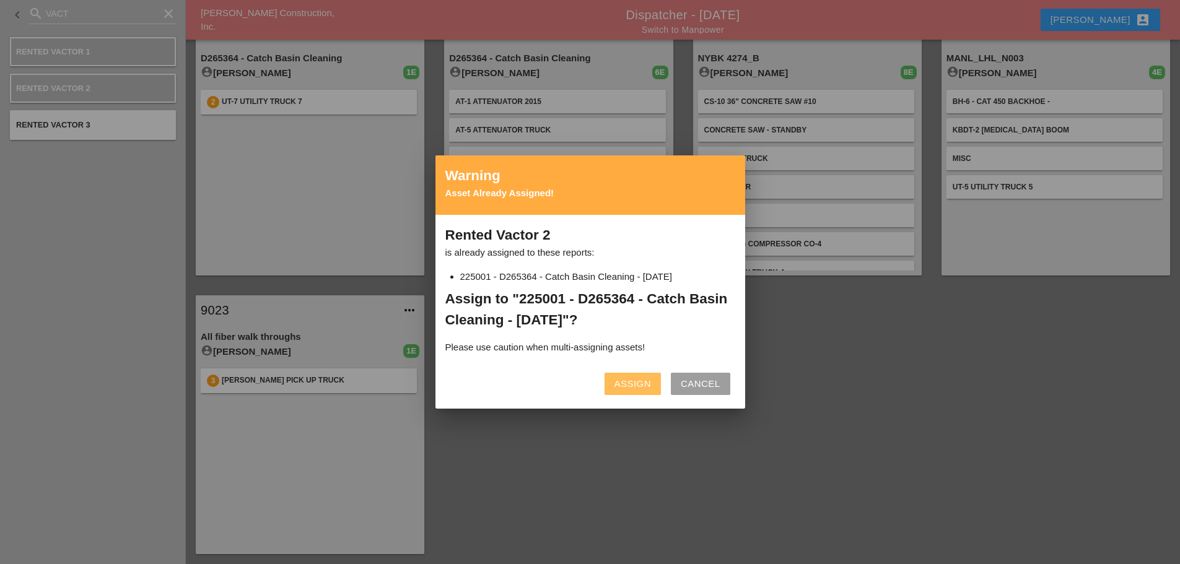
drag, startPoint x: 633, startPoint y: 382, endPoint x: 466, endPoint y: 199, distance: 246.5
click at [633, 379] on div "Assign" at bounding box center [633, 384] width 37 height 14
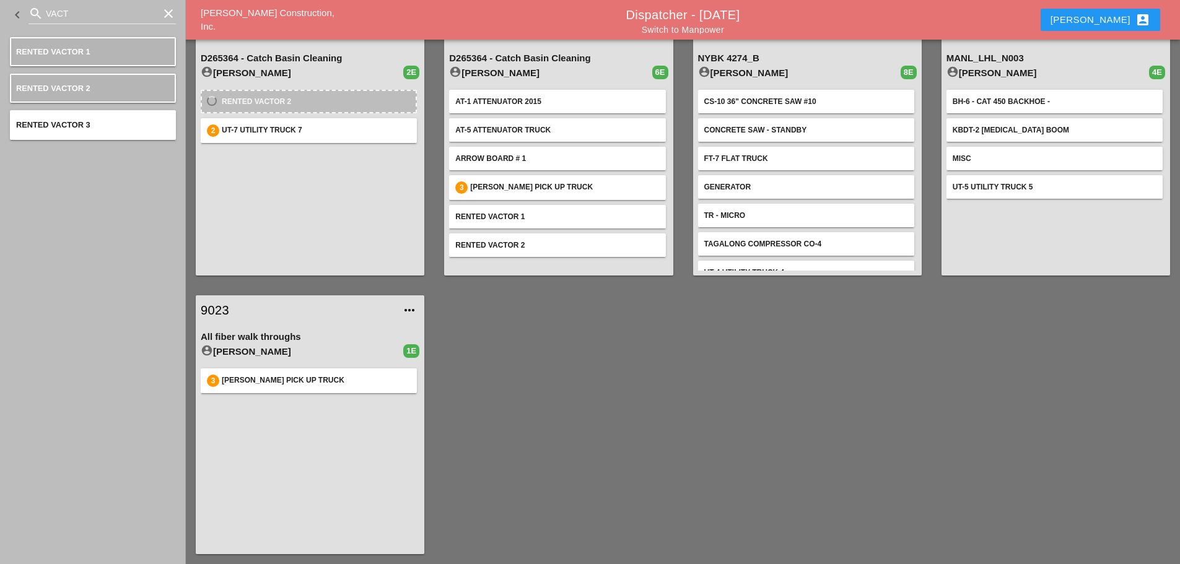
click at [174, 13] on icon "clear" at bounding box center [168, 13] width 15 height 15
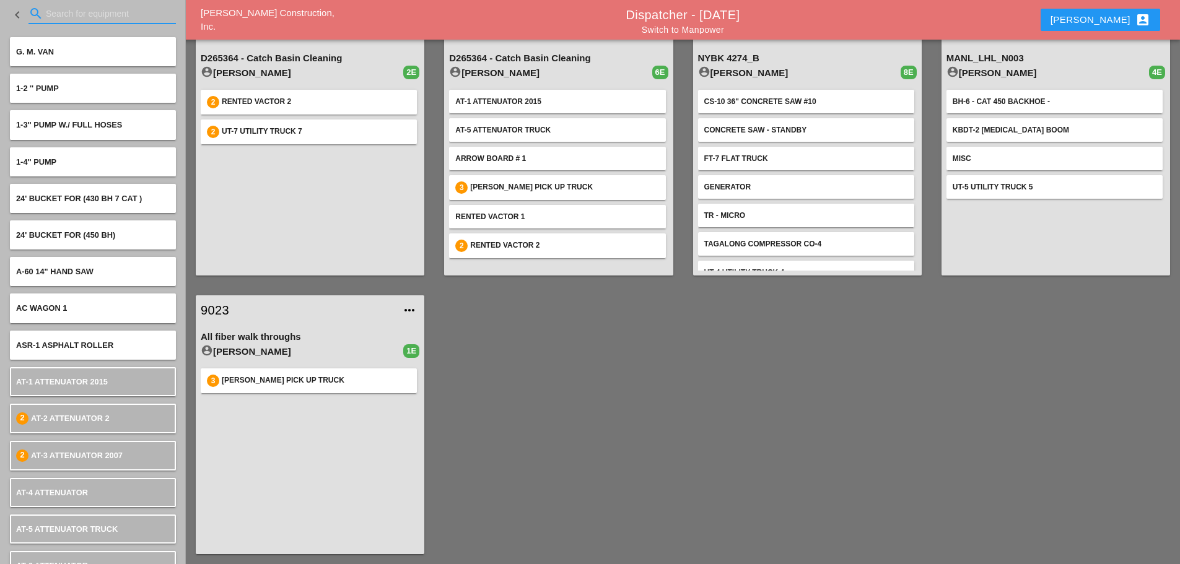
click at [133, 14] on input "Search for equipment" at bounding box center [102, 14] width 113 height 20
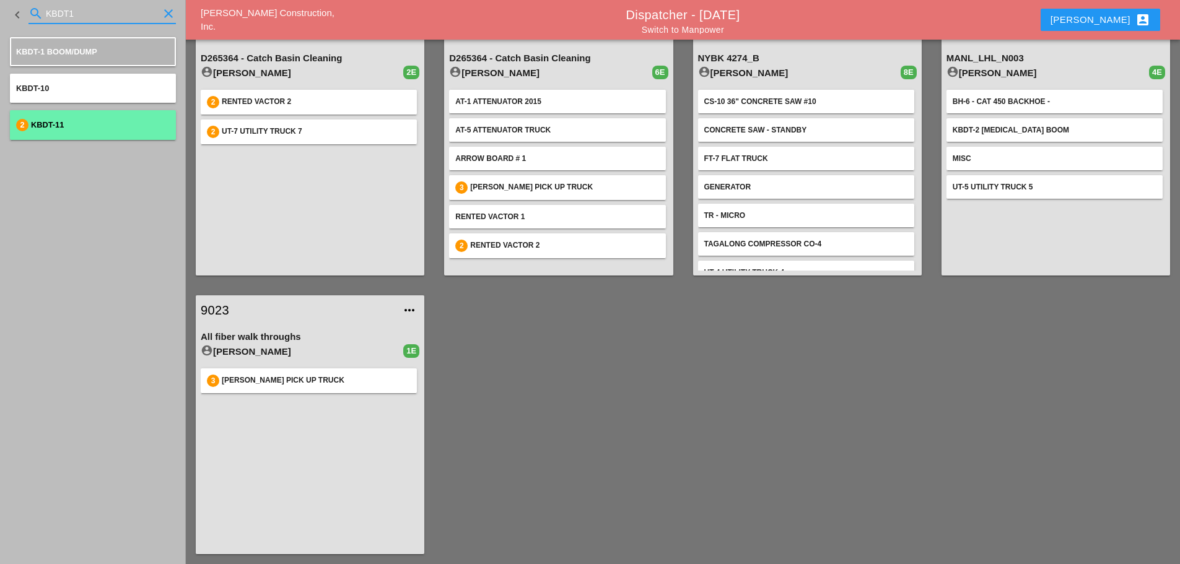
type input "KBDT1"
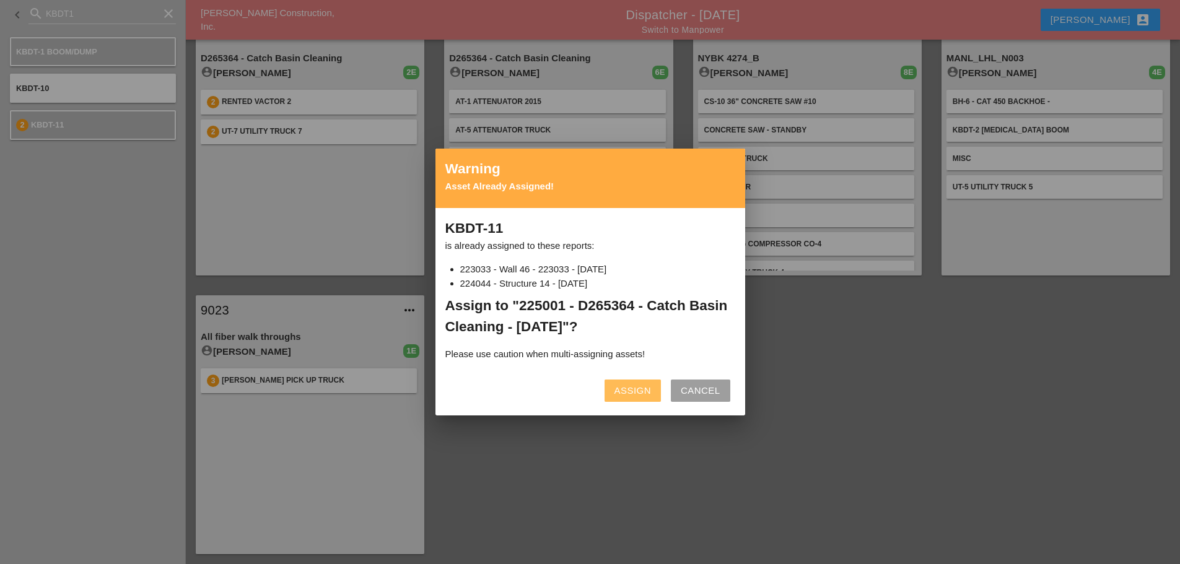
click at [631, 388] on div "Assign" at bounding box center [633, 391] width 37 height 14
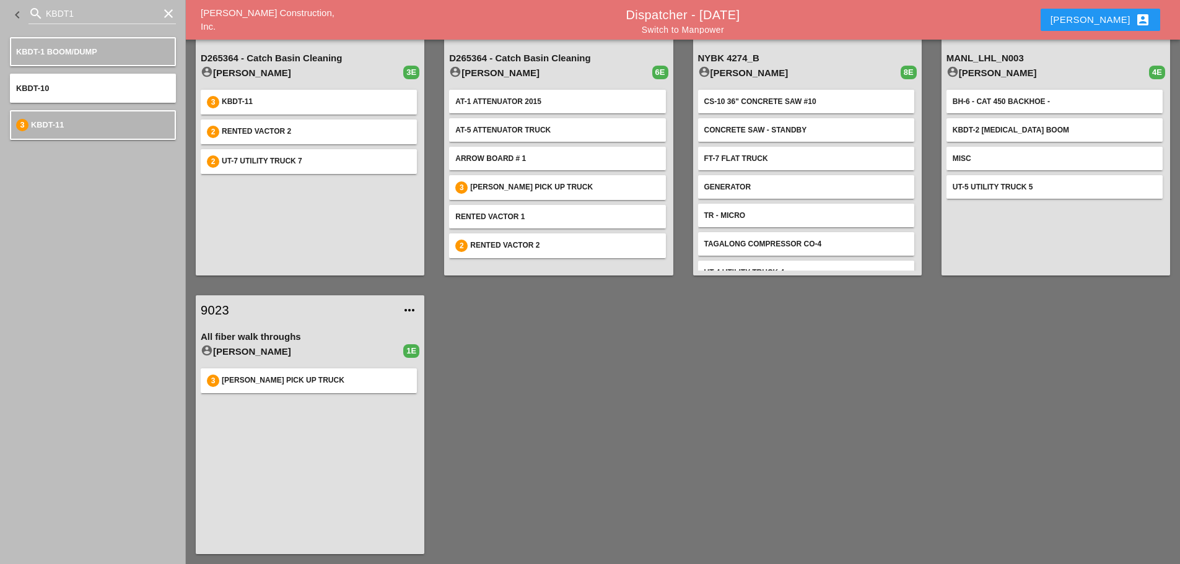
click at [165, 11] on icon "clear" at bounding box center [168, 13] width 15 height 15
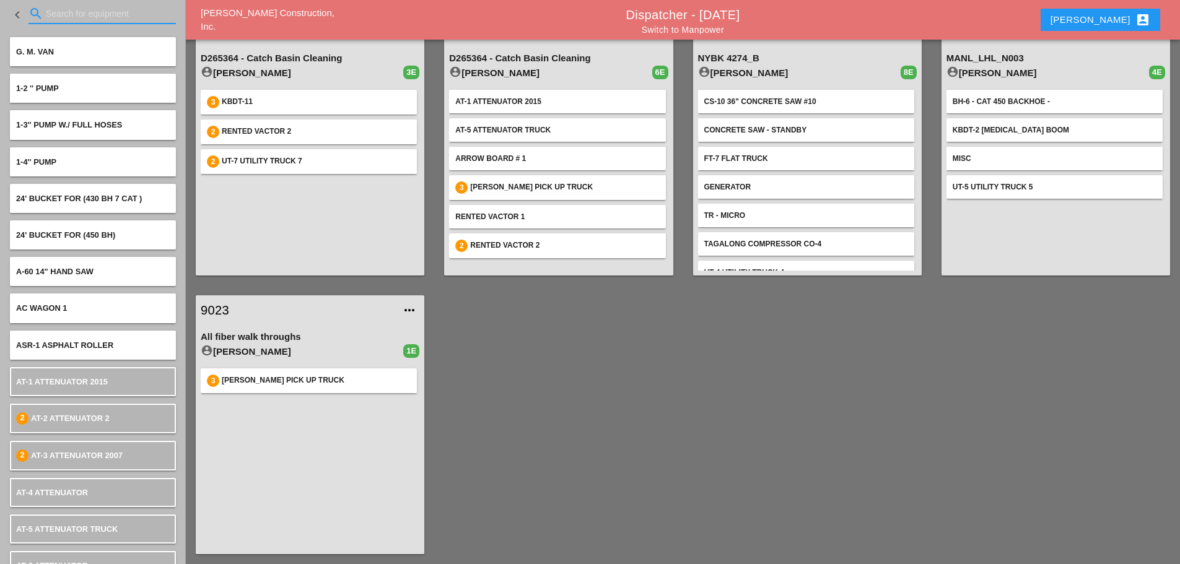
click at [112, 17] on input "Search for equipment" at bounding box center [102, 14] width 113 height 20
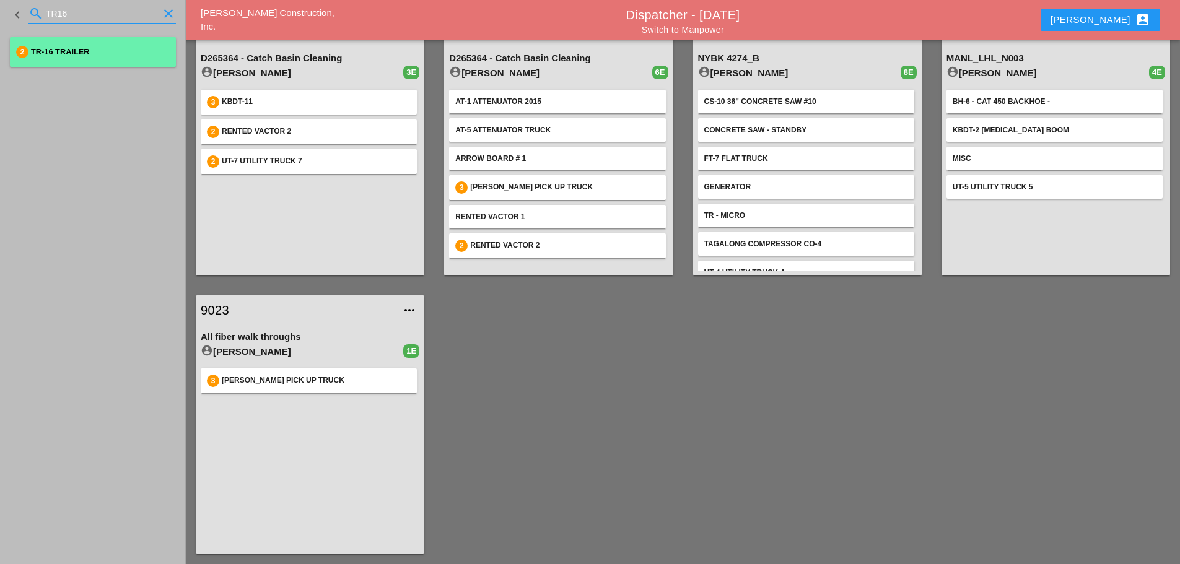
type input "TR16"
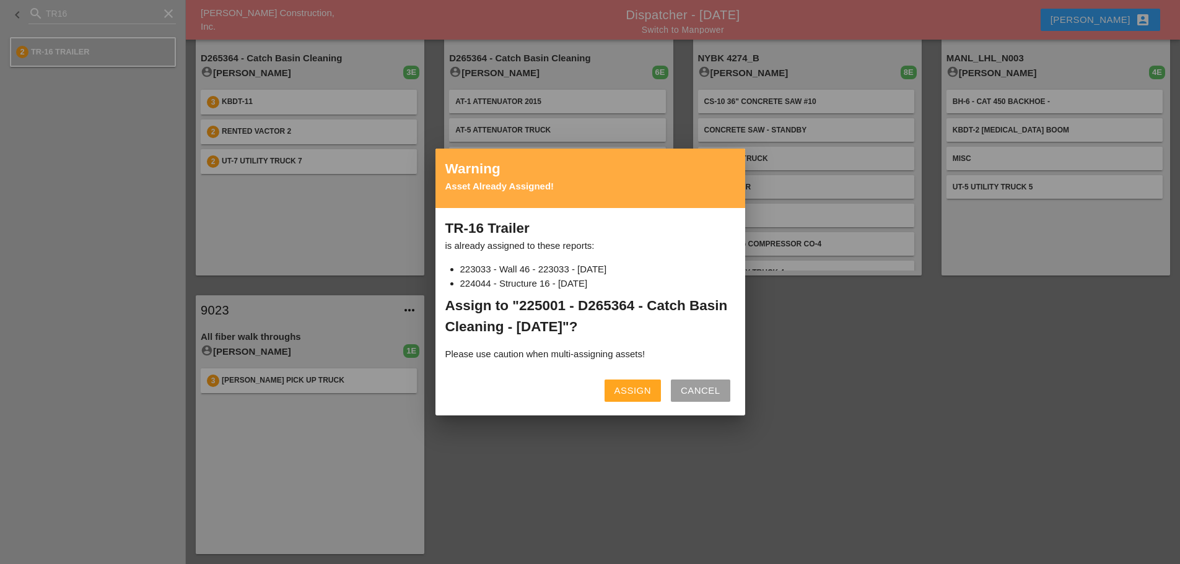
click at [612, 394] on button "Assign" at bounding box center [633, 391] width 56 height 22
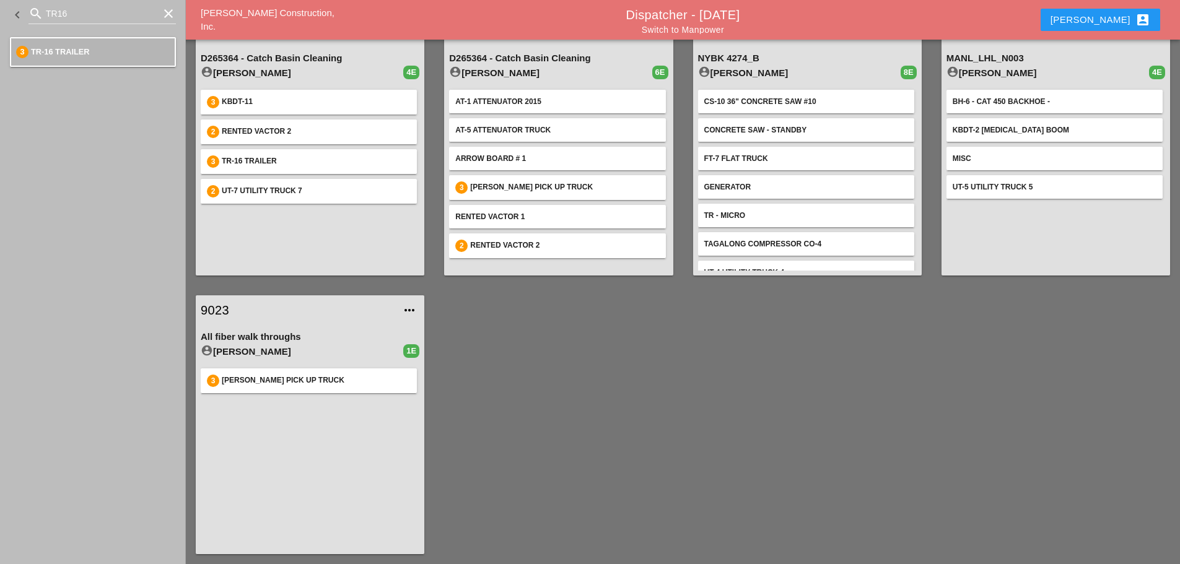
click at [164, 17] on icon "clear" at bounding box center [168, 13] width 15 height 15
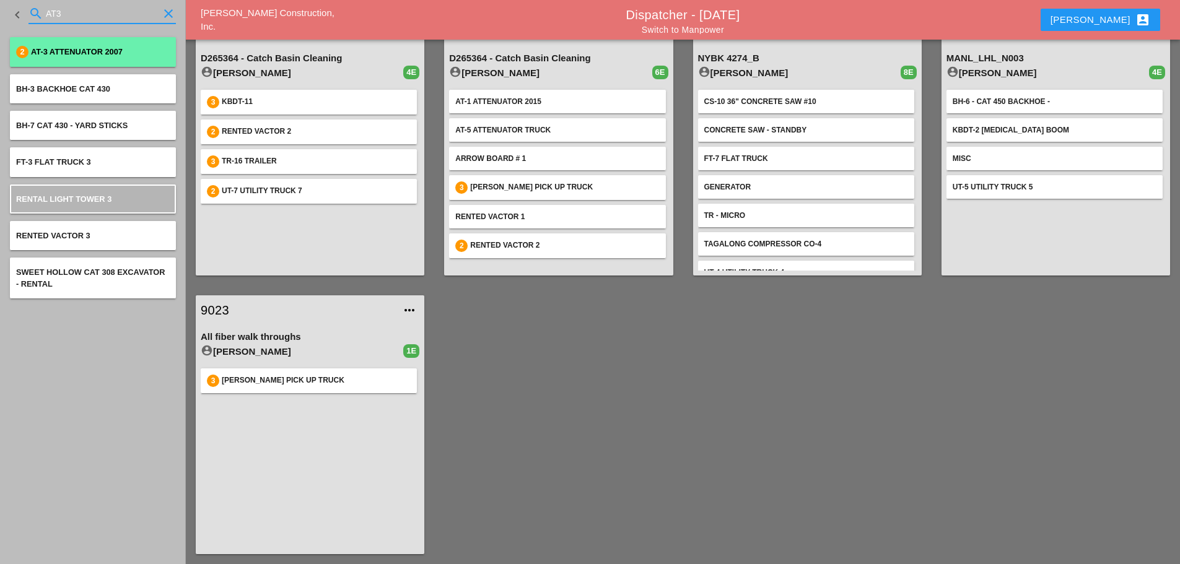
type input "AT3"
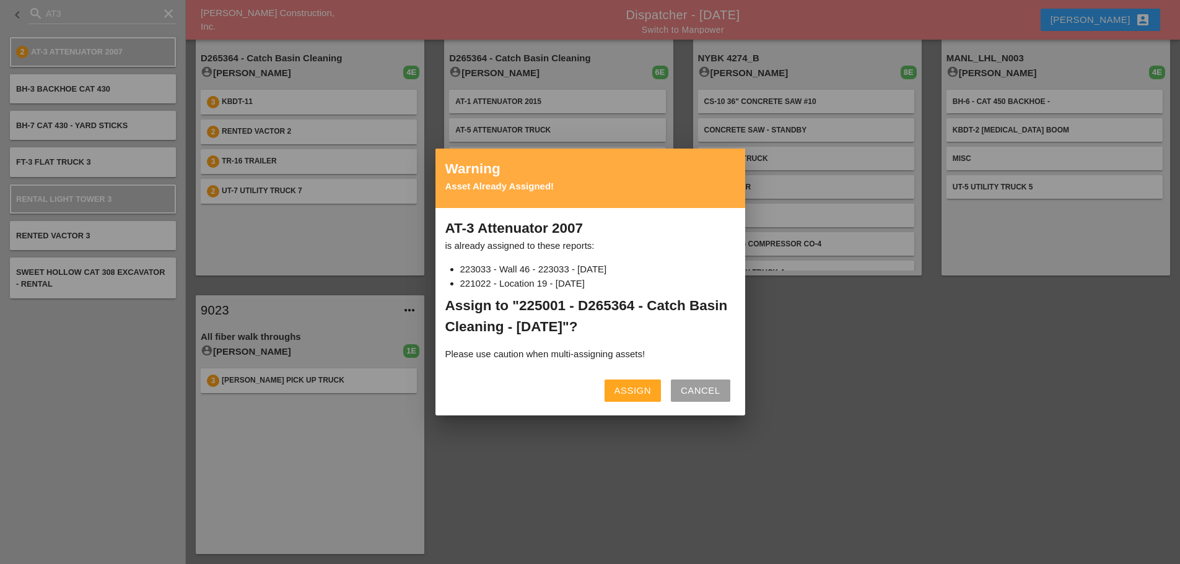
click at [635, 393] on div "Assign" at bounding box center [633, 391] width 37 height 14
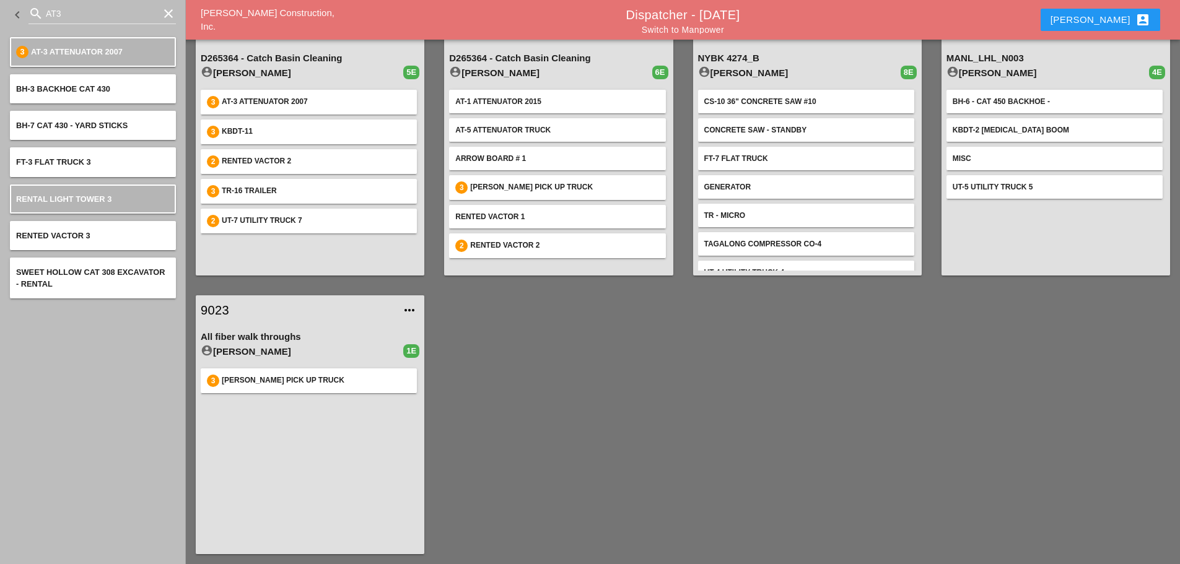
click at [166, 12] on icon "clear" at bounding box center [168, 13] width 15 height 15
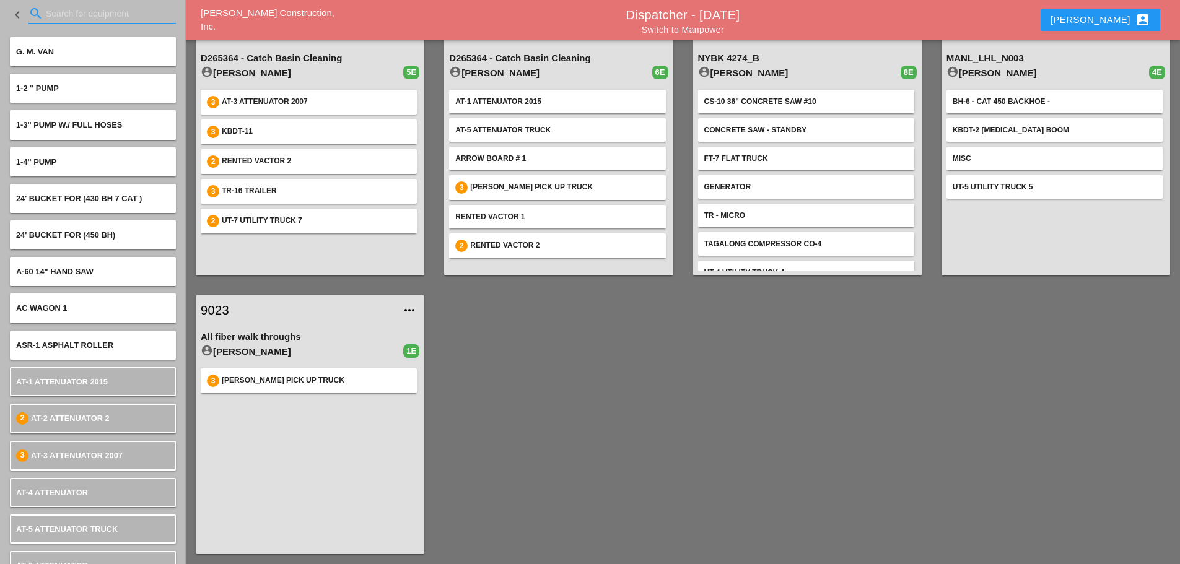
click at [102, 16] on input "Search for equipment" at bounding box center [102, 14] width 113 height 20
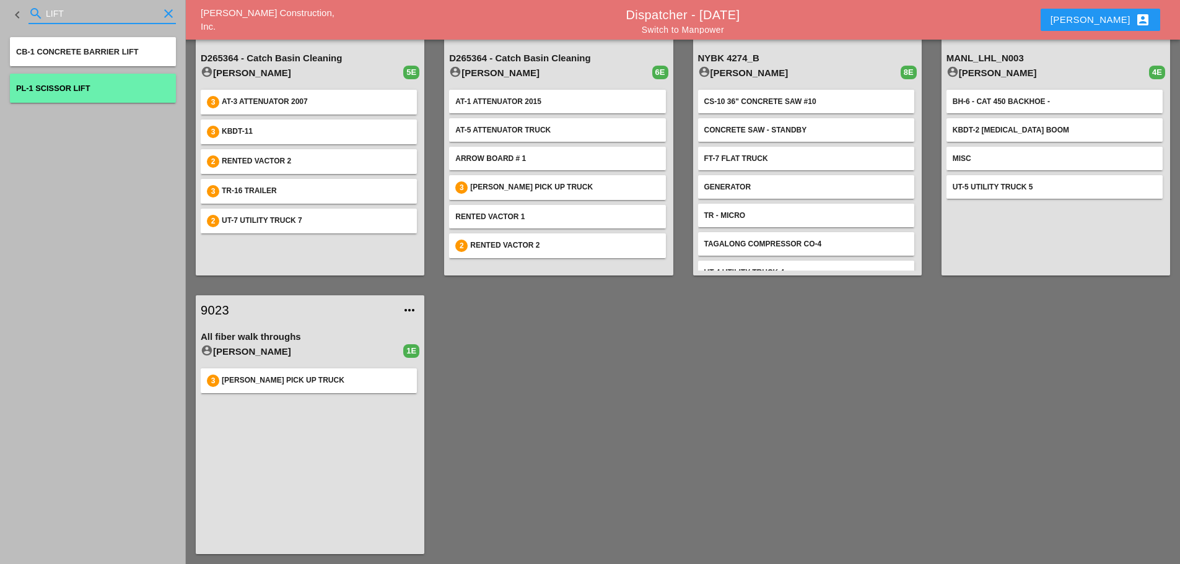
type input "LIFT"
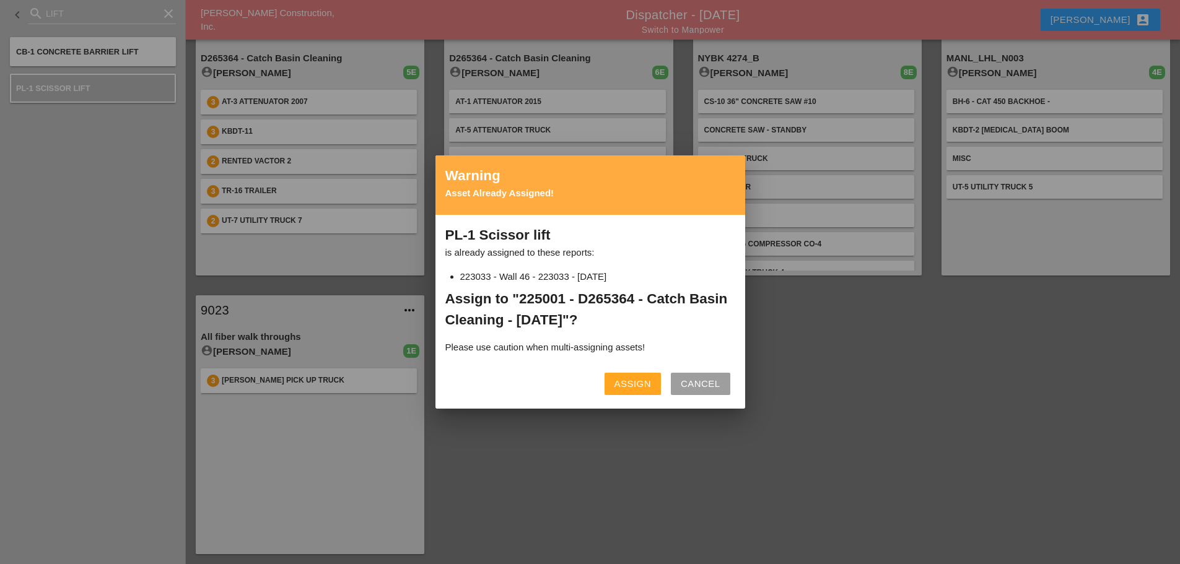
click at [647, 388] on div "Assign" at bounding box center [633, 384] width 37 height 14
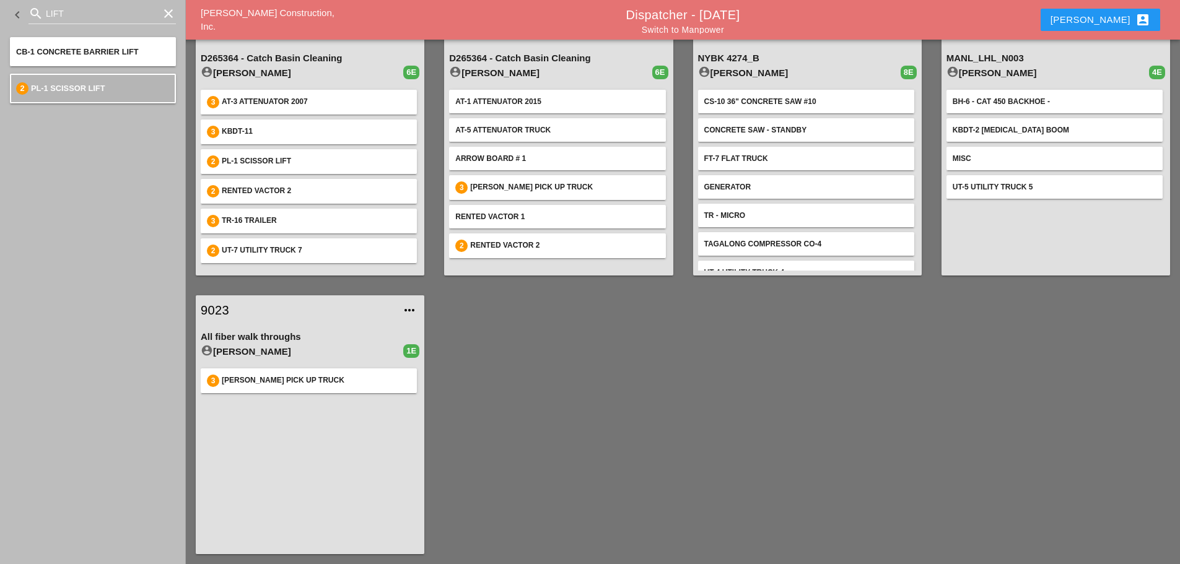
click at [164, 15] on icon "clear" at bounding box center [168, 13] width 15 height 15
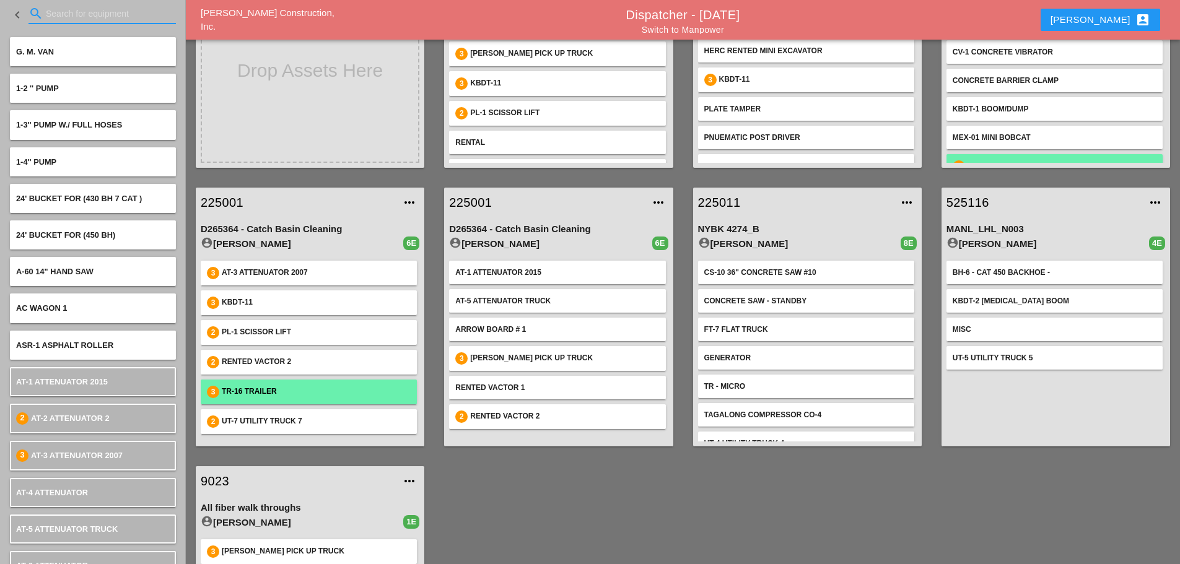
scroll to position [437, 0]
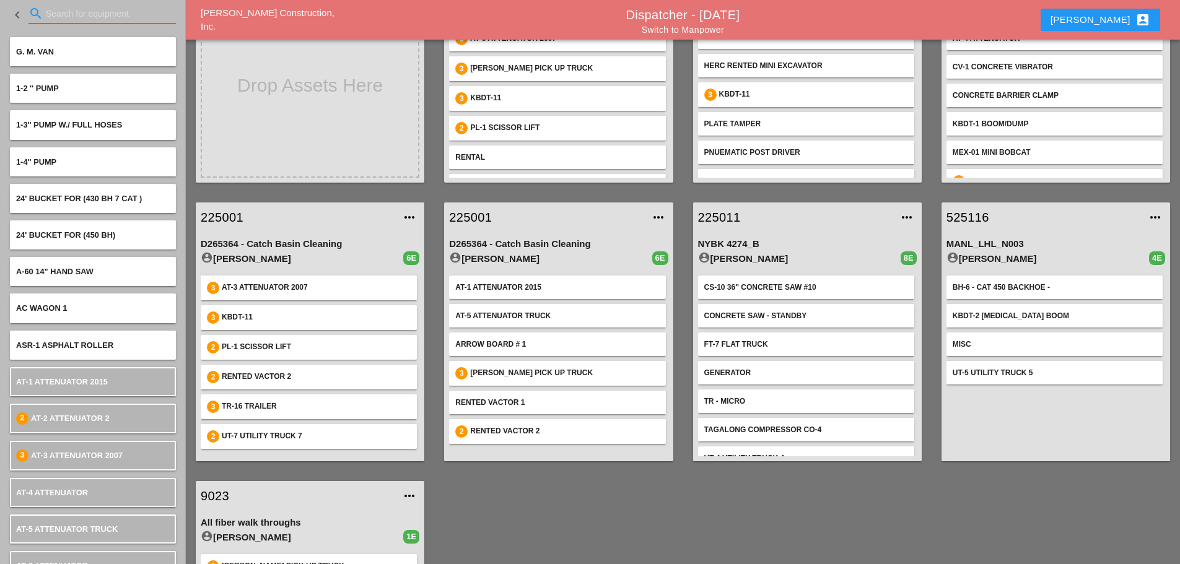
click at [689, 28] on link "Switch to Manpower" at bounding box center [683, 30] width 82 height 10
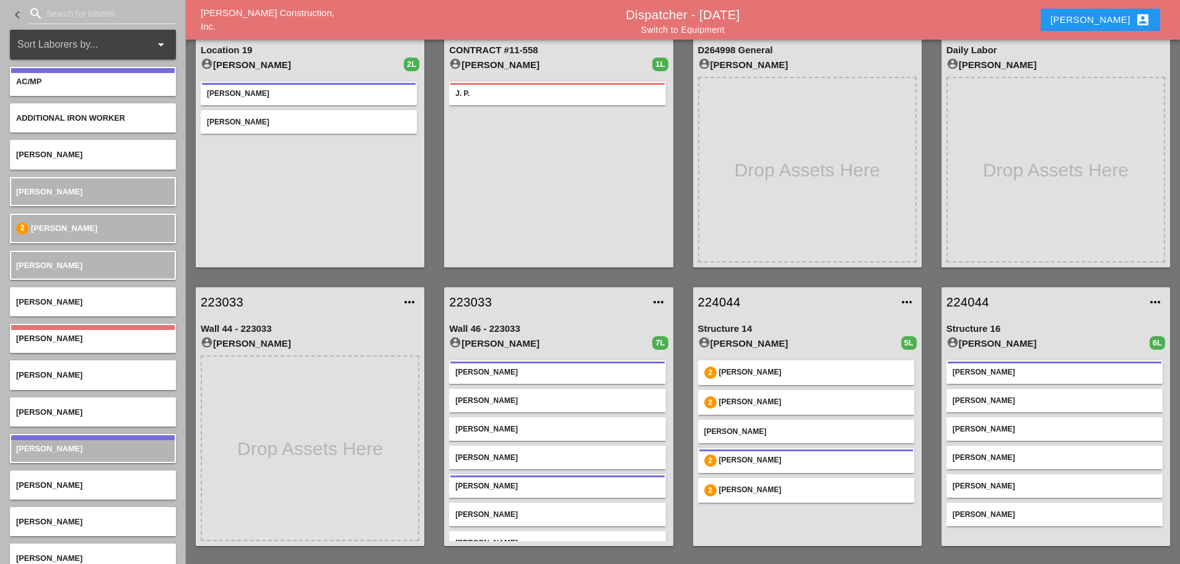
scroll to position [372, 0]
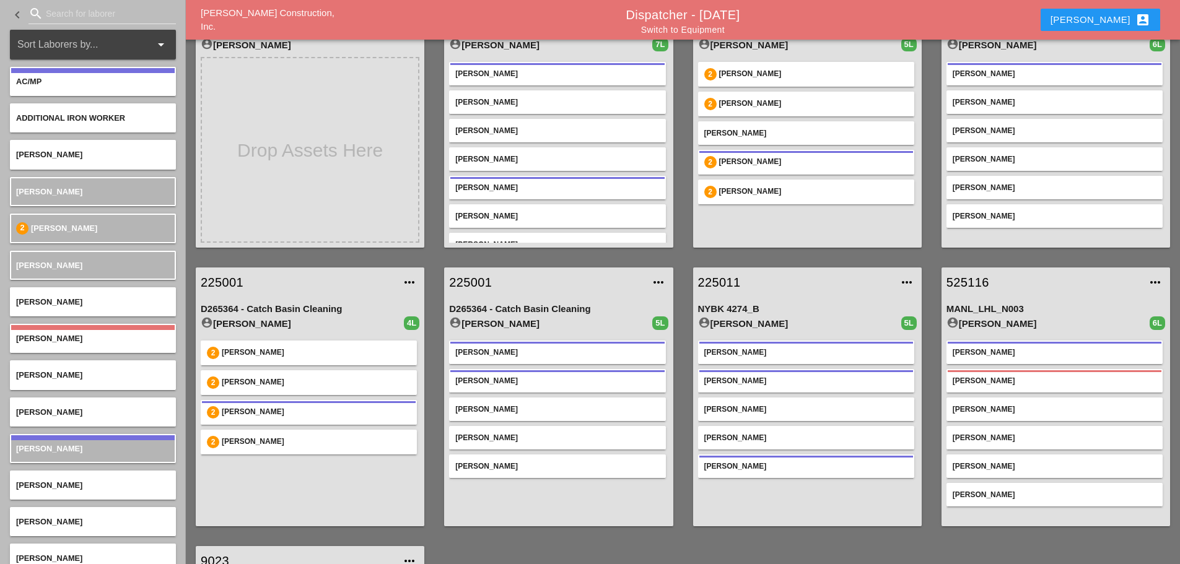
click at [223, 283] on link "225001" at bounding box center [298, 282] width 194 height 19
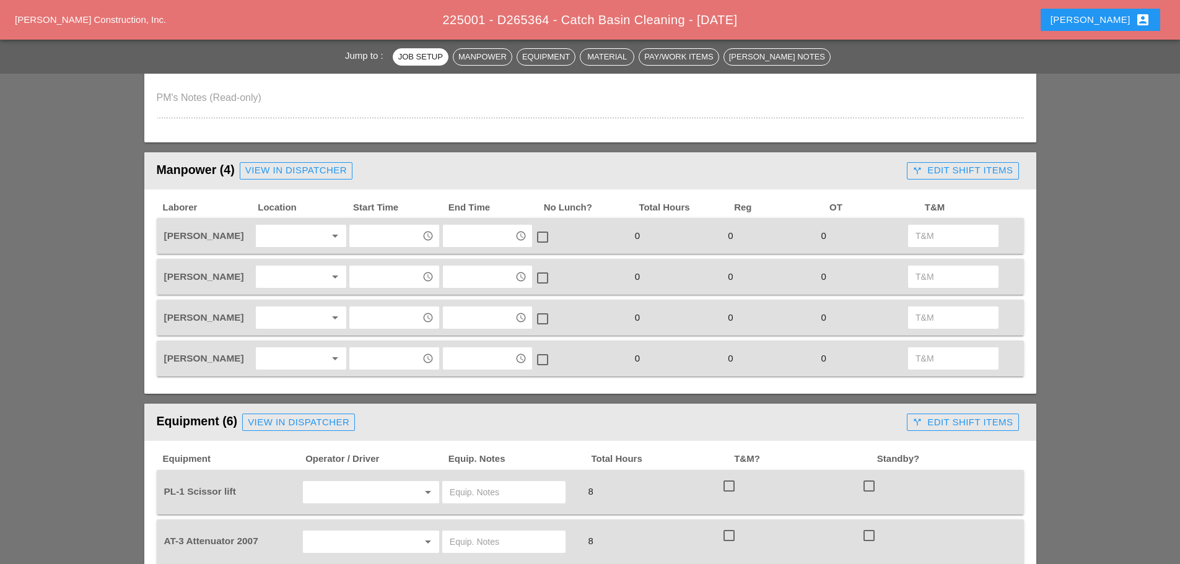
scroll to position [496, 0]
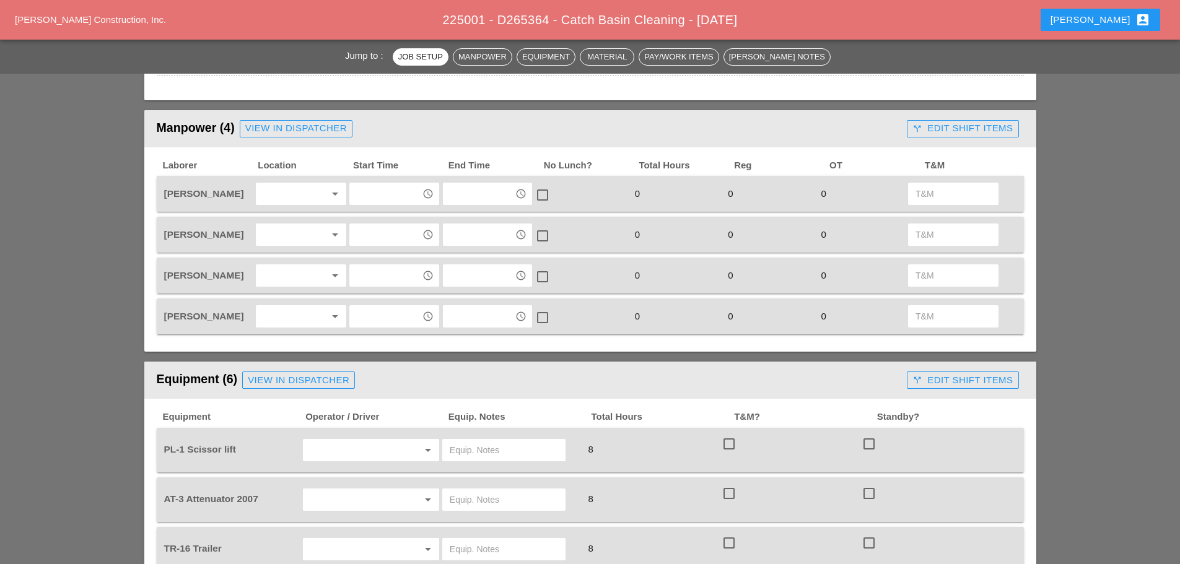
click at [283, 196] on div at bounding box center [293, 194] width 66 height 20
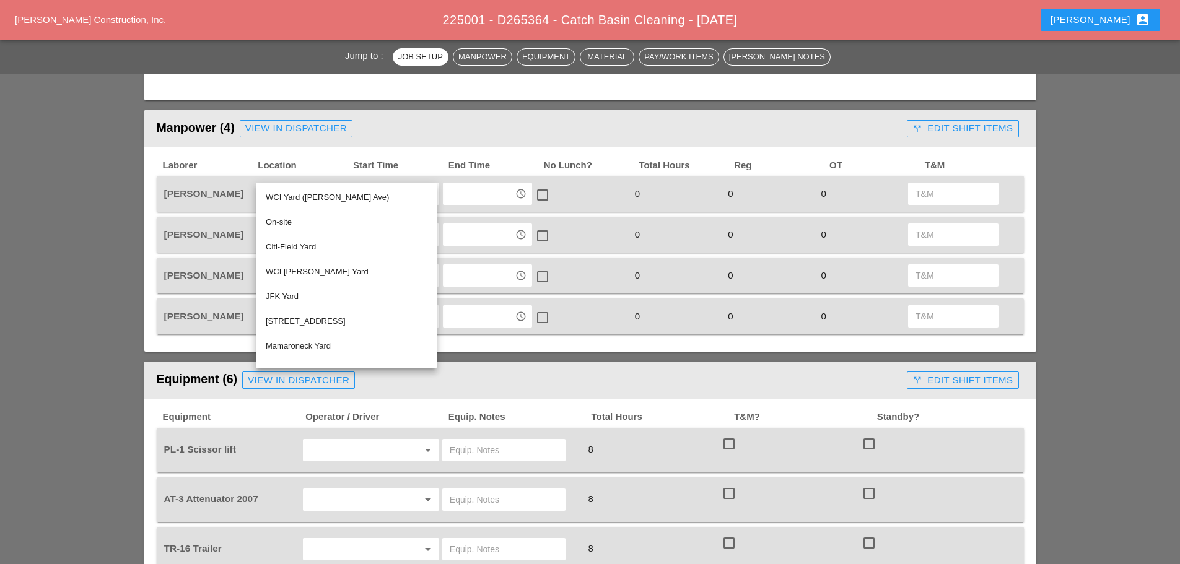
click at [284, 201] on div "WCI Yard ([PERSON_NAME] Ave)" at bounding box center [346, 197] width 161 height 15
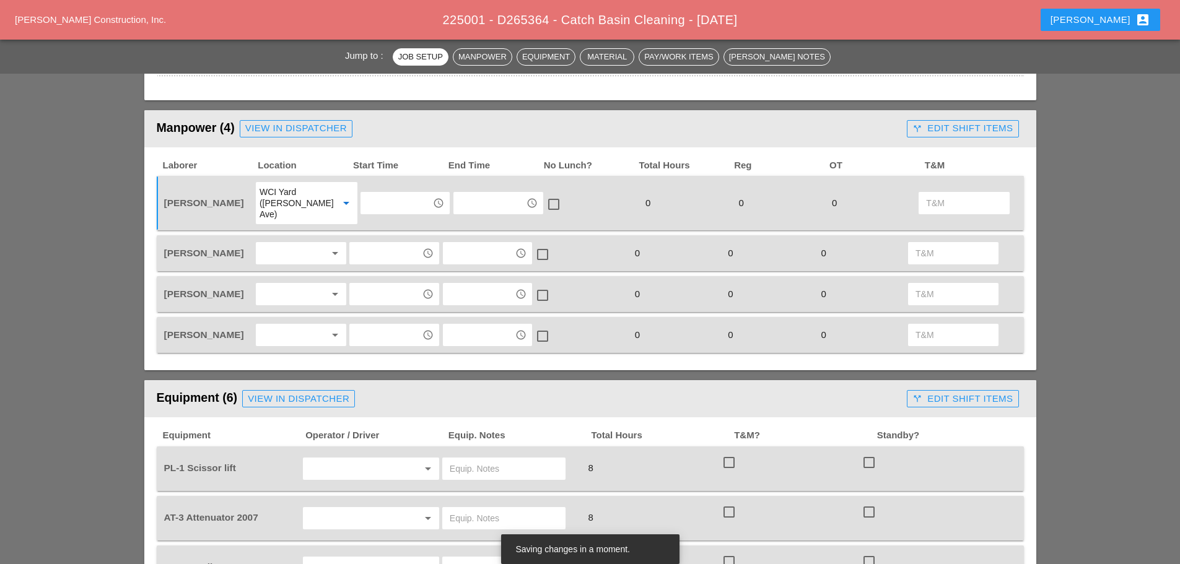
click at [274, 284] on div at bounding box center [293, 294] width 66 height 20
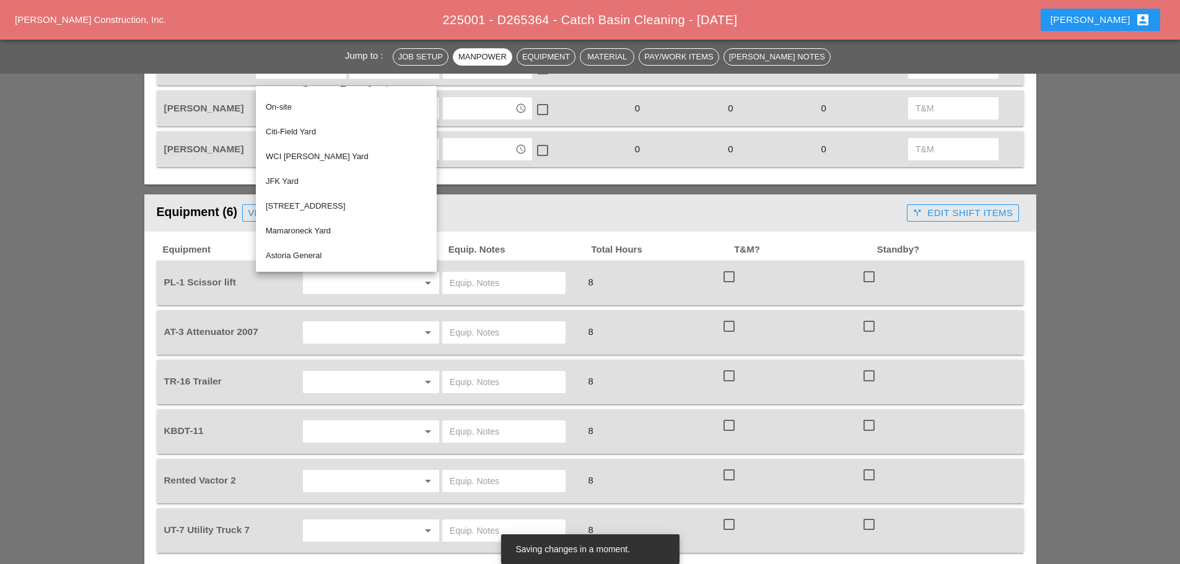
scroll to position [0, 0]
click at [305, 148] on div "Citi-Field Yard" at bounding box center [346, 150] width 161 height 15
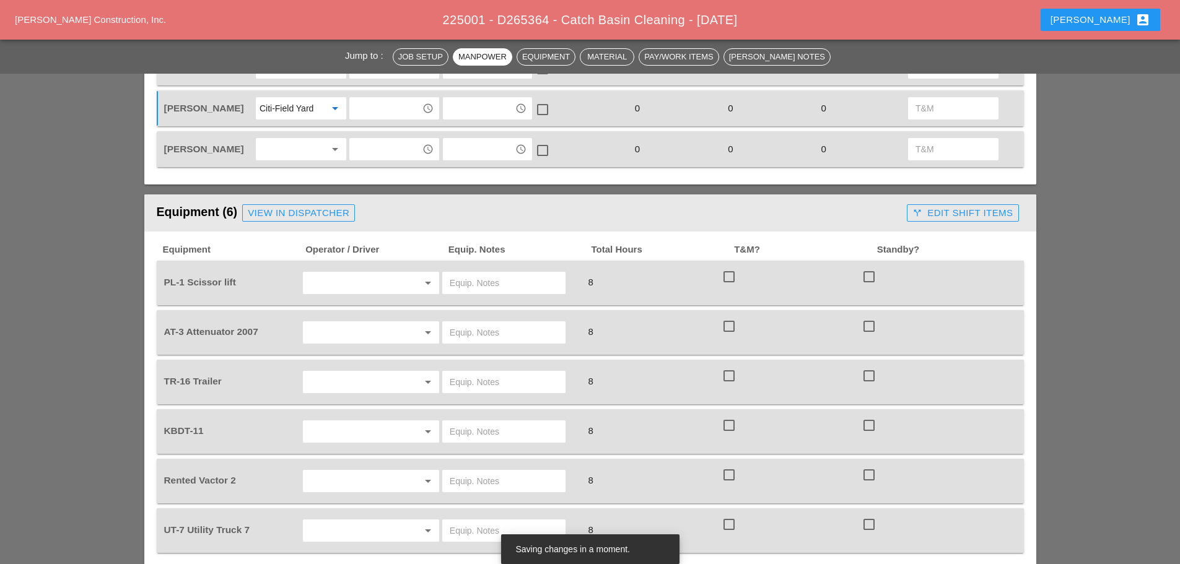
click at [307, 139] on div at bounding box center [293, 149] width 66 height 20
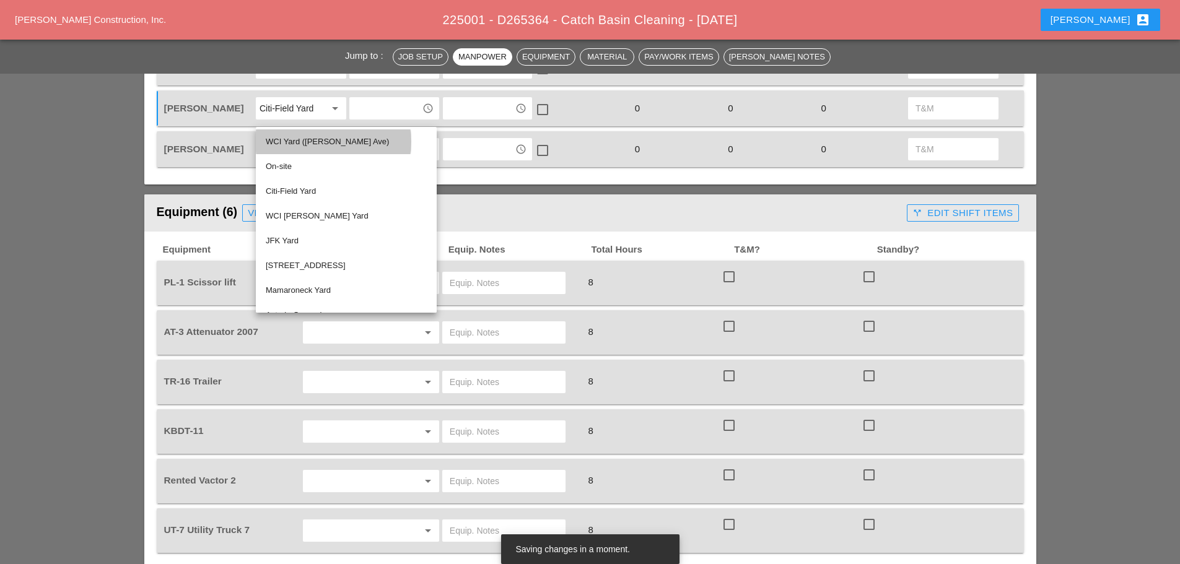
click at [311, 139] on div "WCI Yard ([PERSON_NAME] Ave)" at bounding box center [346, 141] width 161 height 15
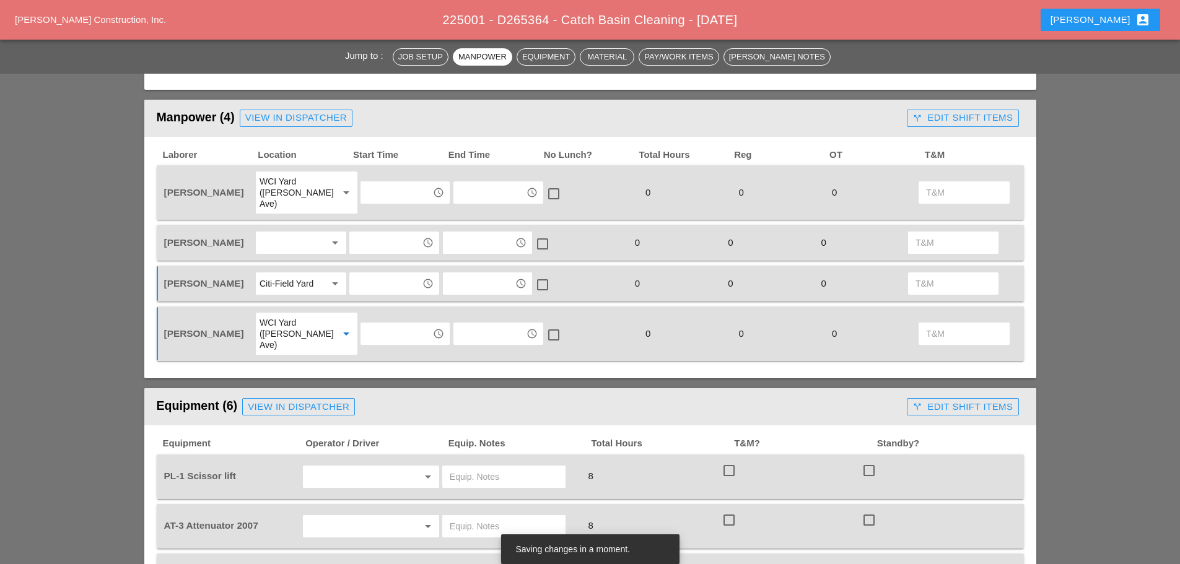
scroll to position [496, 0]
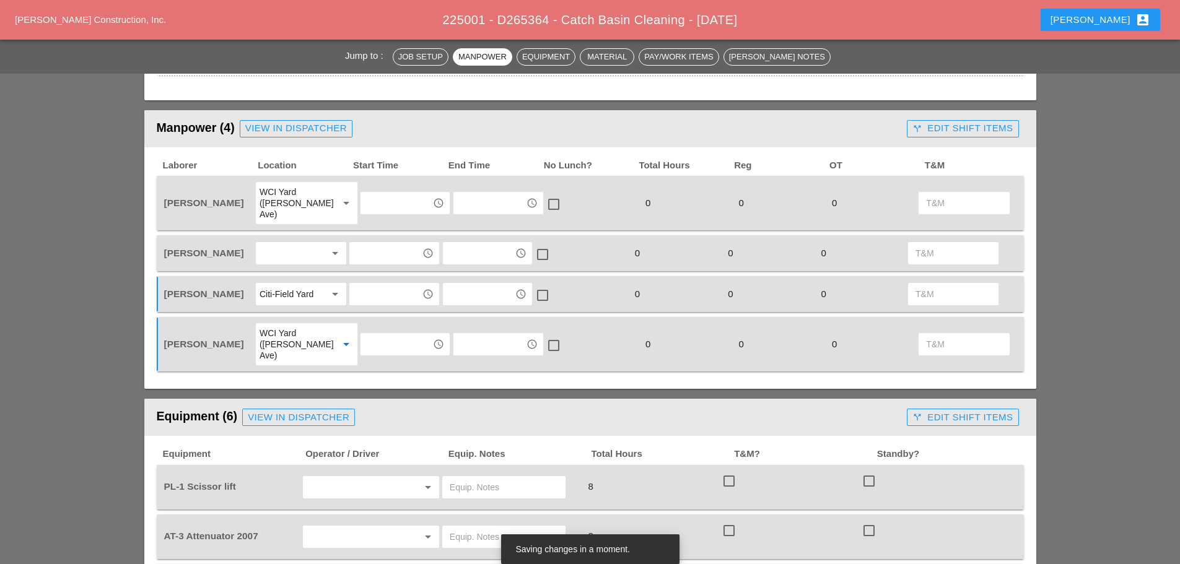
click at [288, 247] on div at bounding box center [293, 253] width 66 height 20
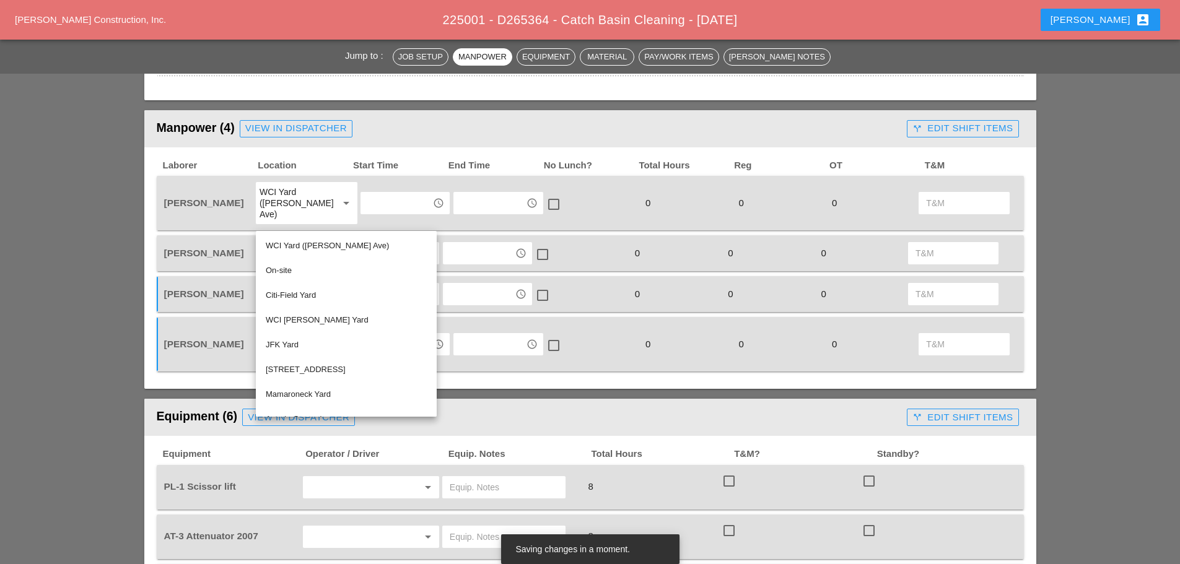
click at [281, 271] on div "On-site" at bounding box center [346, 270] width 161 height 15
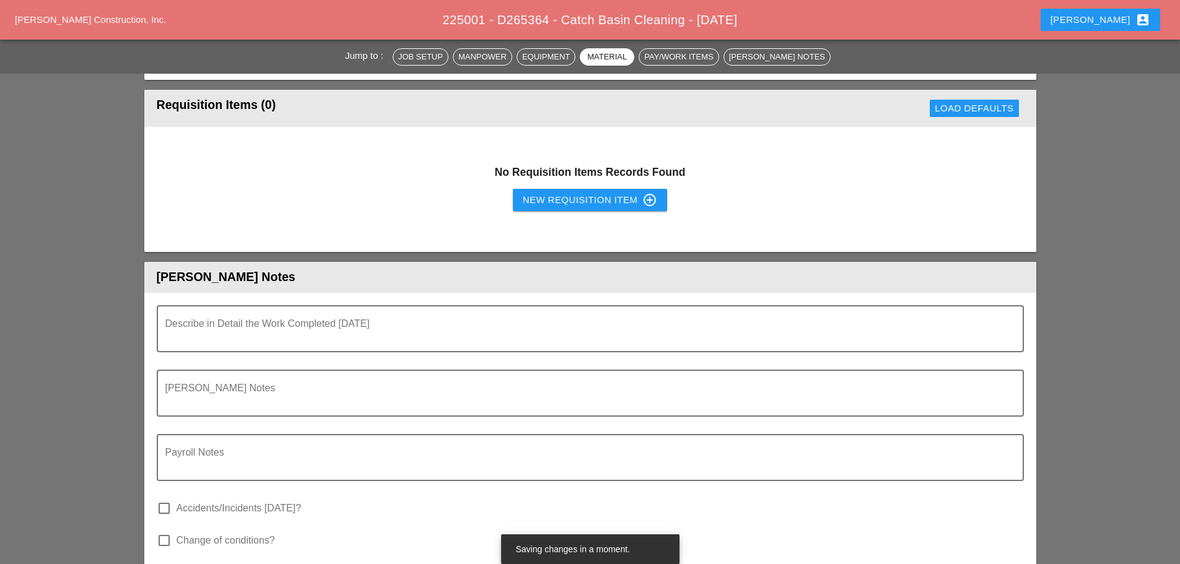
scroll to position [867, 0]
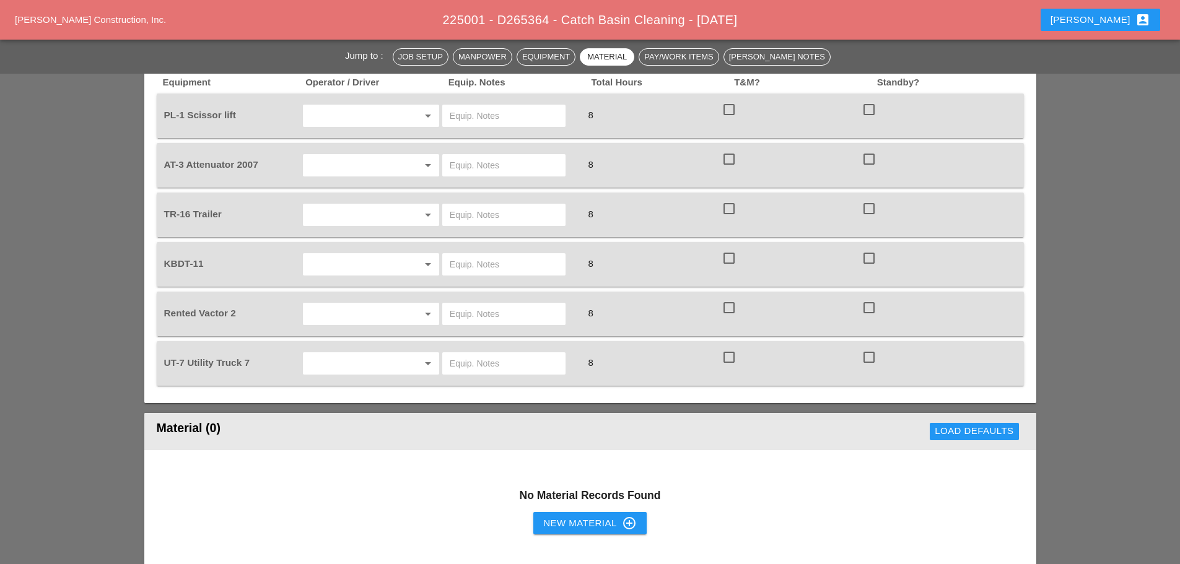
click at [376, 354] on input "text" at bounding box center [354, 364] width 94 height 20
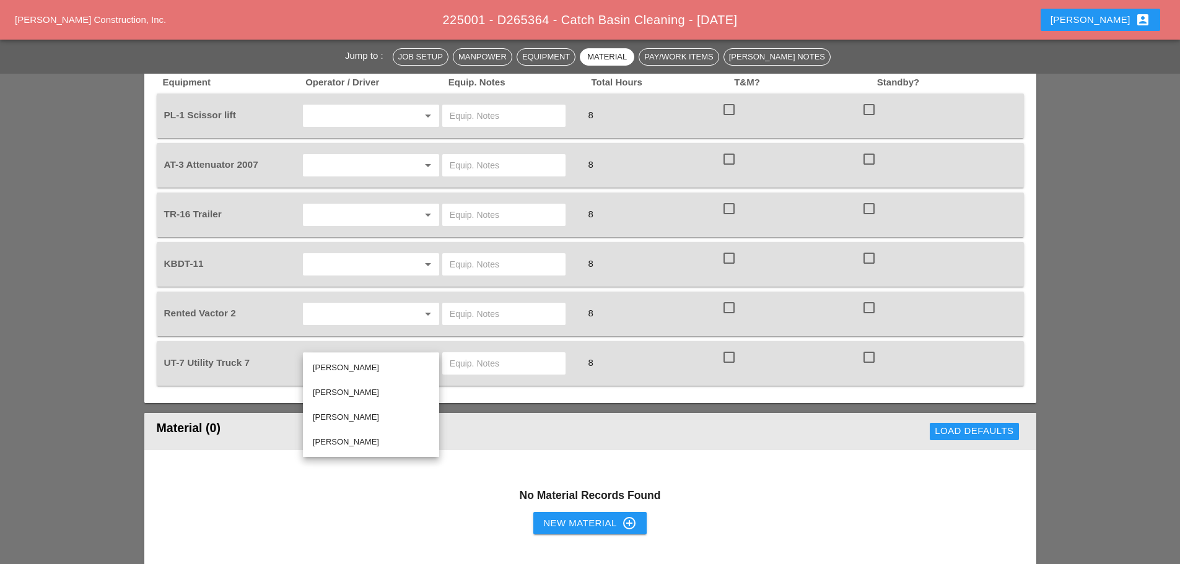
click at [338, 416] on div "[PERSON_NAME]" at bounding box center [371, 417] width 116 height 15
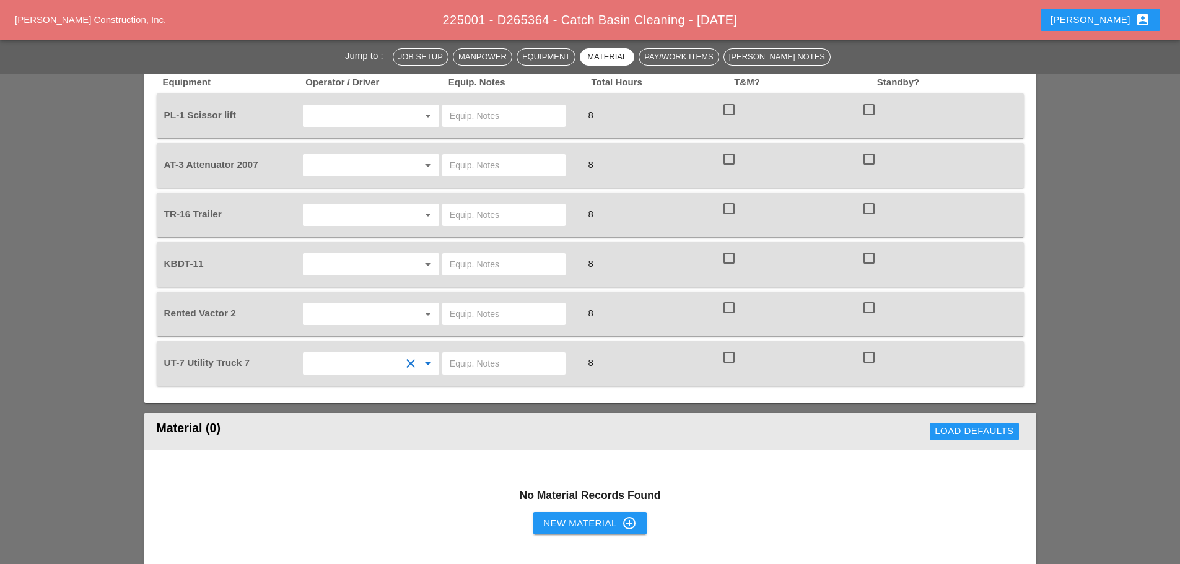
type input "[PERSON_NAME]"
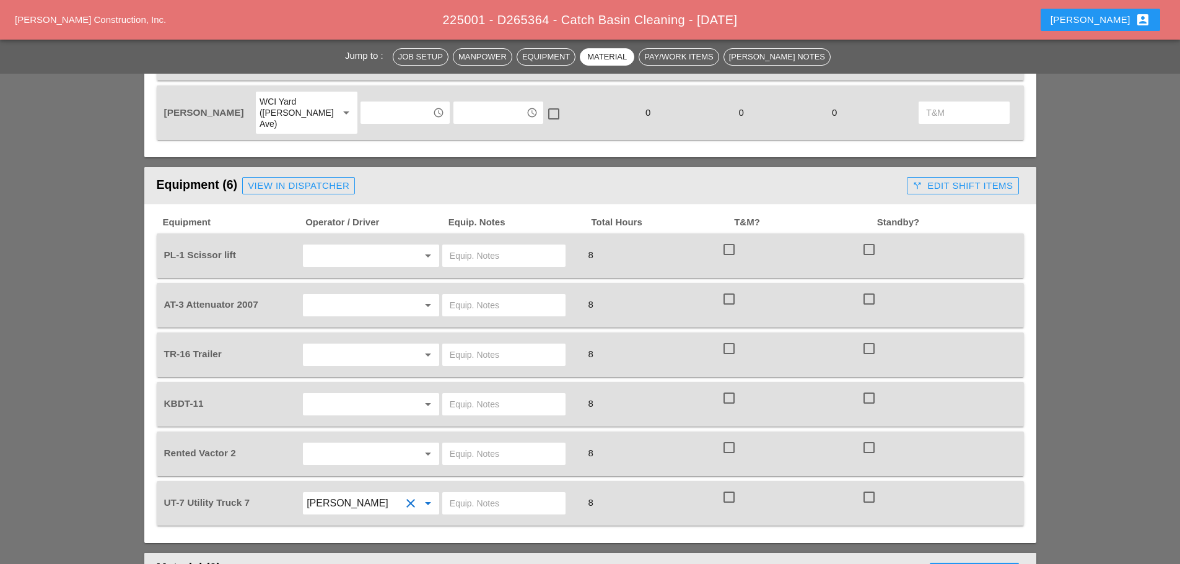
scroll to position [681, 0]
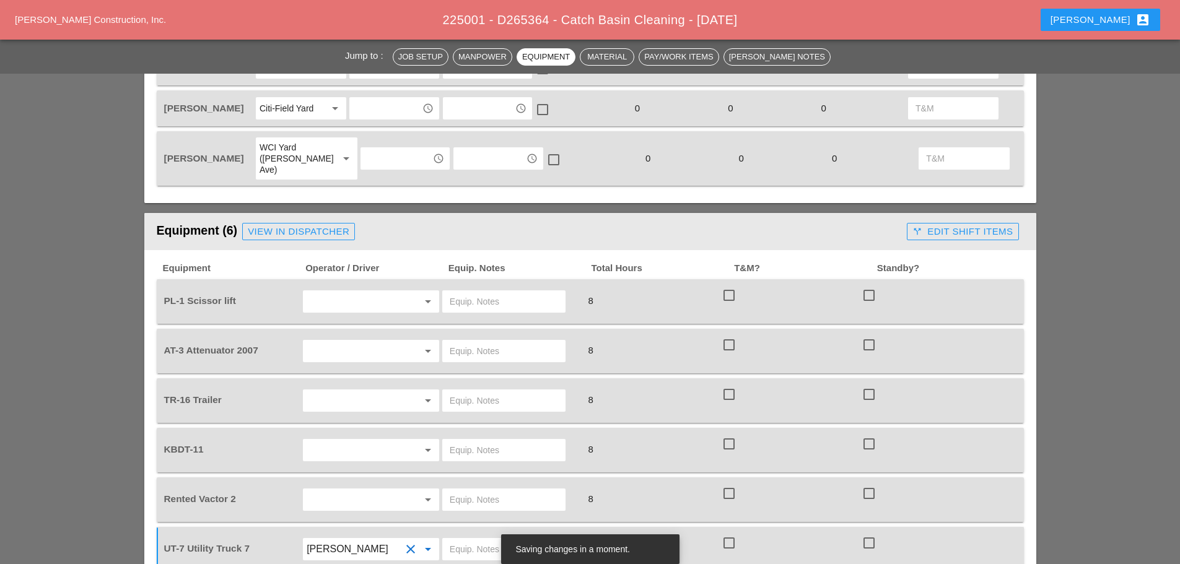
click at [335, 440] on input "text" at bounding box center [354, 450] width 94 height 20
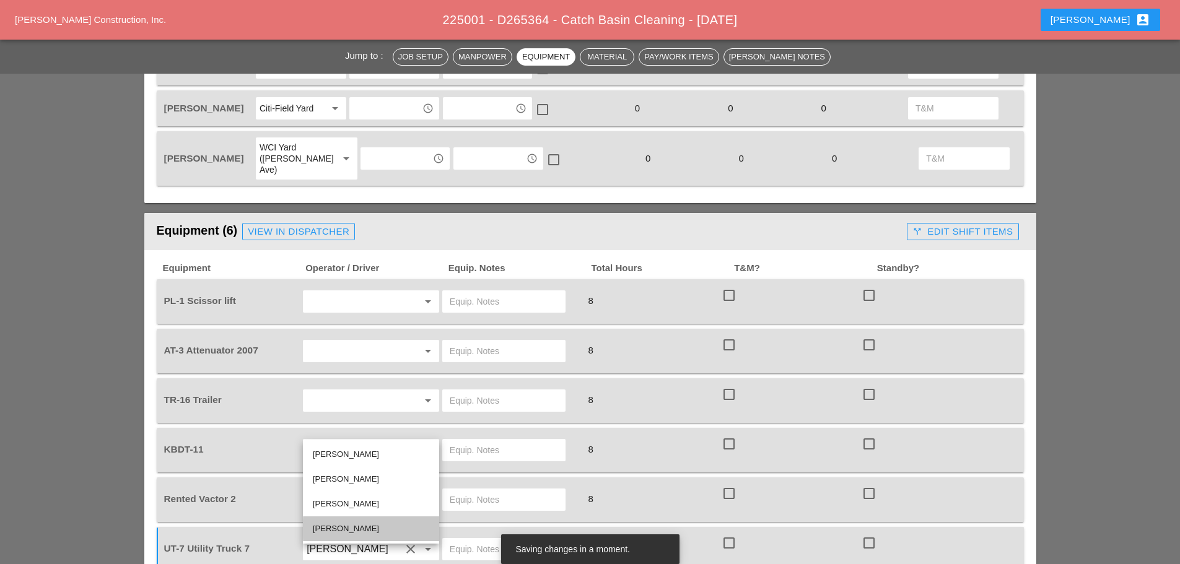
drag, startPoint x: 340, startPoint y: 527, endPoint x: 344, endPoint y: 513, distance: 14.9
click at [340, 528] on div "[PERSON_NAME]" at bounding box center [371, 529] width 116 height 15
type input "[PERSON_NAME]"
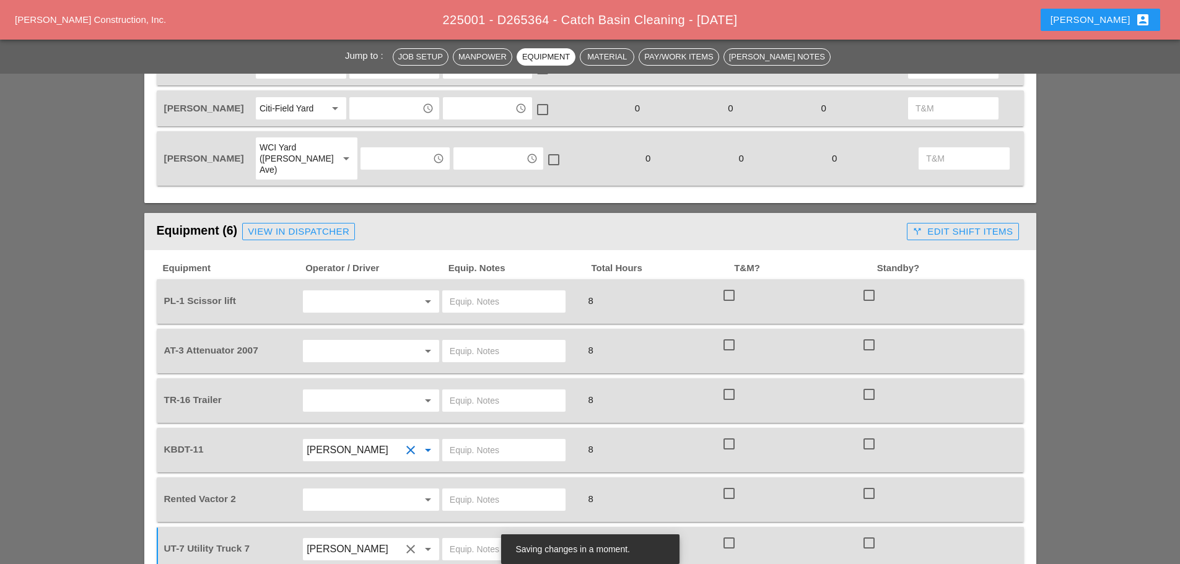
click at [338, 391] on input "text" at bounding box center [354, 401] width 94 height 20
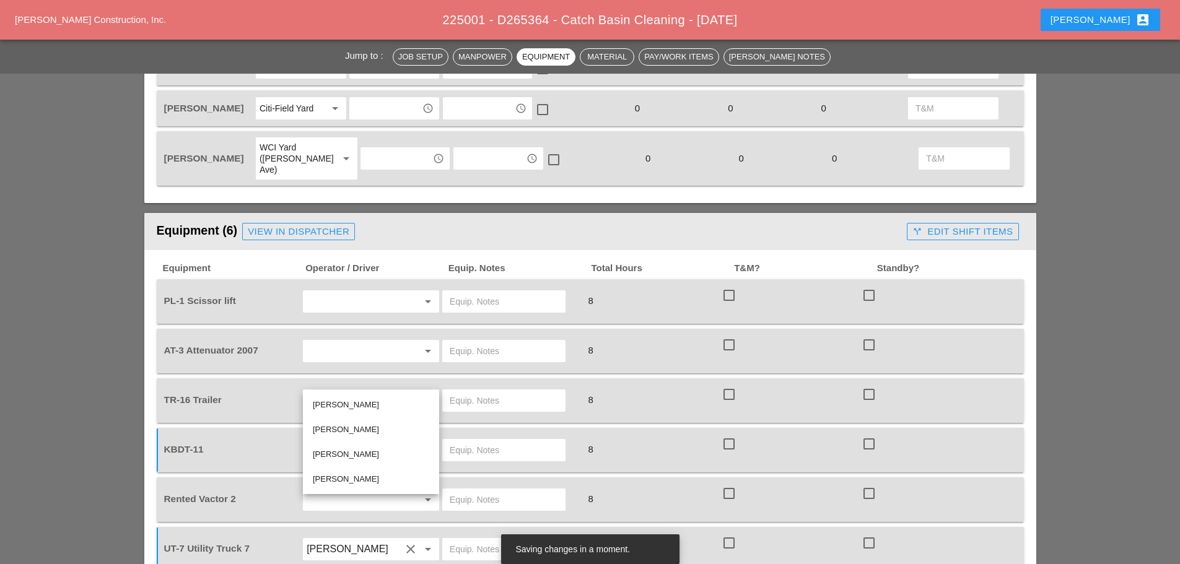
click at [339, 476] on div "[PERSON_NAME]" at bounding box center [371, 479] width 116 height 15
type input "[PERSON_NAME]"
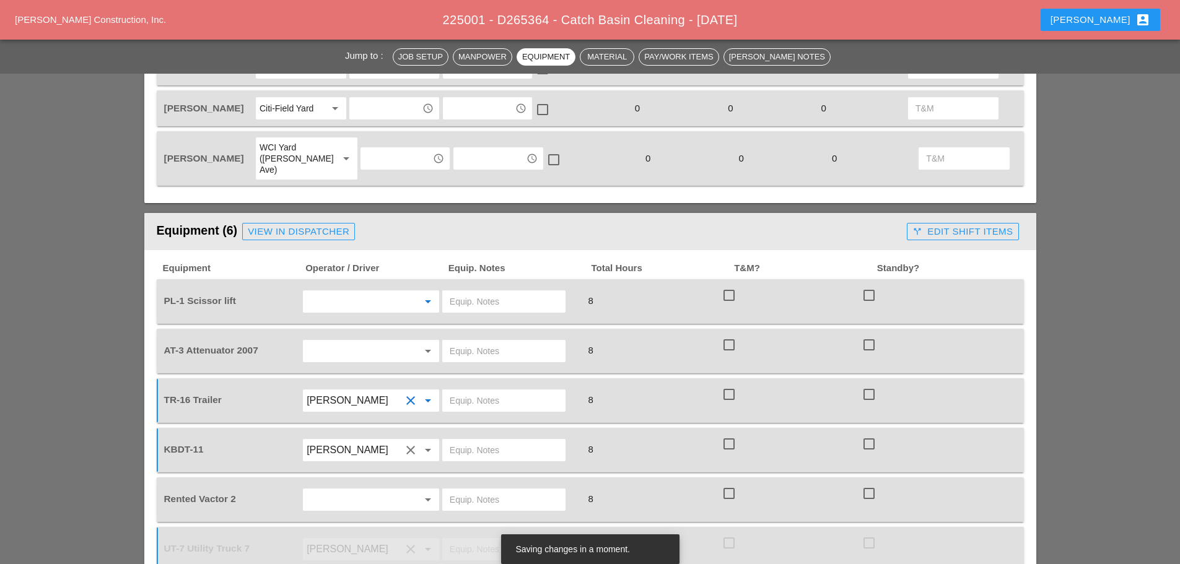
click at [374, 292] on input "text" at bounding box center [354, 302] width 94 height 20
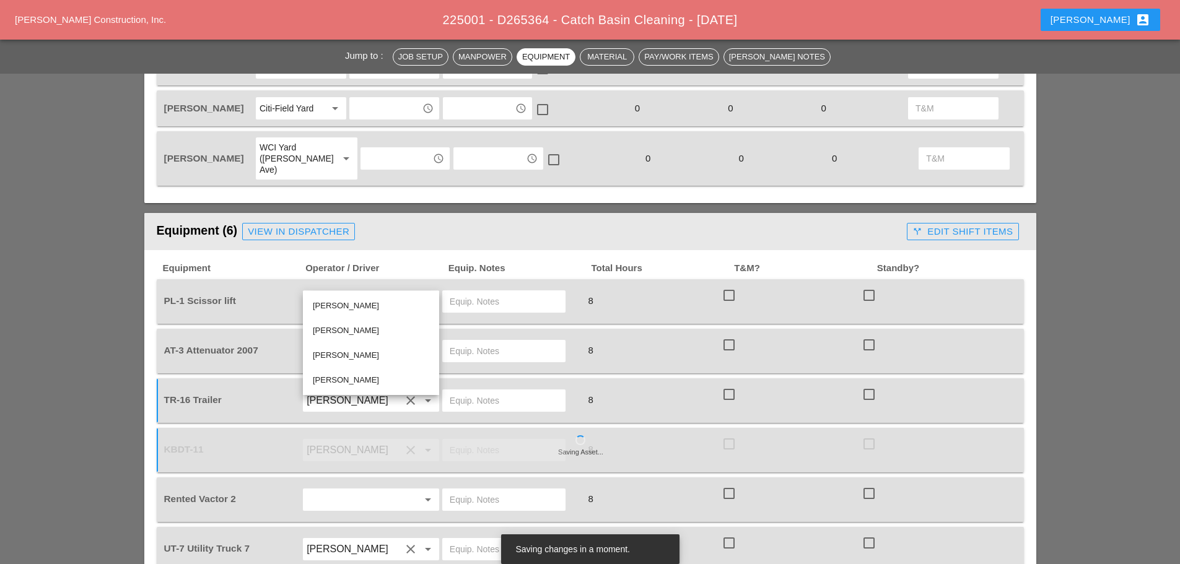
click at [334, 377] on div "[PERSON_NAME]" at bounding box center [371, 380] width 116 height 15
type input "[PERSON_NAME]"
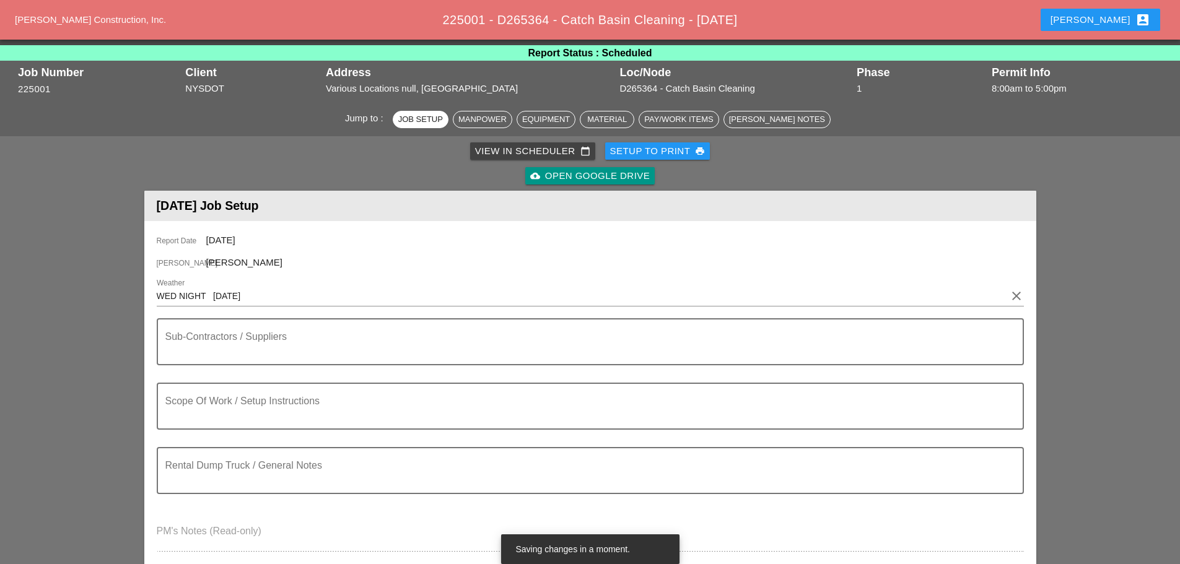
scroll to position [0, 0]
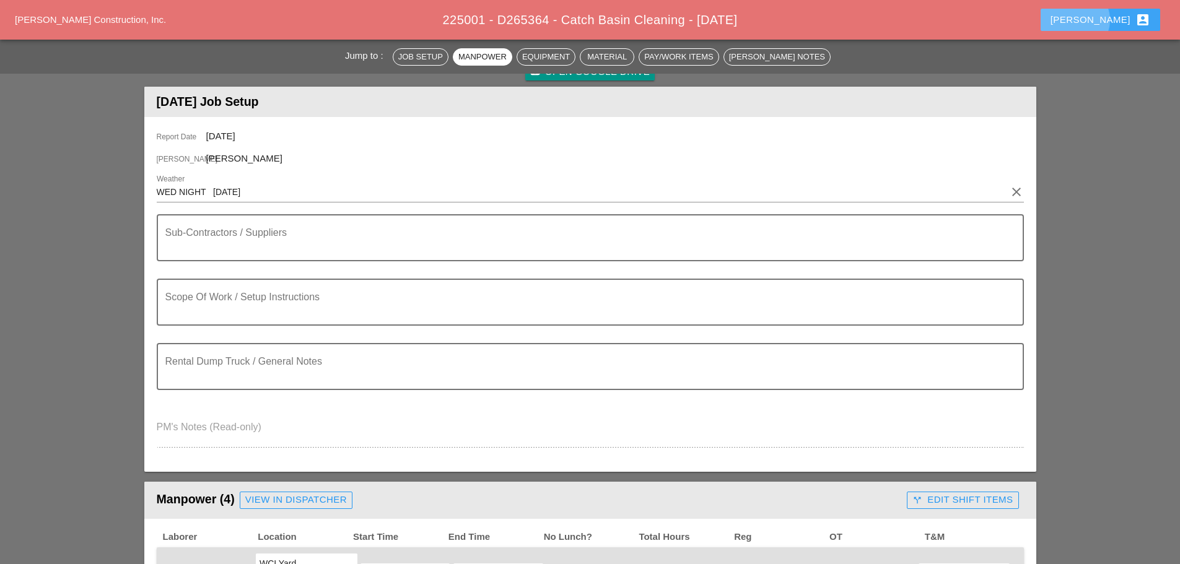
click at [1108, 19] on div "[PERSON_NAME] account_box" at bounding box center [1101, 19] width 100 height 15
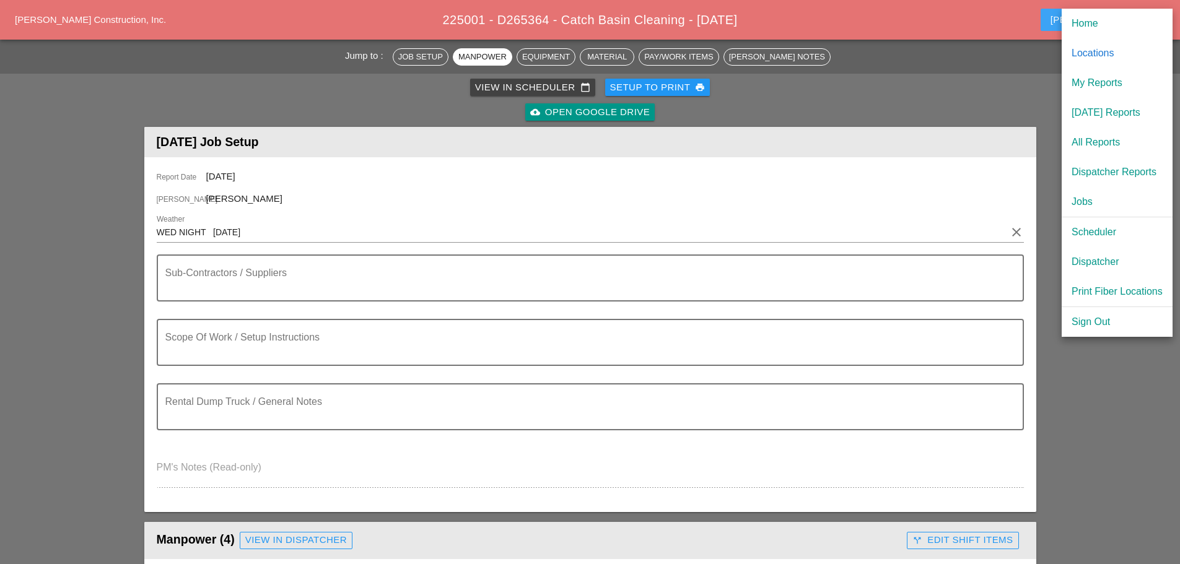
scroll to position [62, 0]
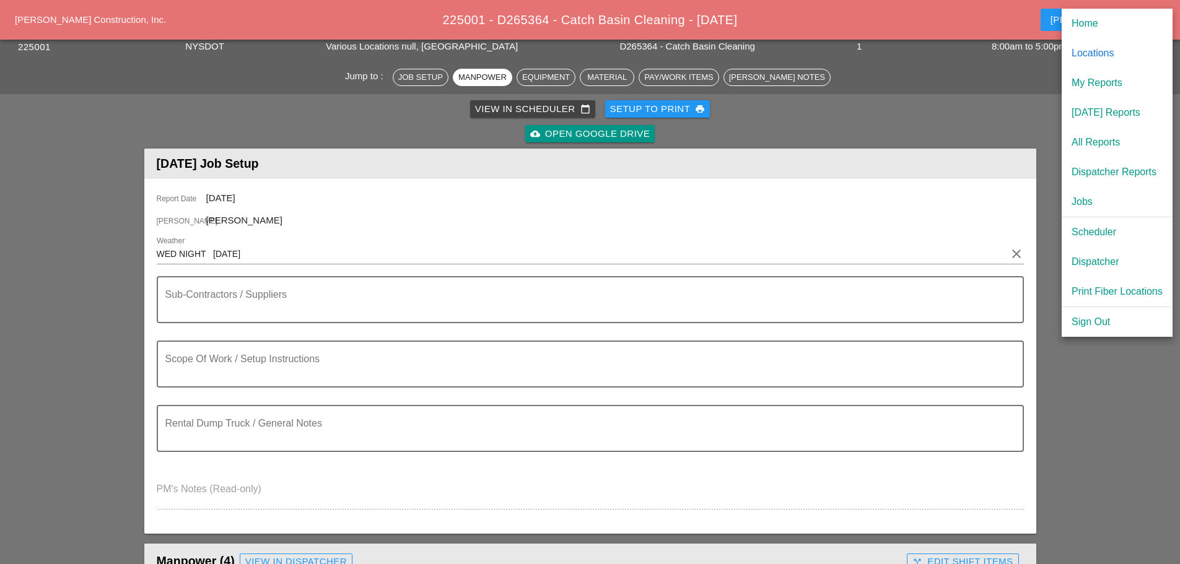
click at [1105, 229] on div "Scheduler" at bounding box center [1117, 232] width 91 height 15
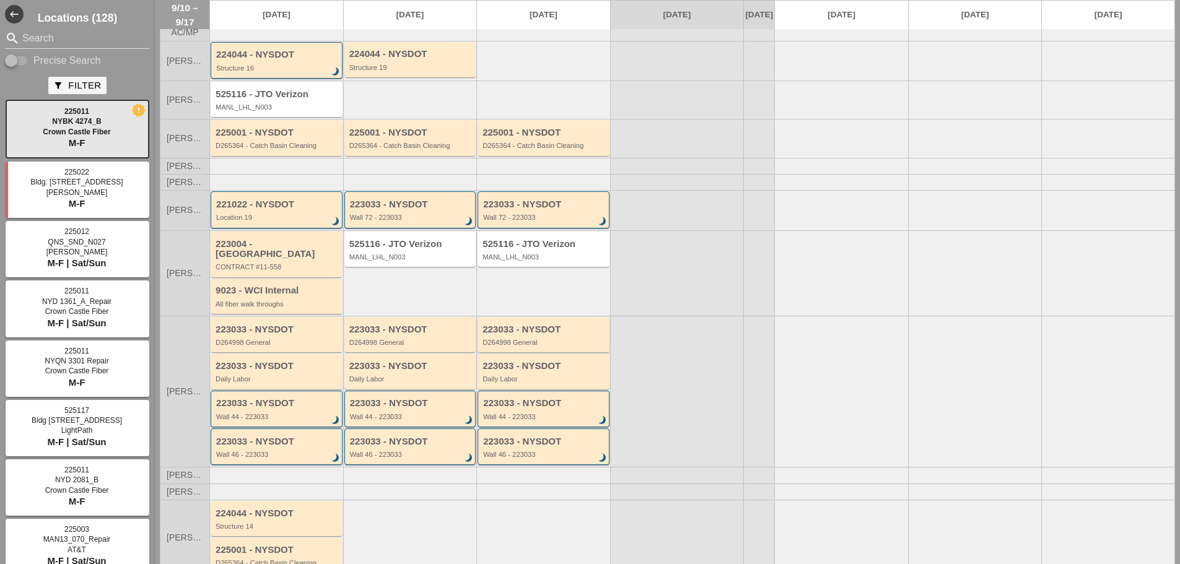
scroll to position [133, 0]
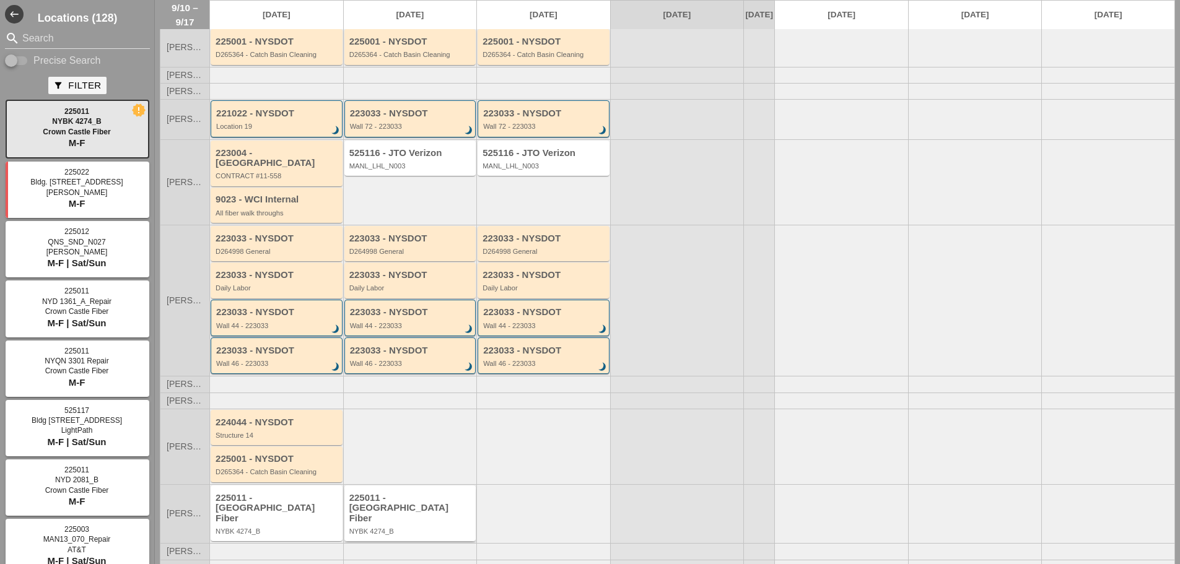
click at [385, 512] on div "225011 - [GEOGRAPHIC_DATA] Fiber" at bounding box center [411, 508] width 124 height 31
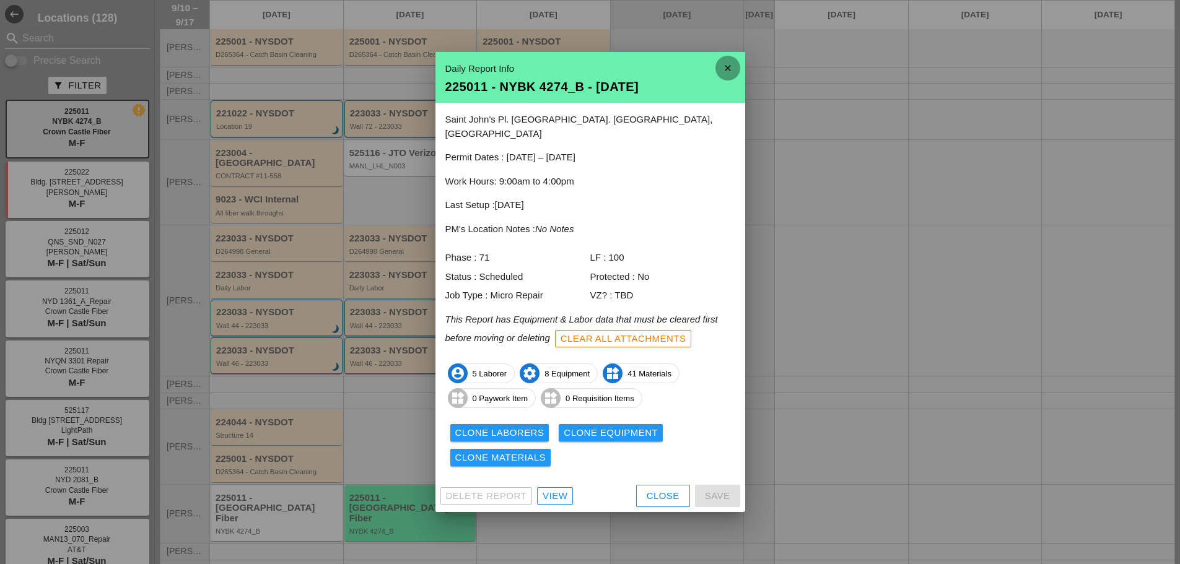
click at [731, 74] on icon "close" at bounding box center [728, 68] width 25 height 25
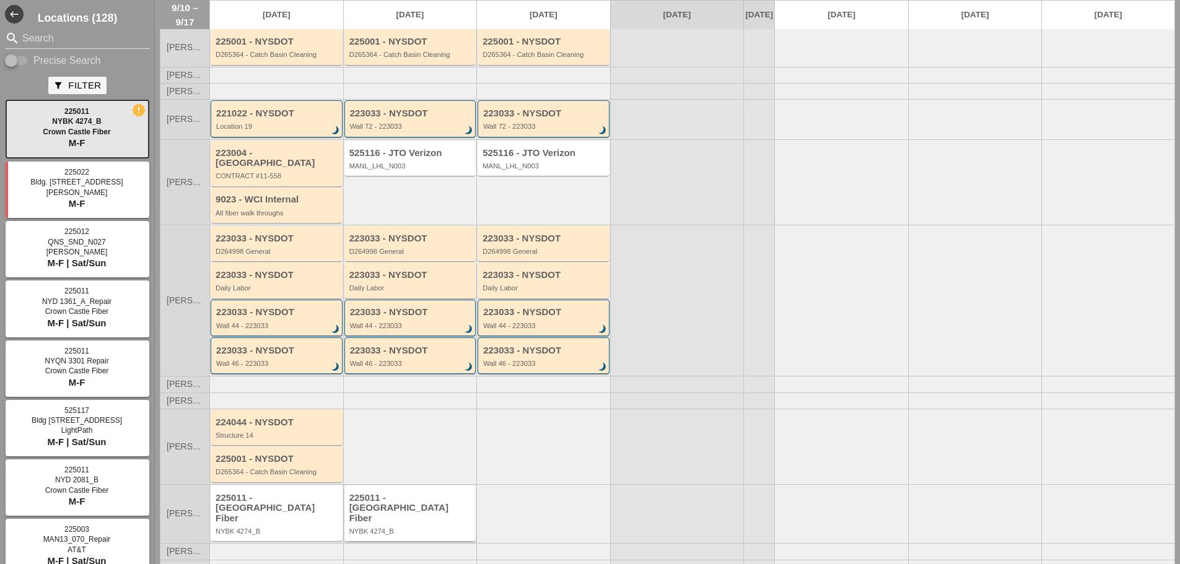
click at [393, 515] on div "225011 - [GEOGRAPHIC_DATA] NYBK 4274_B" at bounding box center [411, 514] width 124 height 43
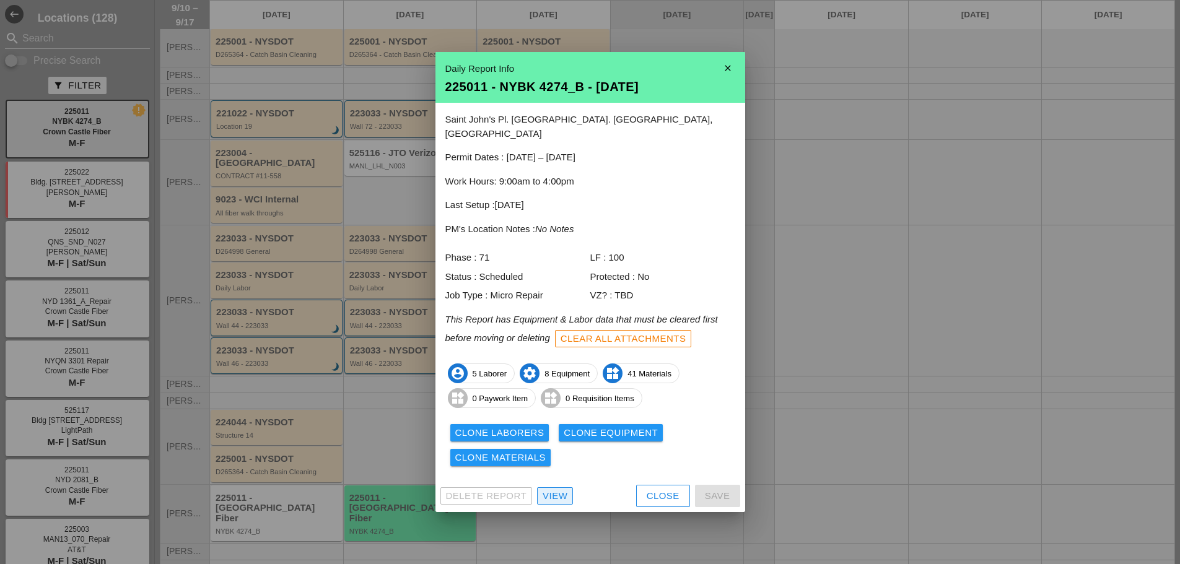
click at [554, 489] on div "View" at bounding box center [555, 496] width 25 height 14
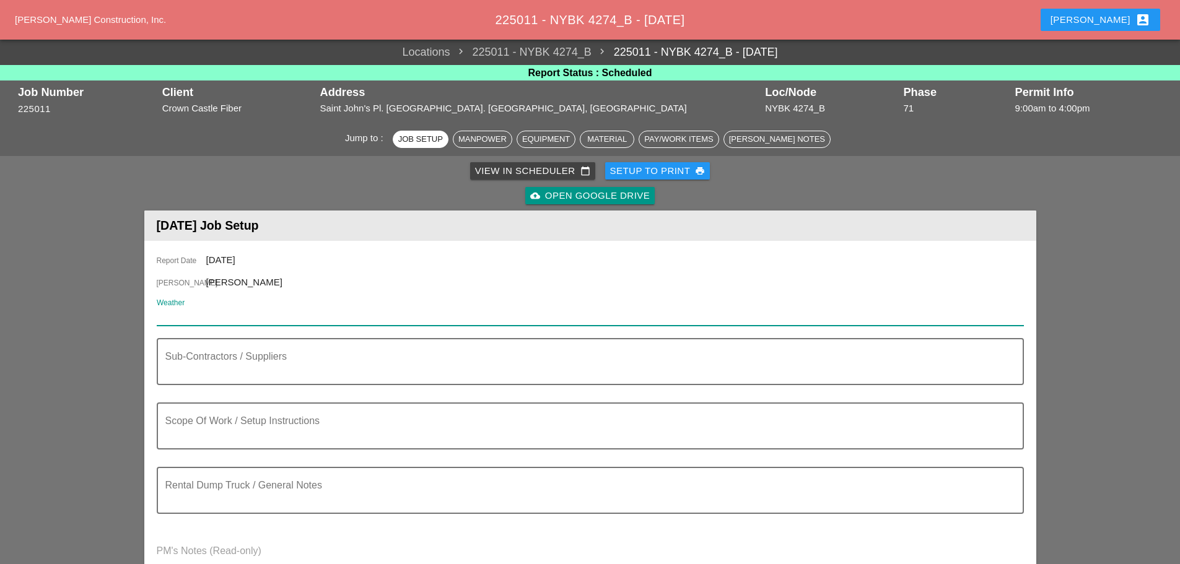
paste input "Thu 11 Day 80"
type input "Thu 11 Day 80"
click at [1022, 317] on icon "clear" at bounding box center [1016, 316] width 15 height 15
paste input "Thu 11 Day 80° 4% N 9 mph A mainly sunny sky. High around 80F. Winds N at 5 to …"
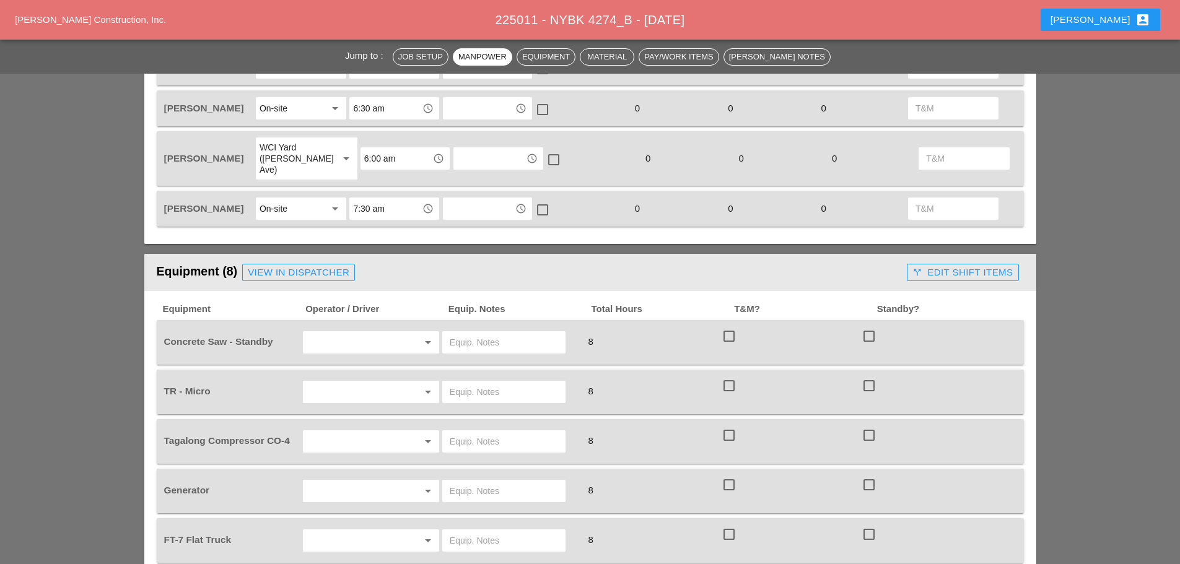
scroll to position [743, 0]
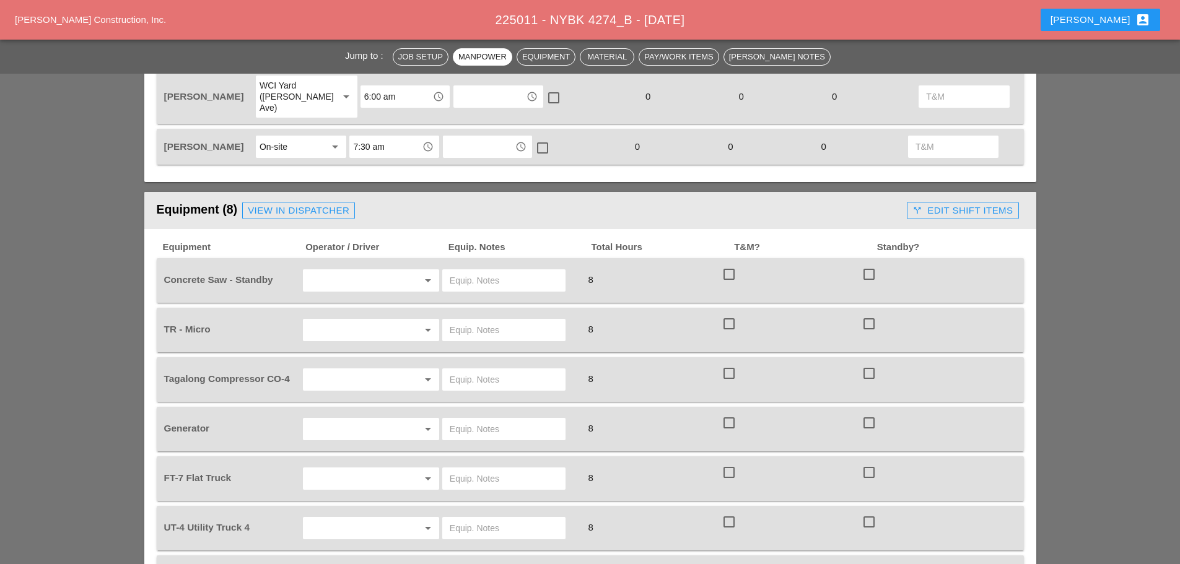
type input "Thu 11 Day 80° 4% N 9 mph A mainly sunny sky. High around 80F. Winds N at 5 to …"
click at [377, 271] on input "text" at bounding box center [354, 281] width 94 height 20
click at [348, 328] on div "[PERSON_NAME]" at bounding box center [371, 334] width 116 height 15
type input "[PERSON_NAME]"
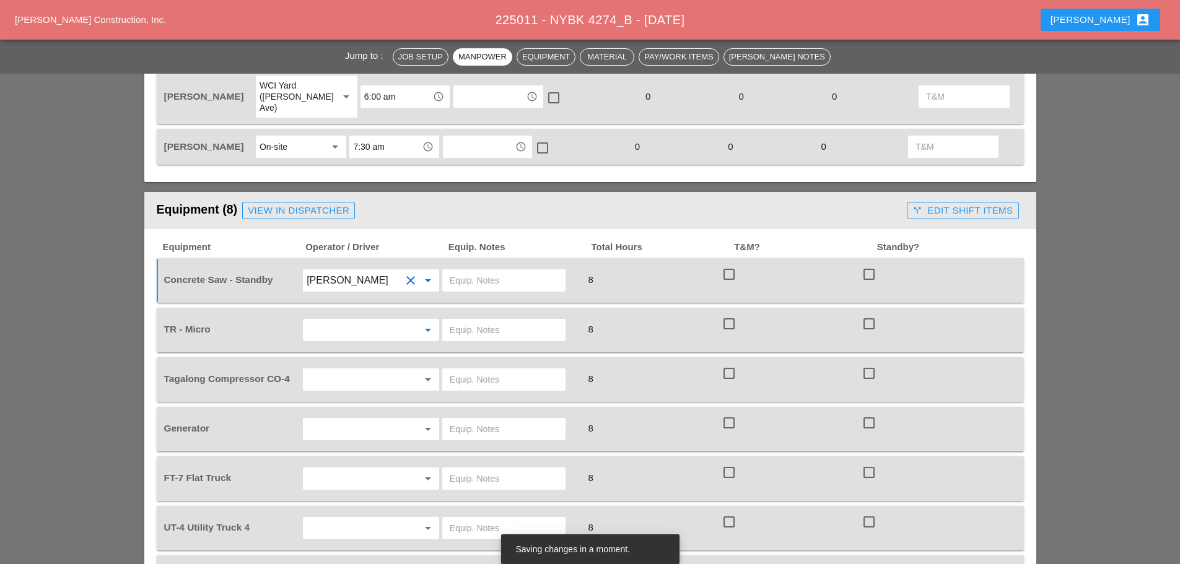
click at [330, 320] on input "text" at bounding box center [354, 330] width 94 height 20
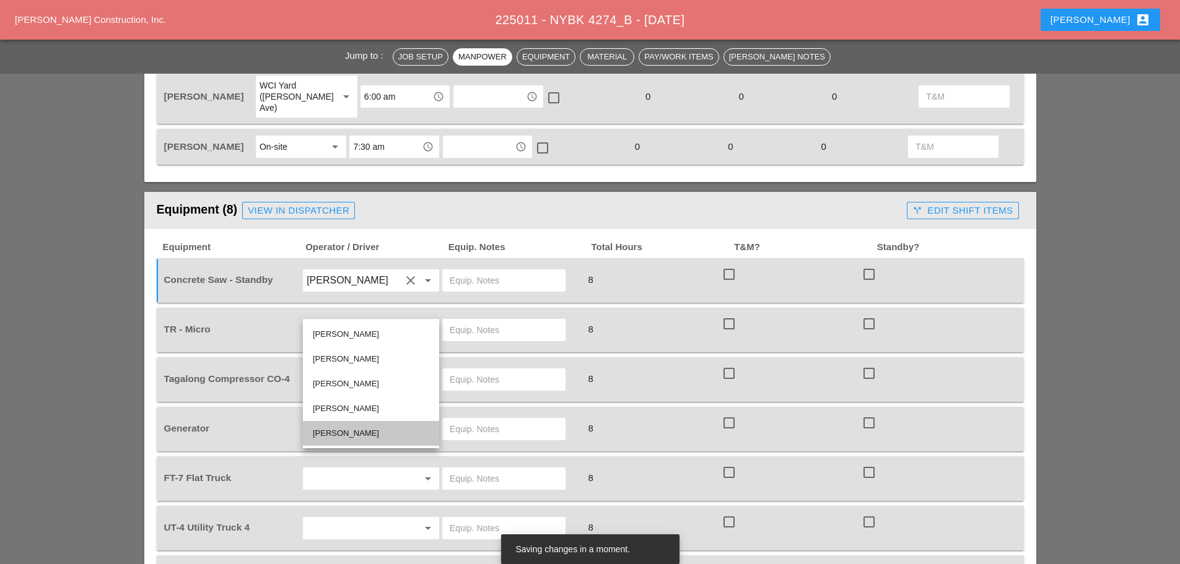
click at [341, 434] on div "[PERSON_NAME]" at bounding box center [371, 433] width 116 height 15
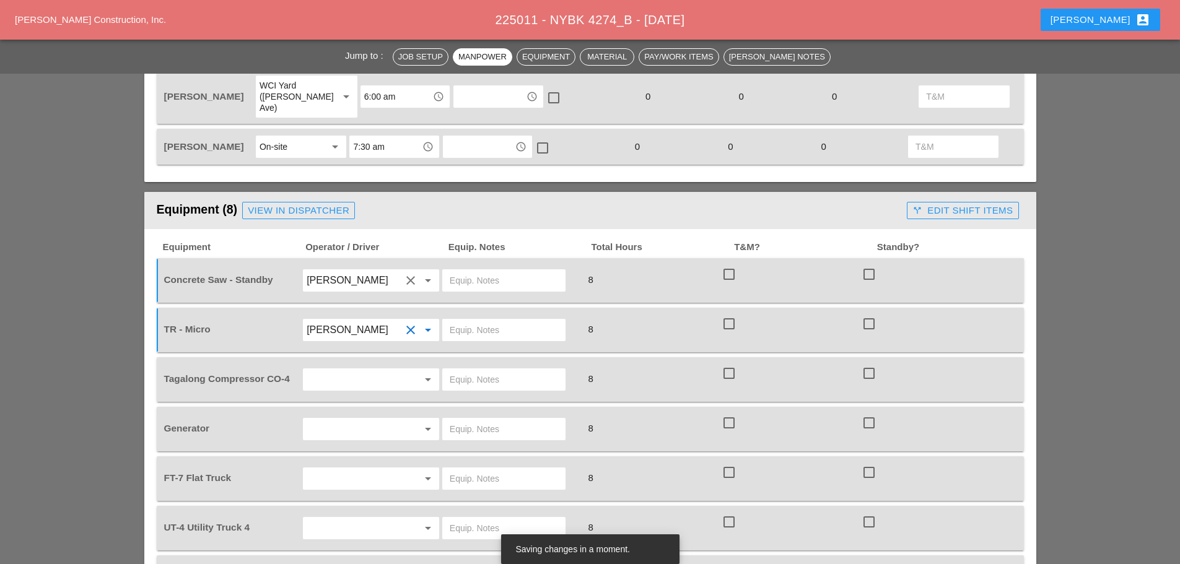
click at [336, 320] on input "[PERSON_NAME]" at bounding box center [354, 330] width 94 height 20
click at [339, 326] on div "[PERSON_NAME]" at bounding box center [371, 334] width 116 height 25
type input "[PERSON_NAME]"
click at [336, 370] on input "text" at bounding box center [354, 380] width 94 height 20
click at [345, 435] on div "[PERSON_NAME]" at bounding box center [371, 433] width 116 height 15
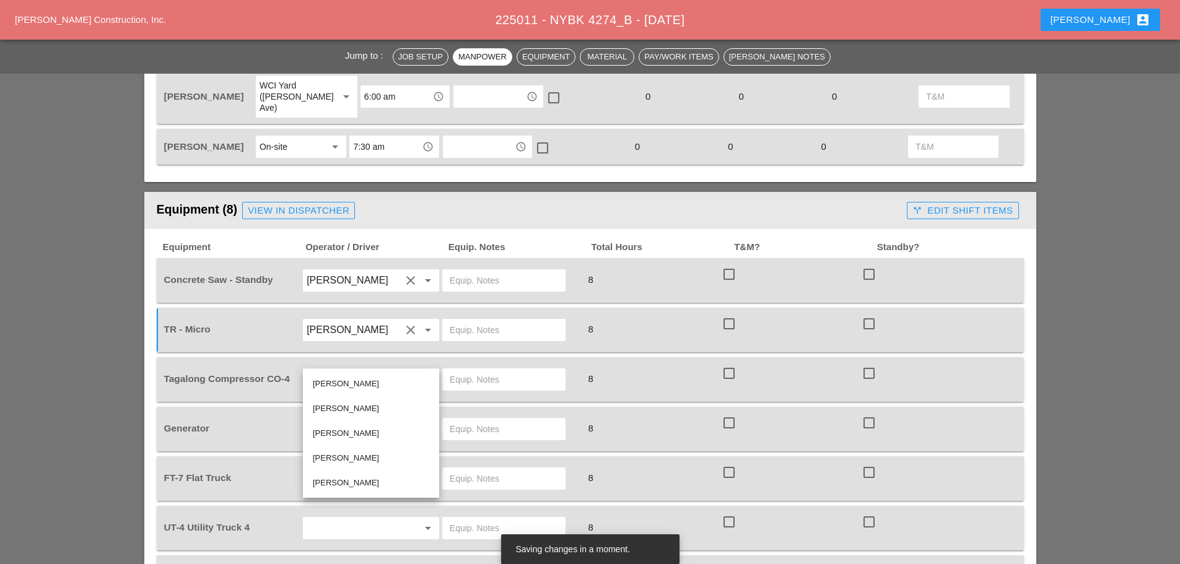
type input "[PERSON_NAME]"
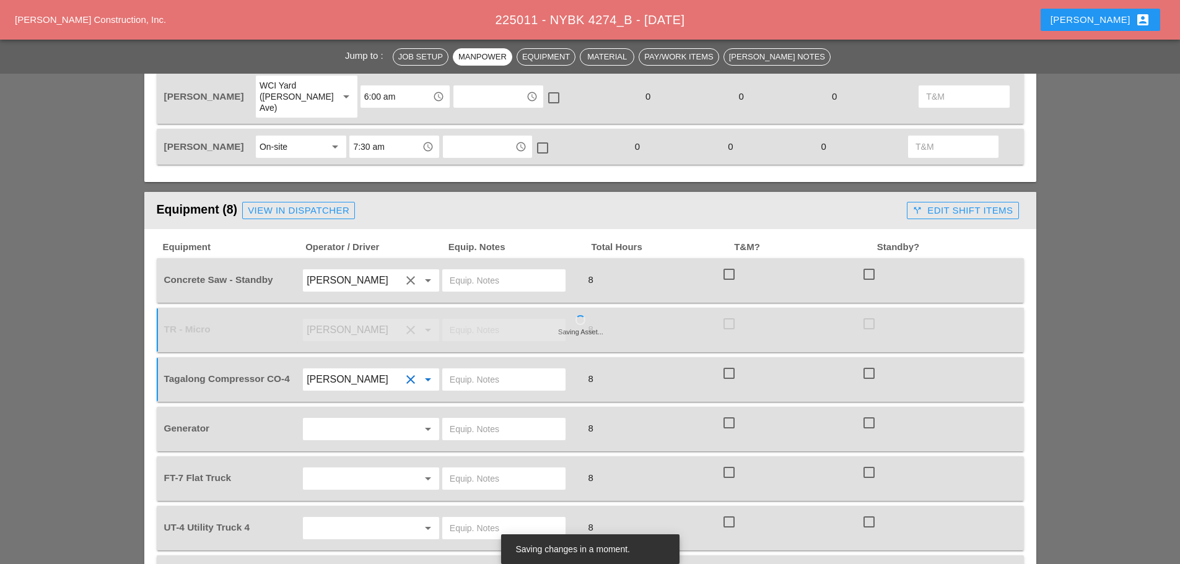
click at [348, 419] on input "text" at bounding box center [354, 429] width 94 height 20
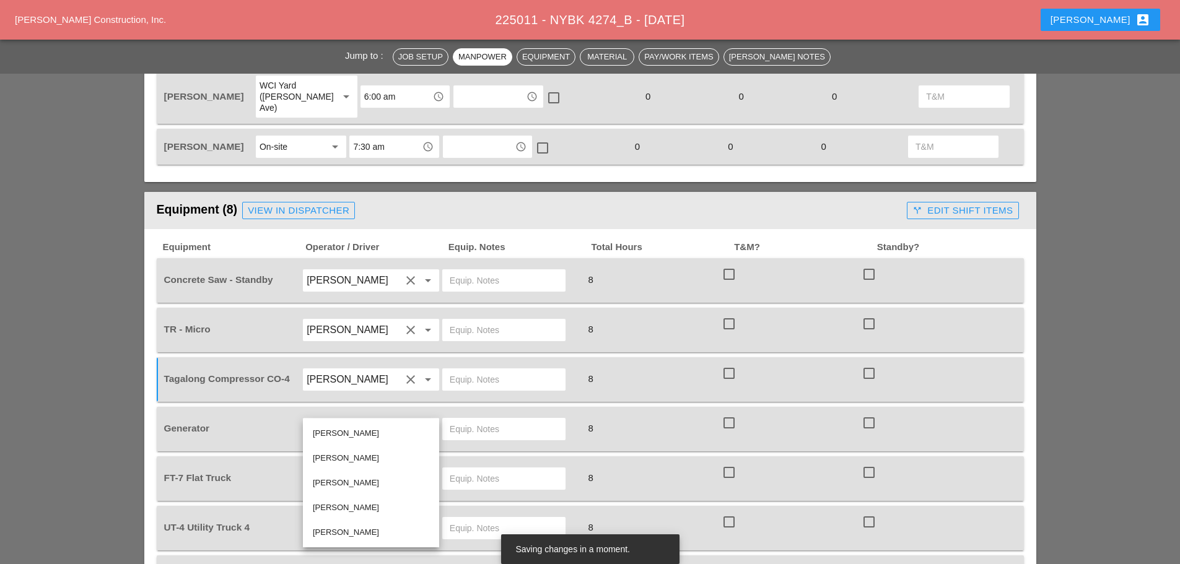
click at [345, 508] on div "[PERSON_NAME]" at bounding box center [371, 508] width 116 height 15
type input "[PERSON_NAME]"
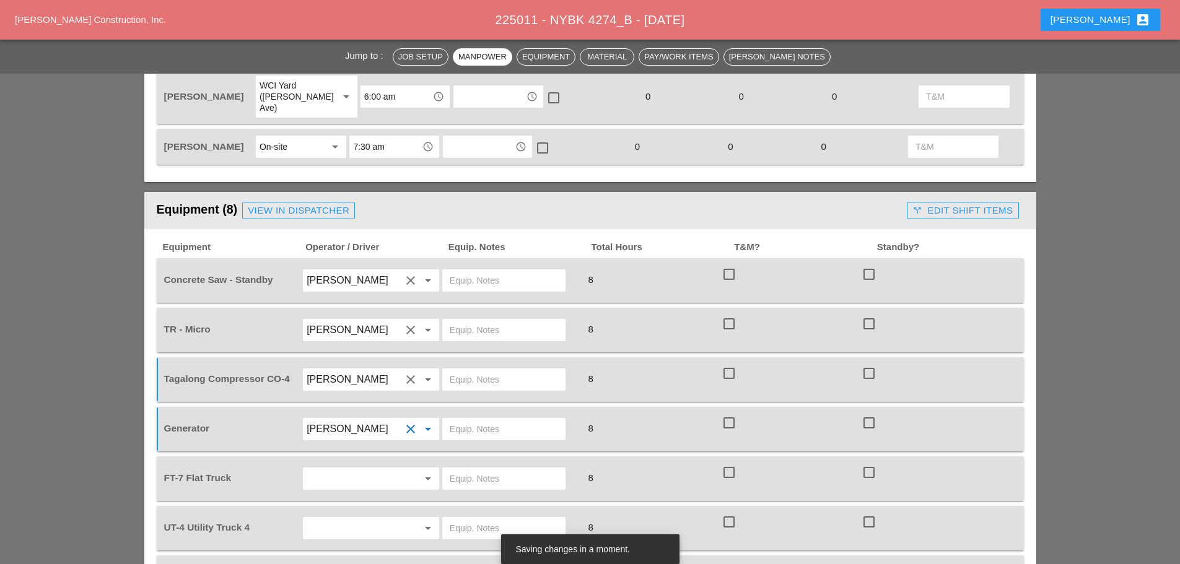
click at [342, 469] on input "text" at bounding box center [354, 479] width 94 height 20
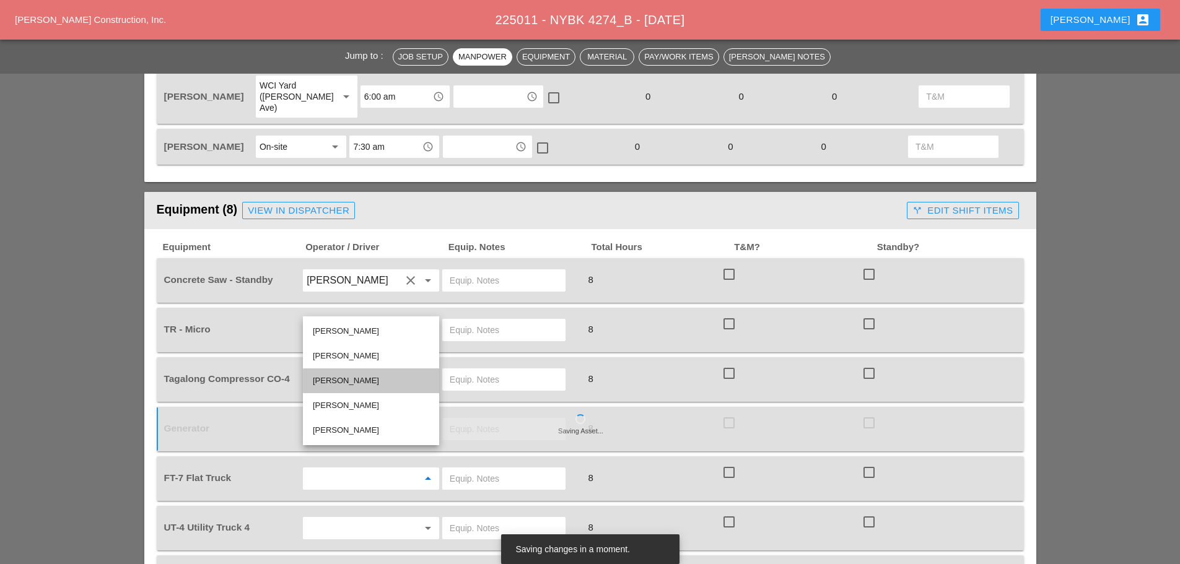
click at [349, 381] on div "[PERSON_NAME]" at bounding box center [371, 381] width 116 height 15
type input "[PERSON_NAME]"
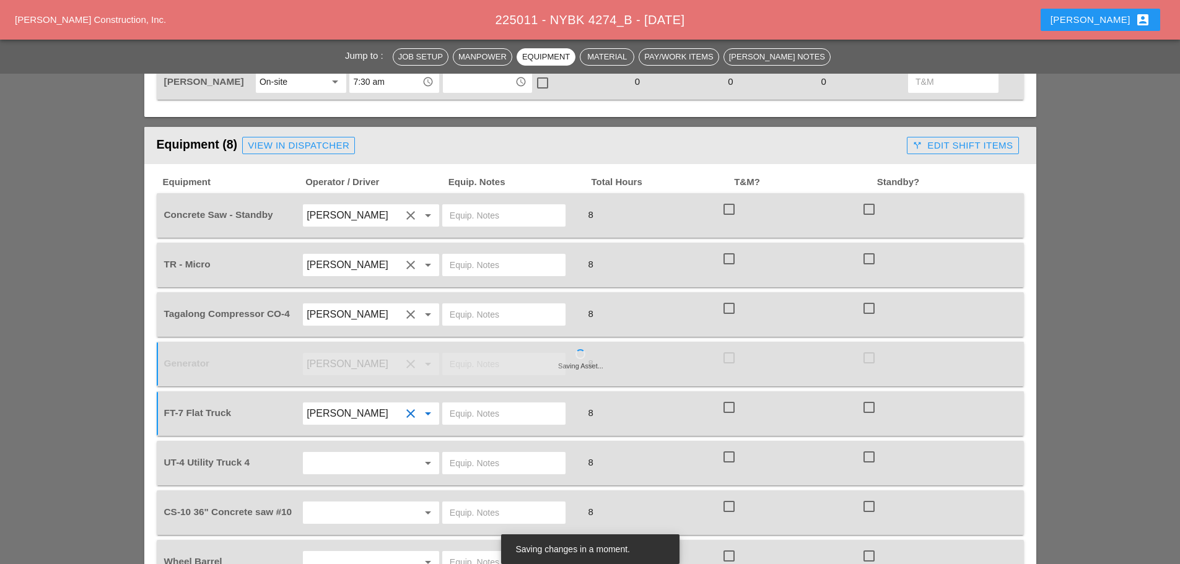
scroll to position [929, 0]
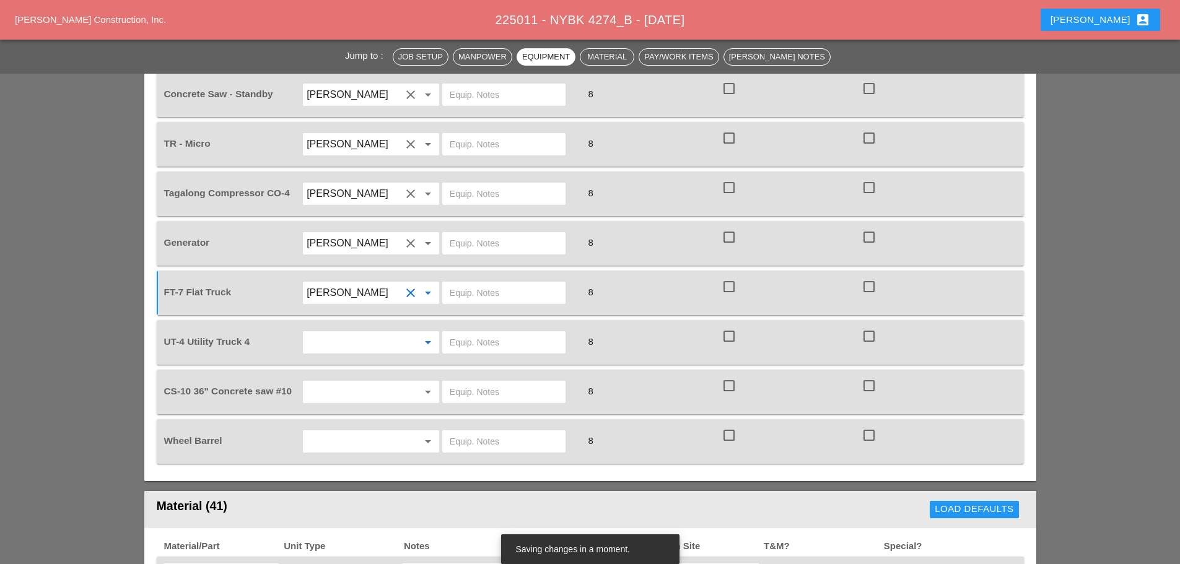
click at [339, 333] on input "text" at bounding box center [354, 343] width 94 height 20
click at [331, 348] on div "[PERSON_NAME]" at bounding box center [371, 346] width 116 height 15
type input "[PERSON_NAME]"
click at [326, 382] on input "text" at bounding box center [354, 392] width 94 height 20
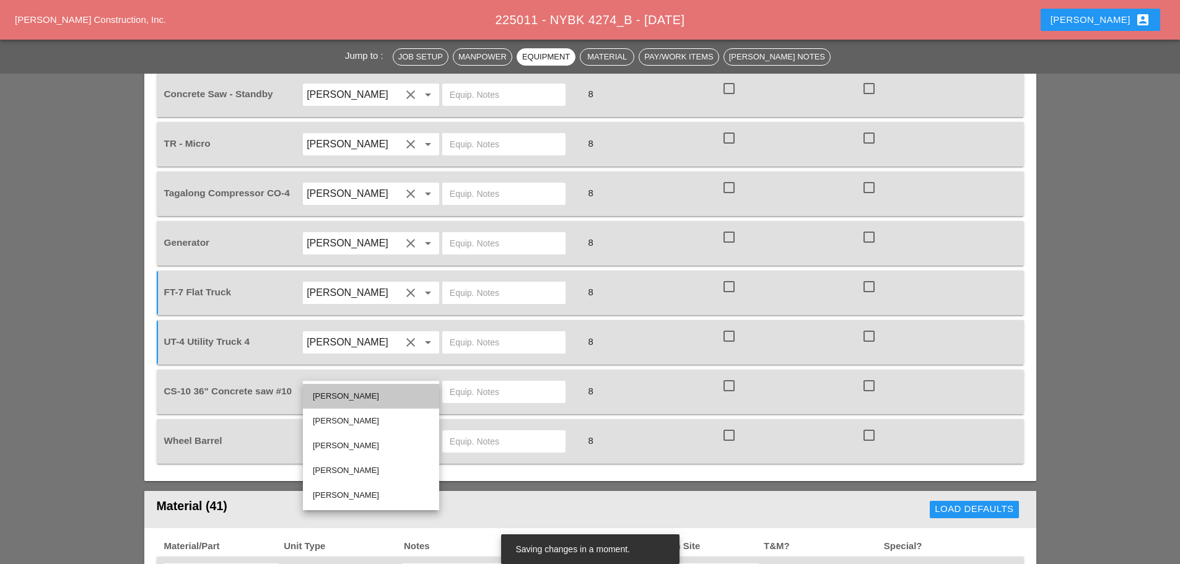
click at [341, 395] on div "[PERSON_NAME]" at bounding box center [371, 396] width 116 height 15
type input "[PERSON_NAME]"
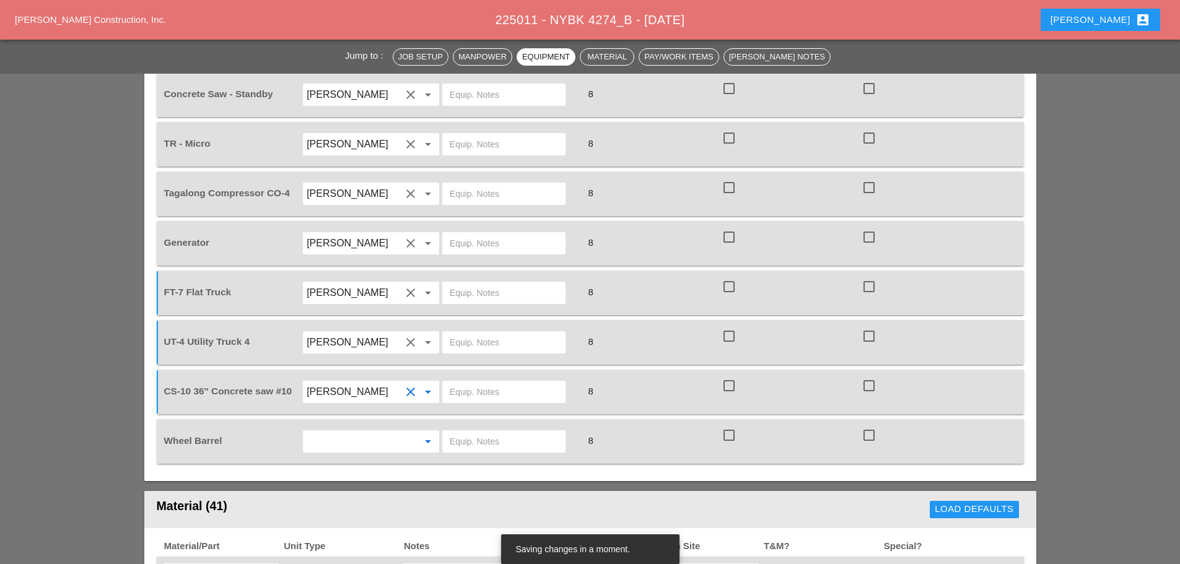
click at [343, 432] on input "text" at bounding box center [354, 442] width 94 height 20
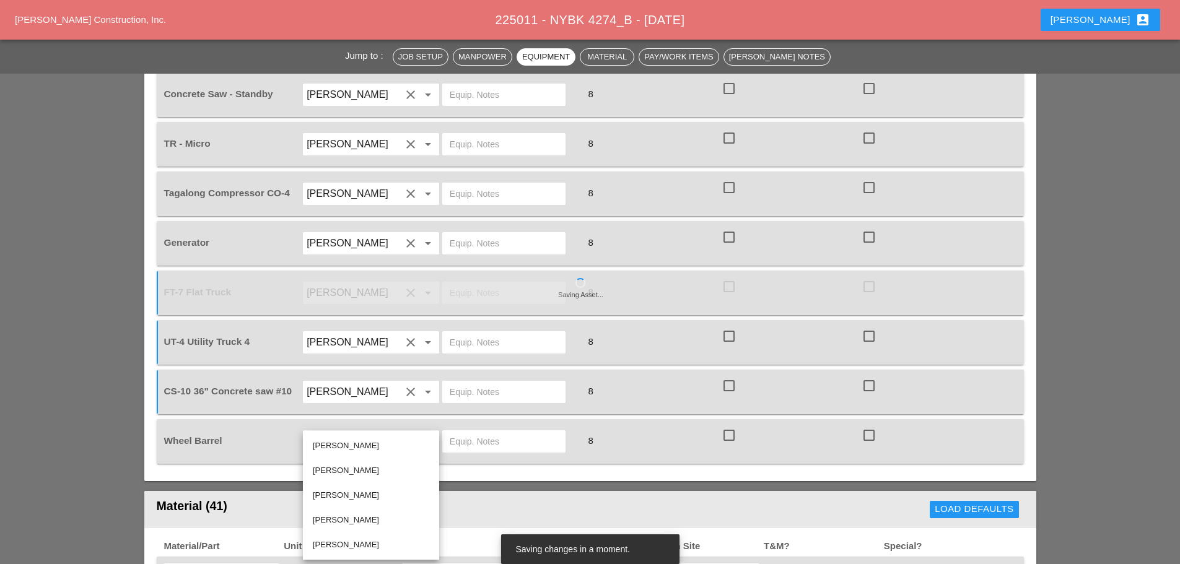
click at [333, 447] on div "[PERSON_NAME]" at bounding box center [371, 446] width 116 height 15
type input "[PERSON_NAME]"
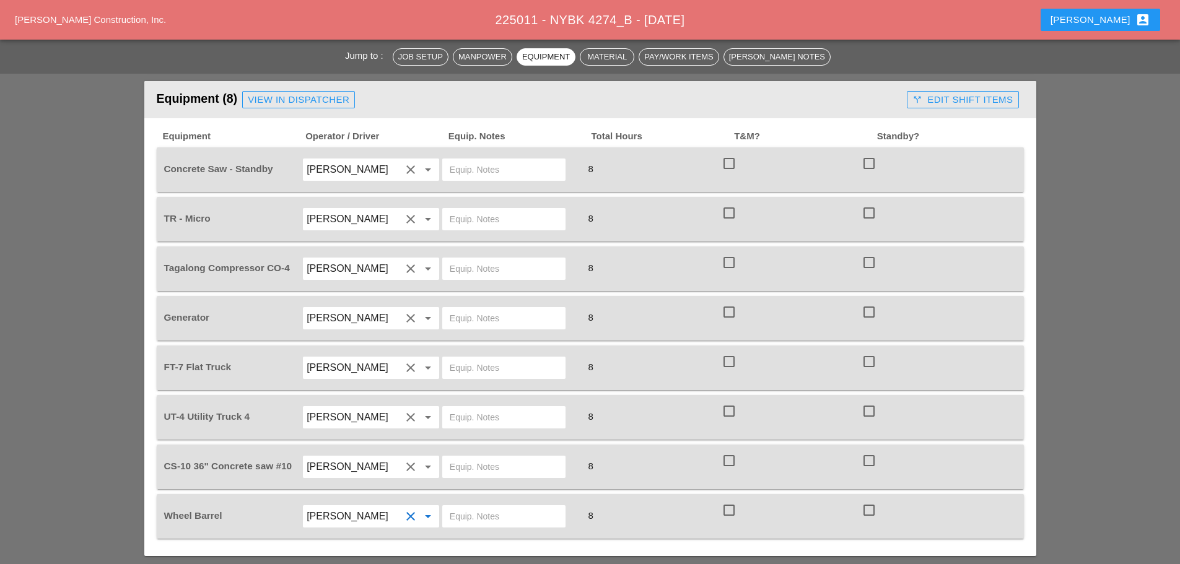
scroll to position [681, 0]
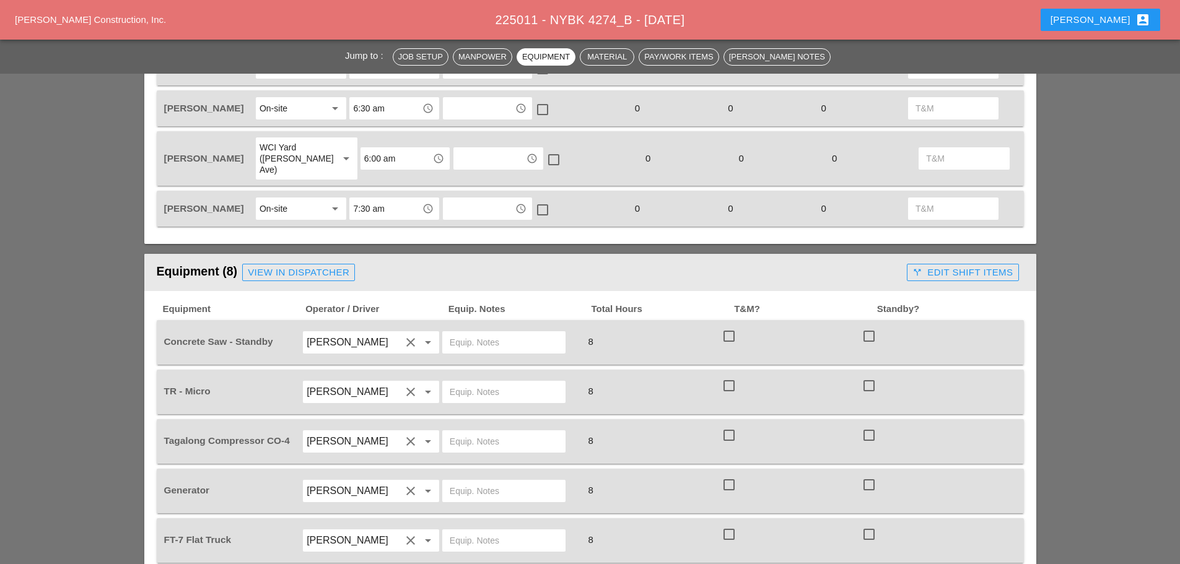
drag, startPoint x: 478, startPoint y: 326, endPoint x: 465, endPoint y: 323, distance: 13.5
click at [478, 333] on input "text" at bounding box center [504, 343] width 108 height 20
type input "FULL SETUP"
click at [470, 382] on input "text" at bounding box center [504, 392] width 108 height 20
type input "W/ UT4"
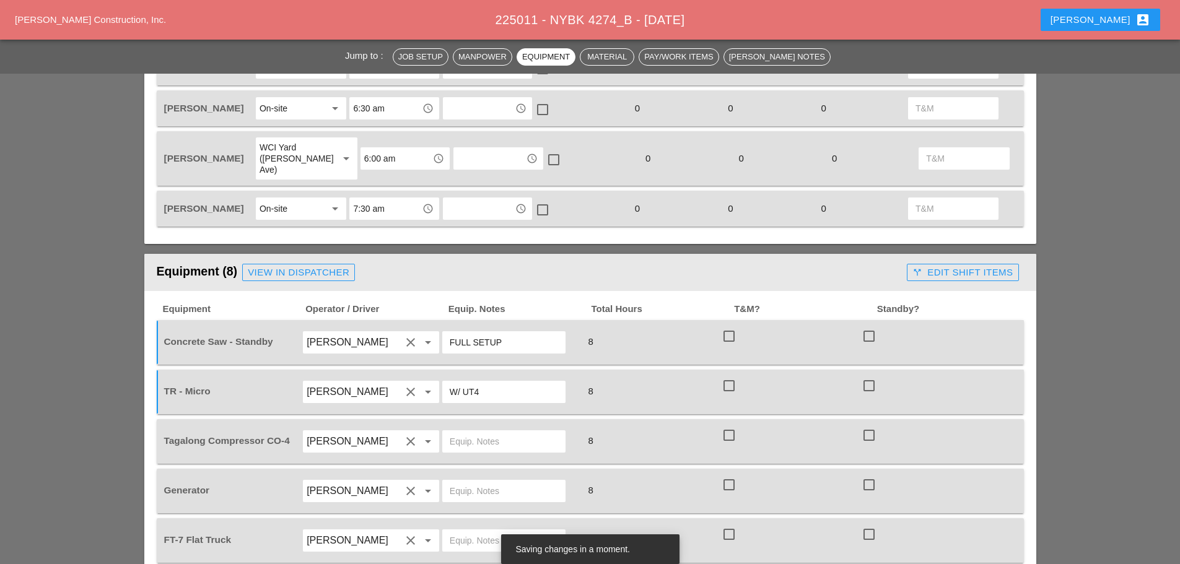
click at [475, 432] on input "text" at bounding box center [504, 442] width 108 height 20
type input "START"
click at [489, 481] on input "text" at bounding box center [504, 491] width 108 height 20
type input "ON TRUCK"
drag, startPoint x: 452, startPoint y: 520, endPoint x: 460, endPoint y: 515, distance: 8.6
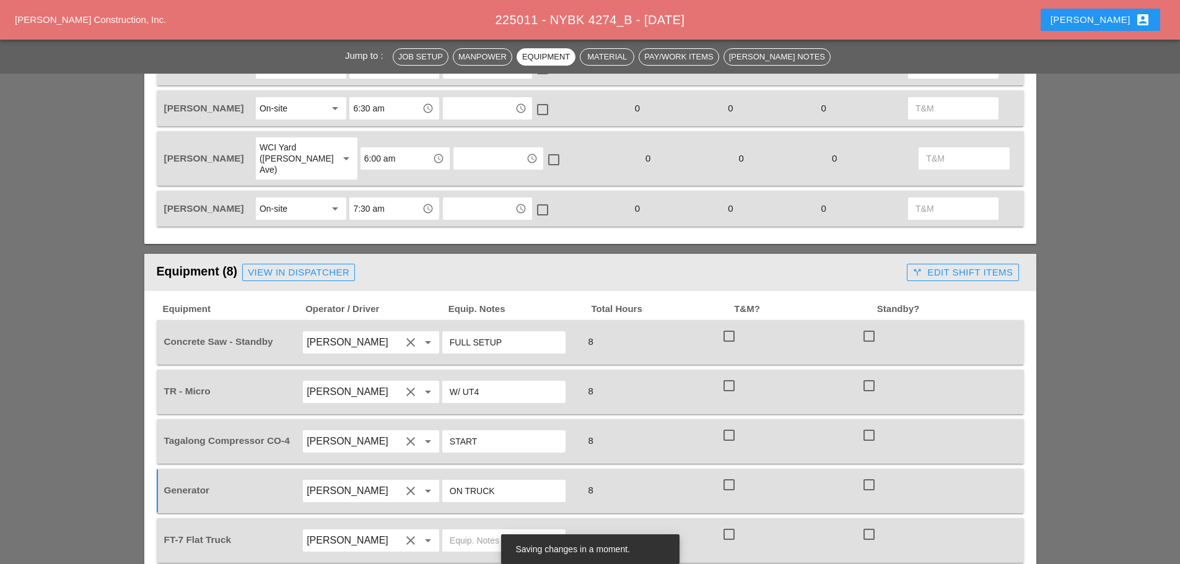
click at [454, 531] on input "text" at bounding box center [504, 541] width 108 height 20
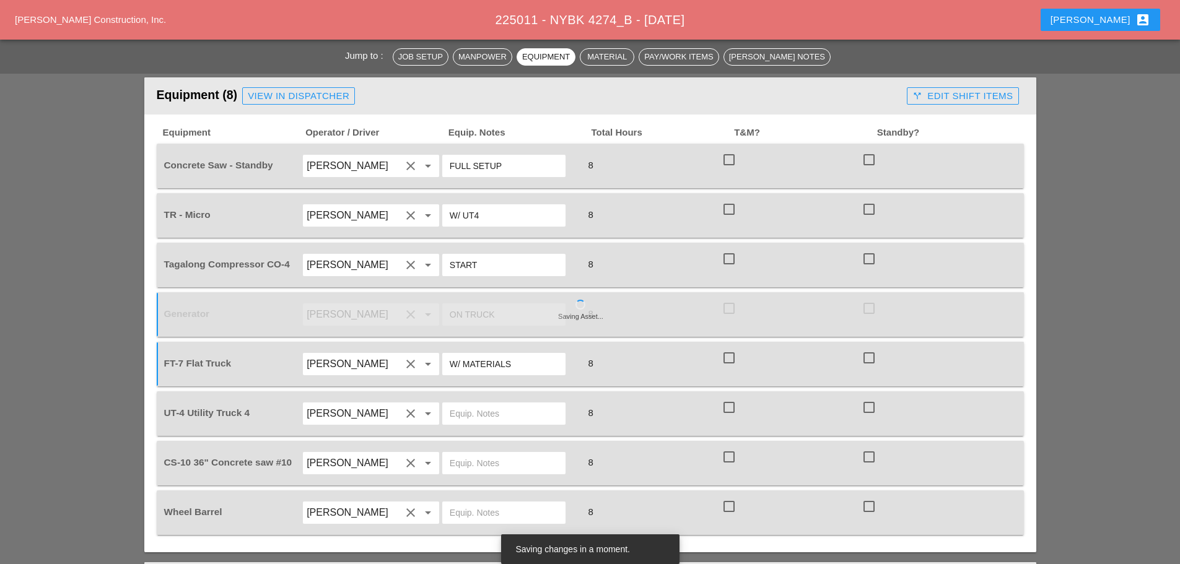
scroll to position [867, 0]
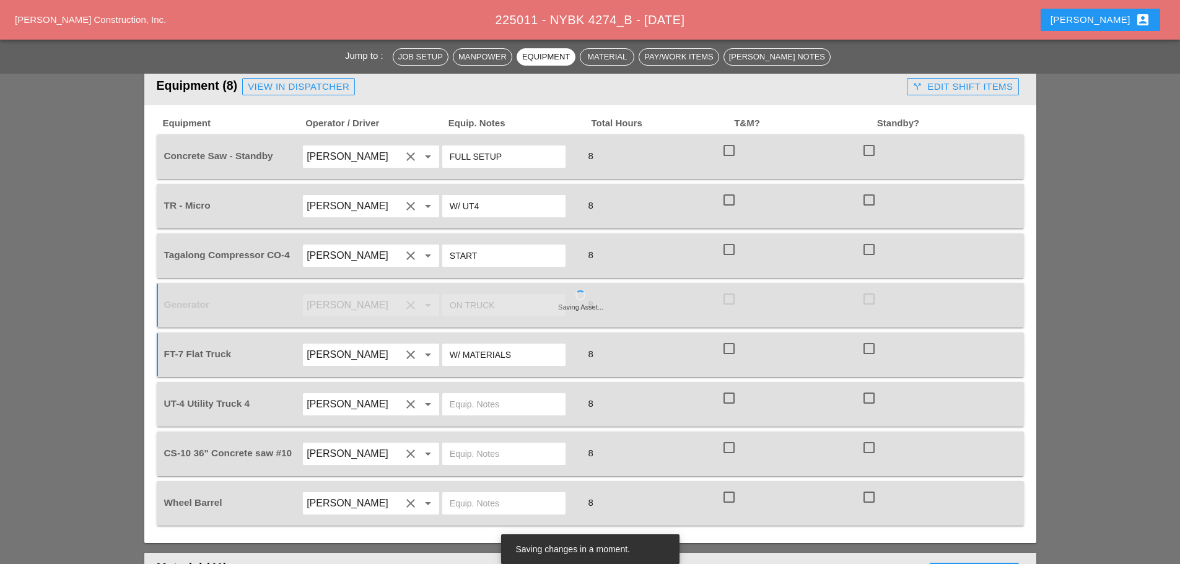
type input "W/ MATERIALS"
click at [517, 395] on input "text" at bounding box center [504, 405] width 108 height 20
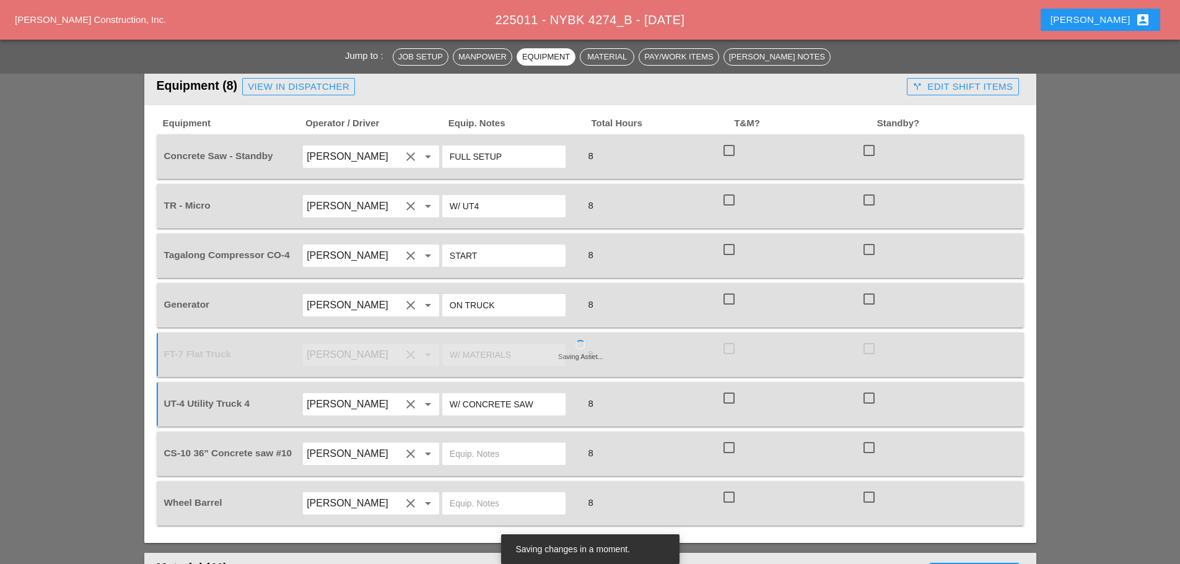
type input "W/ CONCRETE SAW"
click at [491, 444] on input "text" at bounding box center [504, 454] width 108 height 20
type input "FULL SETUP"
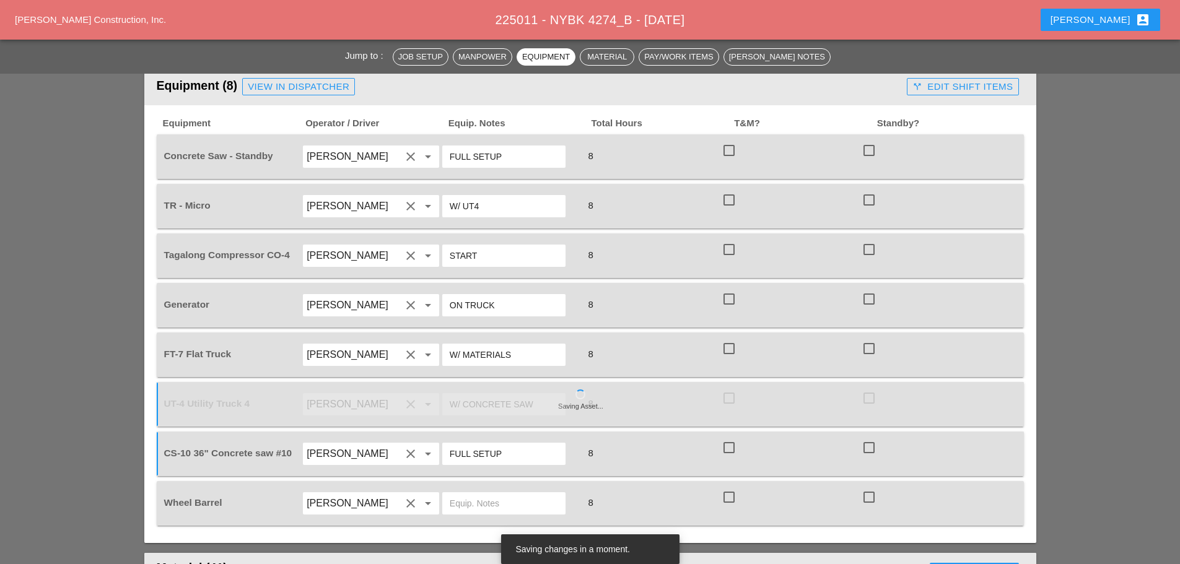
click at [483, 494] on input "text" at bounding box center [504, 504] width 108 height 20
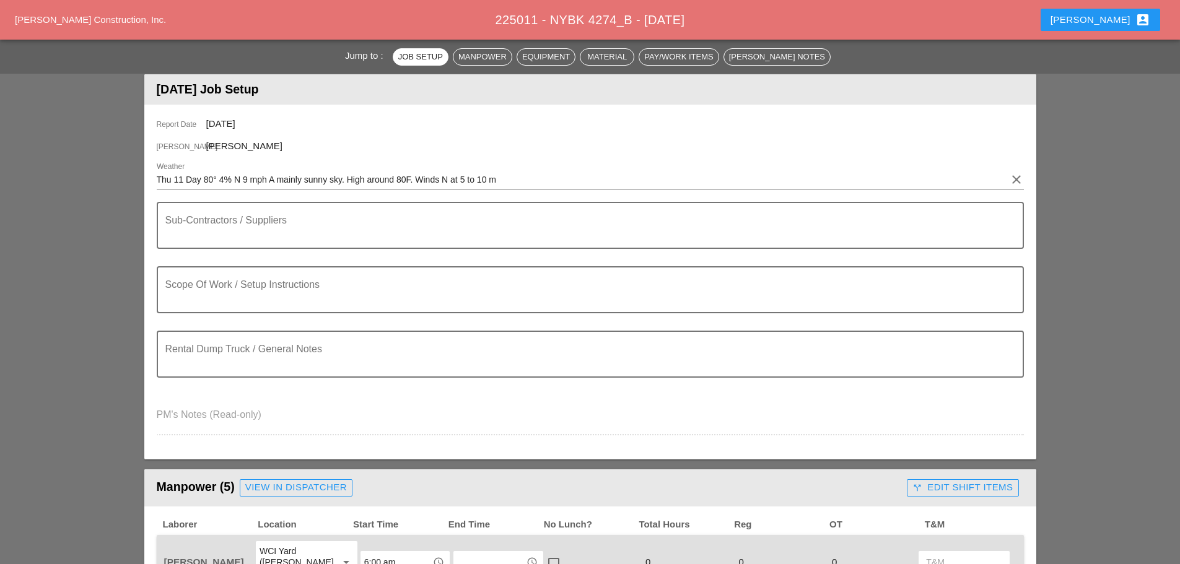
scroll to position [0, 0]
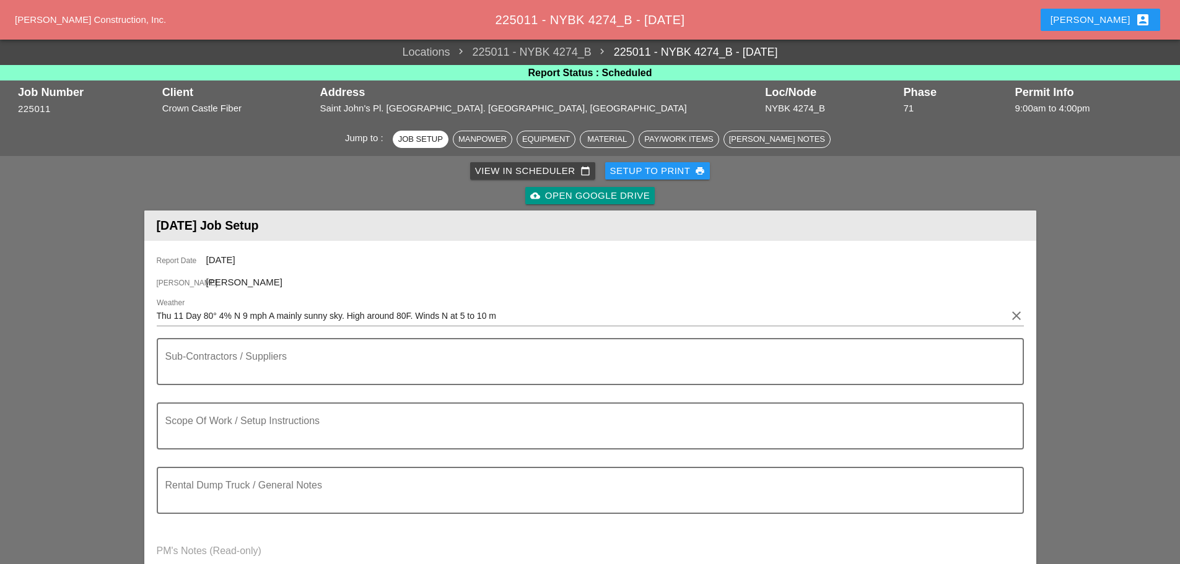
type input "ON TRUCK"
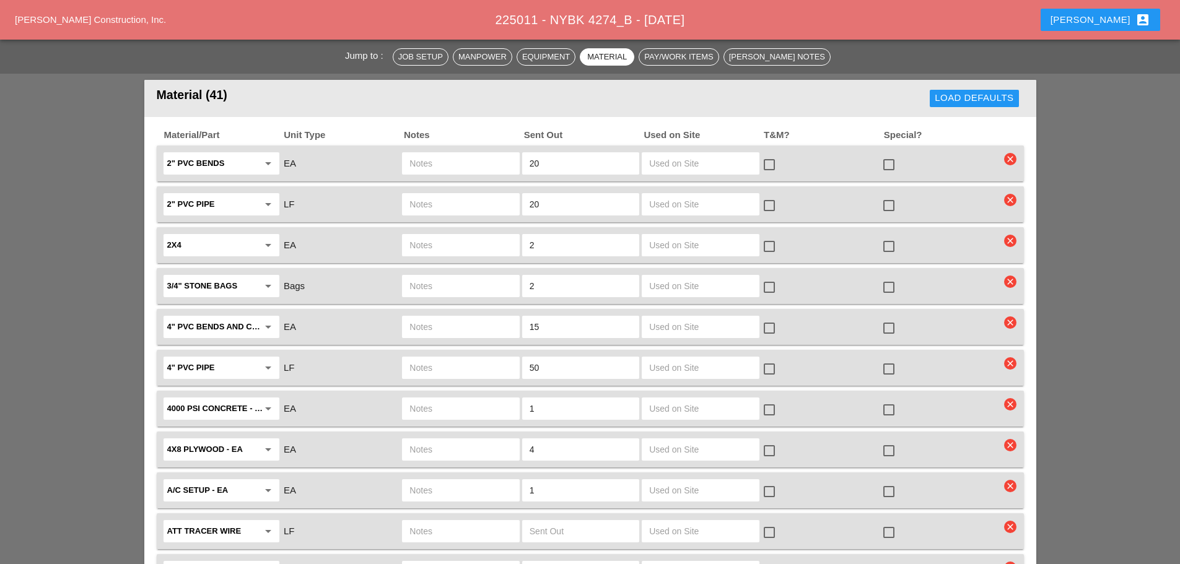
scroll to position [1363, 0]
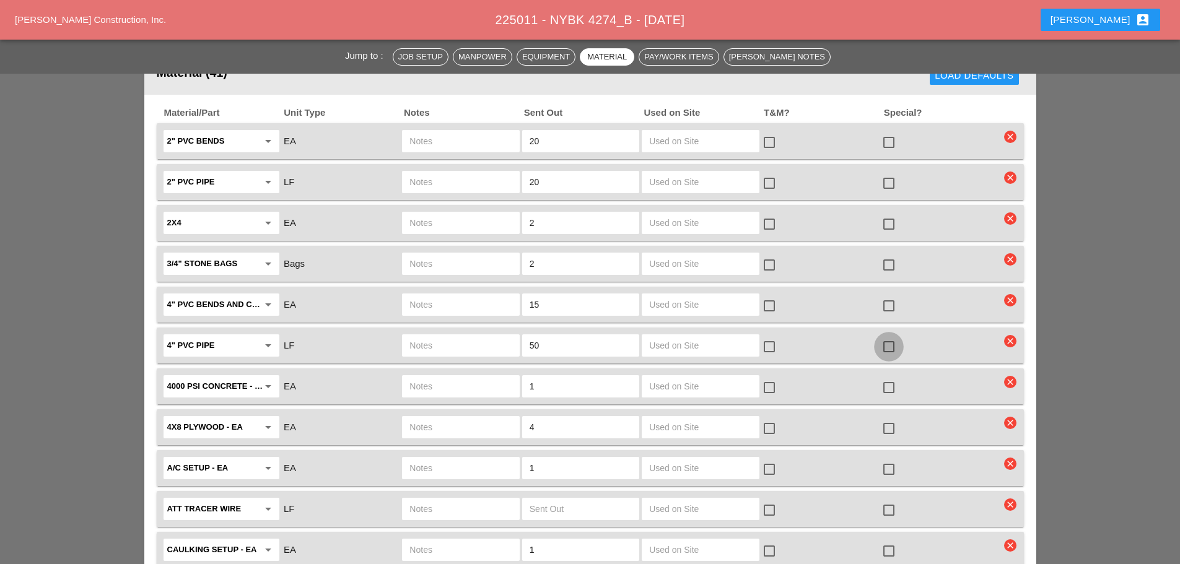
click at [889, 336] on div at bounding box center [888, 346] width 21 height 21
checkbox input "true"
click at [889, 296] on div at bounding box center [888, 306] width 21 height 21
checkbox input "true"
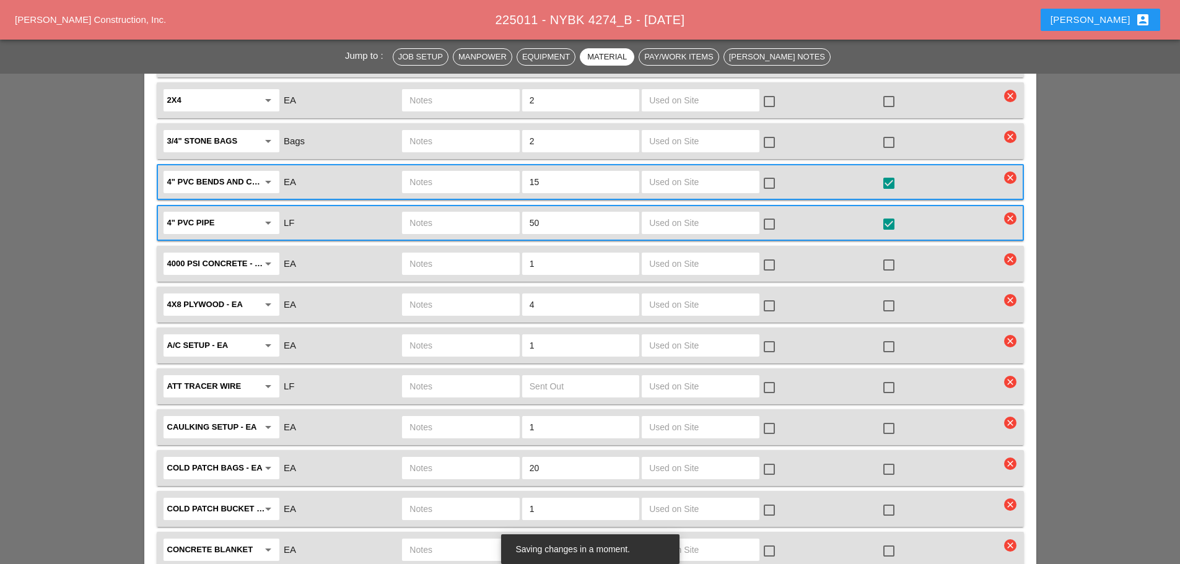
scroll to position [1487, 0]
click at [890, 335] on div at bounding box center [888, 345] width 21 height 21
checkbox input "true"
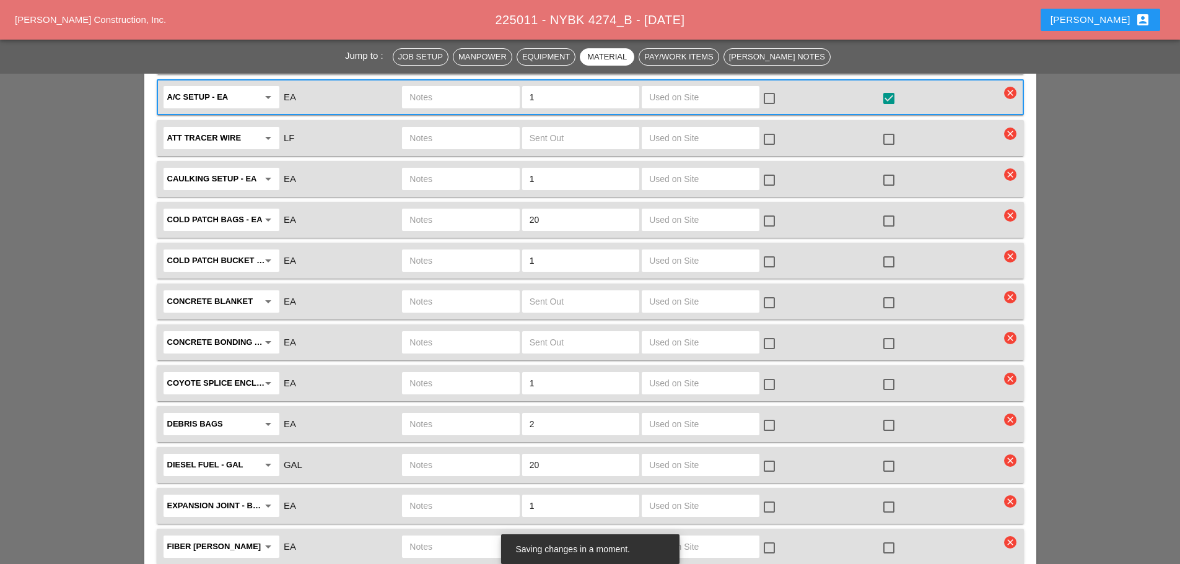
scroll to position [1735, 0]
click at [888, 414] on div at bounding box center [888, 424] width 21 height 21
checkbox input "true"
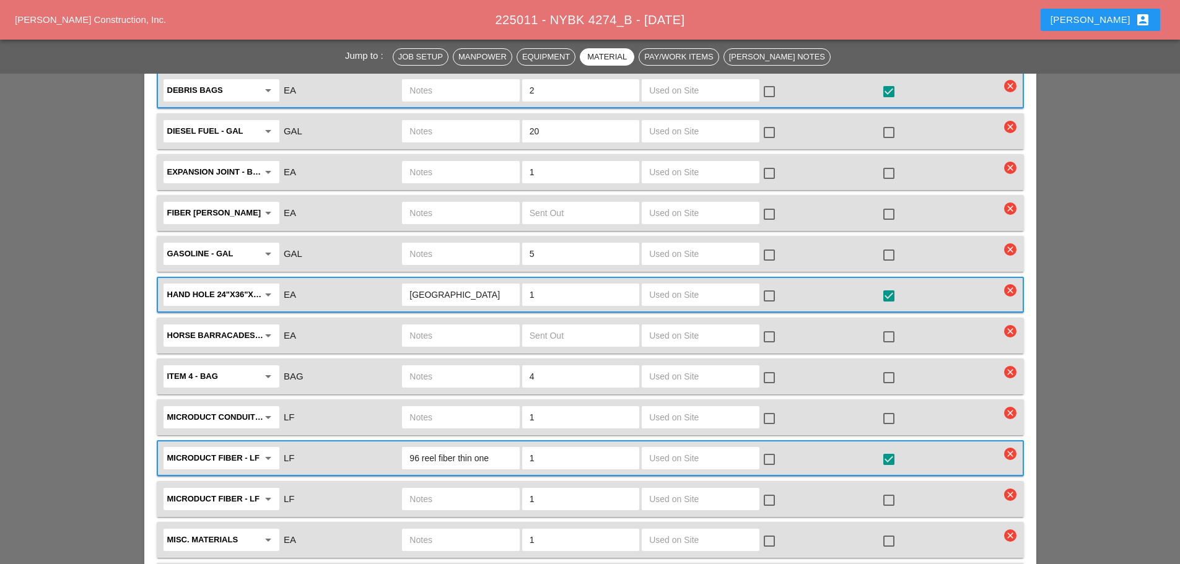
scroll to position [2106, 0]
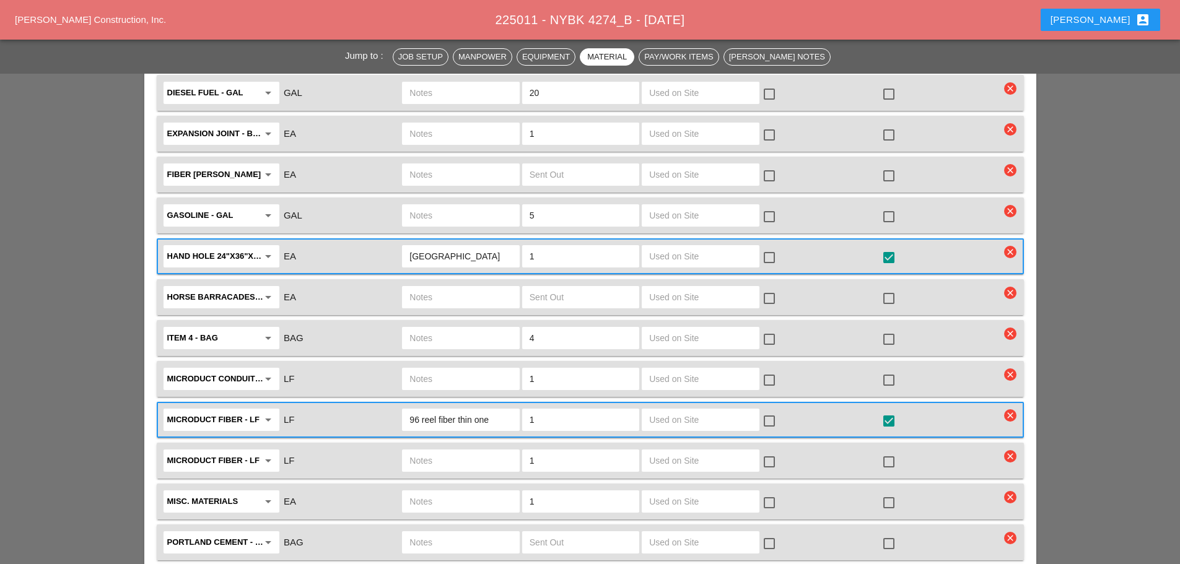
click at [432, 369] on input "text" at bounding box center [461, 379] width 102 height 20
type input "7 TUBE MICRO REEL"
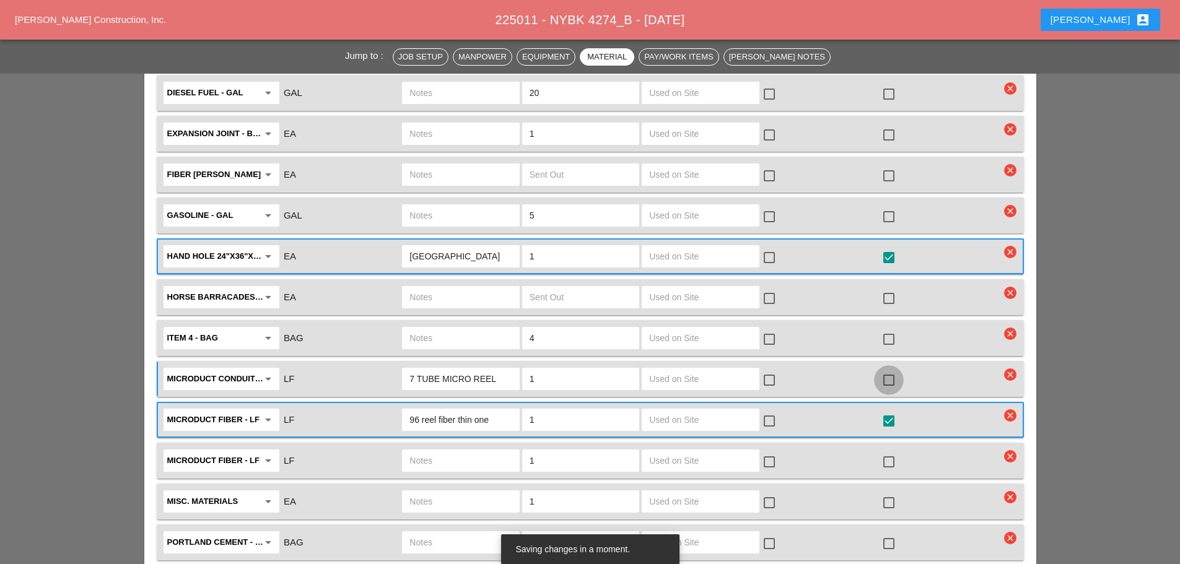
click at [882, 370] on div at bounding box center [888, 380] width 21 height 21
checkbox input "true"
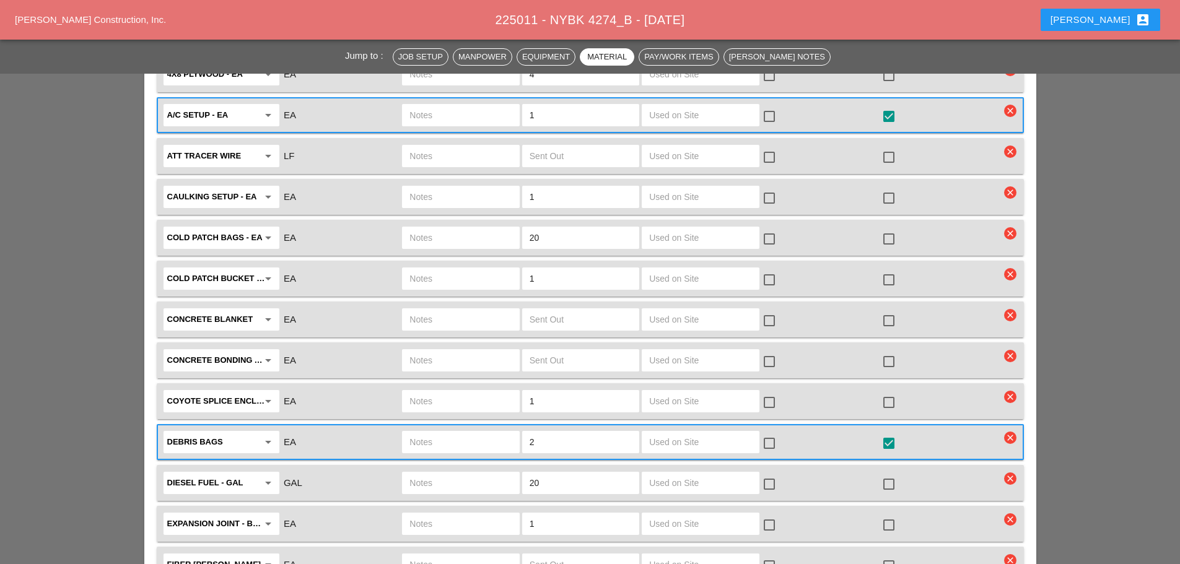
scroll to position [1735, 0]
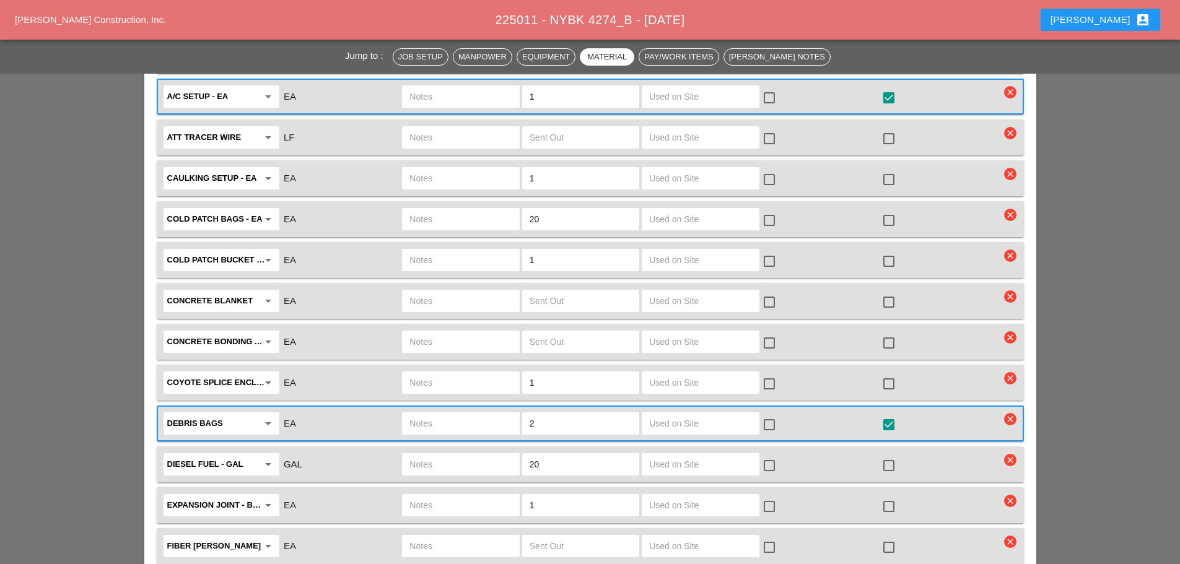
click at [447, 373] on input "text" at bounding box center [461, 383] width 102 height 20
type input "LARGE NEED"
click at [890, 374] on div at bounding box center [888, 384] width 21 height 21
checkbox input "true"
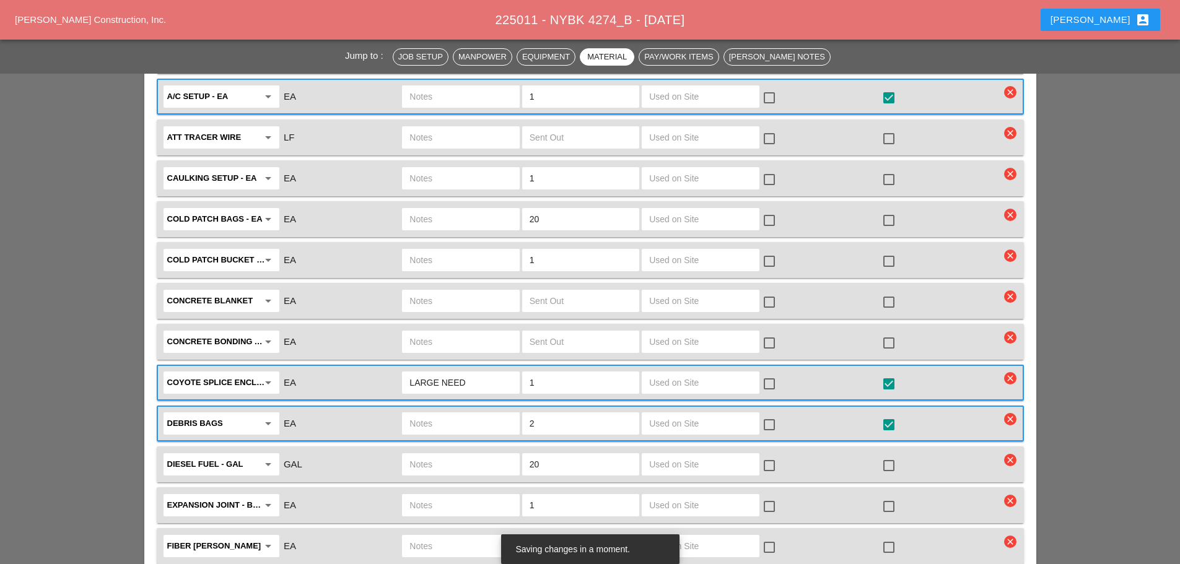
click at [473, 373] on input "LARGE NEED" at bounding box center [461, 383] width 102 height 20
type input "LARGE NEED IT"
